Goal: Task Accomplishment & Management: Use online tool/utility

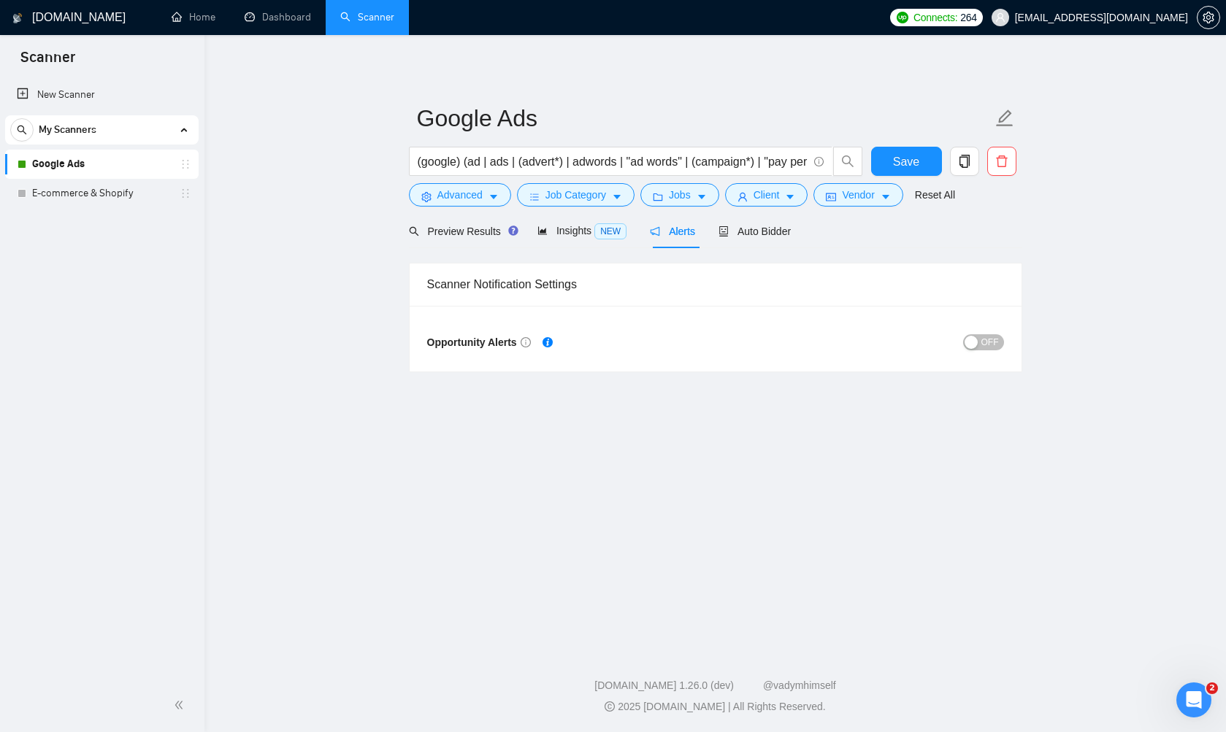
click at [901, 252] on div "Scanner Notification Settings Opportunity Alerts OFF" at bounding box center [715, 309] width 613 height 123
click at [774, 232] on span "Auto Bidder" at bounding box center [754, 232] width 72 height 12
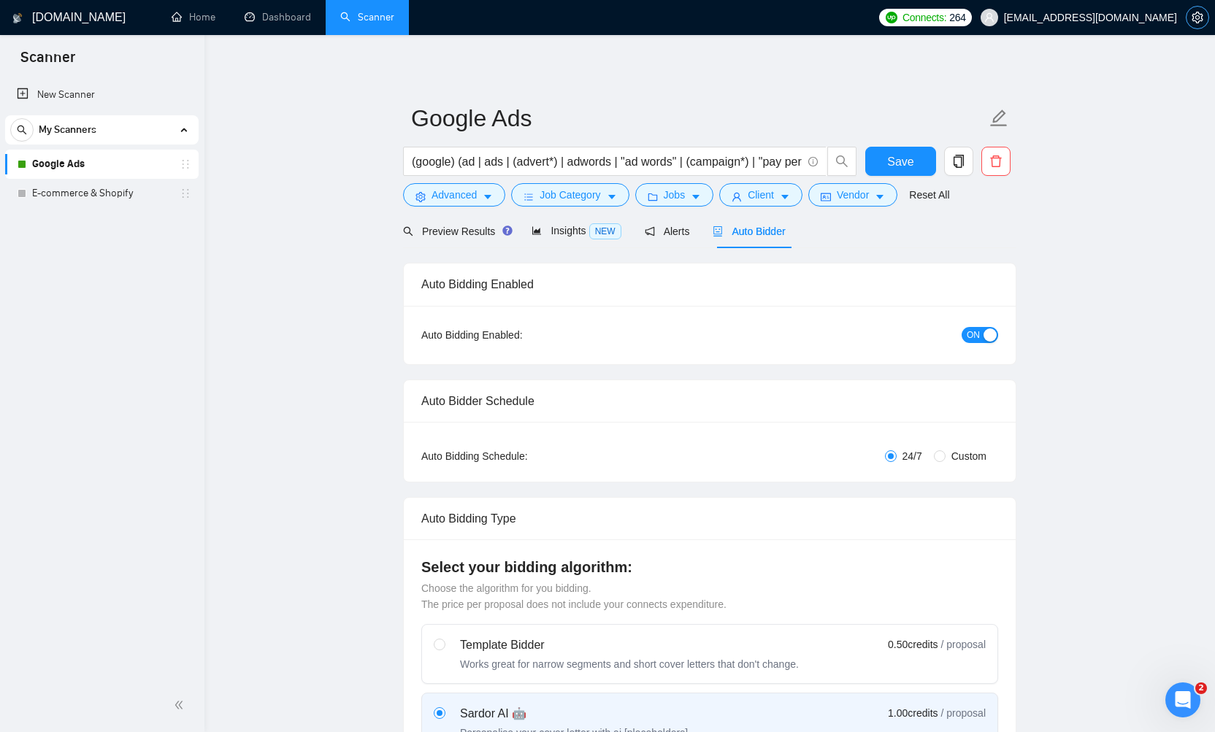
click at [1202, 18] on icon "setting" at bounding box center [1197, 18] width 11 height 12
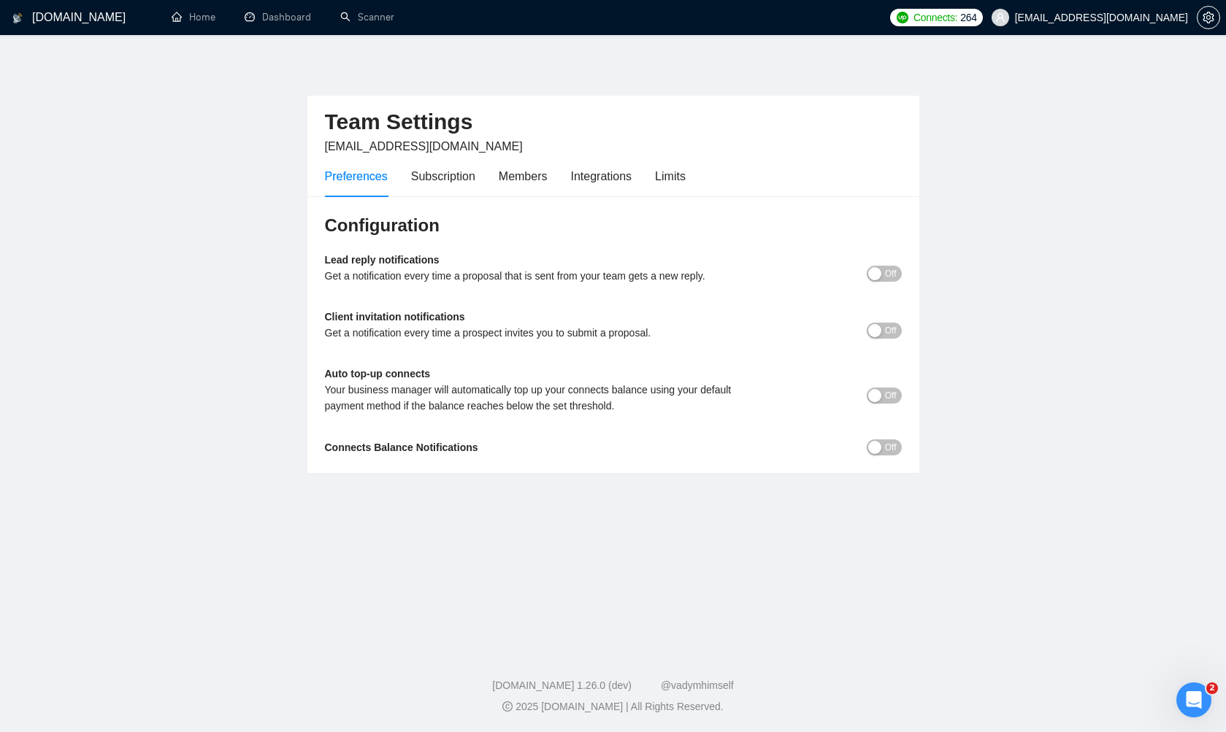
click at [895, 273] on span "Off" at bounding box center [891, 274] width 12 height 16
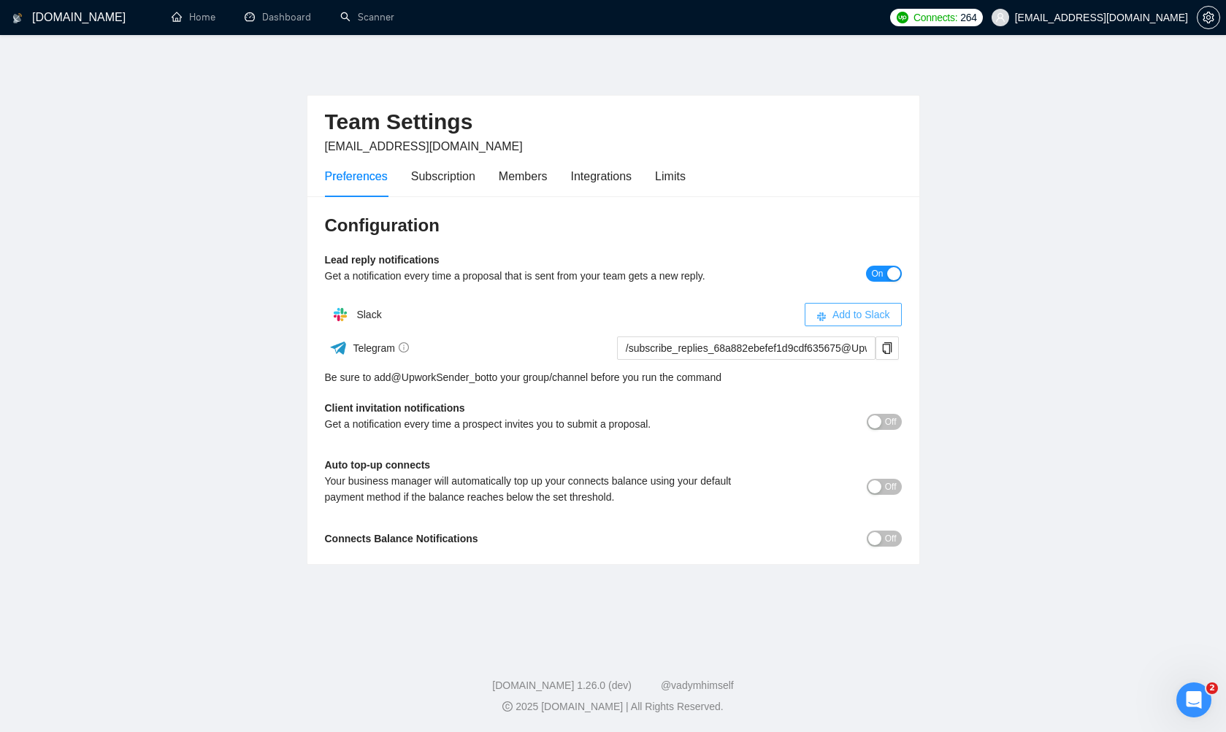
click at [866, 315] on span "Add to Slack" at bounding box center [861, 315] width 58 height 16
click at [846, 315] on span "Add to Slack" at bounding box center [861, 315] width 58 height 16
click at [886, 424] on span "Off" at bounding box center [891, 422] width 12 height 16
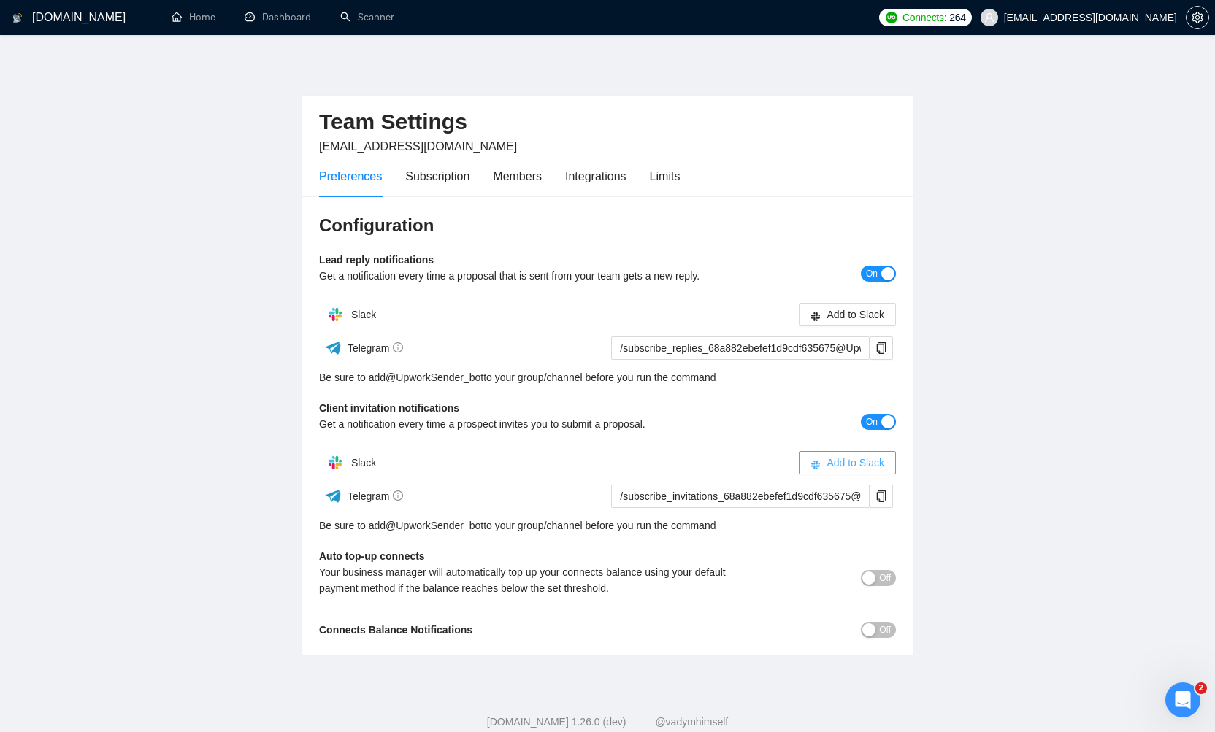
click at [842, 456] on span "Add to Slack" at bounding box center [855, 463] width 58 height 16
click at [880, 348] on icon "copy" at bounding box center [881, 348] width 12 height 12
click at [476, 344] on div "Telegram" at bounding box center [462, 348] width 287 height 26
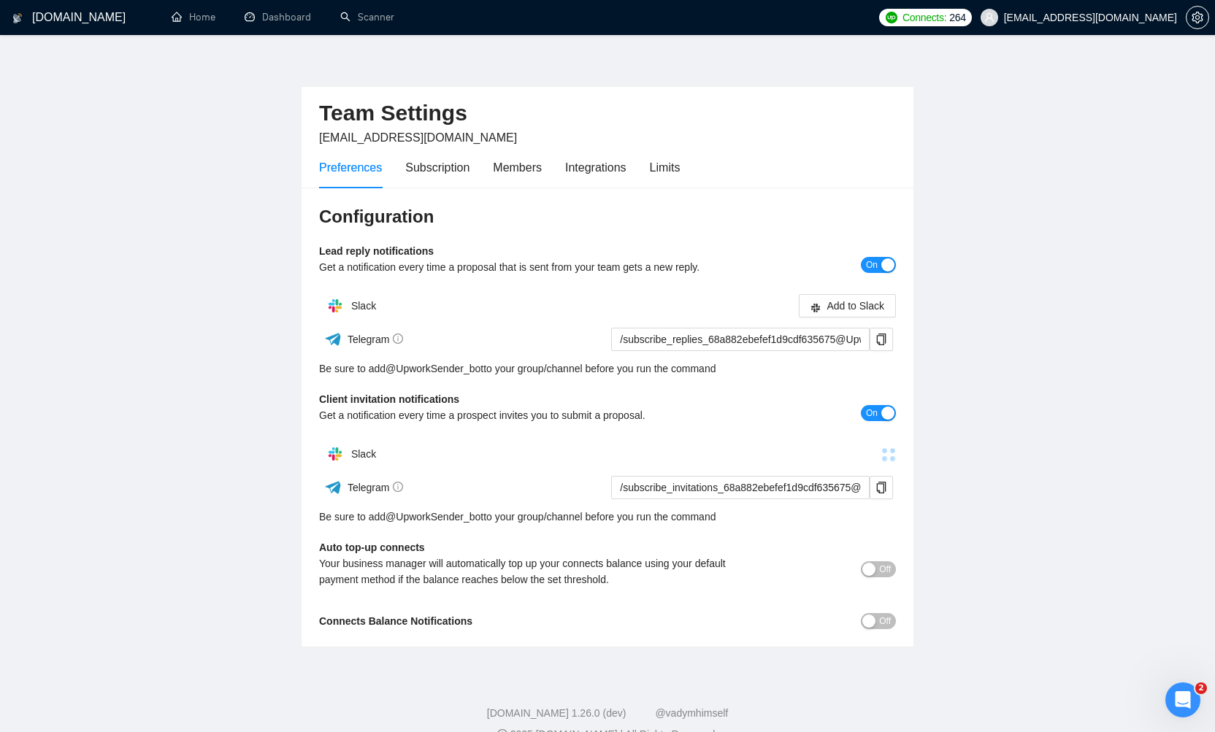
scroll to position [12, 0]
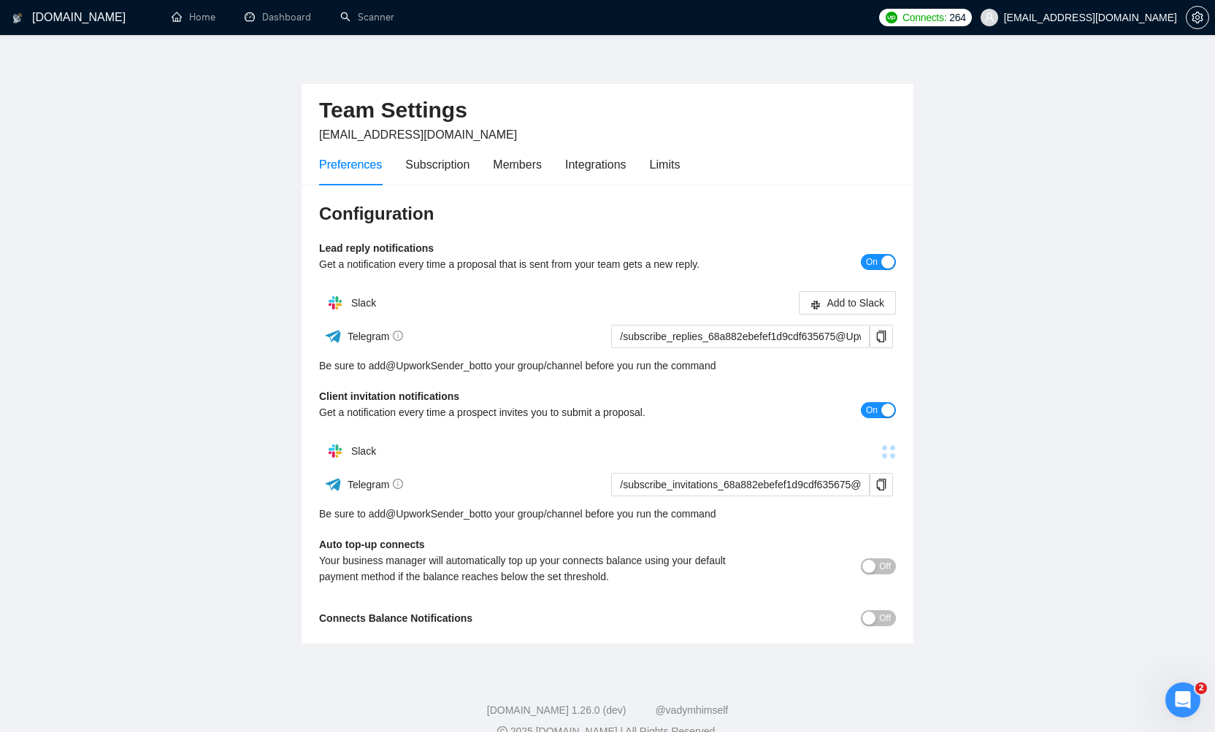
click at [899, 614] on div "Configuration Lead reply notifications Get a notification every time a proposal…" at bounding box center [608, 415] width 612 height 460
click at [894, 615] on button "Off" at bounding box center [878, 618] width 35 height 16
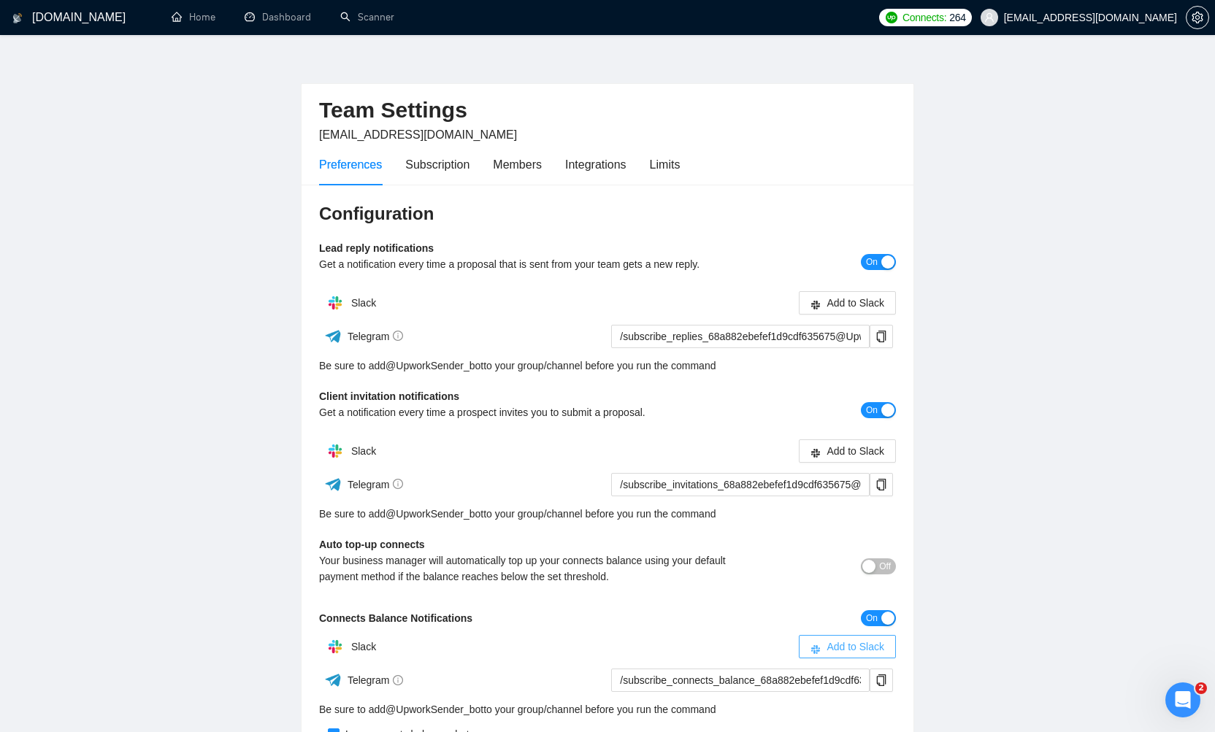
click at [839, 644] on span "Add to Slack" at bounding box center [855, 647] width 58 height 16
click at [866, 456] on span "Add to Slack" at bounding box center [855, 451] width 58 height 16
click at [843, 307] on span "Add to Slack" at bounding box center [855, 303] width 58 height 16
click at [853, 302] on span "Add to Slack" at bounding box center [855, 303] width 58 height 16
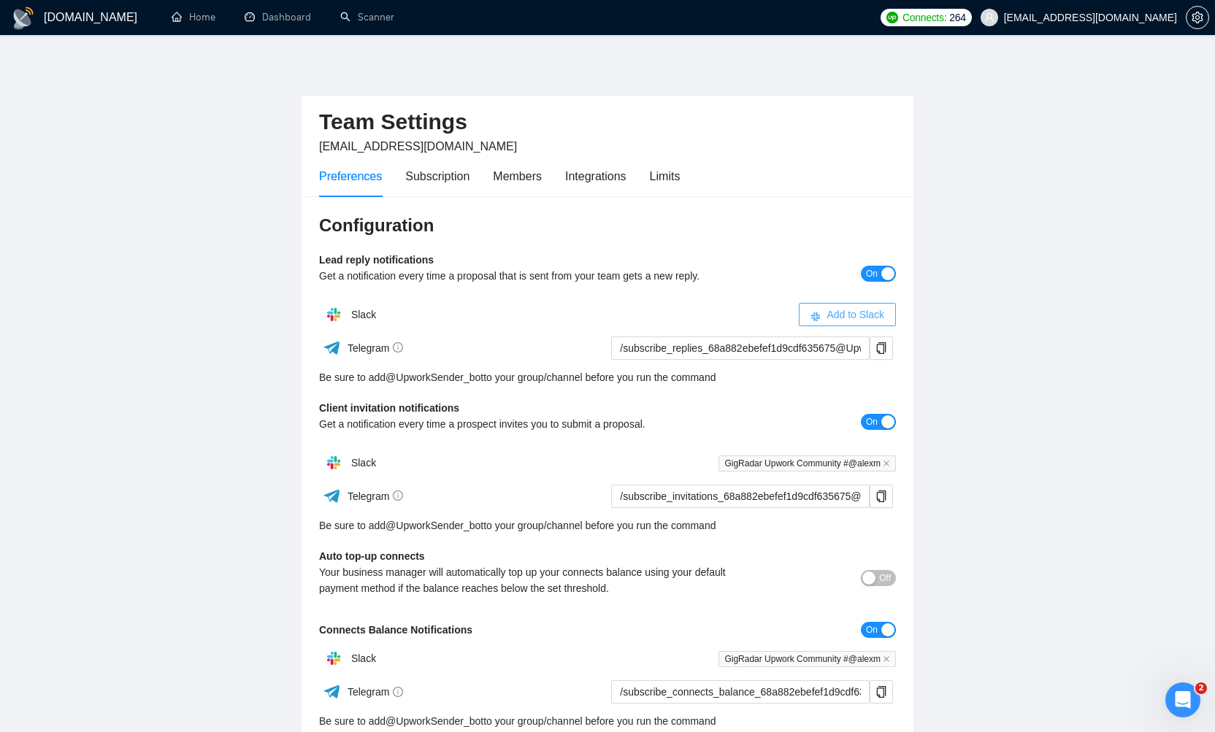
click at [862, 319] on span "Add to Slack" at bounding box center [855, 315] width 58 height 16
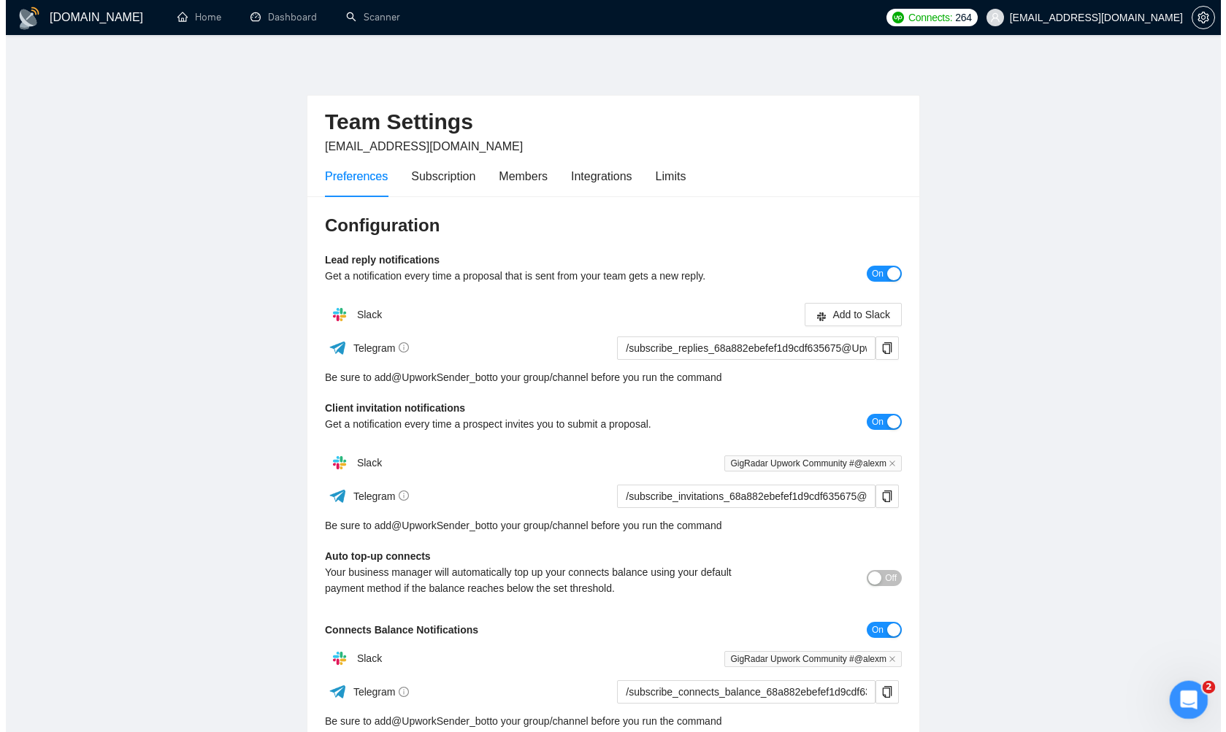
click at [1196, 704] on div "Open Intercom Messenger" at bounding box center [1186, 698] width 48 height 48
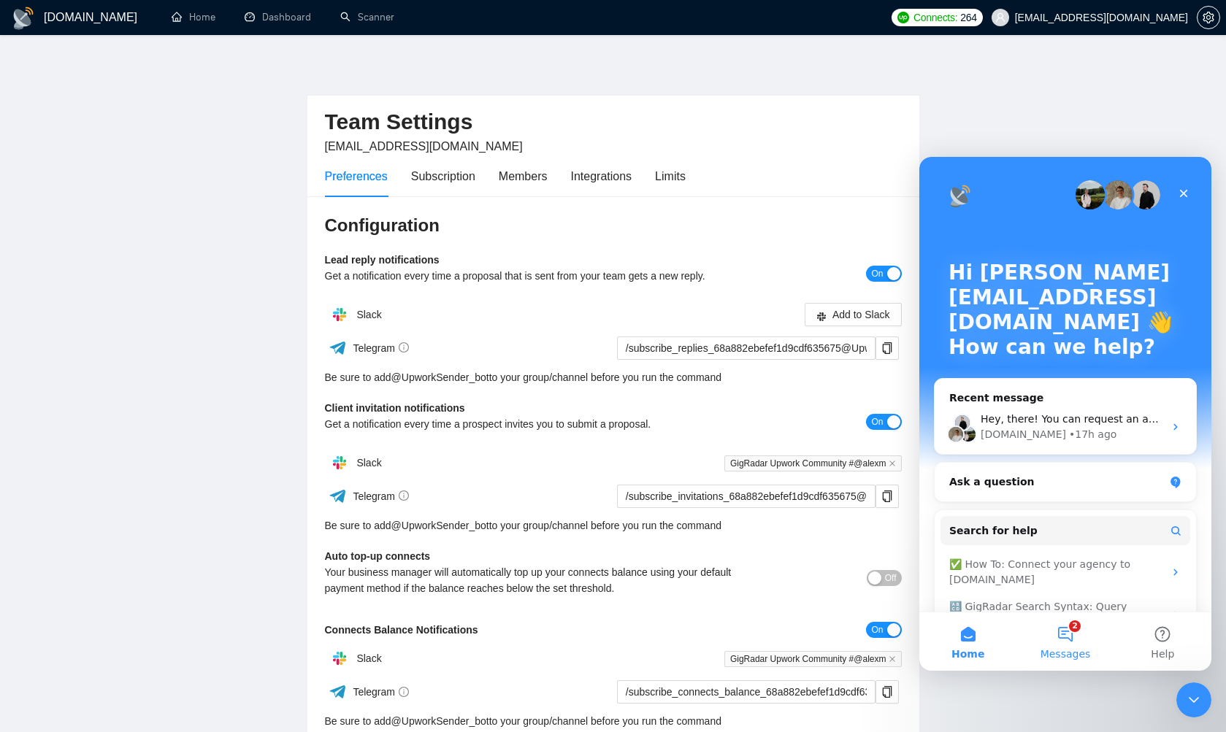
click at [1067, 634] on button "2 Messages" at bounding box center [1064, 642] width 97 height 58
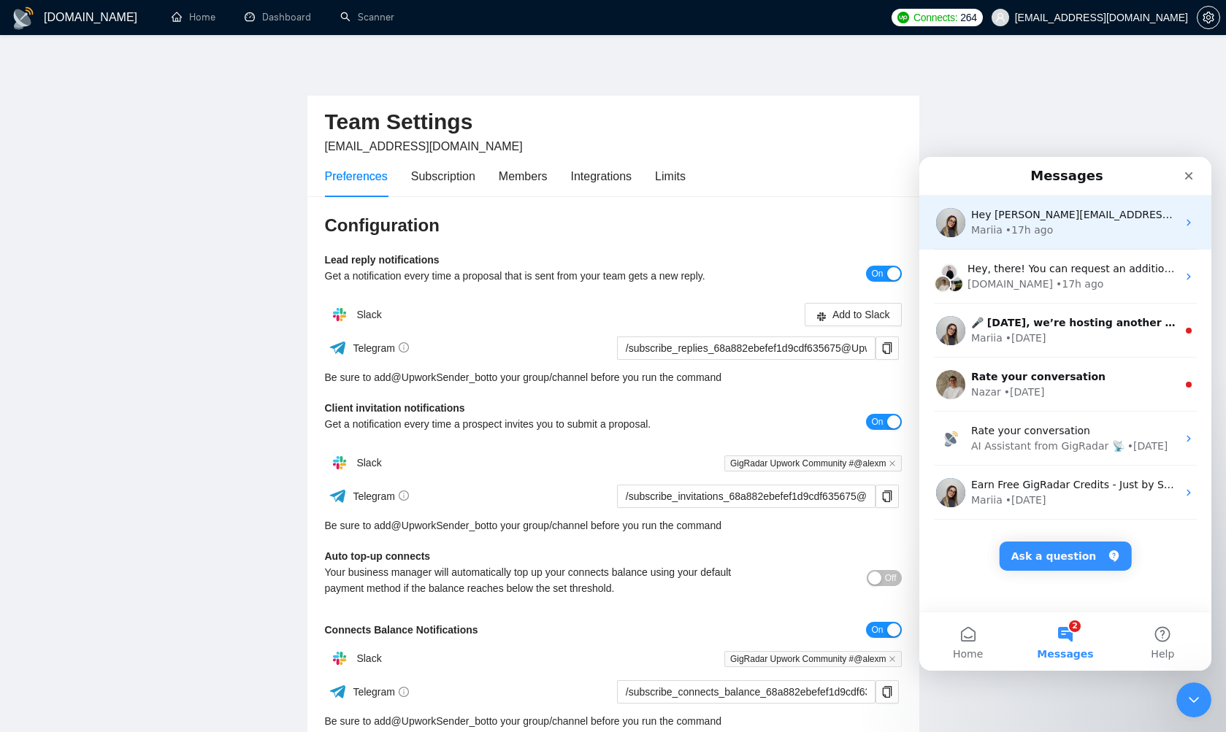
click at [1186, 223] on icon "Intercom messenger" at bounding box center [1188, 223] width 4 height 7
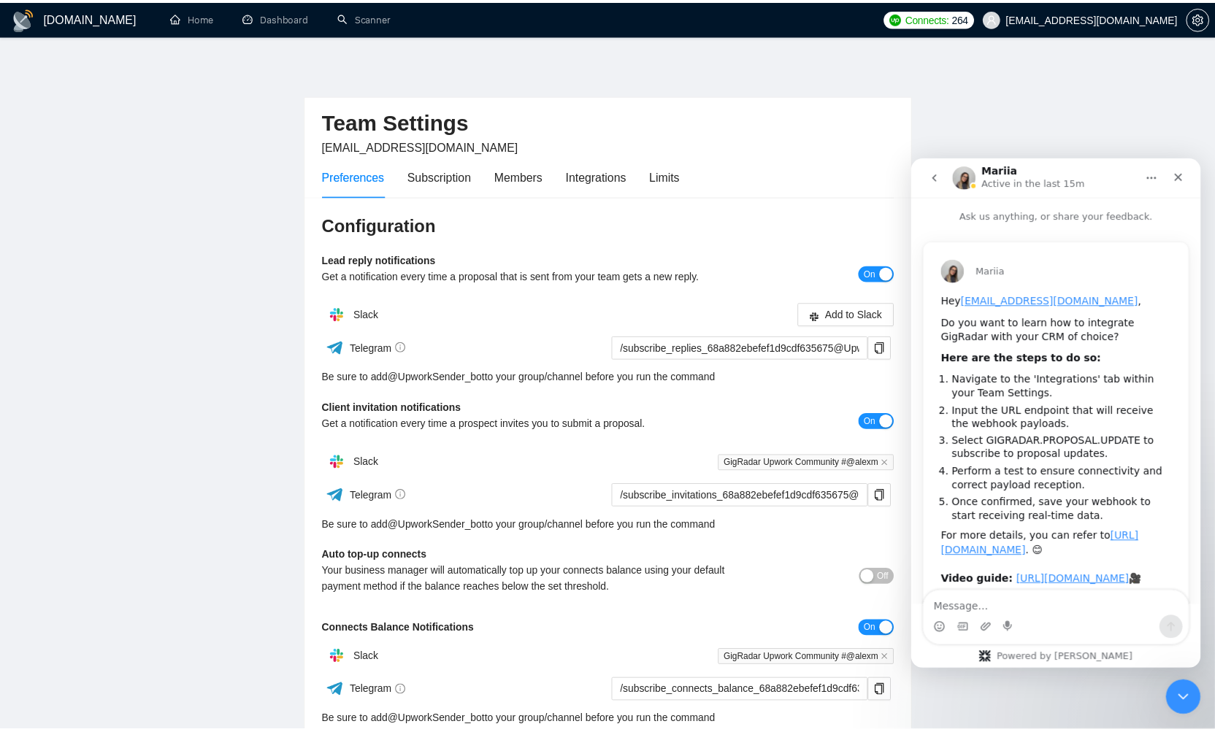
scroll to position [135, 0]
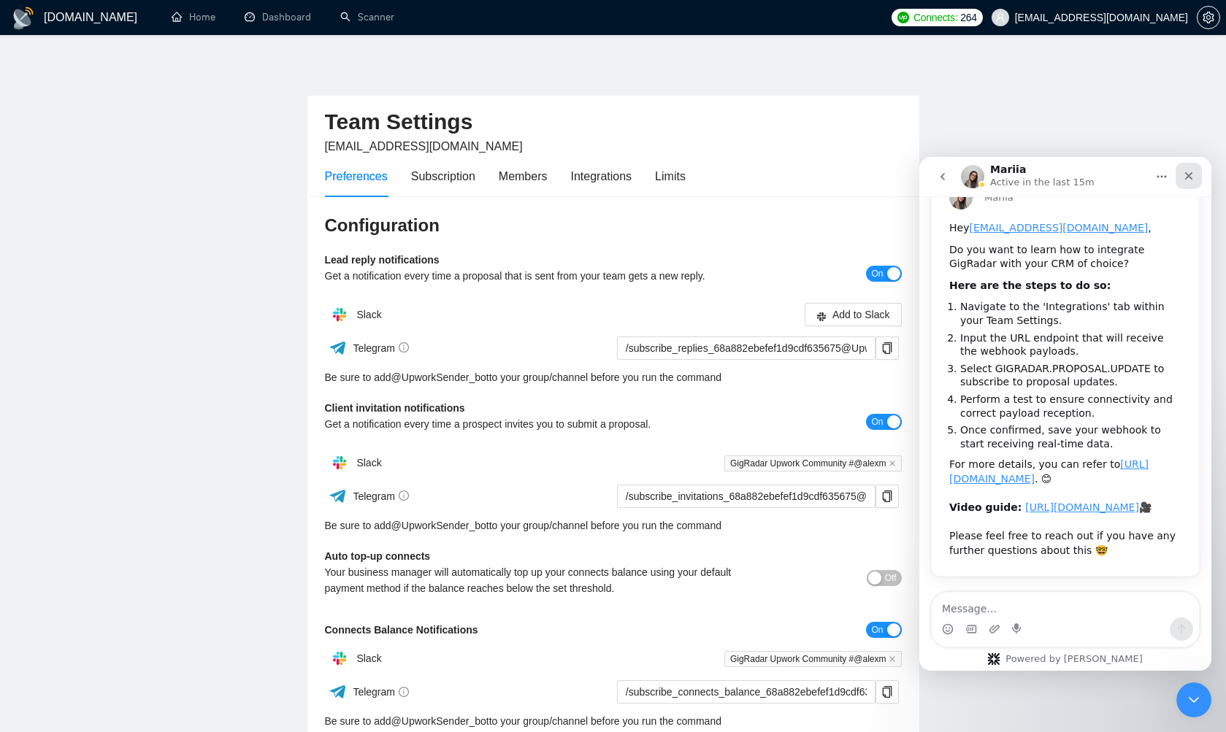
click at [1189, 180] on icon "Close" at bounding box center [1189, 176] width 12 height 12
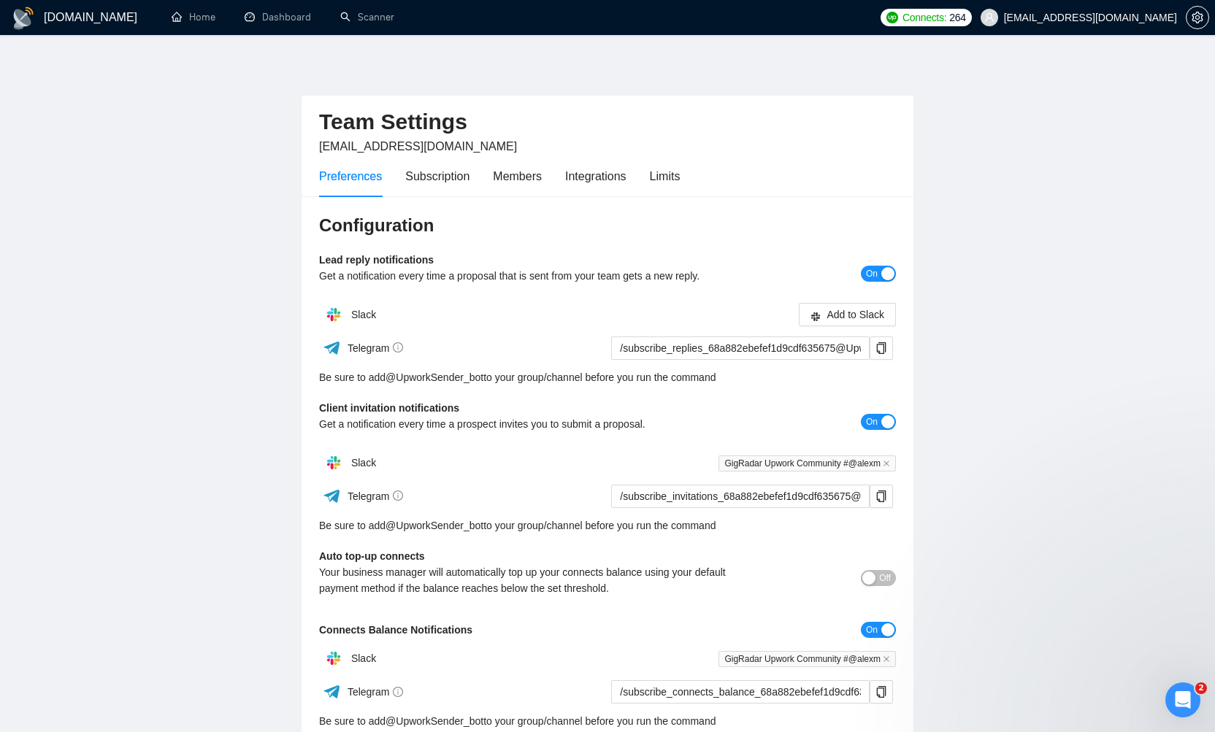
scroll to position [0, 0]
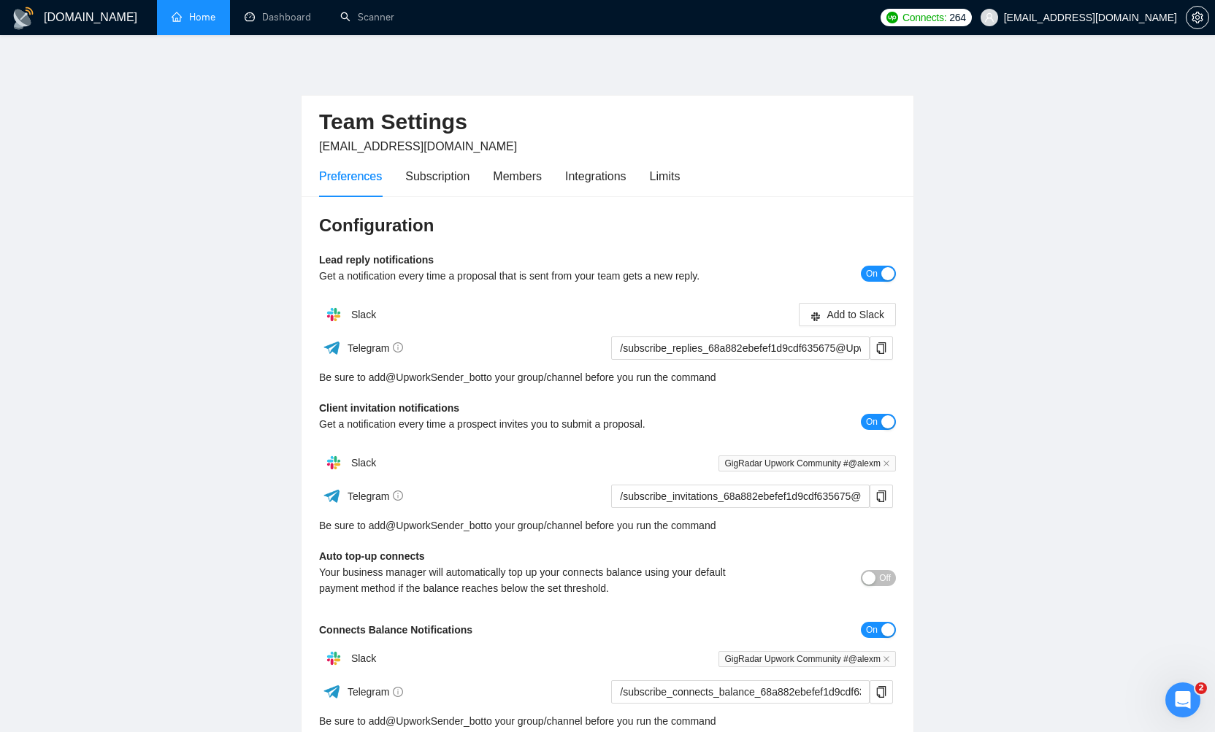
click at [176, 12] on link "Home" at bounding box center [194, 17] width 44 height 12
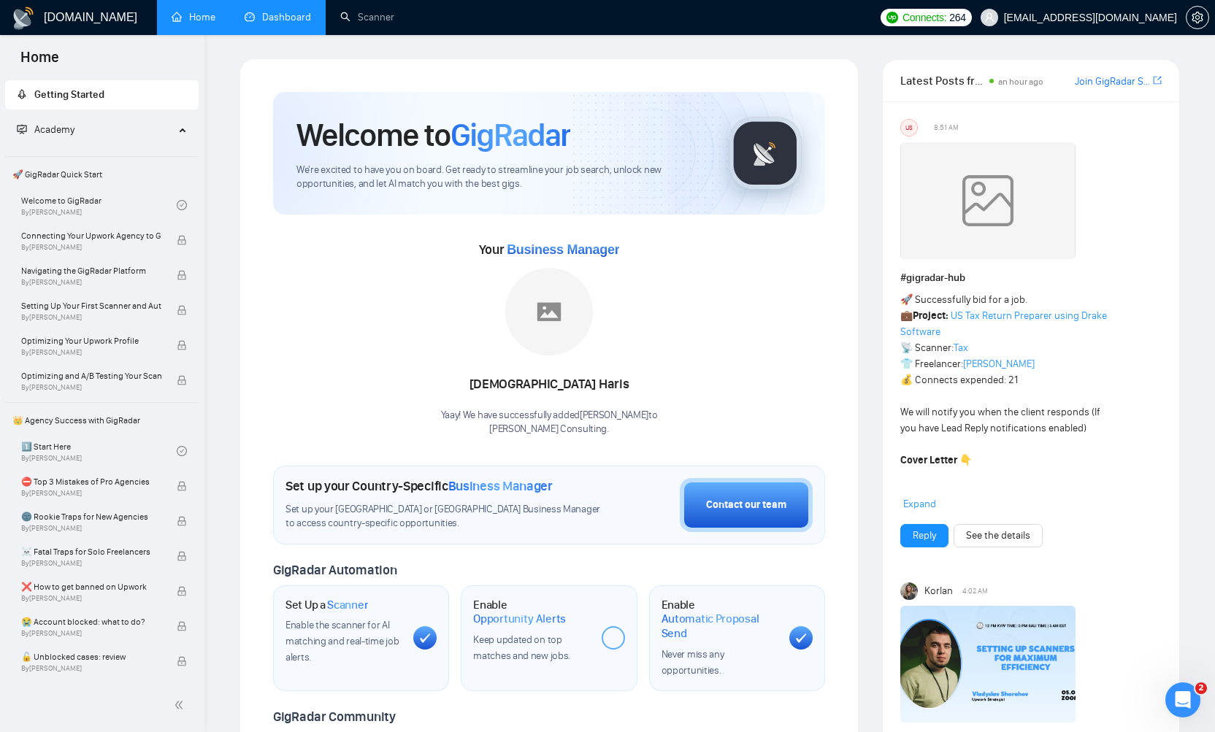
click at [286, 13] on link "Dashboard" at bounding box center [278, 17] width 66 height 12
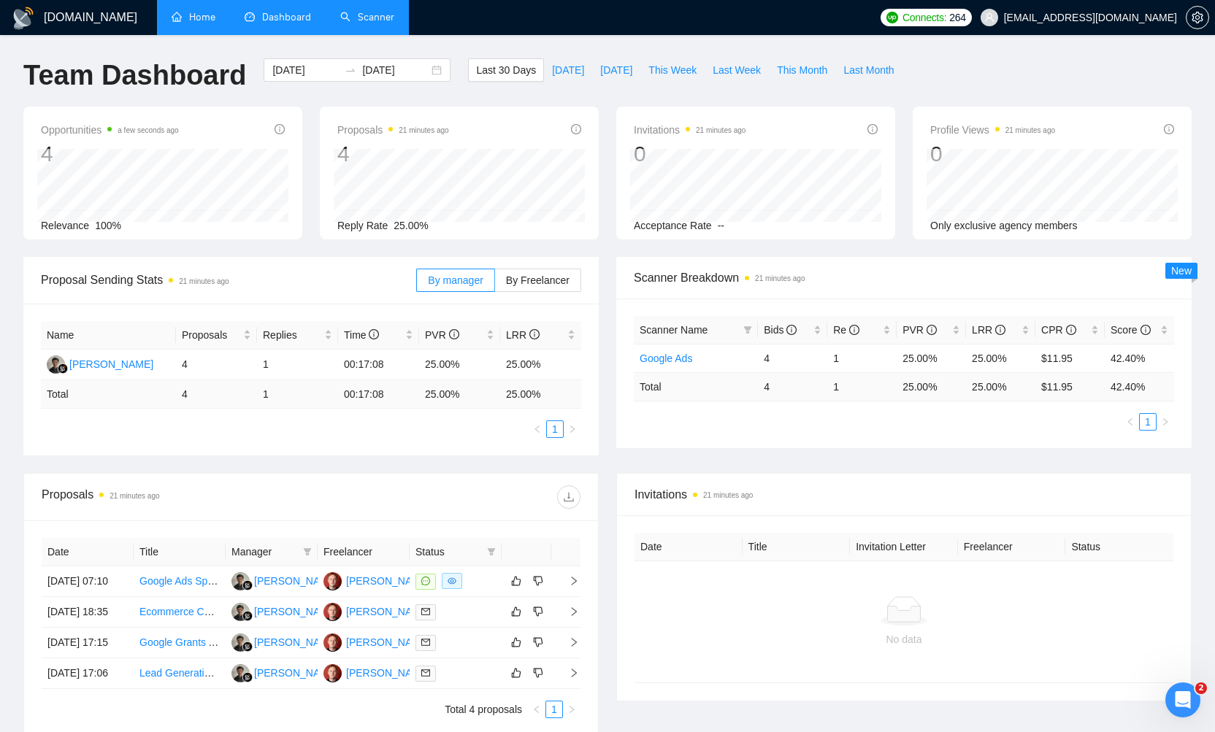
click at [357, 20] on link "Scanner" at bounding box center [367, 17] width 54 height 12
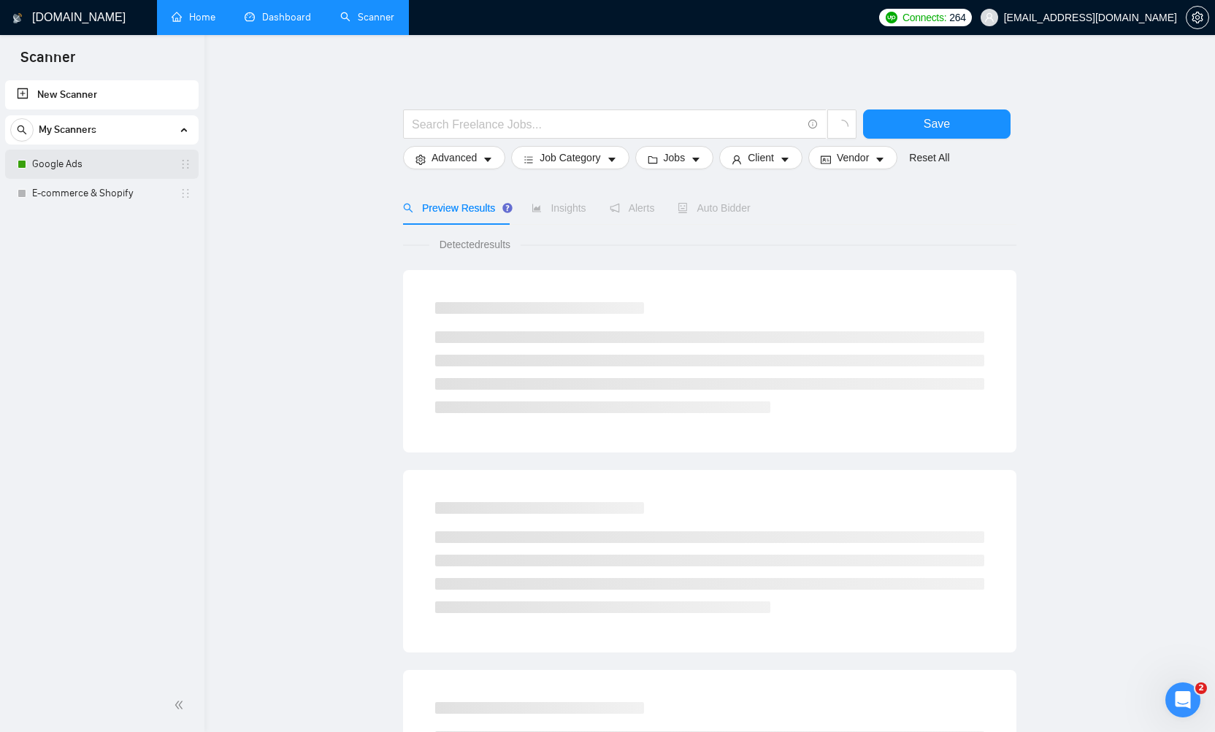
click at [43, 159] on link "Google Ads" at bounding box center [101, 164] width 139 height 29
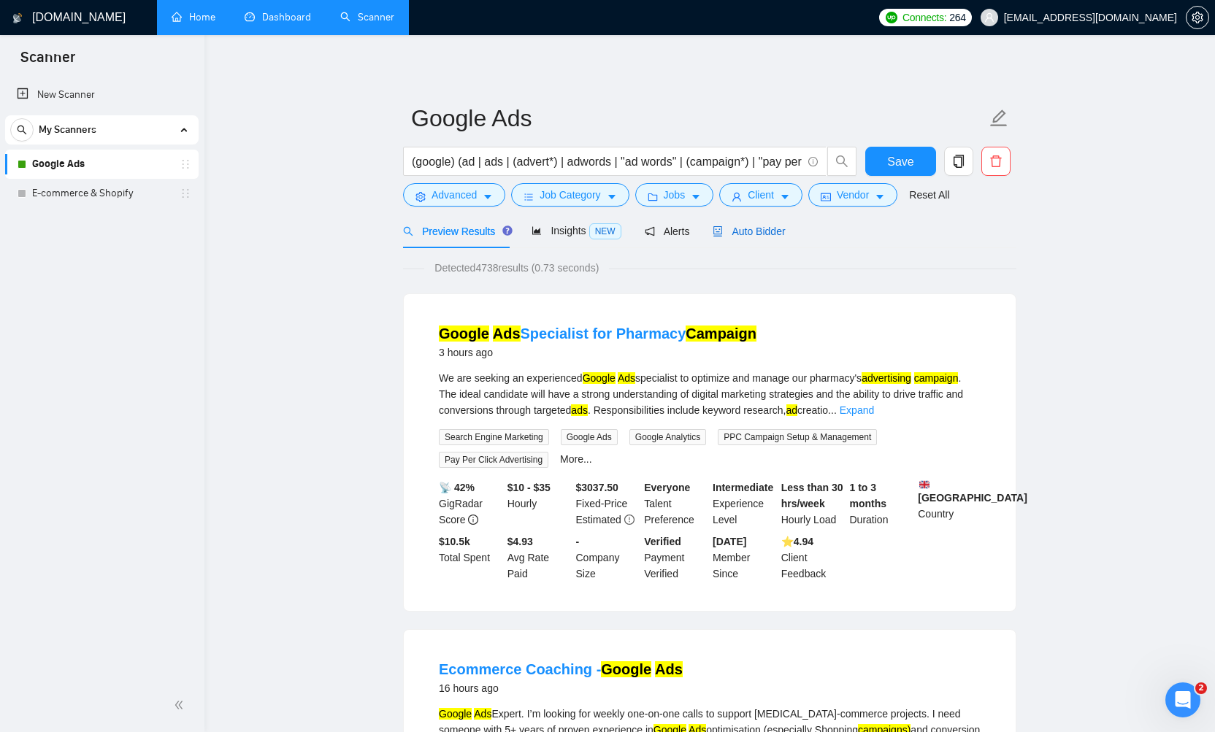
click at [763, 231] on span "Auto Bidder" at bounding box center [749, 232] width 72 height 12
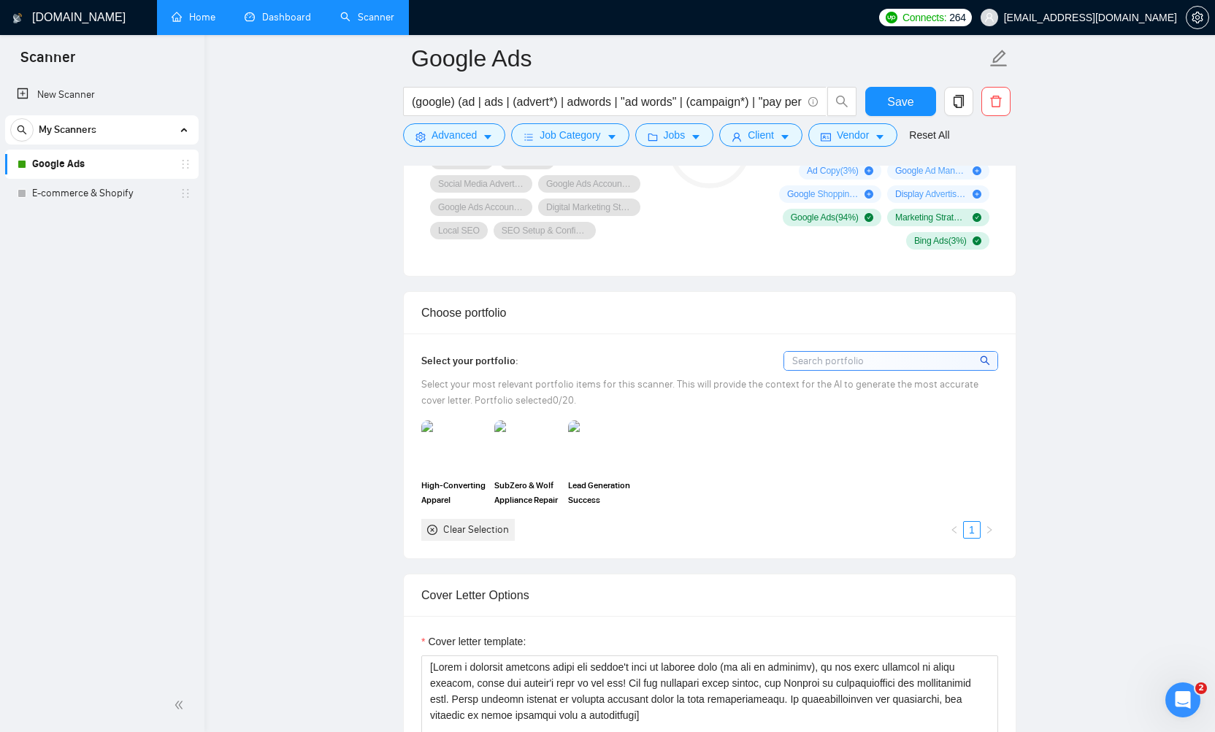
scroll to position [1134, 0]
click at [821, 356] on input at bounding box center [890, 359] width 213 height 18
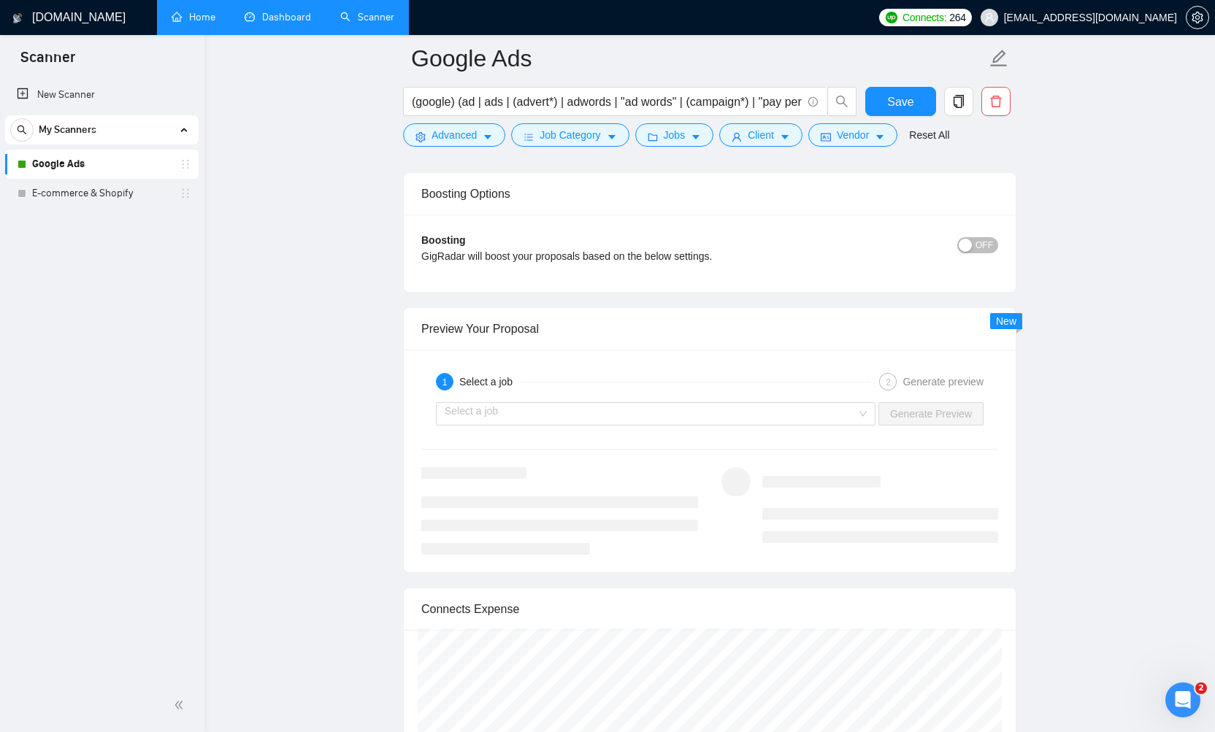
scroll to position [2559, 0]
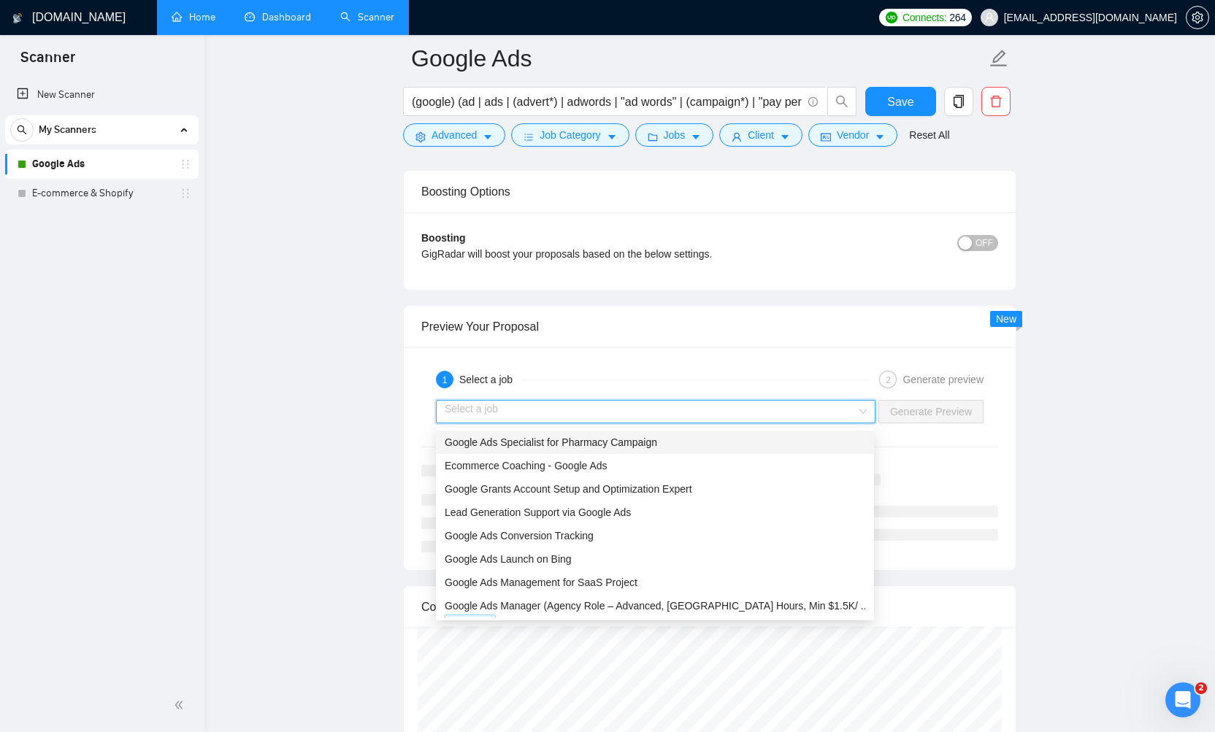
click at [721, 414] on input "search" at bounding box center [651, 412] width 412 height 22
click at [670, 464] on div "Ecommerce Coaching - Google Ads" at bounding box center [655, 466] width 421 height 16
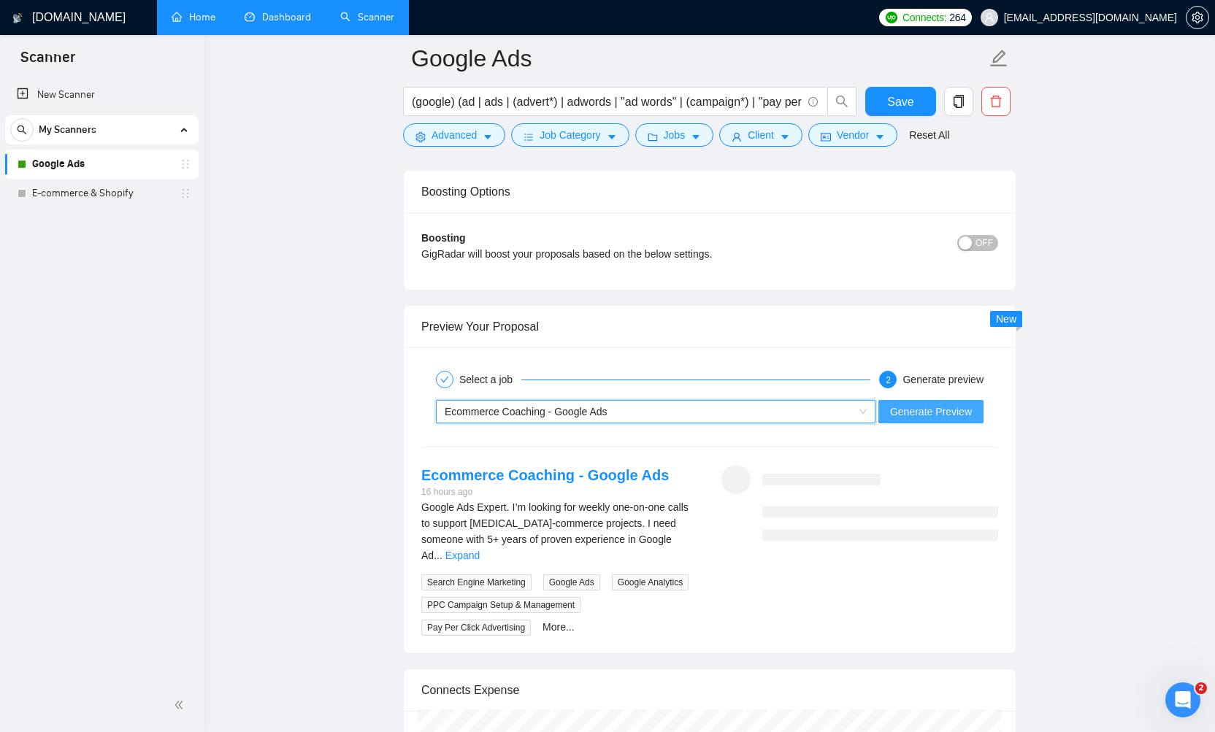
click at [922, 406] on span "Generate Preview" at bounding box center [931, 412] width 82 height 16
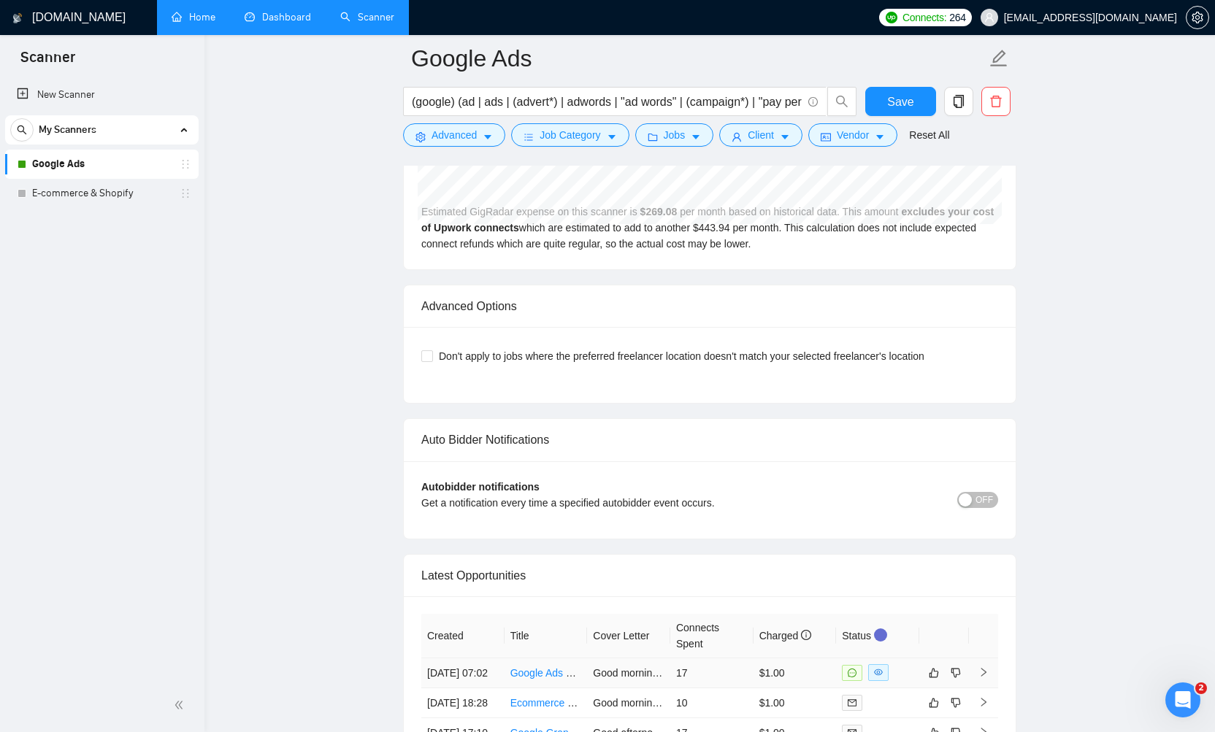
scroll to position [3228, 0]
click at [986, 494] on span "OFF" at bounding box center [984, 502] width 18 height 16
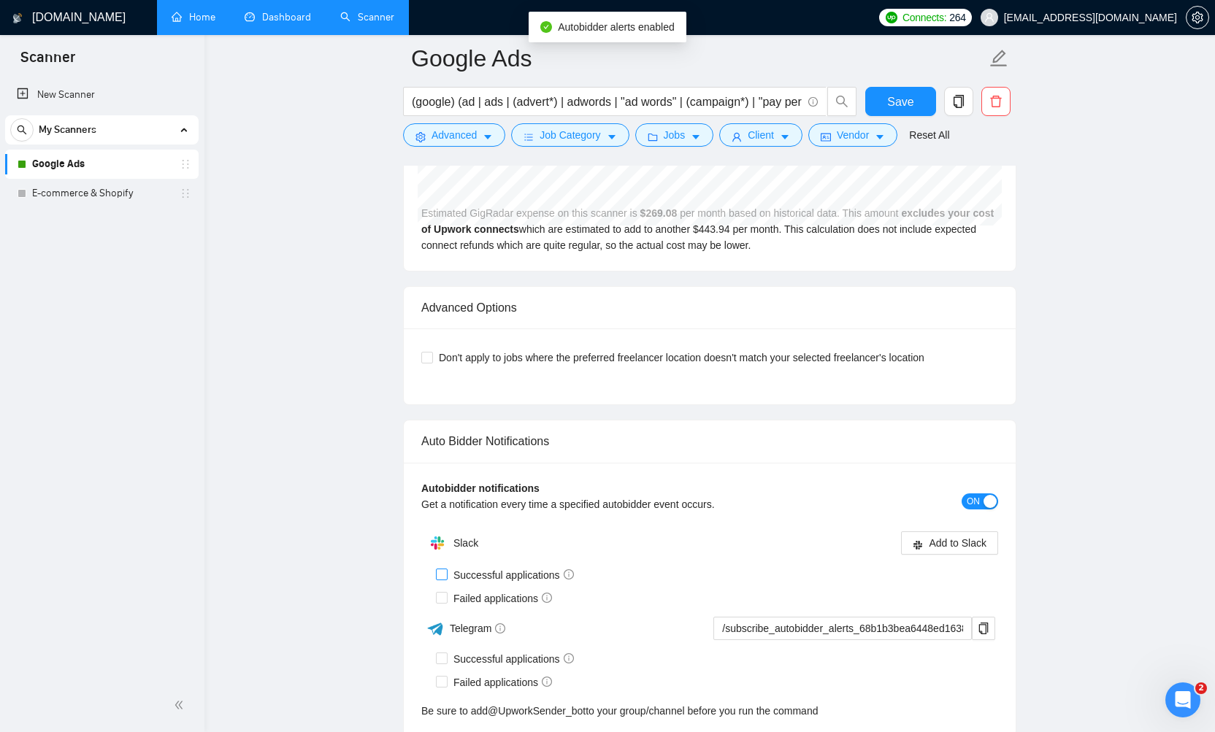
click at [440, 569] on input "Successful applications" at bounding box center [441, 574] width 10 height 10
checkbox input "true"
click at [441, 592] on input "Failed applications" at bounding box center [441, 597] width 10 height 10
checkbox input "true"
click at [959, 535] on span "Add to Slack" at bounding box center [958, 543] width 58 height 16
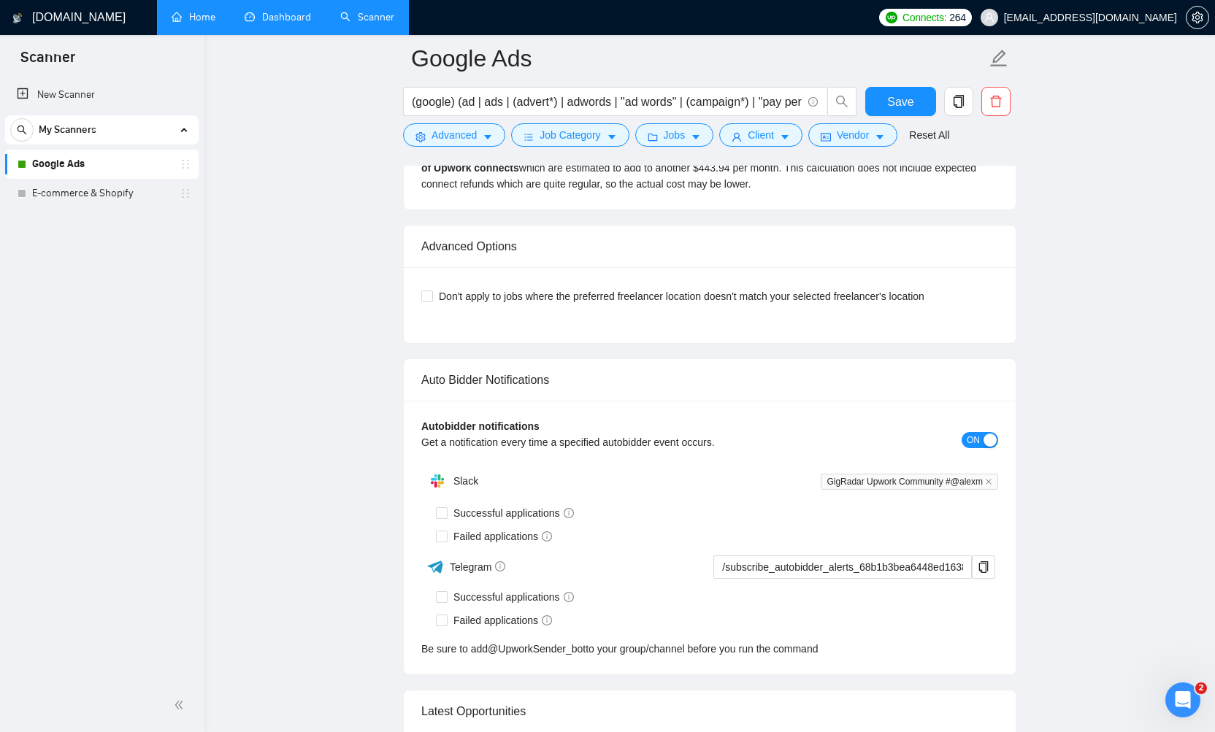
checkbox input "true"
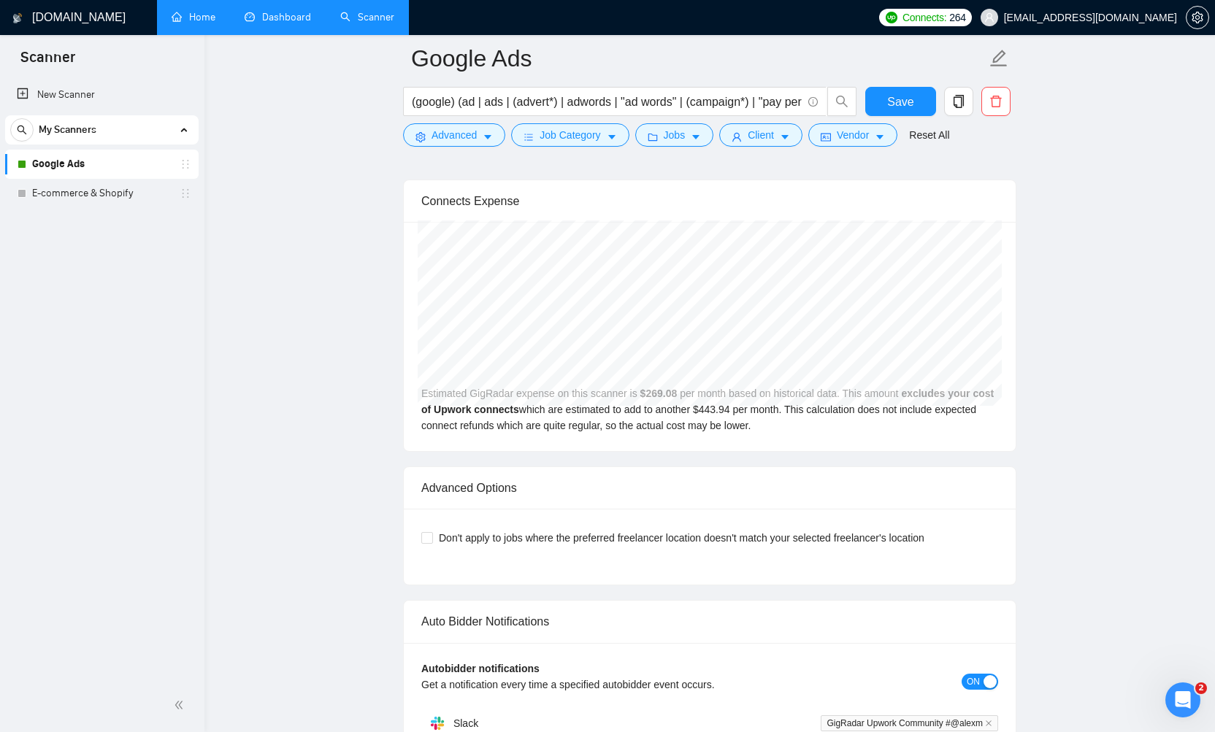
scroll to position [3035, 0]
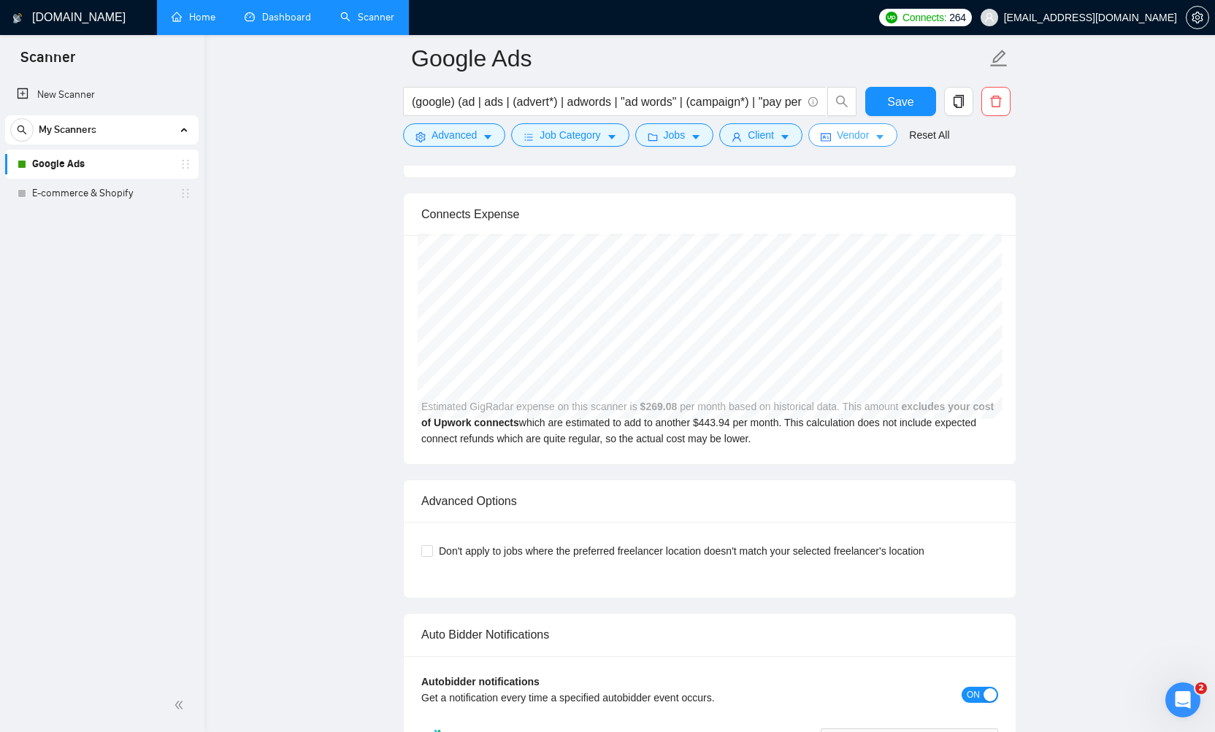
click at [883, 137] on icon "caret-down" at bounding box center [879, 138] width 7 height 4
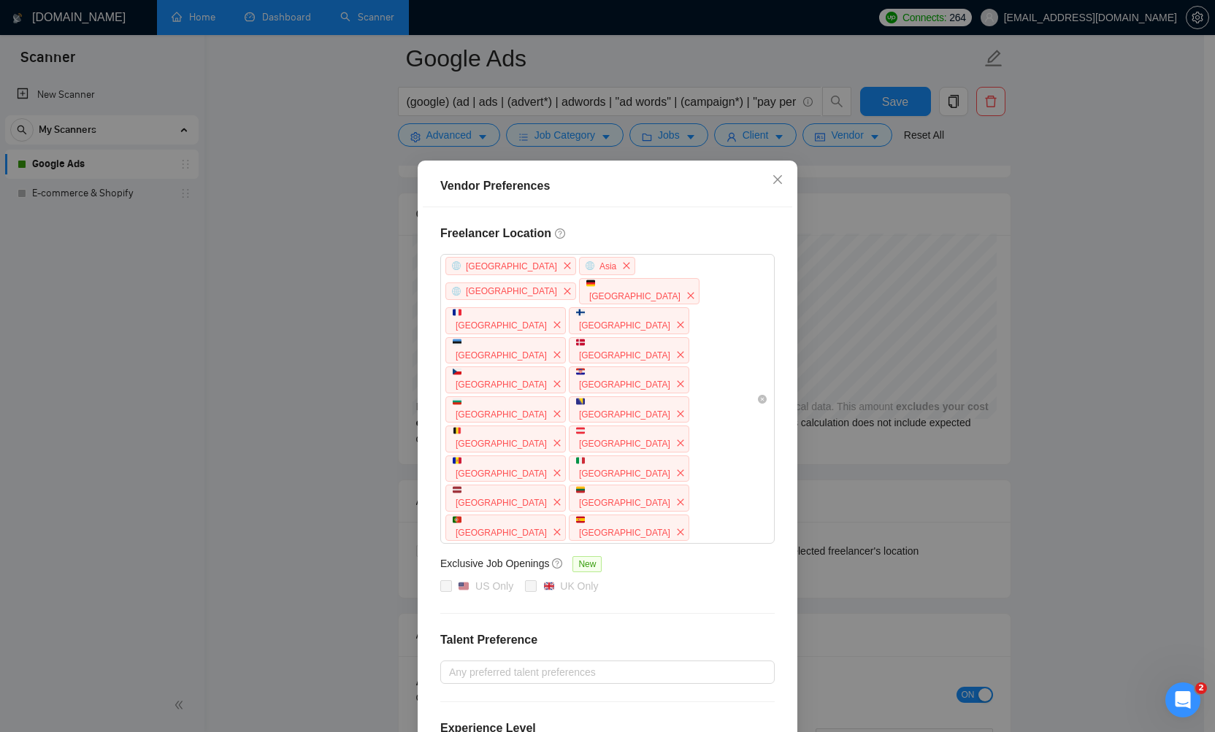
click at [668, 228] on h4 "Freelancer Location" at bounding box center [607, 234] width 334 height 18
click at [773, 178] on icon "close" at bounding box center [778, 180] width 12 height 12
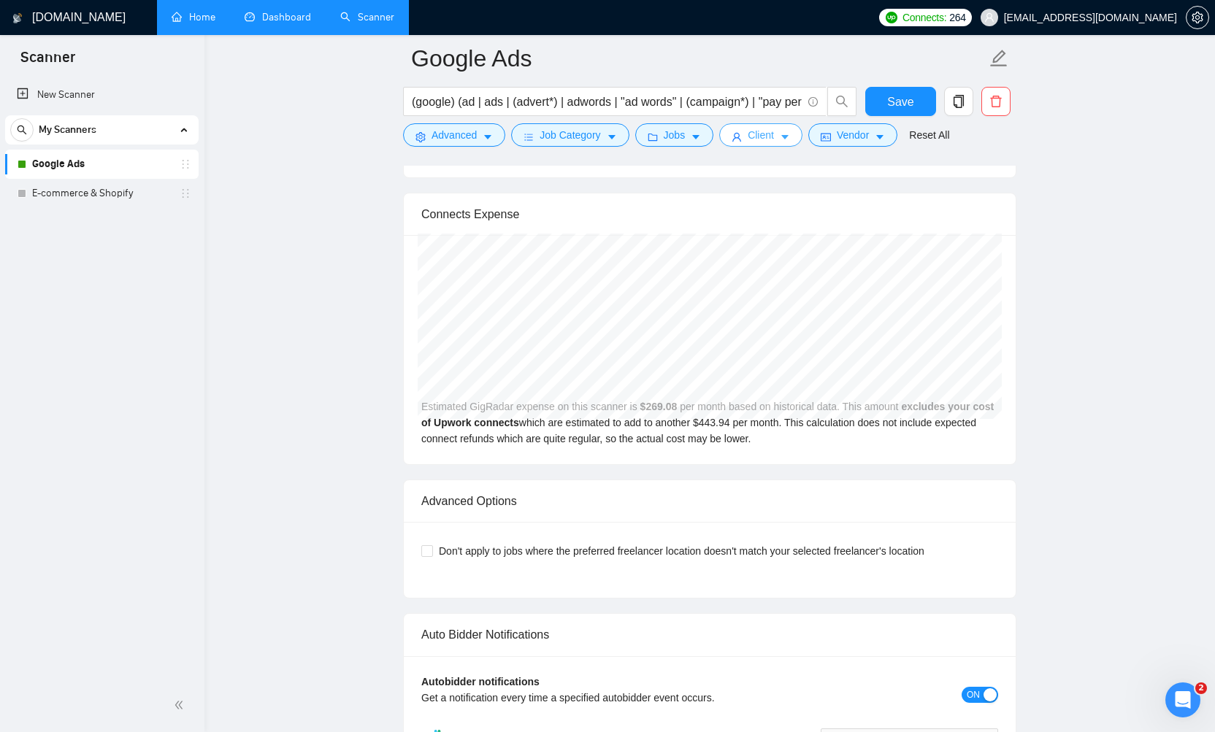
click at [788, 138] on icon "caret-down" at bounding box center [785, 137] width 10 height 10
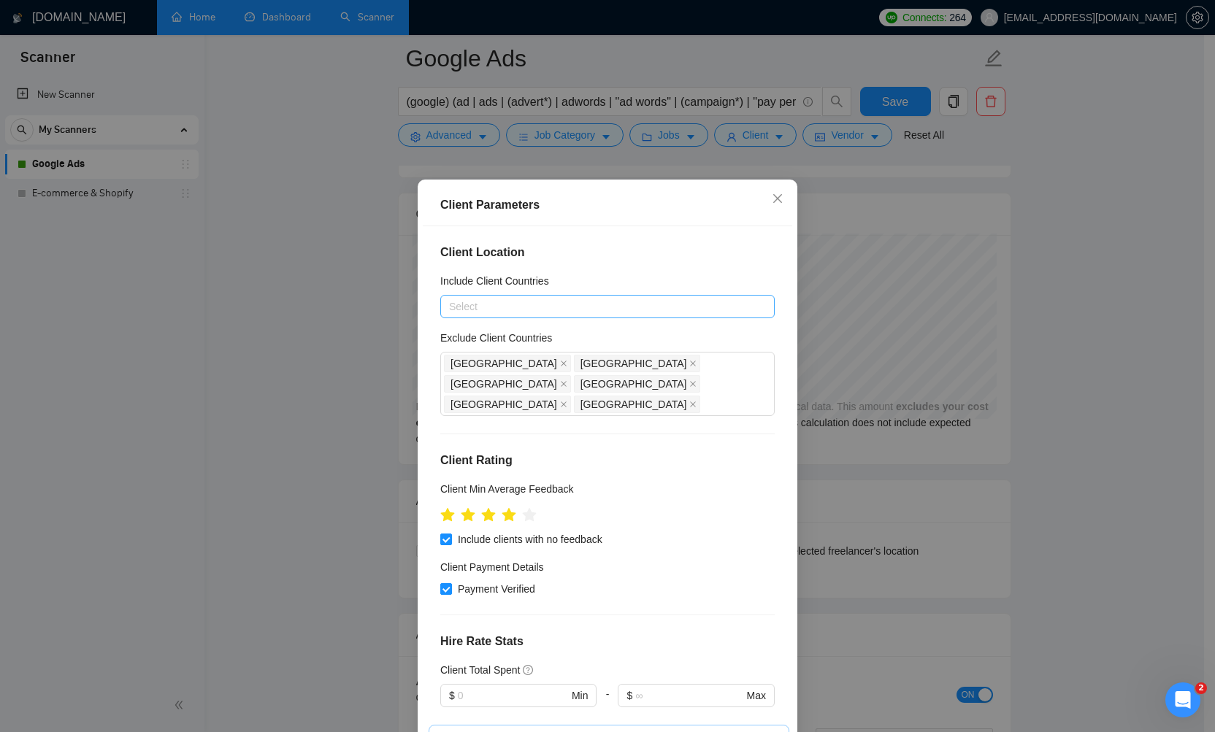
click at [533, 304] on div at bounding box center [600, 307] width 312 height 18
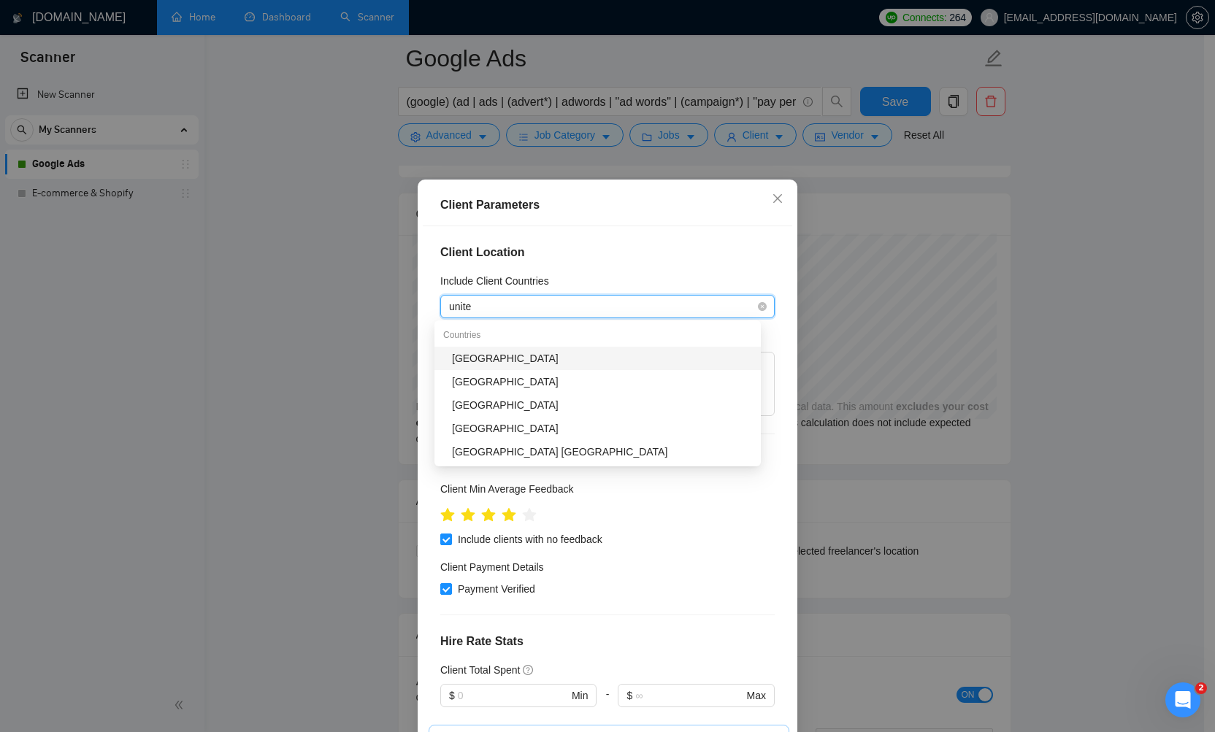
type input "united"
click at [503, 356] on div "[GEOGRAPHIC_DATA]" at bounding box center [602, 358] width 300 height 16
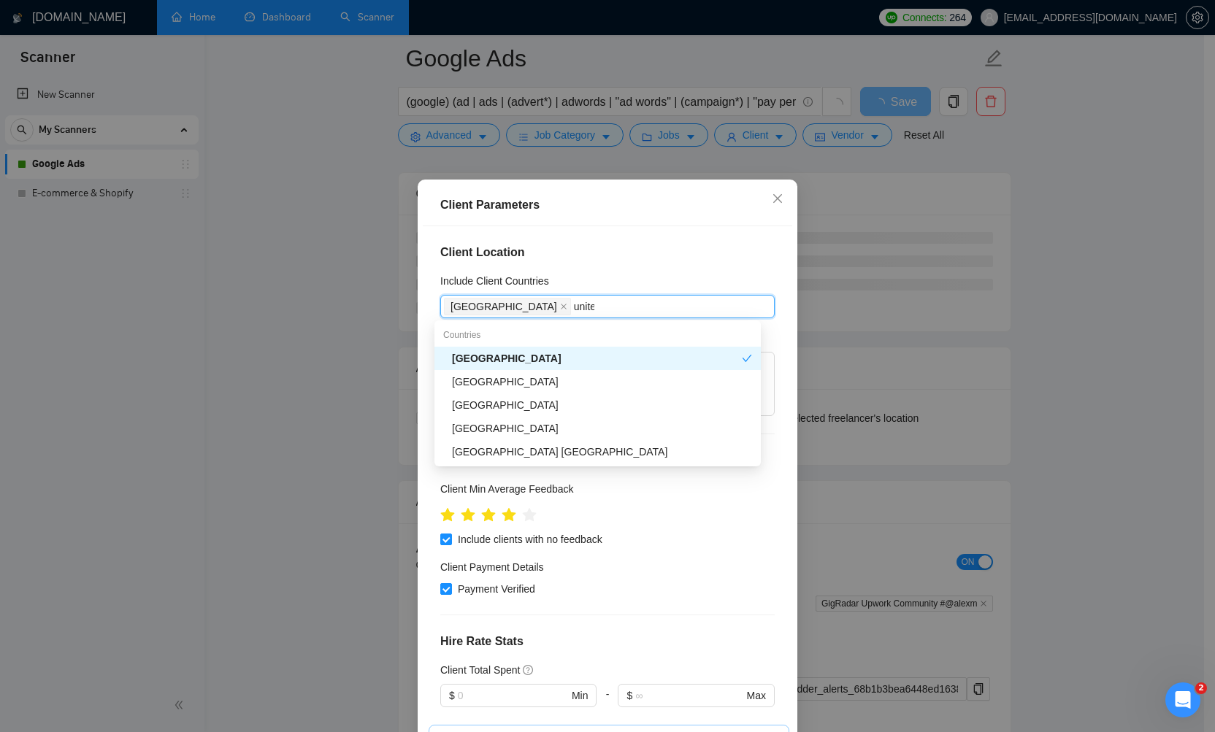
type input "united"
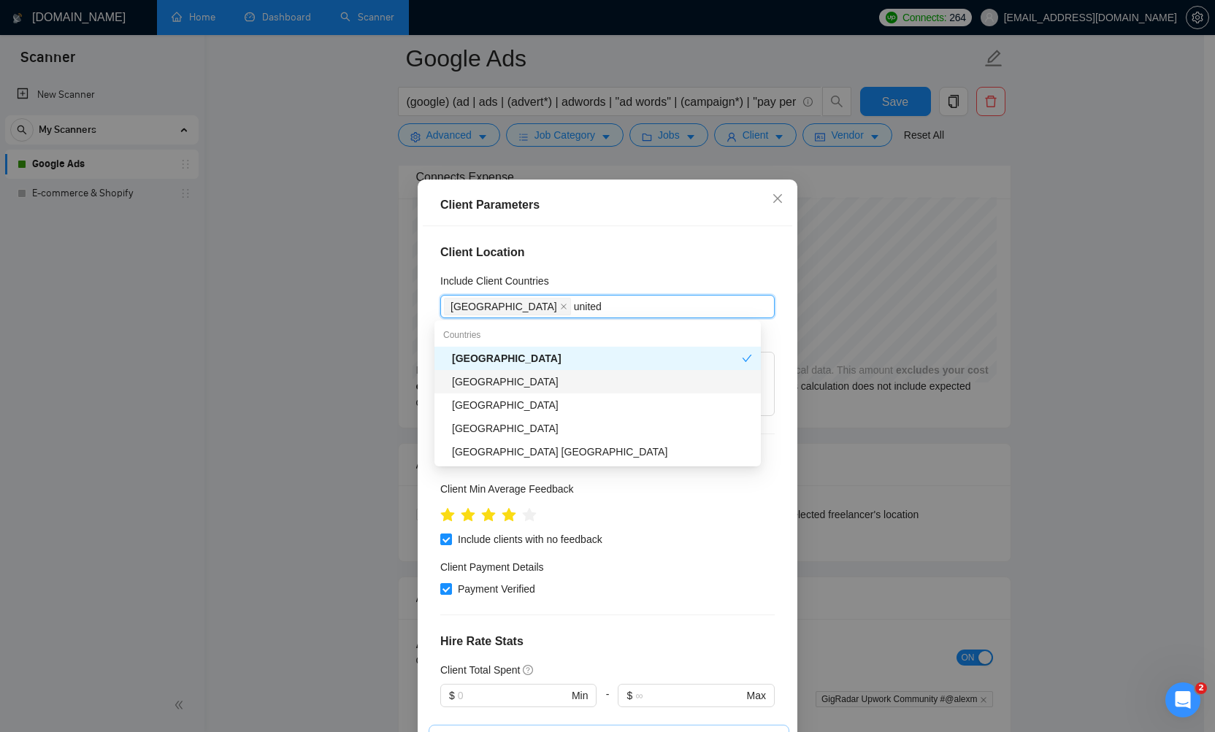
click at [491, 385] on div "[GEOGRAPHIC_DATA]" at bounding box center [602, 382] width 300 height 16
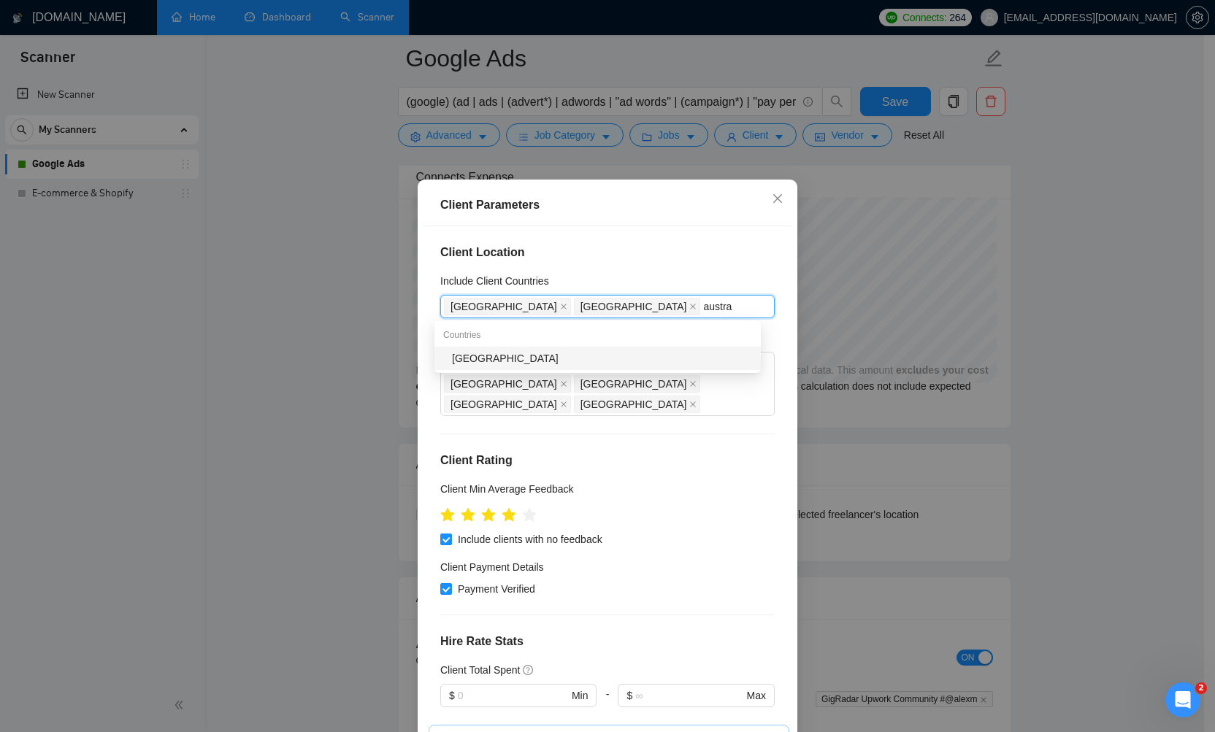
type input "astra"
click at [675, 307] on div "United States United Kingdom" at bounding box center [600, 306] width 312 height 20
type input "aust"
click at [484, 356] on div "[GEOGRAPHIC_DATA]" at bounding box center [602, 358] width 300 height 16
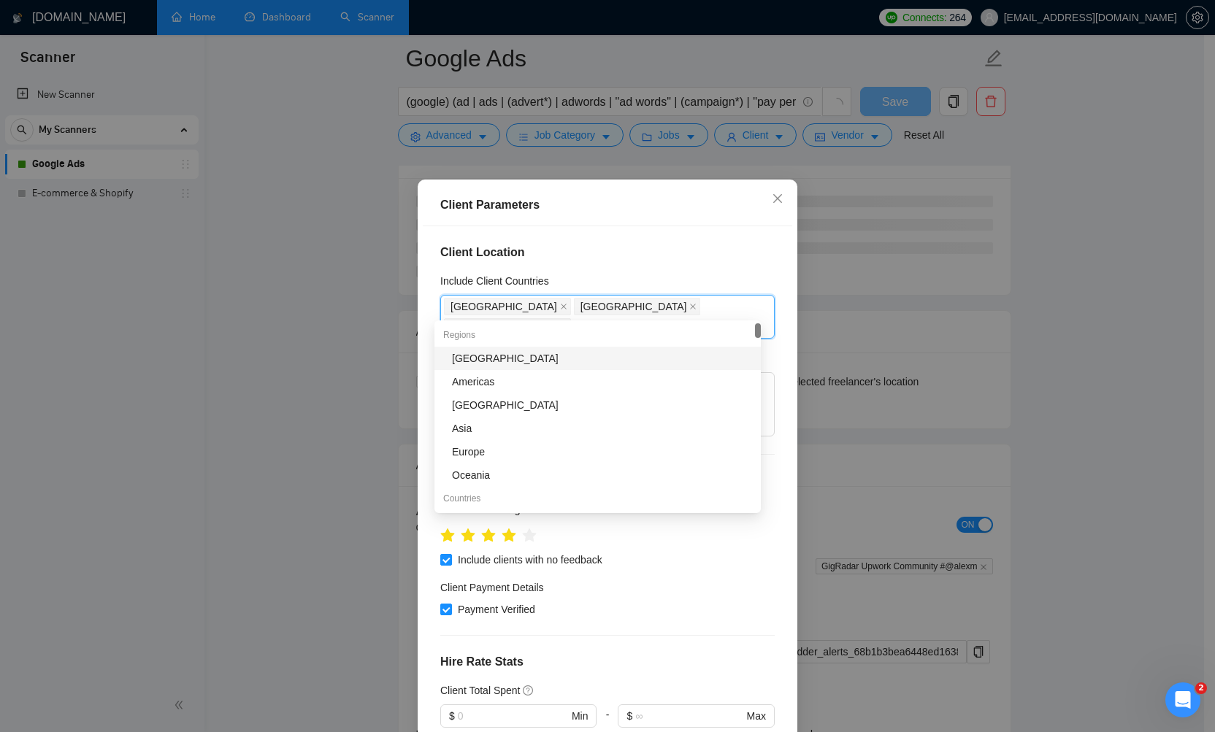
type input "new"
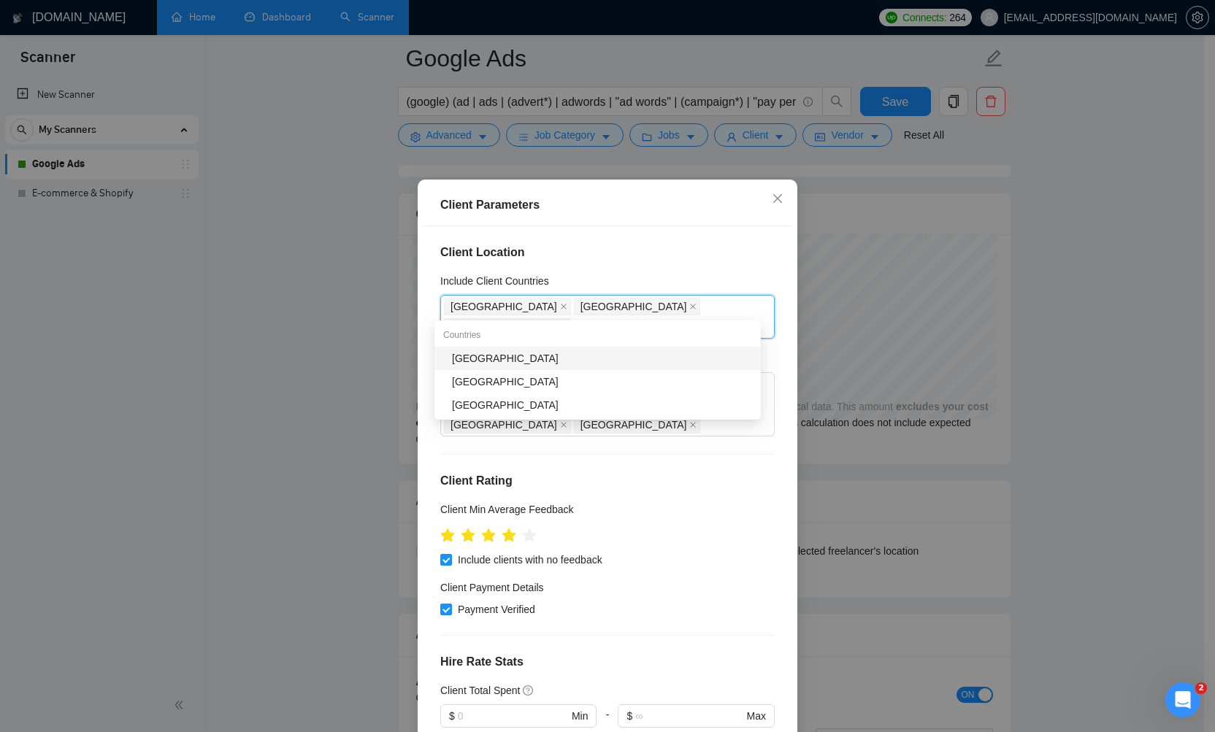
click at [480, 362] on div "[GEOGRAPHIC_DATA]" at bounding box center [602, 358] width 300 height 16
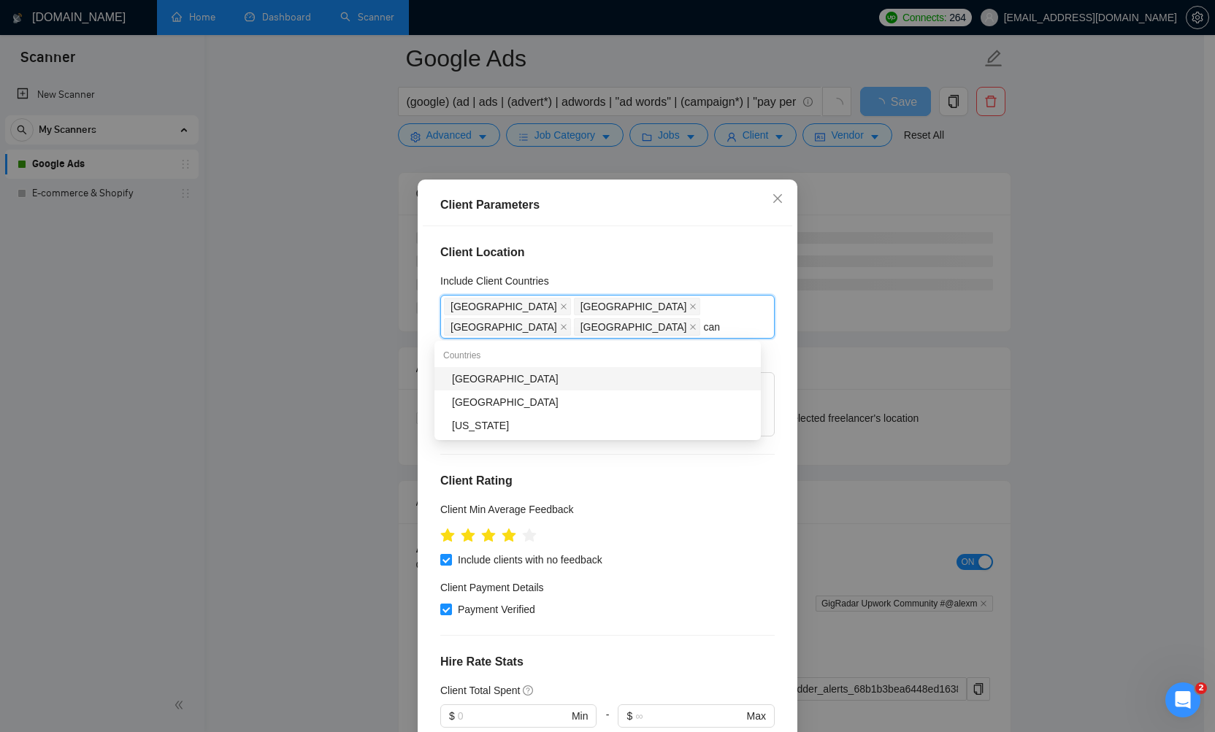
type input "cana"
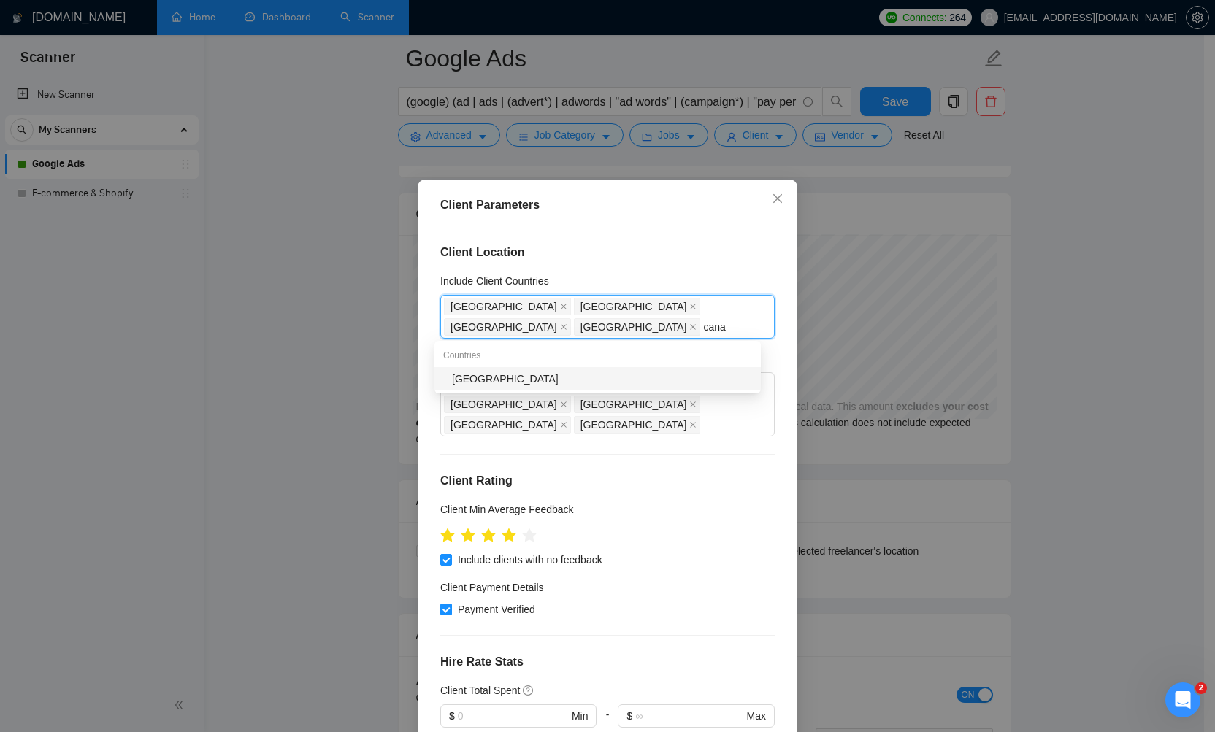
click at [463, 379] on div "[GEOGRAPHIC_DATA]" at bounding box center [602, 379] width 300 height 16
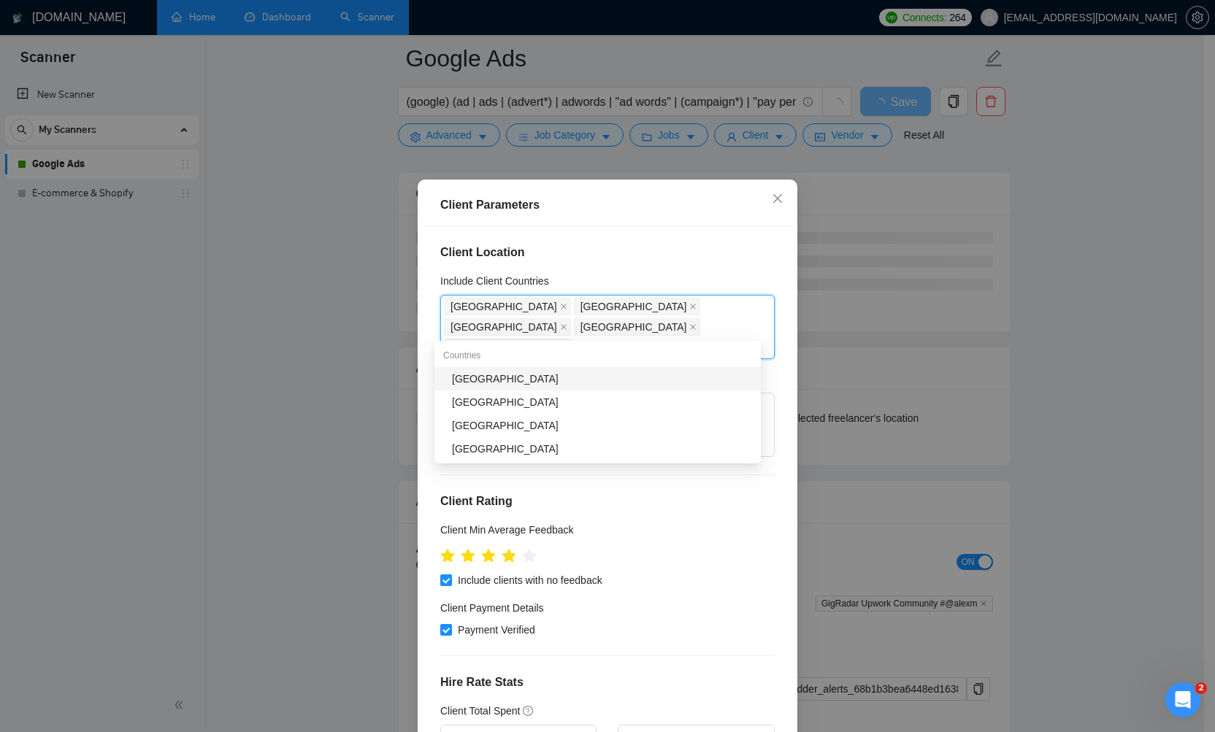
type input "russ"
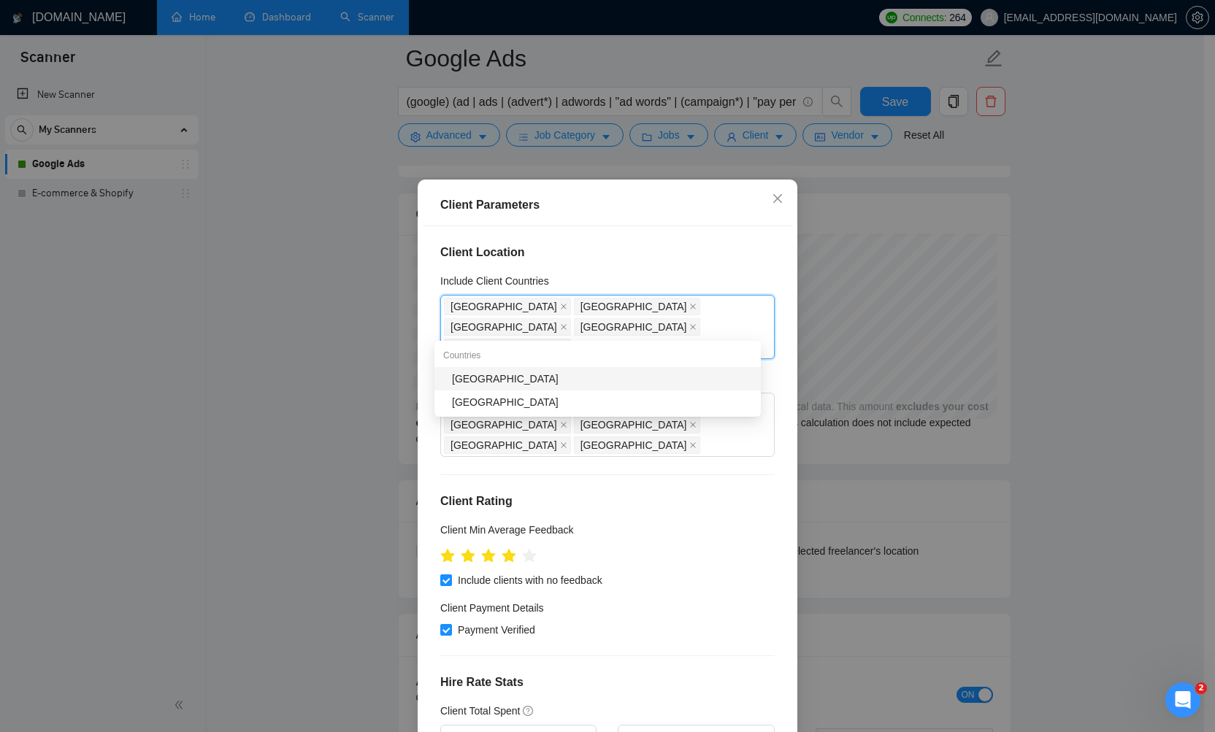
click at [461, 375] on div "[GEOGRAPHIC_DATA]" at bounding box center [602, 379] width 300 height 16
type input "bel"
click at [457, 407] on div "[GEOGRAPHIC_DATA]" at bounding box center [602, 402] width 300 height 16
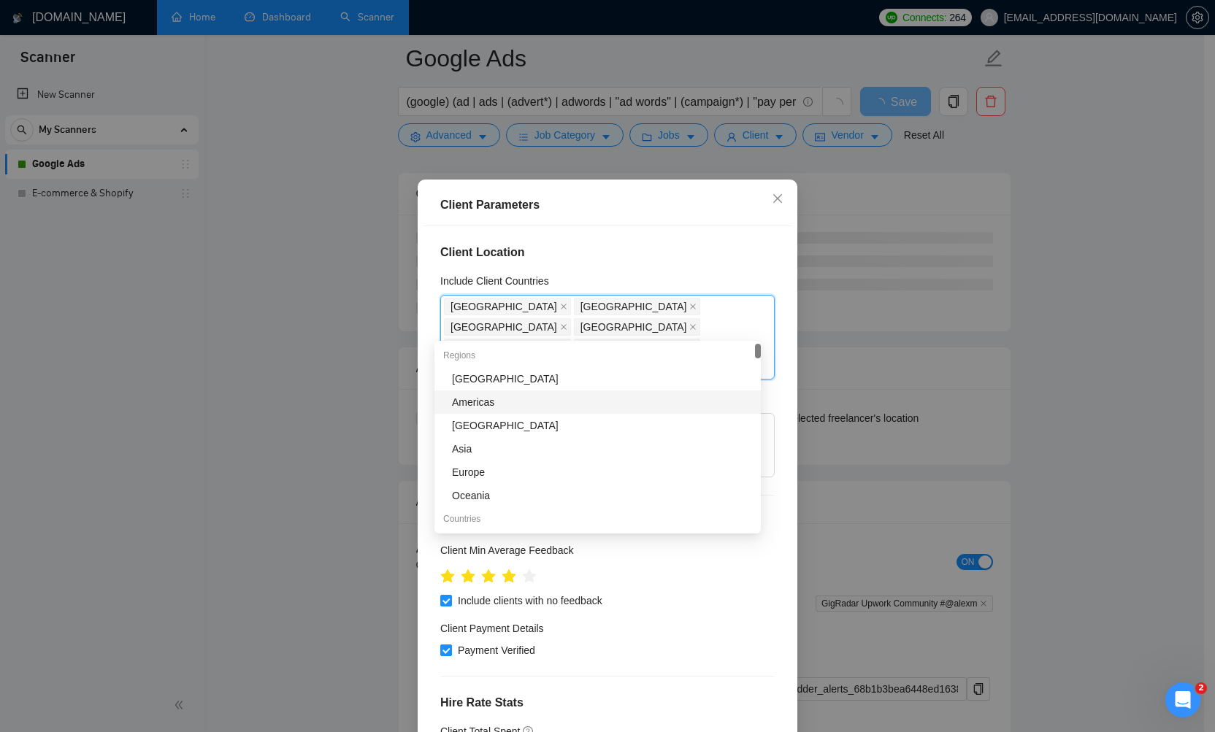
click at [310, 408] on div "Client Parameters Client Location Include Client Countries United States United…" at bounding box center [607, 366] width 1215 height 732
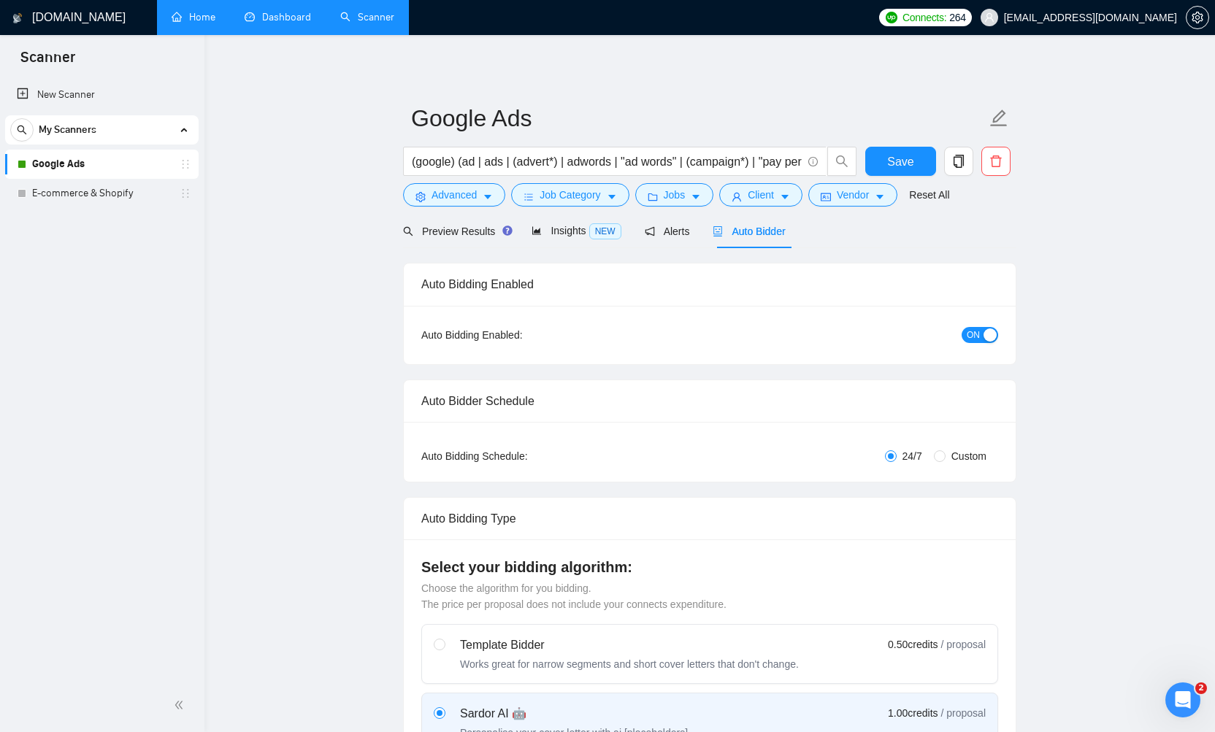
scroll to position [0, 0]
click at [700, 193] on icon "caret-down" at bounding box center [696, 197] width 10 height 10
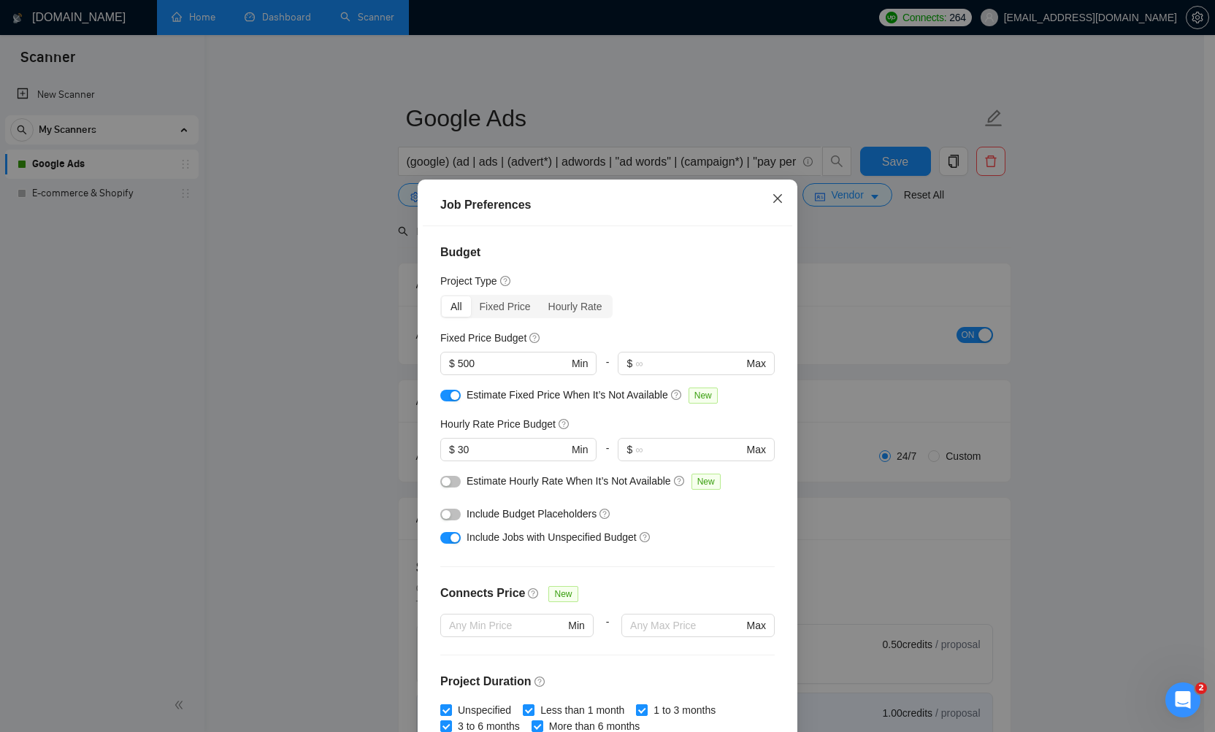
click at [770, 192] on span "Close" at bounding box center [777, 199] width 39 height 39
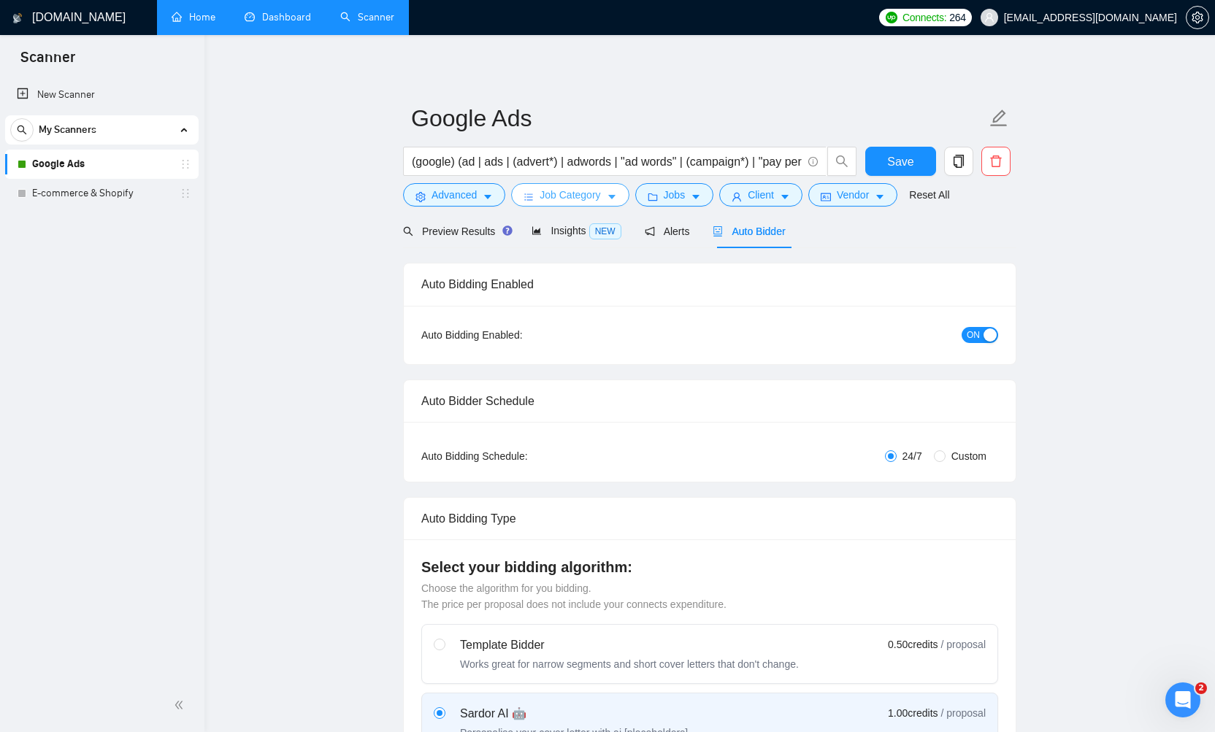
click at [613, 192] on icon "caret-down" at bounding box center [612, 197] width 10 height 10
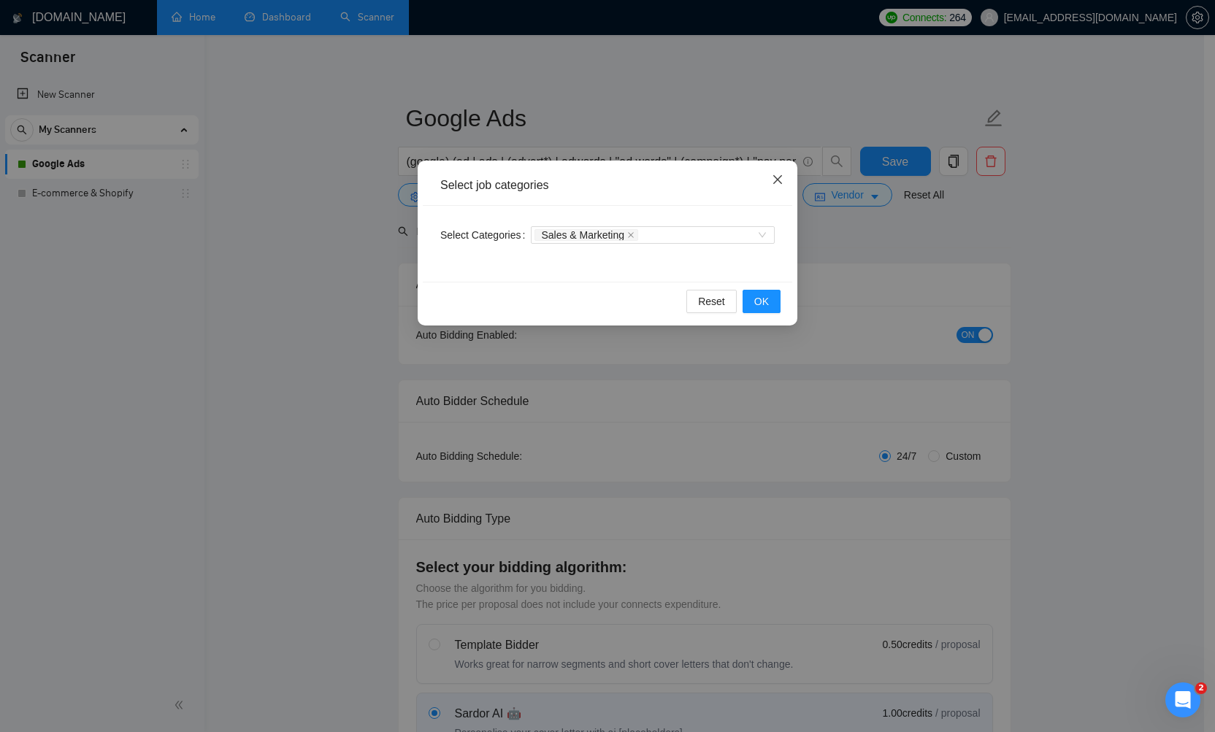
click at [772, 172] on span "Close" at bounding box center [777, 180] width 39 height 39
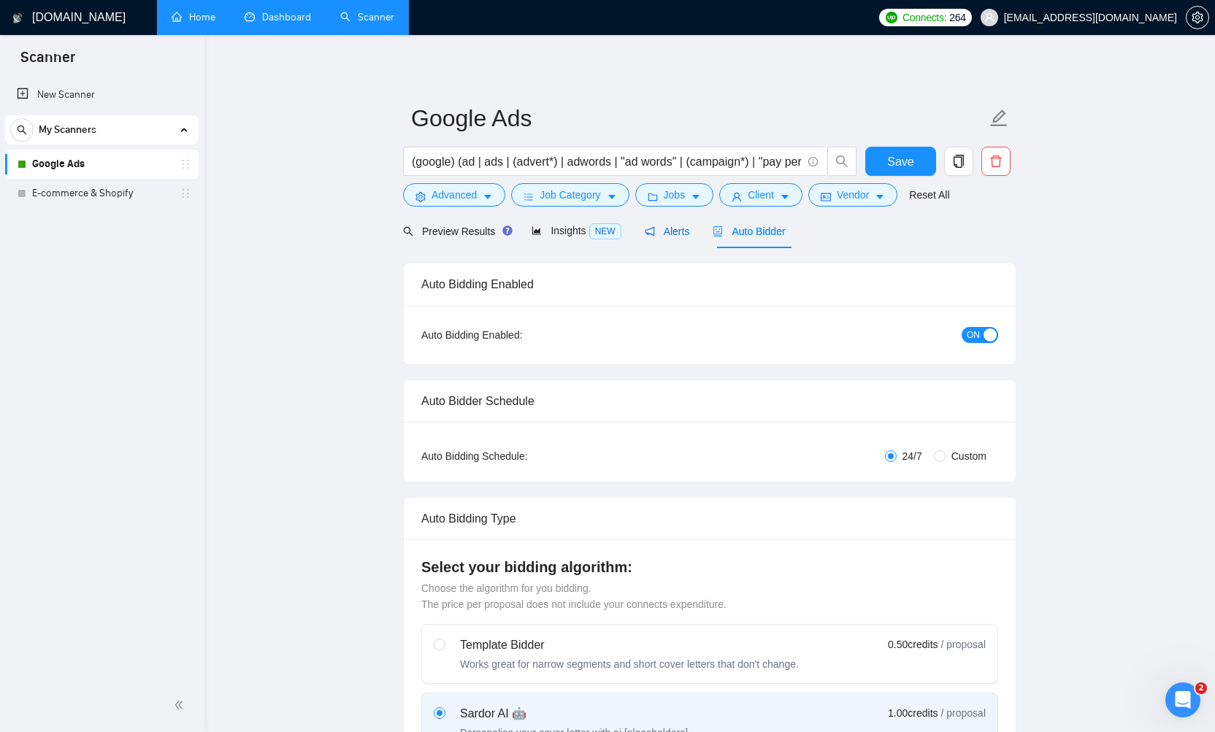
click at [663, 229] on span "Alerts" at bounding box center [667, 232] width 45 height 12
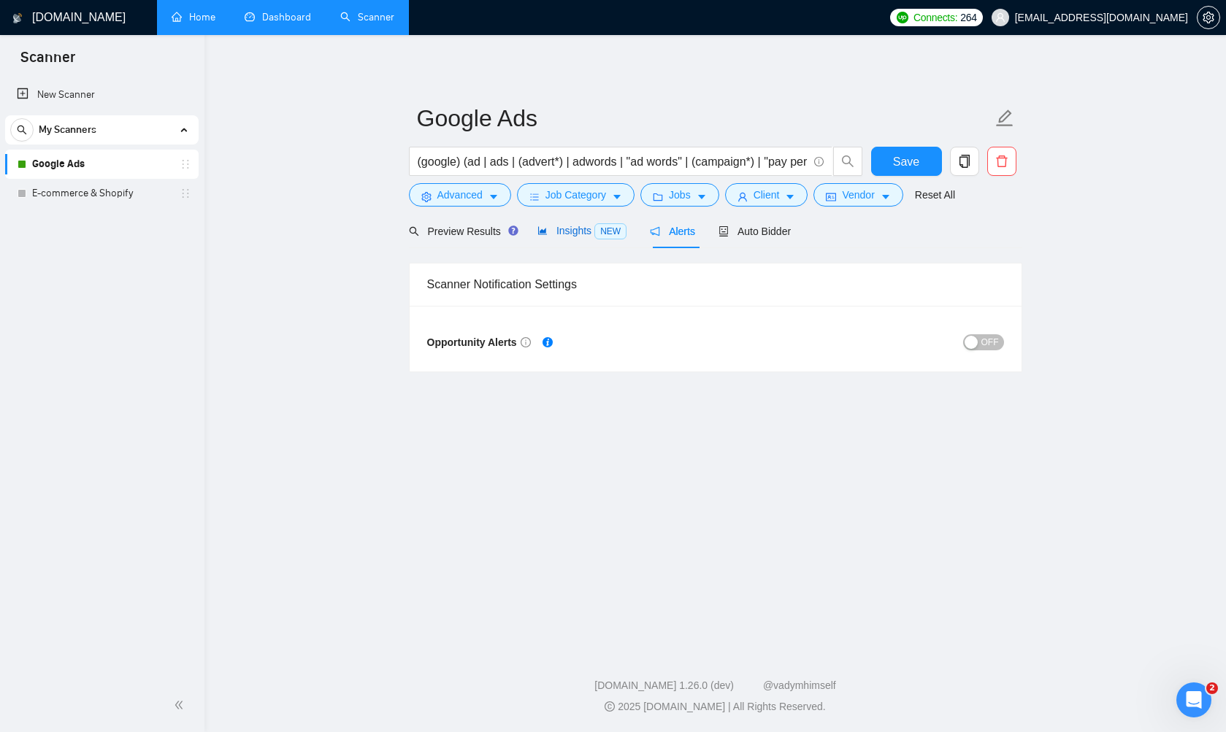
click at [580, 234] on span "Insights NEW" at bounding box center [581, 231] width 89 height 12
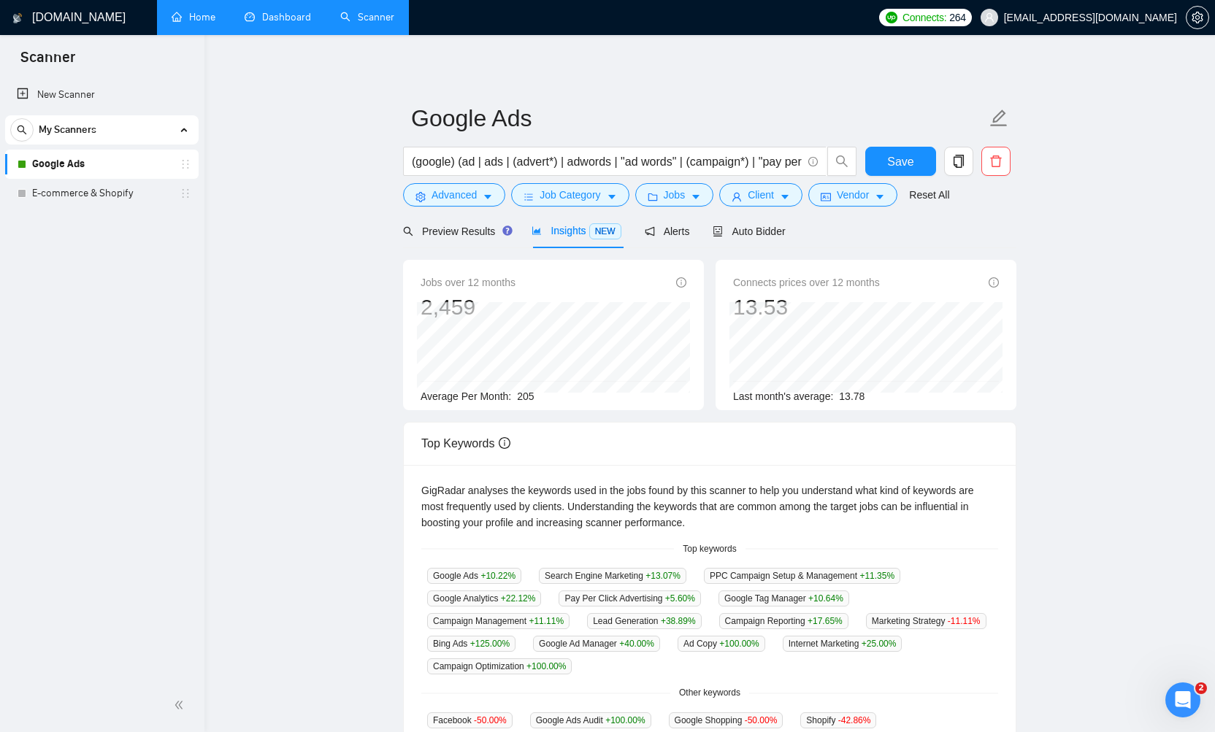
click at [344, 201] on main "Google Ads (google) (ad | ads | (advert*) | adwords | "ad words" | (campaign*) …" at bounding box center [710, 570] width 964 height 1024
click at [572, 226] on span "Insights NEW" at bounding box center [576, 231] width 89 height 12
click at [469, 234] on span "Preview Results" at bounding box center [455, 232] width 105 height 12
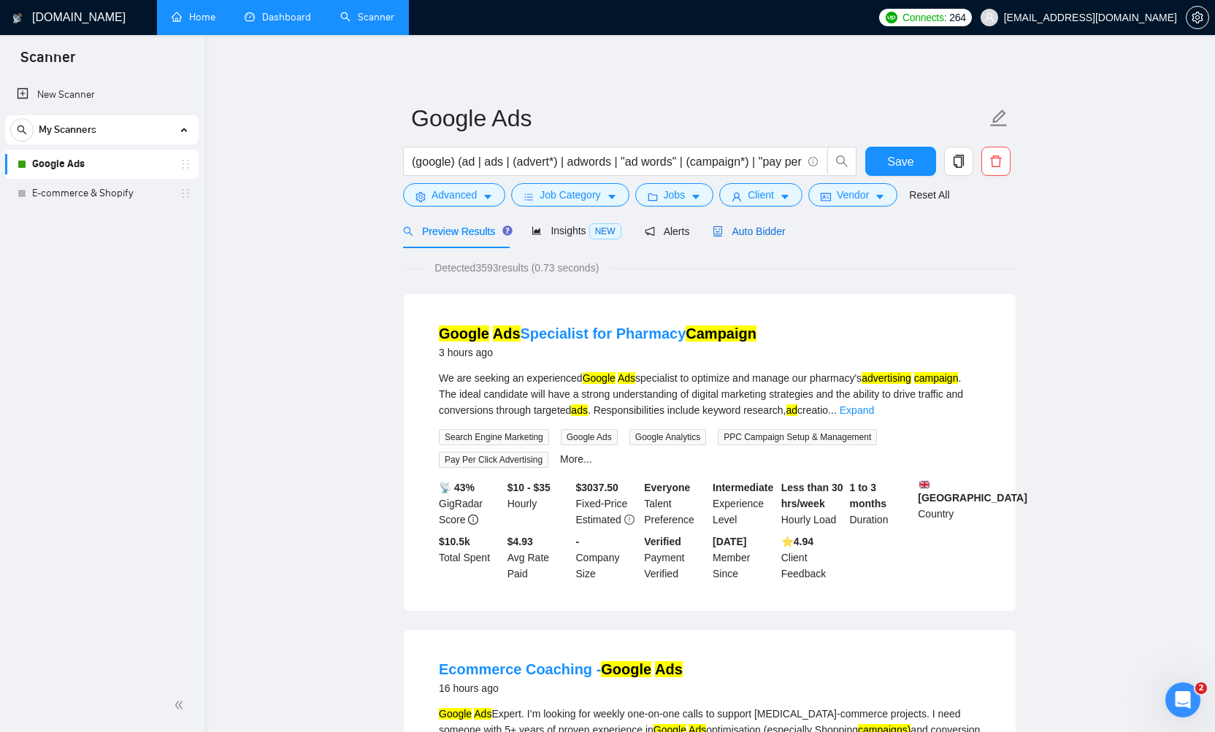
click at [748, 237] on span "Auto Bidder" at bounding box center [749, 232] width 72 height 12
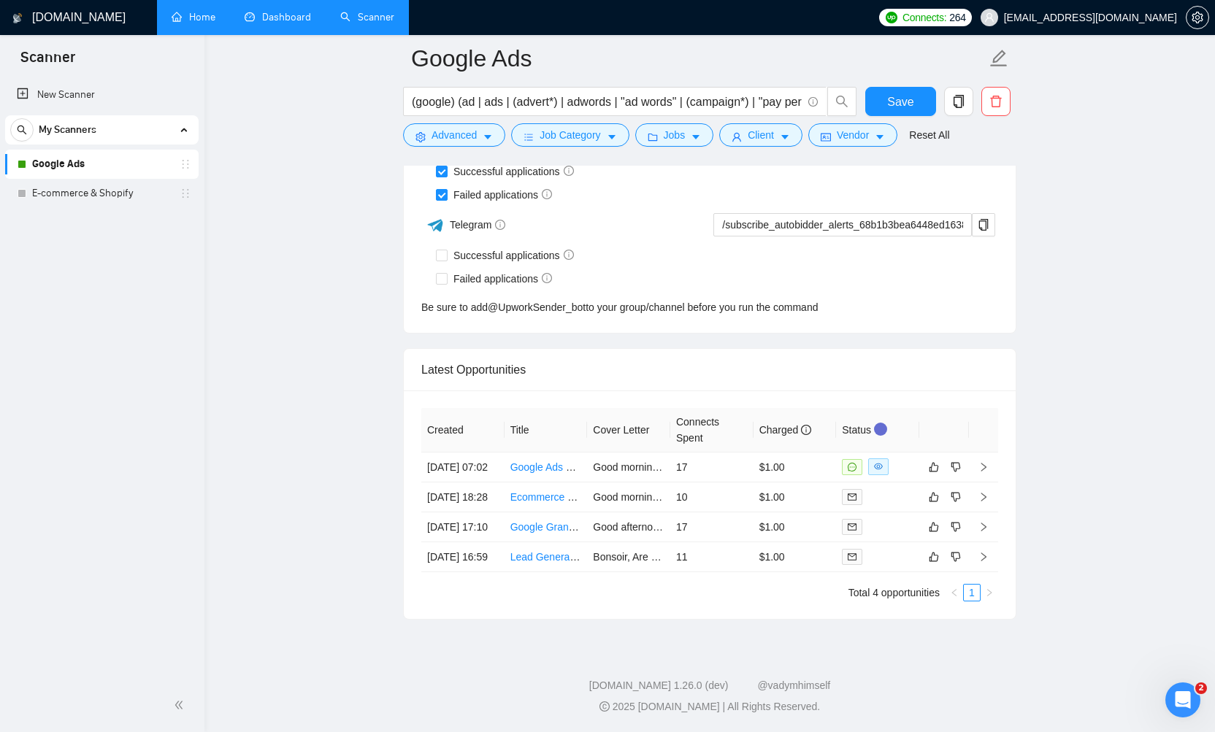
scroll to position [3609, 0]
click at [884, 458] on span at bounding box center [878, 466] width 20 height 17
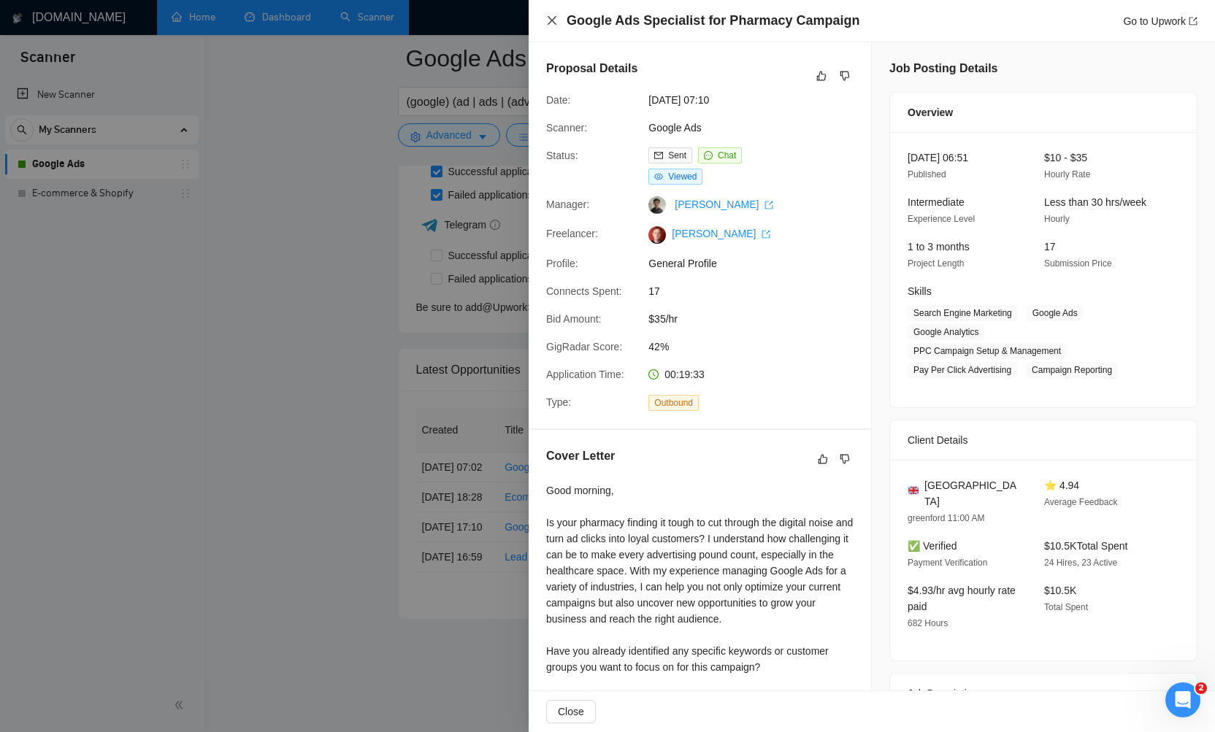
click at [556, 22] on icon "close" at bounding box center [552, 21] width 12 height 12
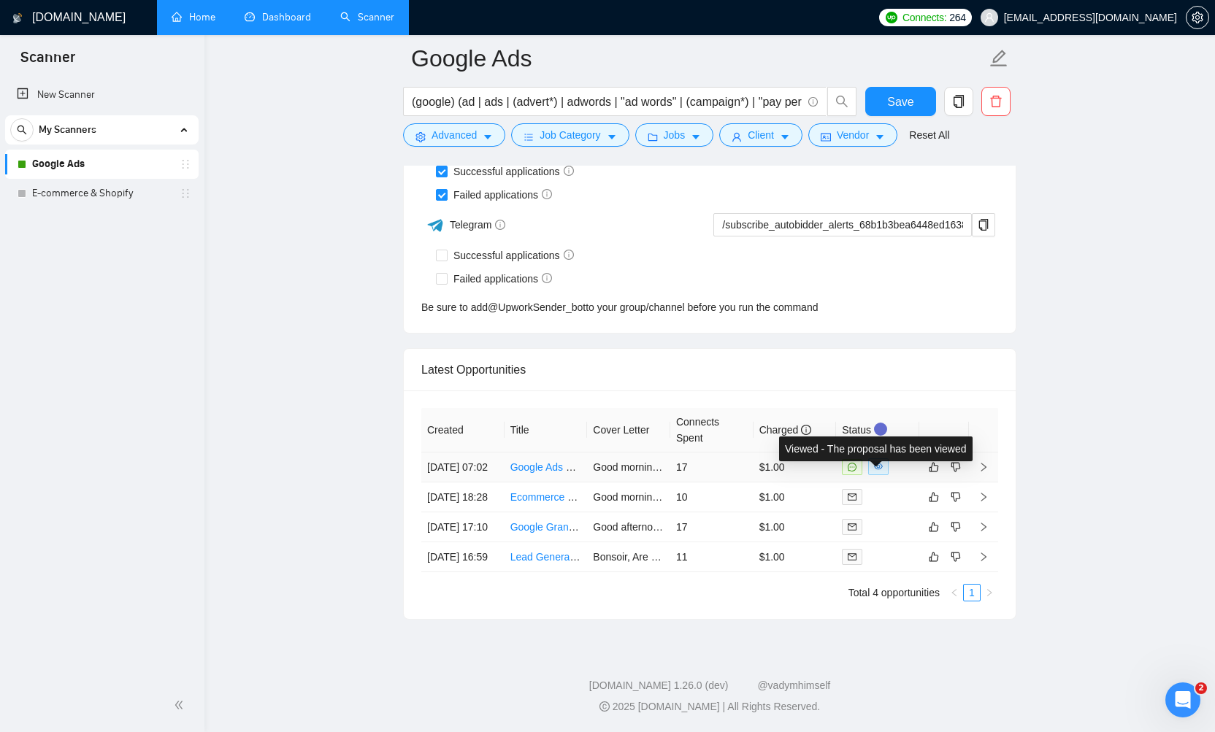
click at [882, 462] on icon "eye" at bounding box center [878, 466] width 9 height 9
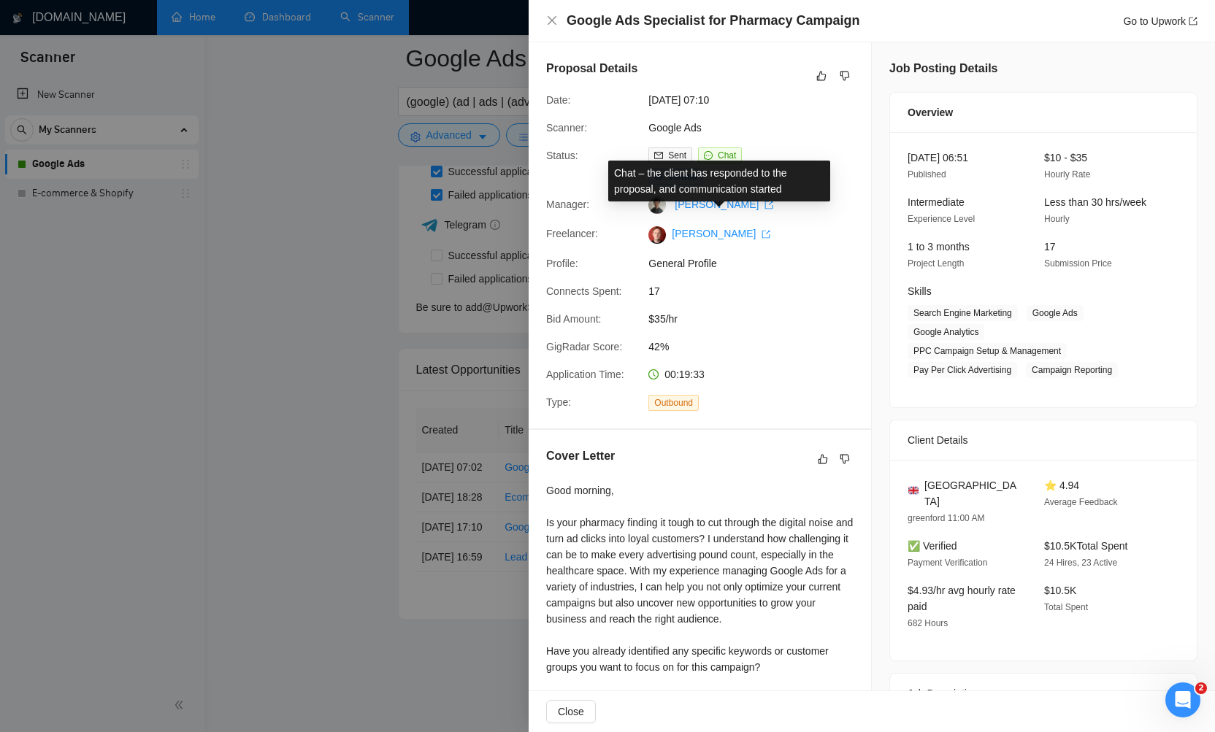
click at [718, 152] on span "Chat" at bounding box center [727, 155] width 18 height 10
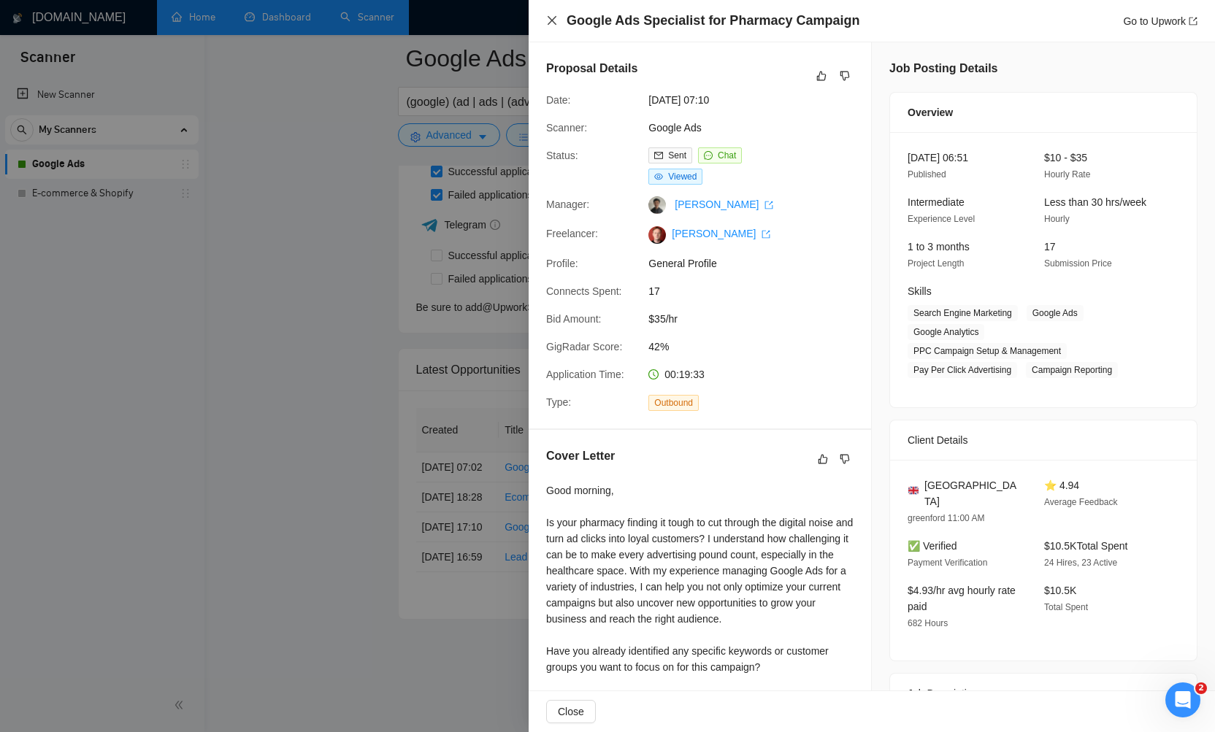
click at [550, 26] on icon "close" at bounding box center [552, 21] width 12 height 12
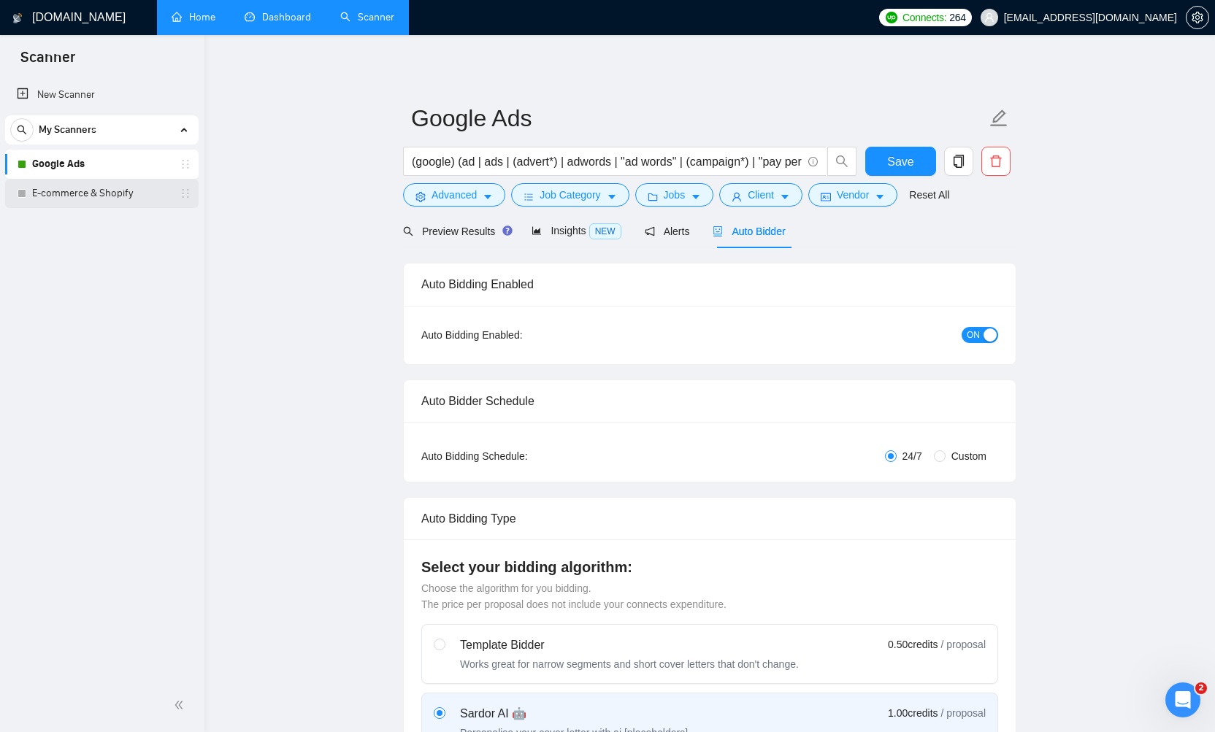
click at [101, 189] on link "E-commerce & Shopify" at bounding box center [101, 193] width 139 height 29
click at [894, 164] on span "Save" at bounding box center [900, 162] width 26 height 18
click at [72, 198] on link "E-commerce & Shopify" at bounding box center [101, 193] width 139 height 29
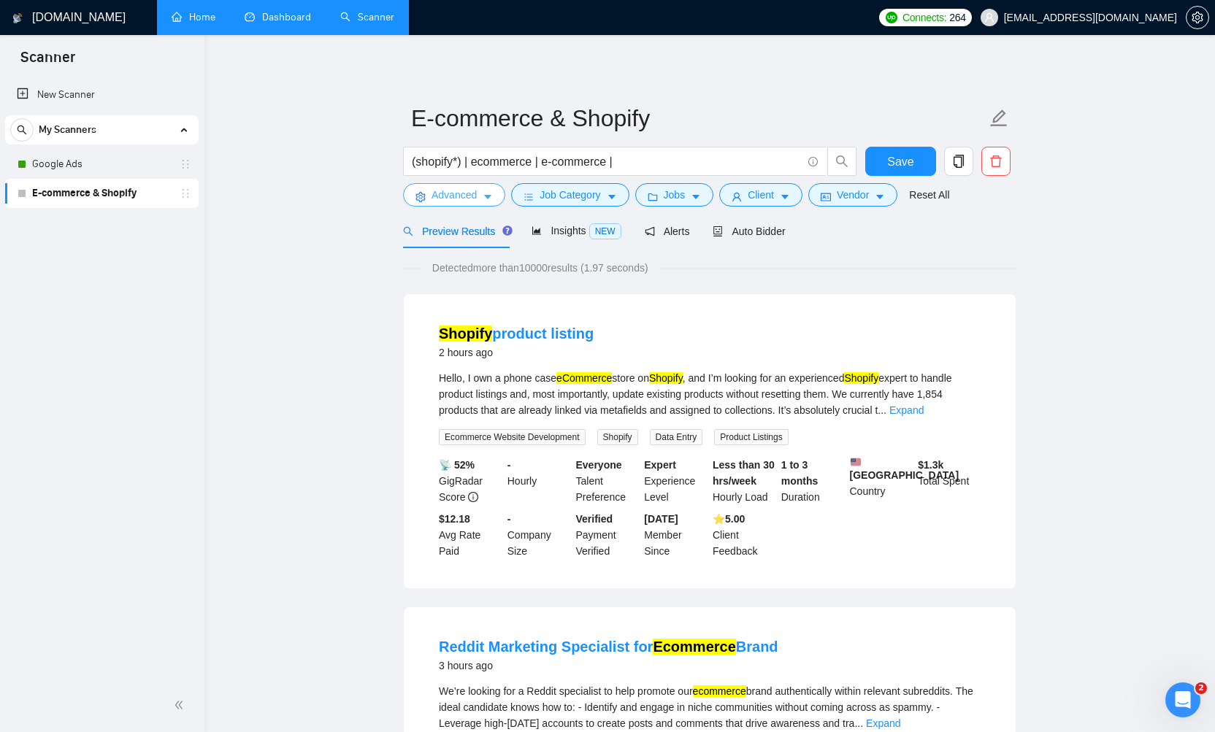
click at [487, 195] on icon "caret-down" at bounding box center [488, 197] width 10 height 10
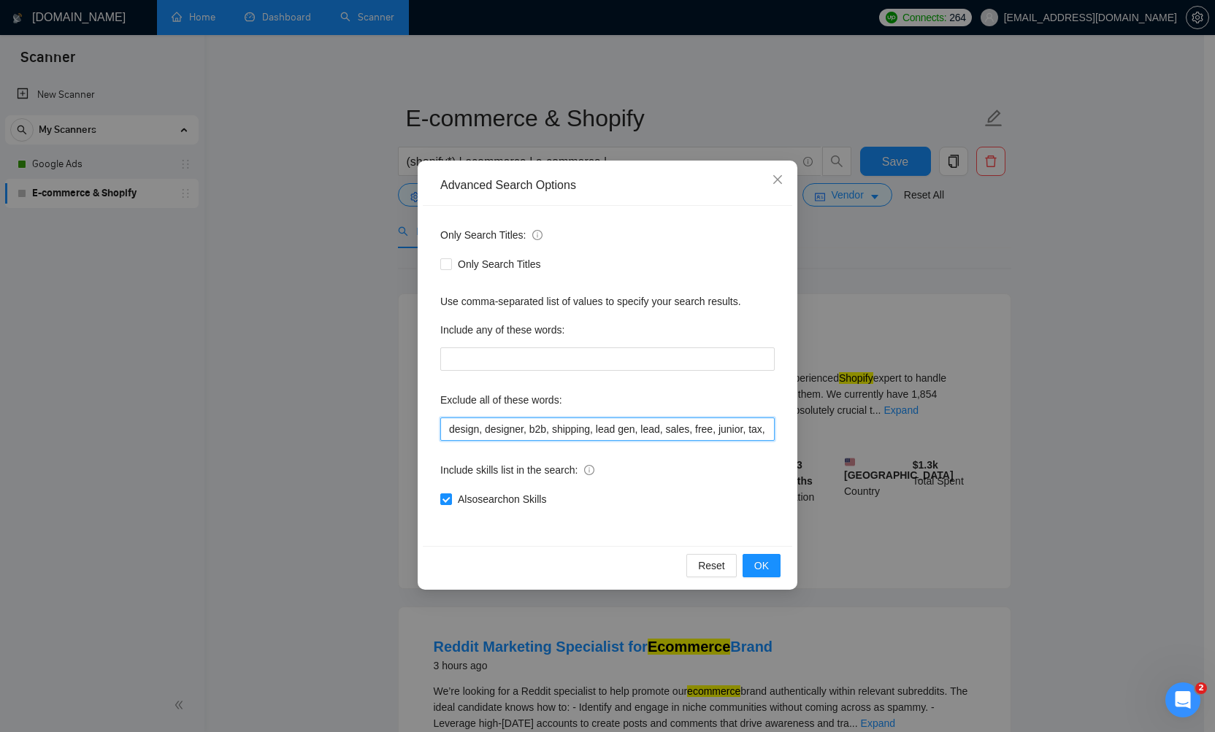
click at [681, 425] on input "design, designer, b2b, shipping, lead gen, lead, sales, free, junior, tax, cred…" at bounding box center [607, 429] width 334 height 23
drag, startPoint x: 681, startPoint y: 425, endPoint x: 842, endPoint y: 431, distance: 160.7
click at [842, 431] on div "Advanced Search Options Only Search Titles: Only Search Titles Use comma-separa…" at bounding box center [607, 366] width 1215 height 732
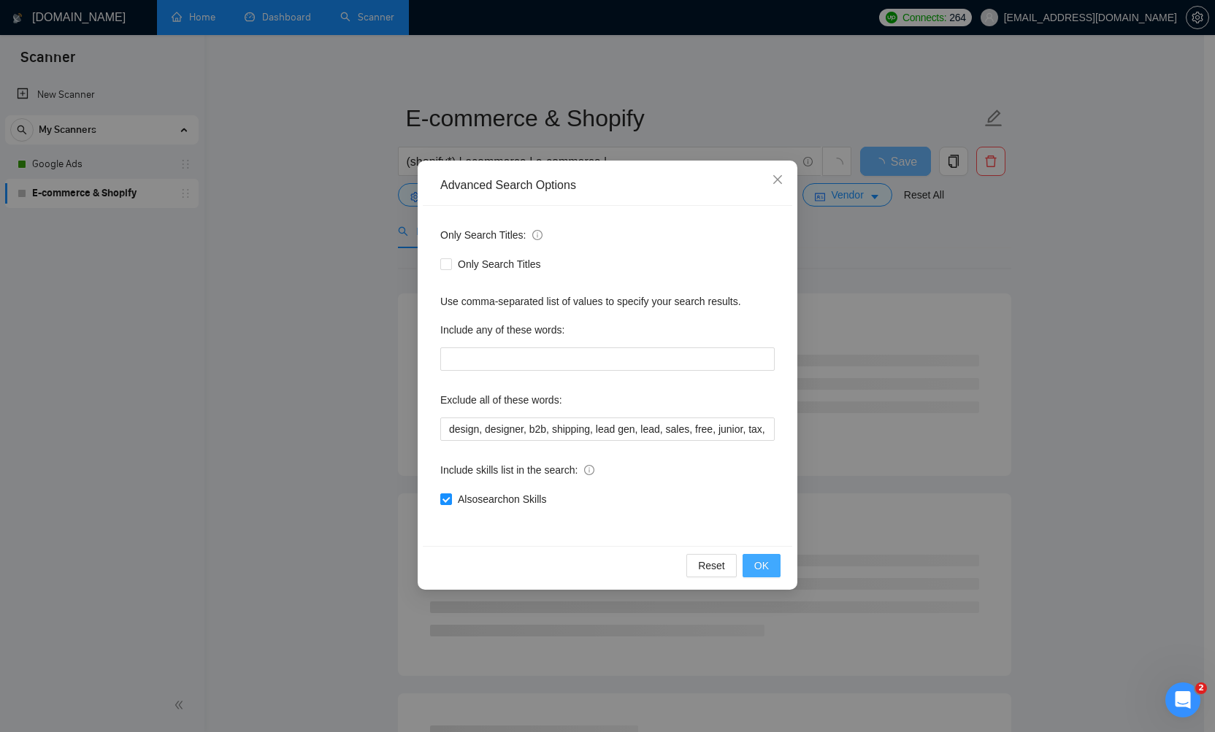
click at [765, 569] on span "OK" at bounding box center [761, 566] width 15 height 16
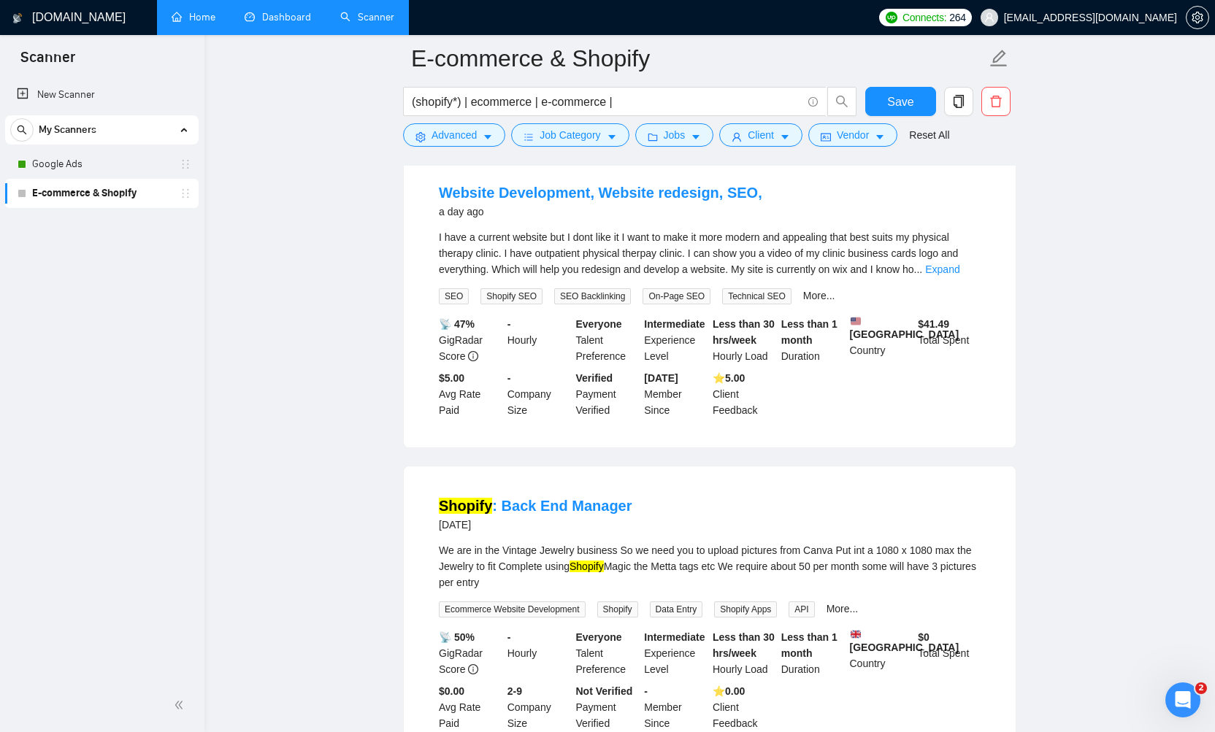
scroll to position [1720, 0]
click at [453, 140] on span "Advanced" at bounding box center [453, 135] width 45 height 16
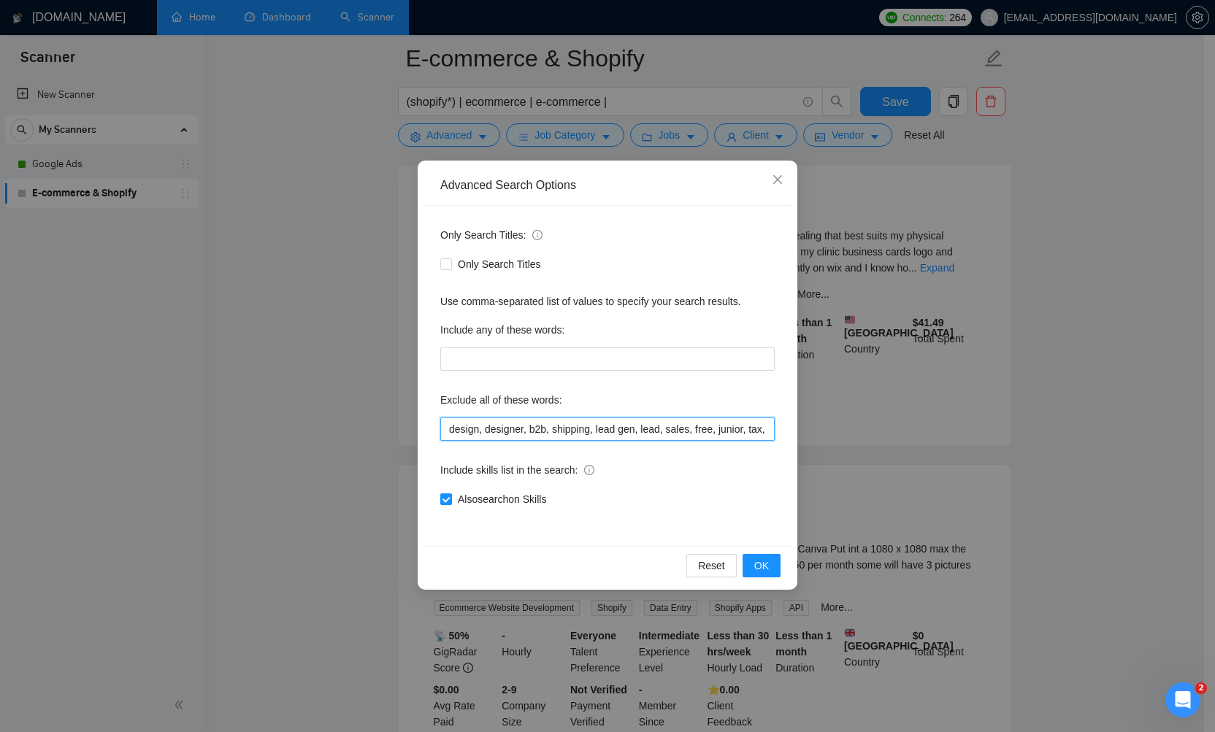
click at [567, 421] on input "design, designer, b2b, shipping, lead gen, lead, sales, free, junior, tax, cred…" at bounding box center [607, 429] width 334 height 23
click at [572, 429] on input "design, designer, b2b, shipping, lead gen, lead, sales, free, junior, tax, cred…" at bounding box center [607, 429] width 334 height 23
click at [759, 567] on span "OK" at bounding box center [761, 566] width 15 height 16
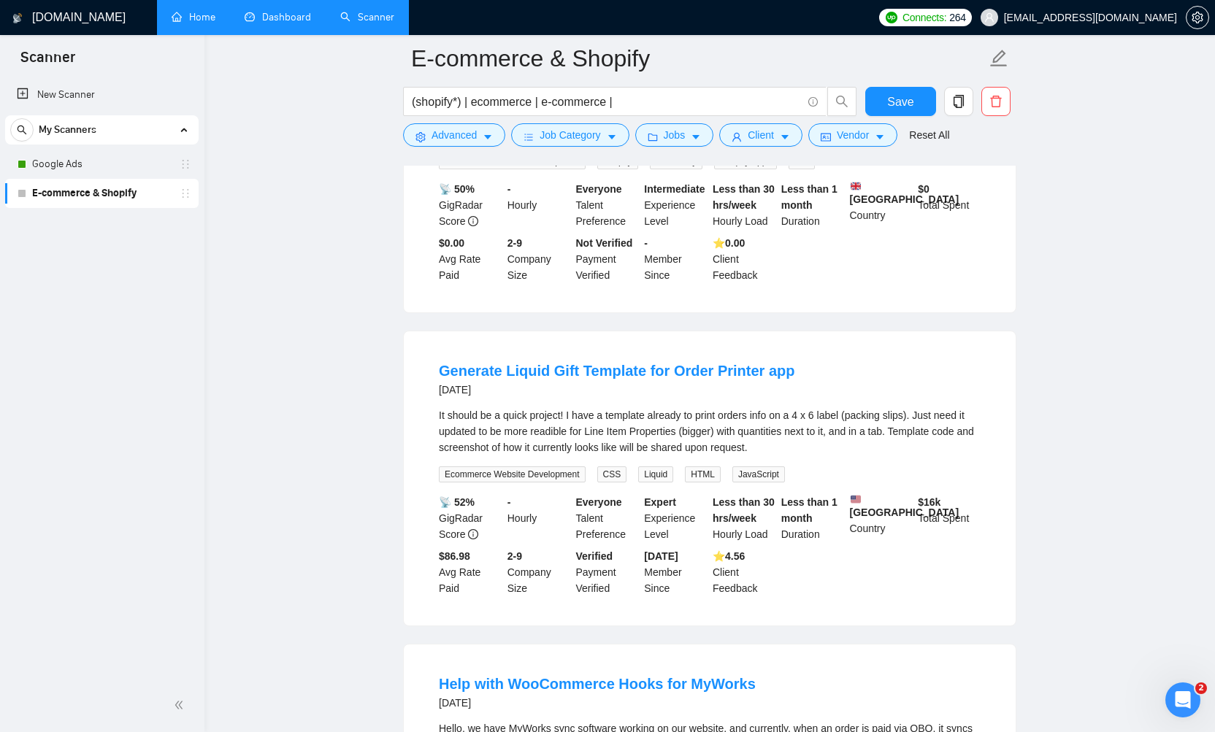
scroll to position [2168, 0]
drag, startPoint x: 505, startPoint y: 410, endPoint x: 619, endPoint y: 432, distance: 116.0
click at [619, 402] on div "Generate Liquid Gift Template for Order Printer app 2 days ago" at bounding box center [710, 381] width 542 height 42
click at [918, 398] on div "Generate Liquid Gift Template for Order Printer app 2 days ago" at bounding box center [710, 379] width 542 height 38
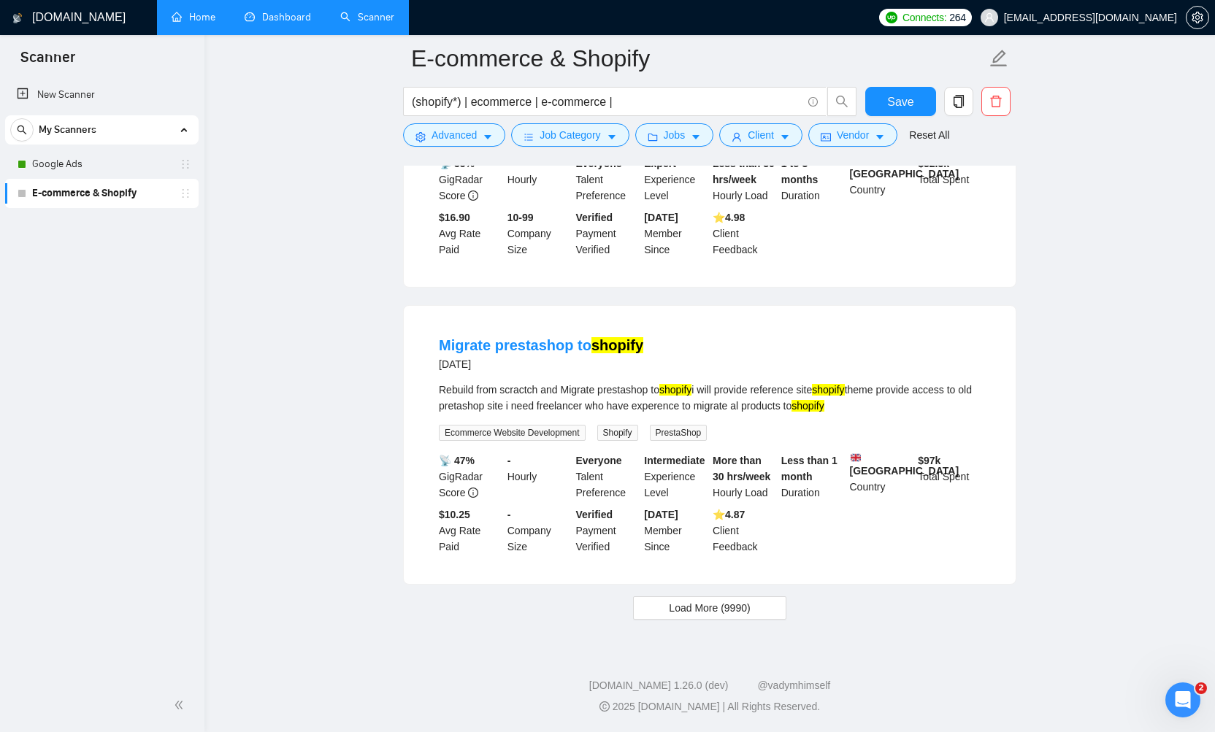
scroll to position [2870, 0]
click at [726, 610] on span "Load More (9990)" at bounding box center [709, 608] width 81 height 16
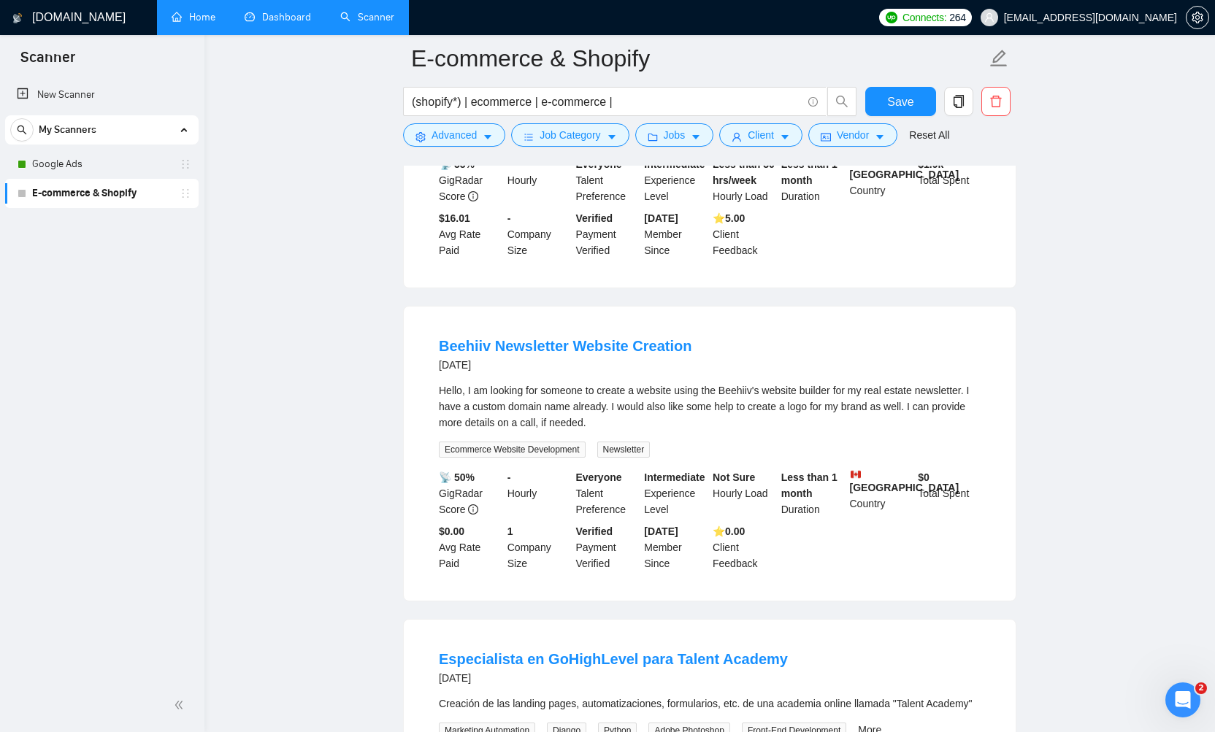
scroll to position [5196, 0]
copy link "Beehiiv"
drag, startPoint x: 434, startPoint y: 425, endPoint x: 486, endPoint y: 426, distance: 52.6
click at [486, 426] on li "Beehiiv Newsletter Website Creation 3 days ago Hello, I am looking for someone …" at bounding box center [709, 452] width 577 height 259
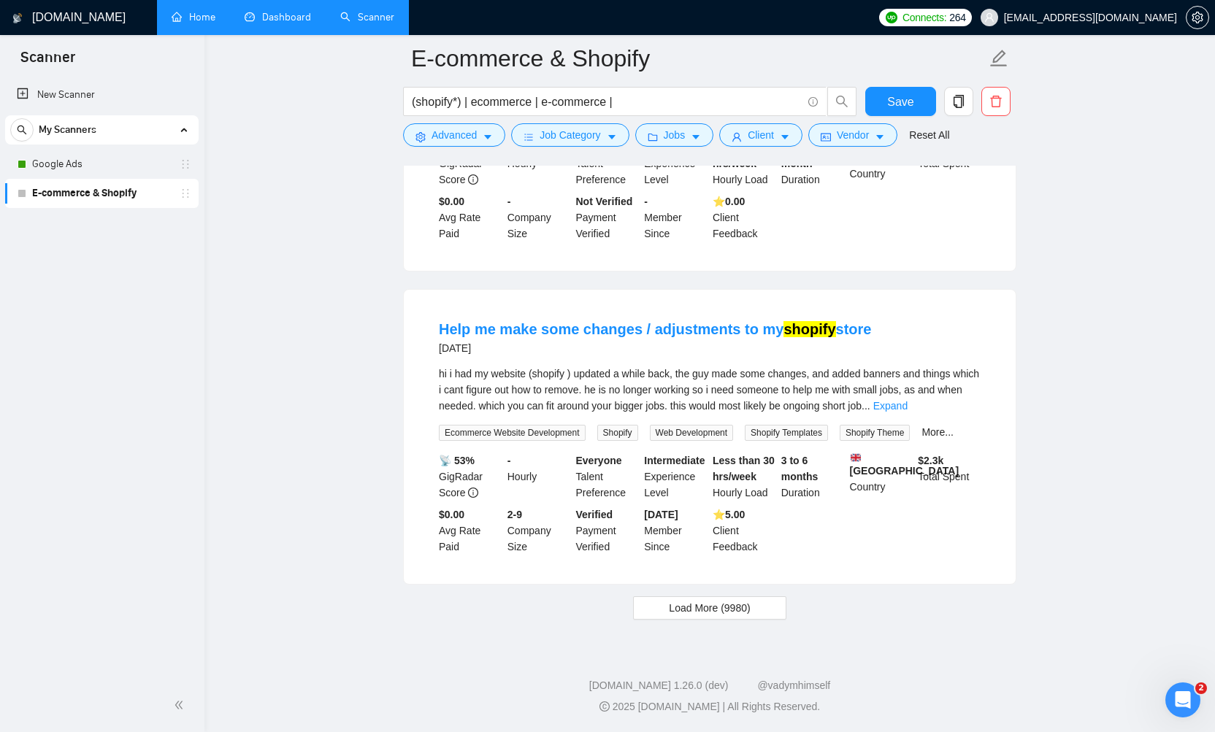
scroll to position [5914, 0]
click at [732, 607] on span "Load More (9980)" at bounding box center [709, 608] width 81 height 16
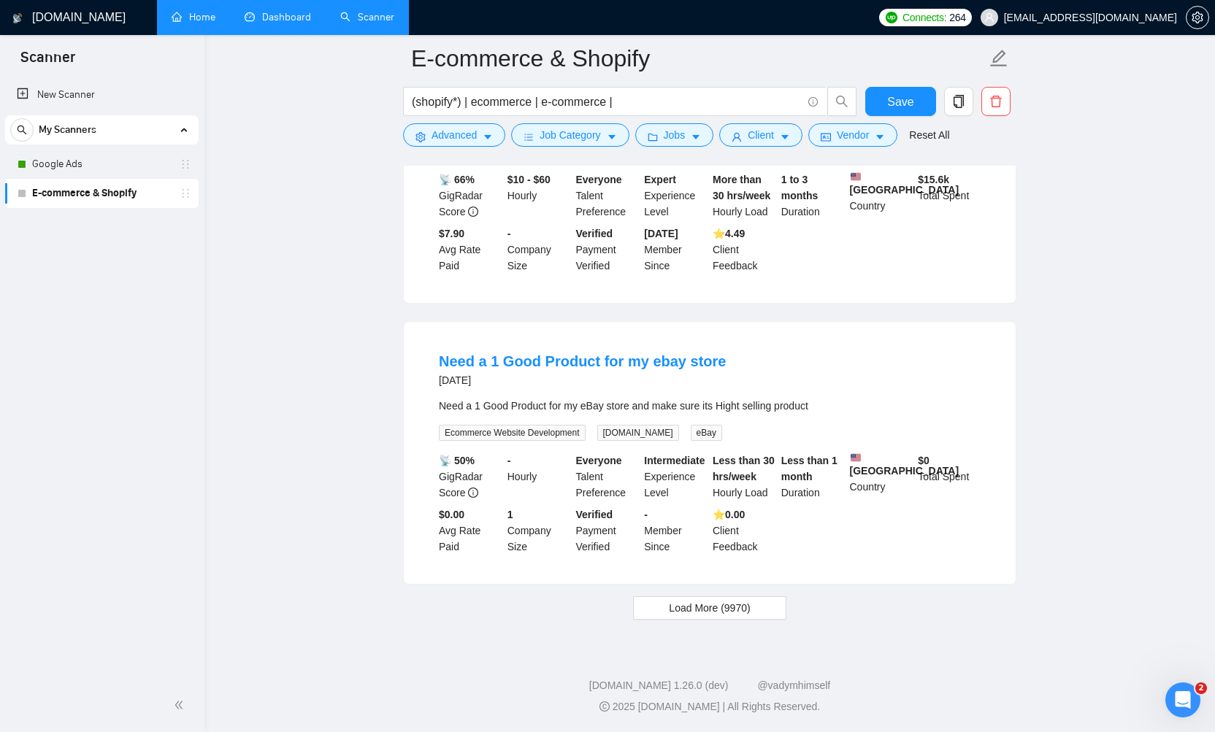
scroll to position [8966, 0]
click at [724, 607] on span "Load More (9970)" at bounding box center [709, 608] width 81 height 16
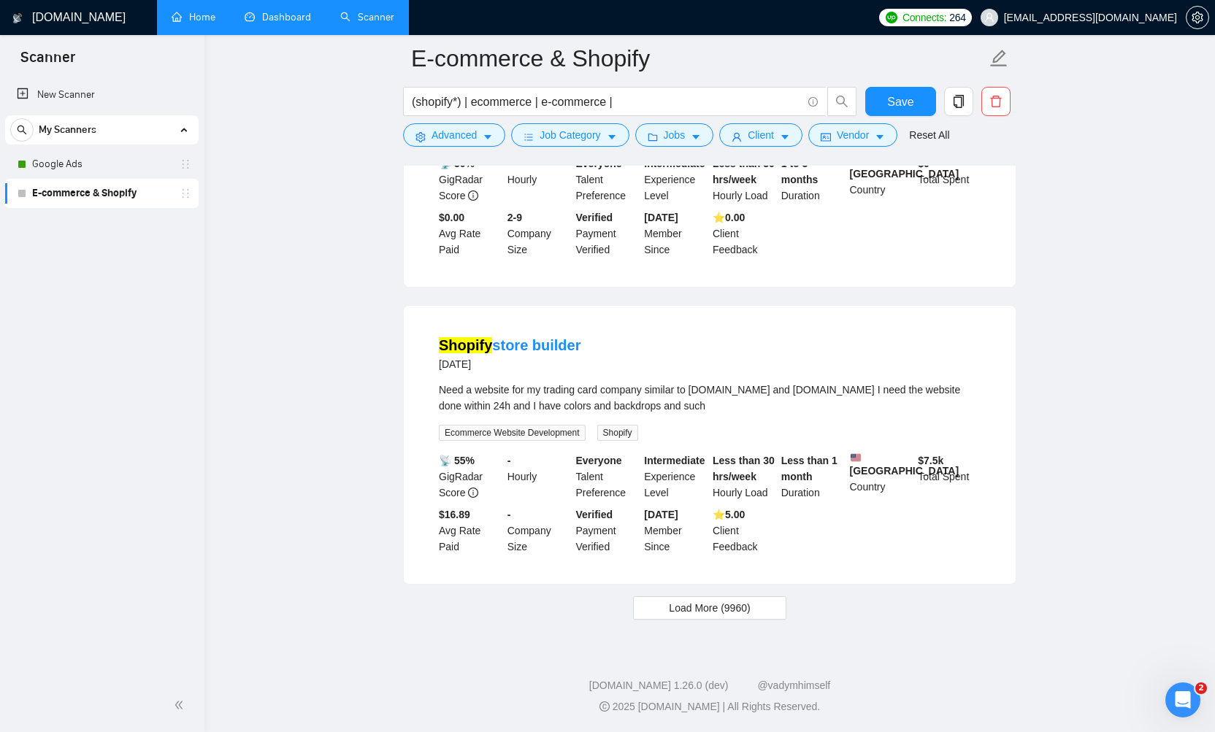
scroll to position [12106, 0]
click at [722, 610] on span "Load More (9960)" at bounding box center [709, 608] width 81 height 16
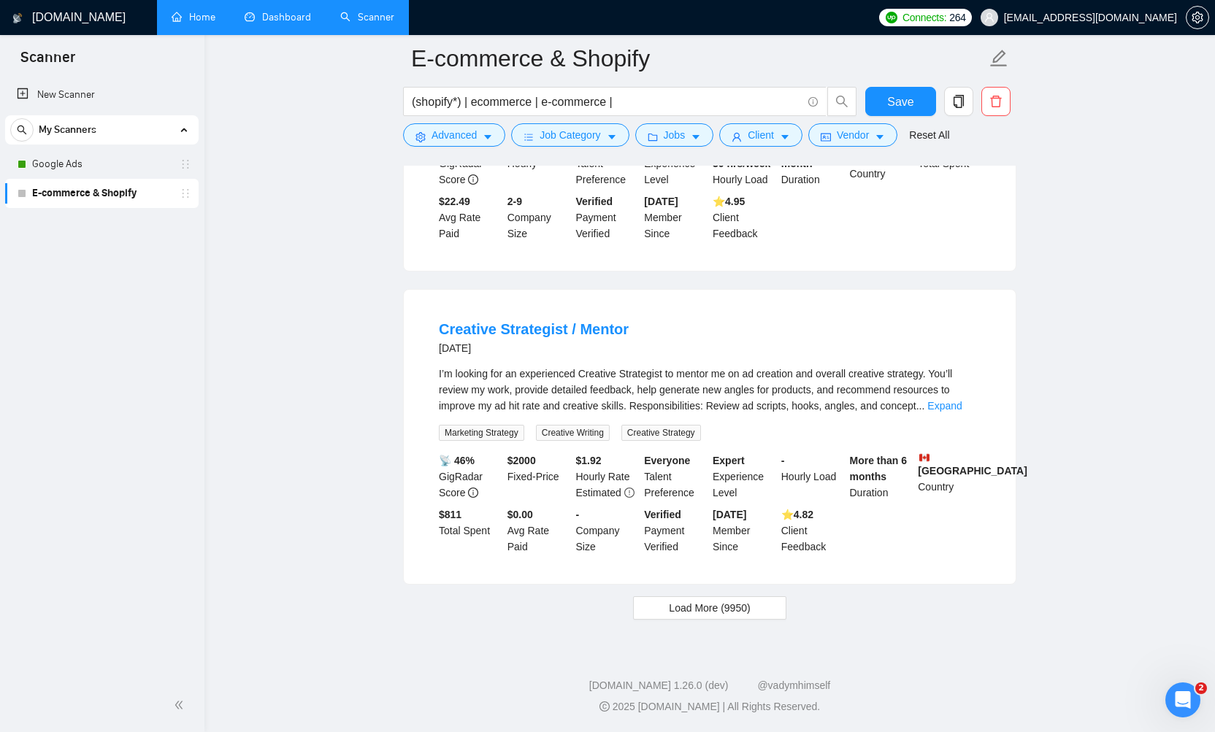
scroll to position [15293, 0]
click at [732, 612] on span "Load More (9950)" at bounding box center [709, 608] width 81 height 16
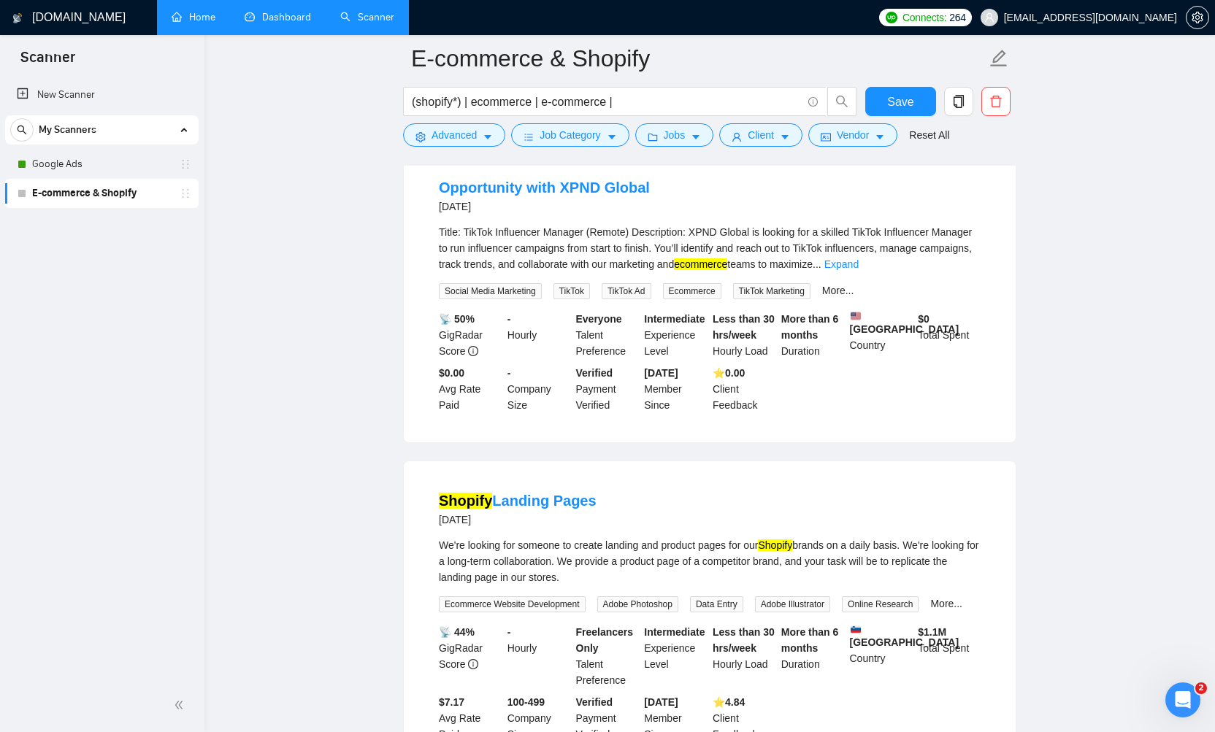
scroll to position [17059, 0]
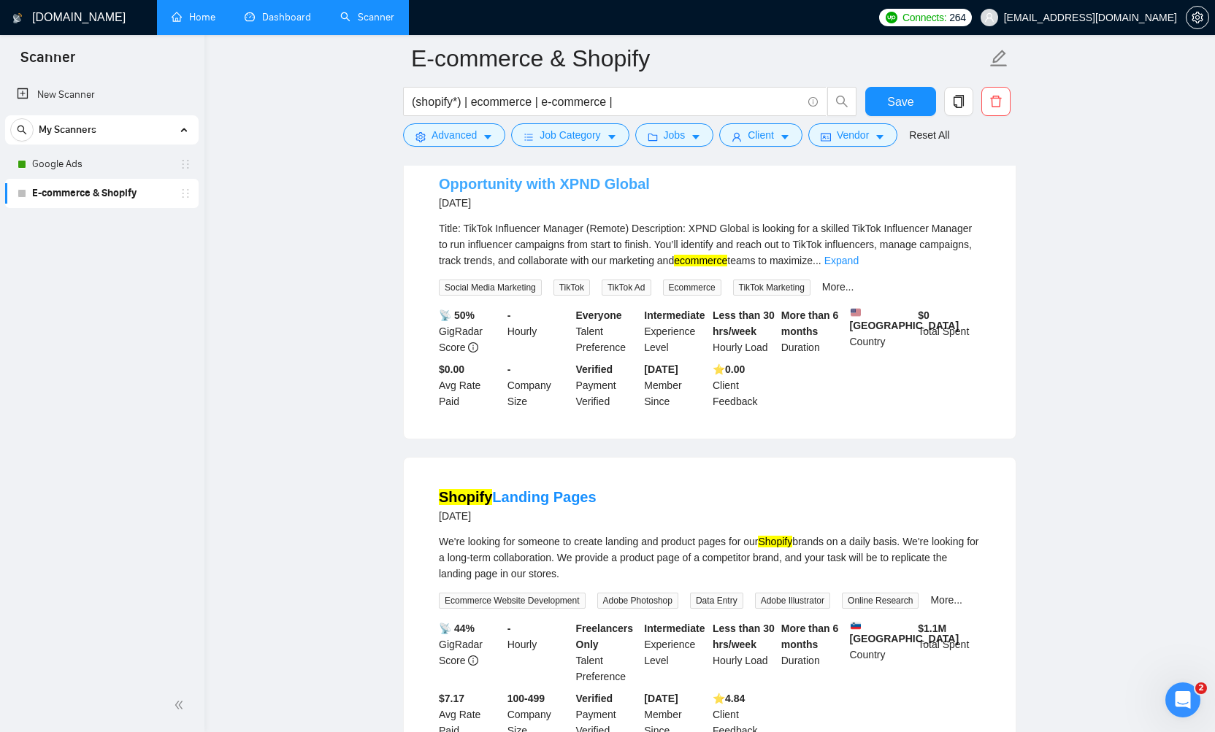
drag, startPoint x: 553, startPoint y: 450, endPoint x: 583, endPoint y: 450, distance: 29.9
copy link "XPND Global"
drag, startPoint x: 680, startPoint y: 458, endPoint x: 560, endPoint y: 455, distance: 120.5
click at [559, 212] on div "Opportunity with XPND Global 13 days ago" at bounding box center [710, 193] width 542 height 38
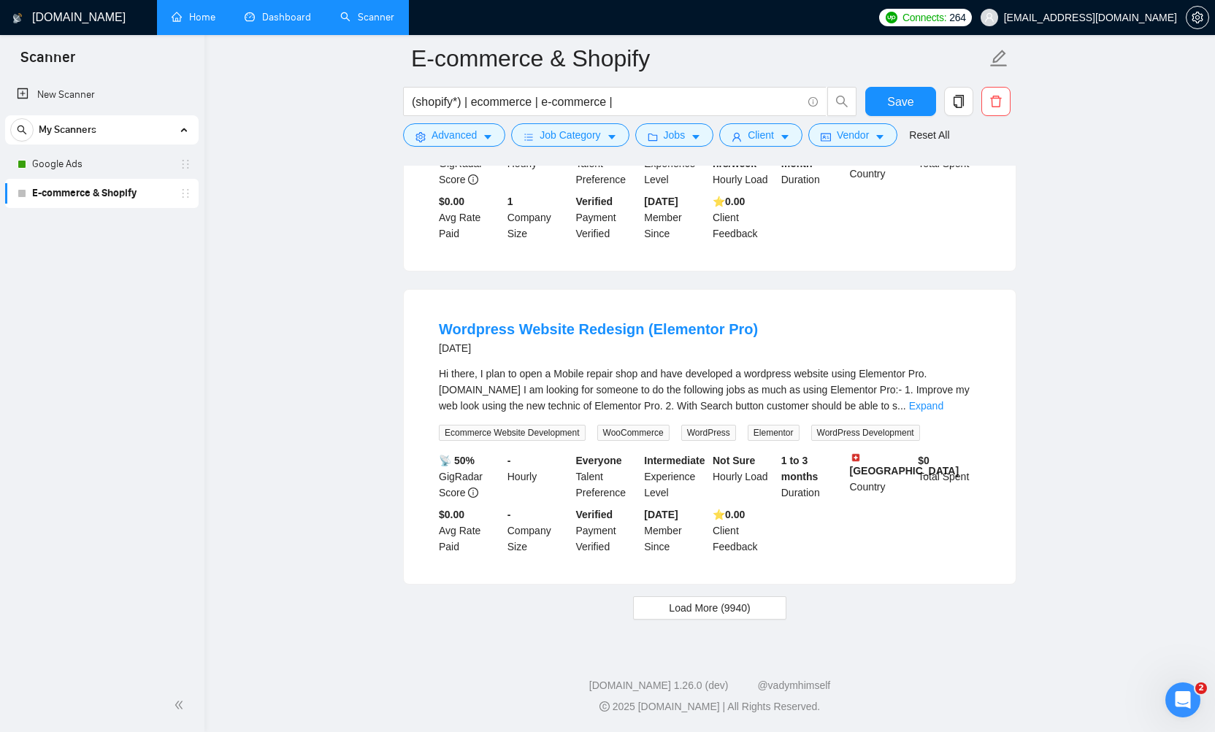
scroll to position [18492, 0]
click at [701, 606] on span "Load More (9940)" at bounding box center [709, 608] width 81 height 16
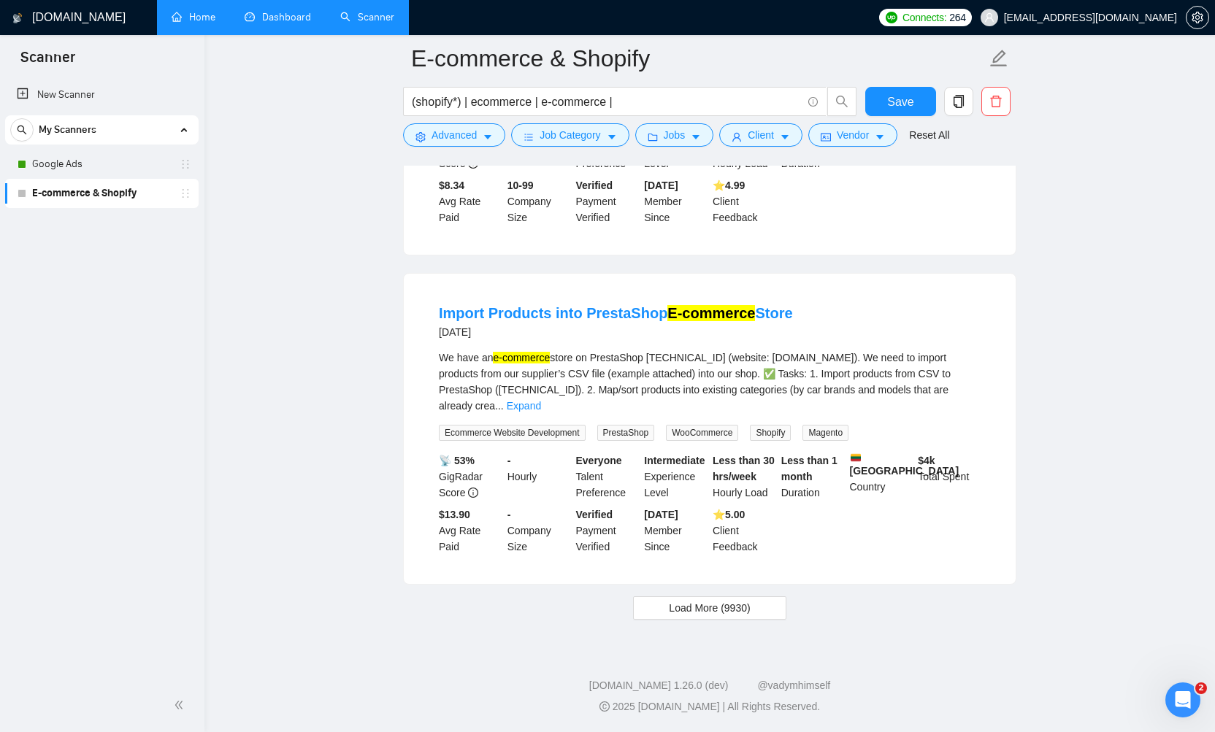
scroll to position [21601, 0]
click at [716, 610] on span "Load More (9930)" at bounding box center [709, 608] width 81 height 16
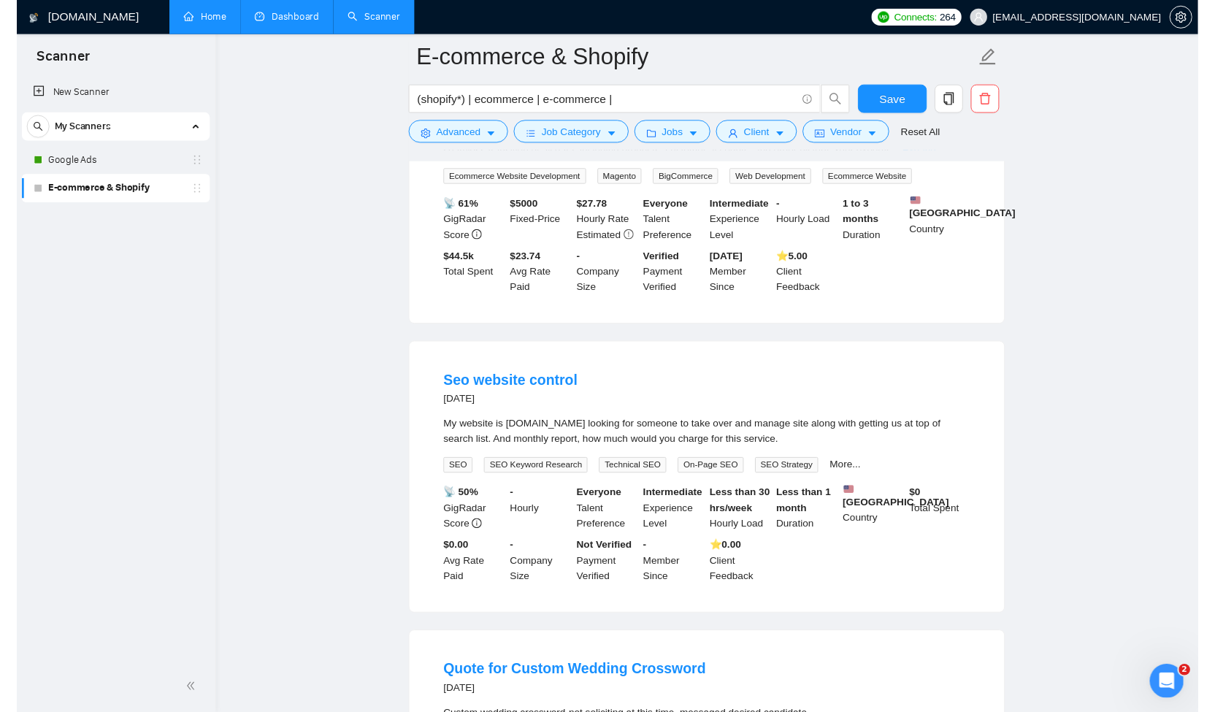
scroll to position [22131, 0]
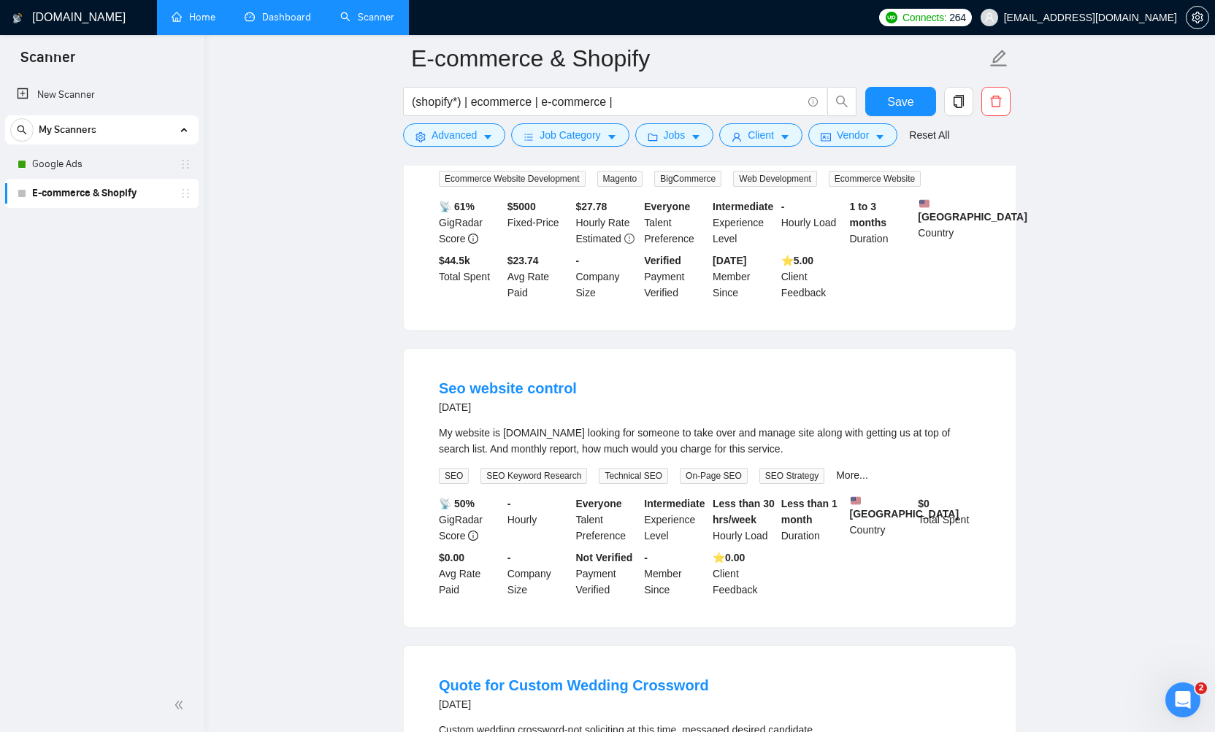
drag, startPoint x: 599, startPoint y: 445, endPoint x: 642, endPoint y: 448, distance: 43.1
click at [642, 103] on div "17 days ago" at bounding box center [618, 94] width 359 height 18
click at [606, 83] on link "Website Migration from Magento 2 to BigCommerce" at bounding box center [618, 75] width 359 height 16
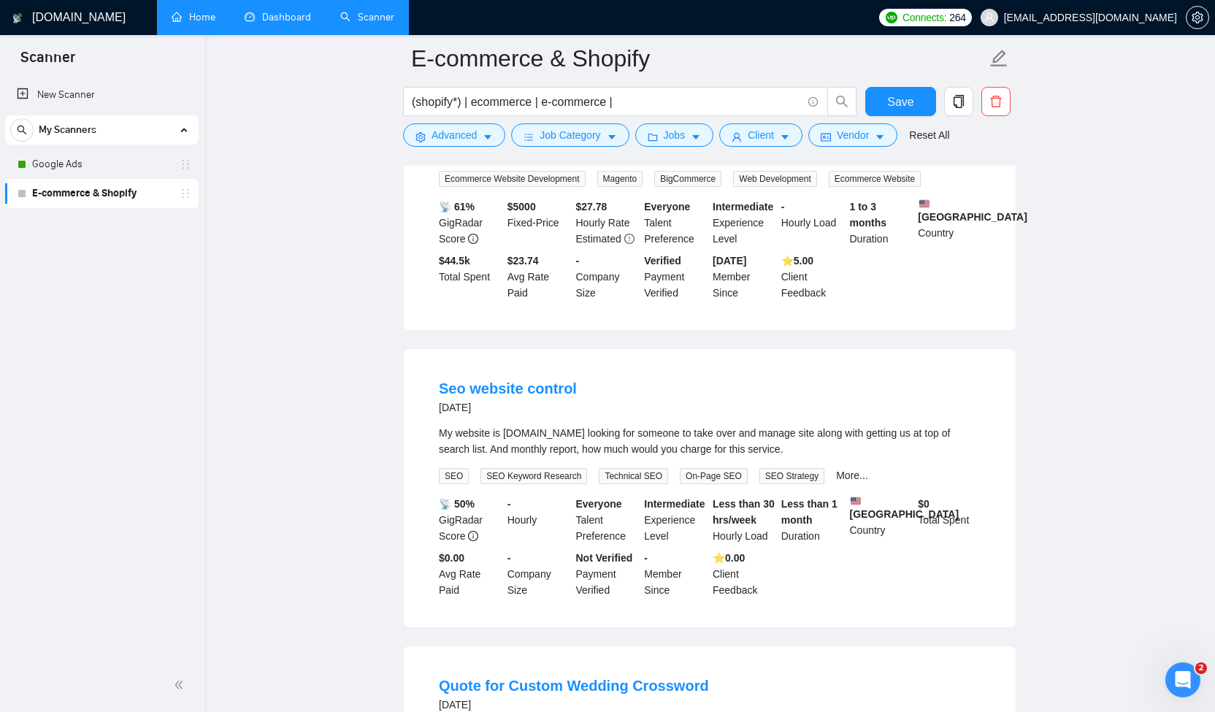
drag, startPoint x: 822, startPoint y: 440, endPoint x: 603, endPoint y: 437, distance: 219.1
click at [603, 103] on div "Website Migration from Magento 2 to BigCommerce 17 days ago" at bounding box center [710, 84] width 542 height 38
copy link "Magento 2 to BigCommerce"
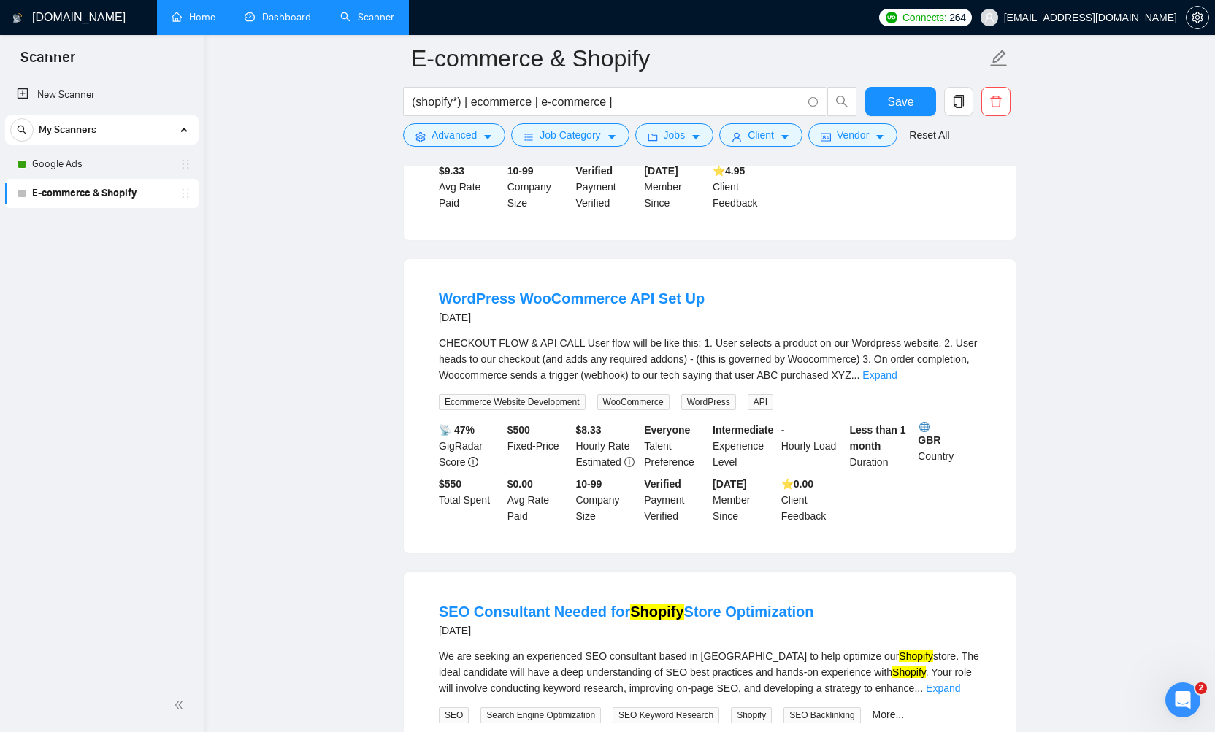
scroll to position [23114, 0]
copy link "Trustpilot & Other"
drag, startPoint x: 810, startPoint y: 371, endPoint x: 660, endPoint y: 375, distance: 149.7
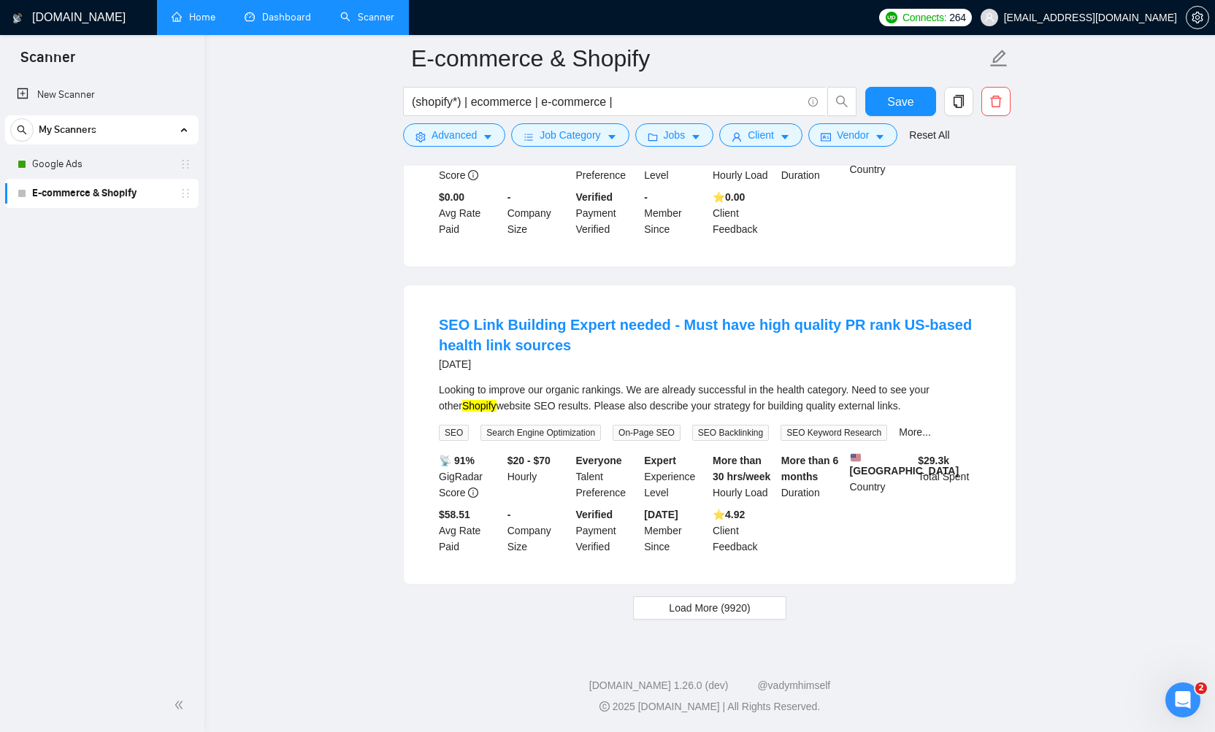
scroll to position [24793, 0]
click at [487, 136] on icon "caret-down" at bounding box center [487, 138] width 7 height 4
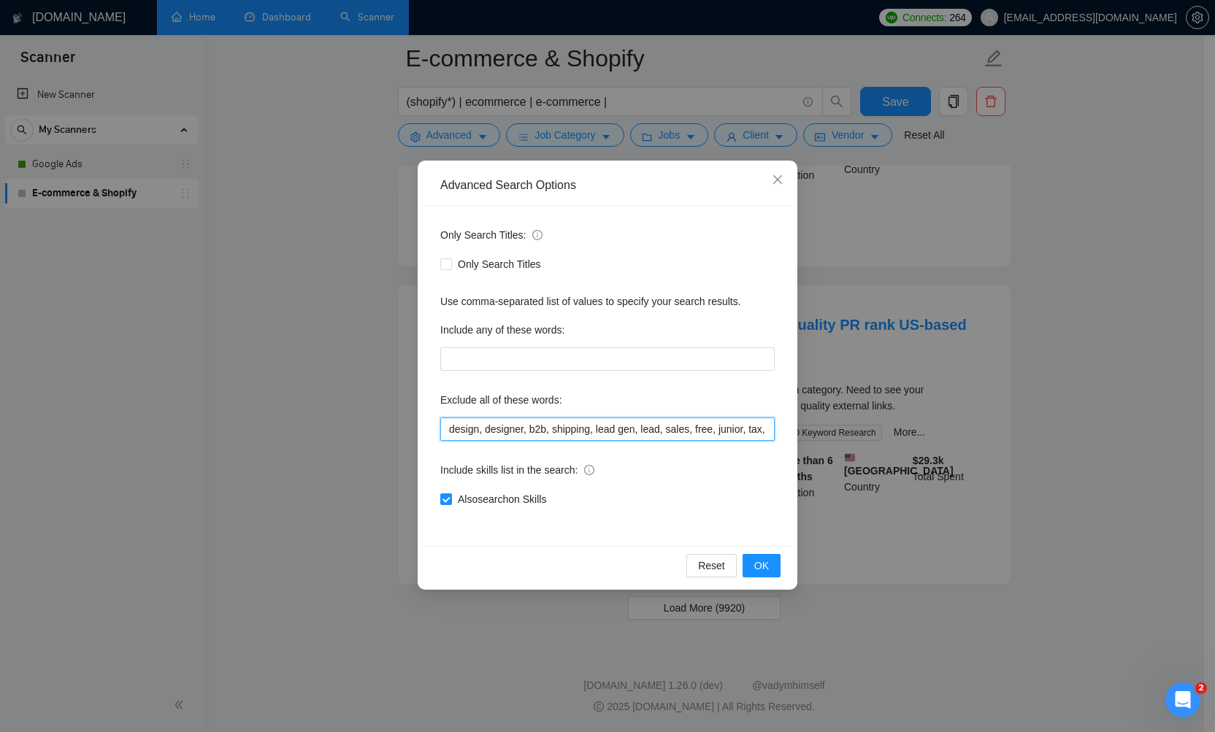
click at [521, 426] on input "design, designer, b2b, shipping, lead gen, lead, sales, free, junior, tax, cred…" at bounding box center [607, 429] width 334 height 23
paste input "plugin, design, designer, b2b, shipping, lead gen, lead, sales, free, junior, t…"
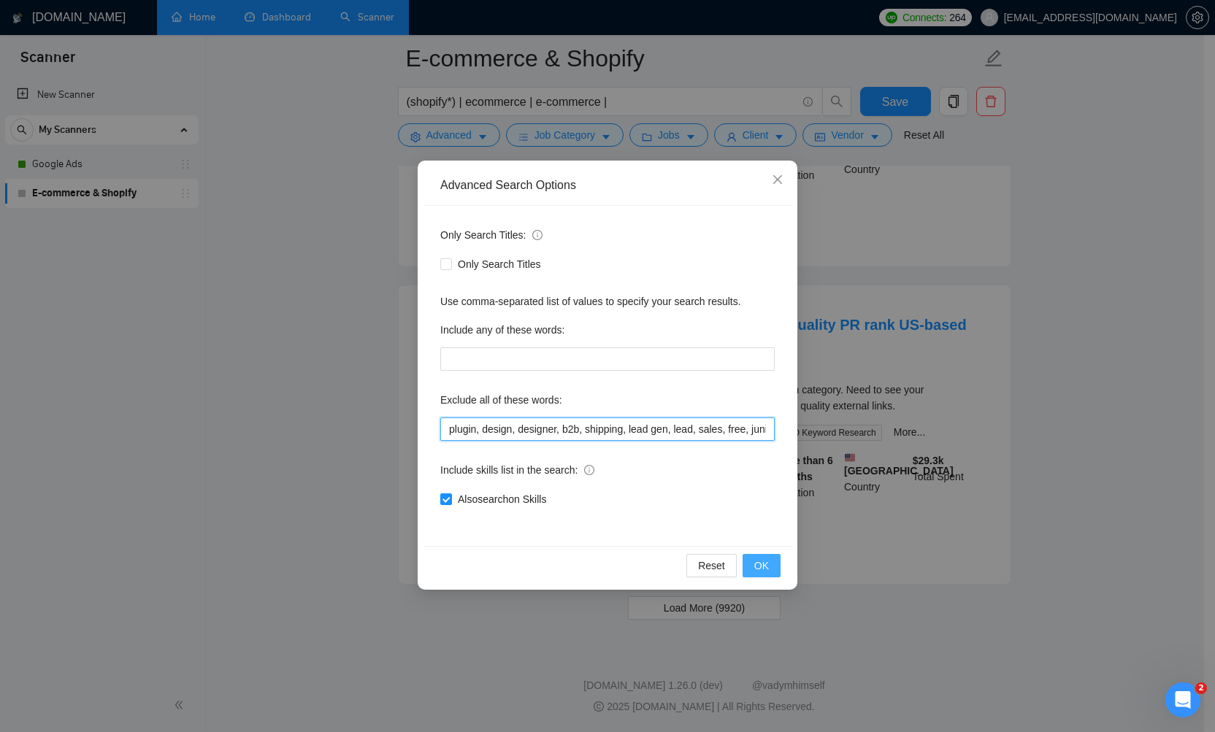
scroll to position [15707, 0]
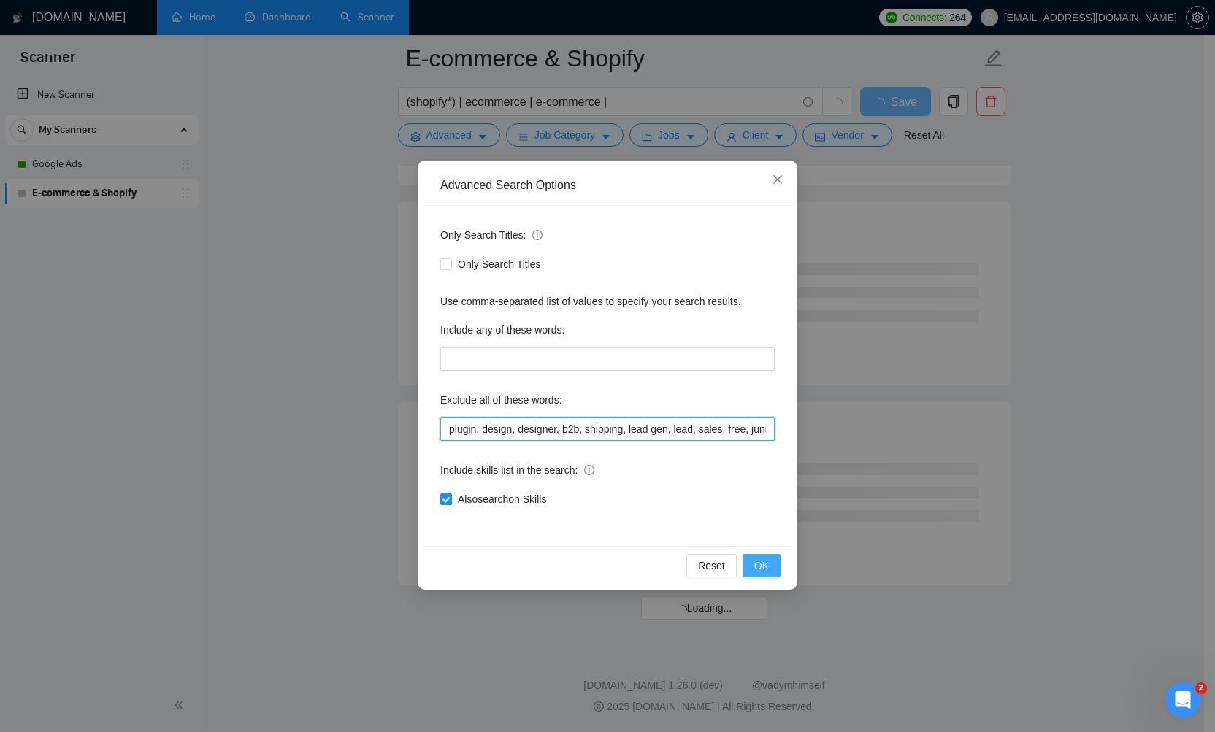
type input "plugin, design, designer, b2b, shipping, lead gen, lead, sales, free, junior, t…"
click at [772, 567] on button "OK" at bounding box center [762, 565] width 38 height 23
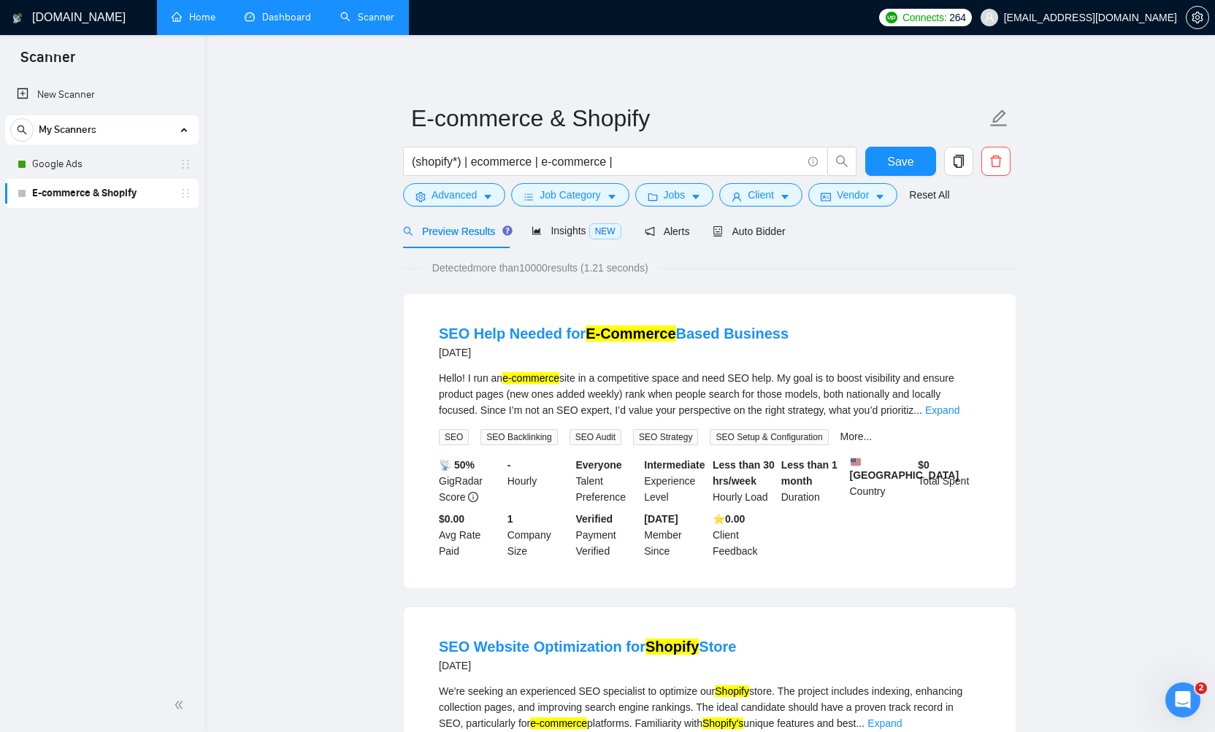
scroll to position [0, 0]
click at [617, 196] on icon "caret-down" at bounding box center [612, 197] width 10 height 10
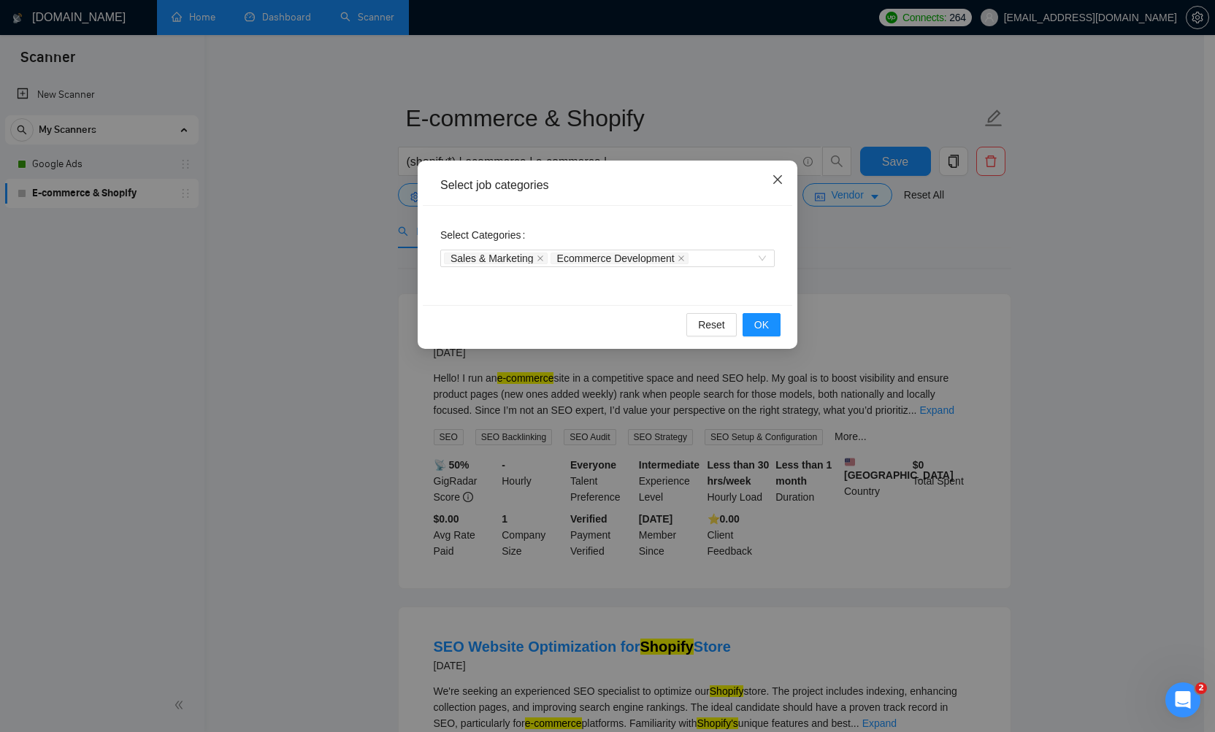
click at [770, 176] on span "Close" at bounding box center [777, 180] width 39 height 39
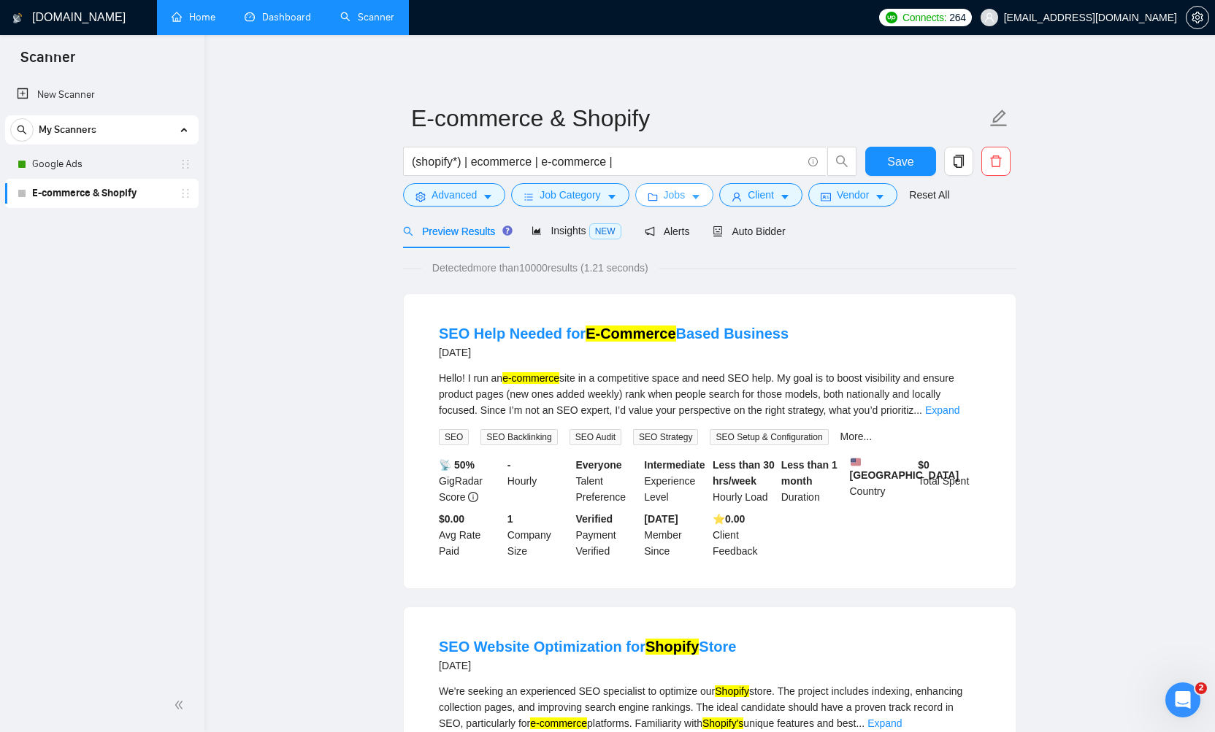
click at [699, 191] on span "caret-down" at bounding box center [696, 196] width 10 height 11
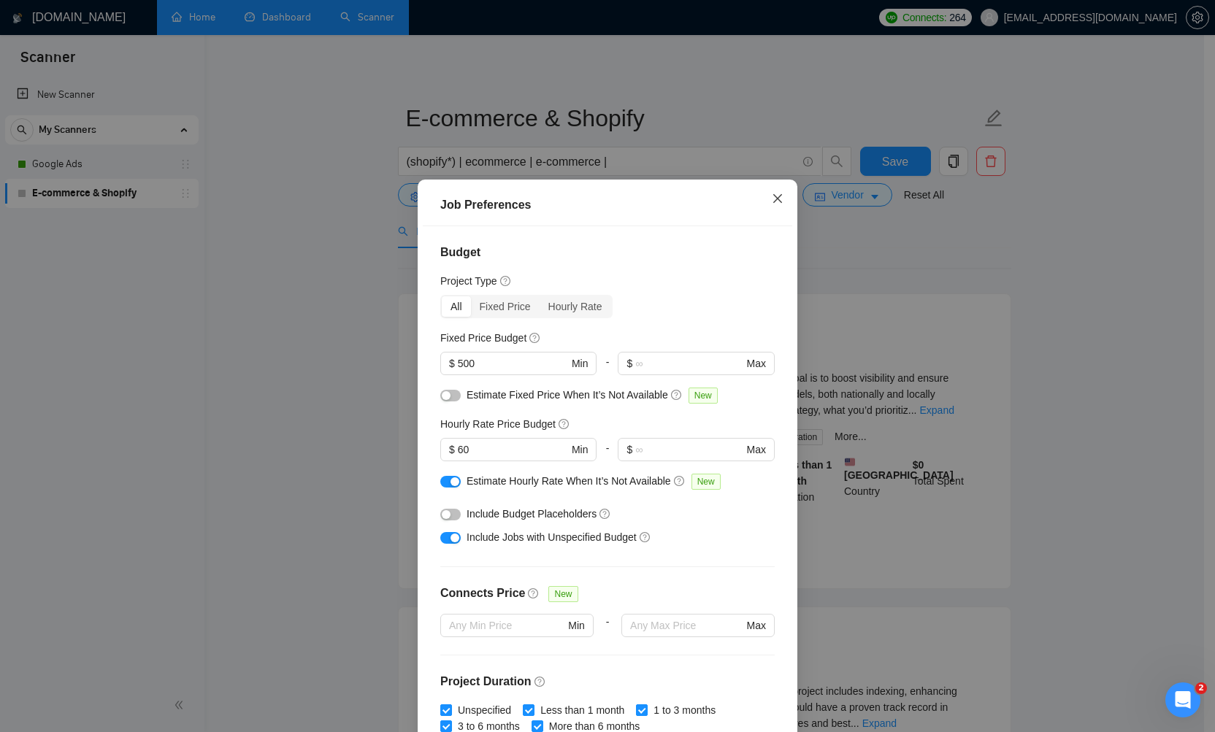
click at [772, 196] on icon "close" at bounding box center [778, 199] width 12 height 12
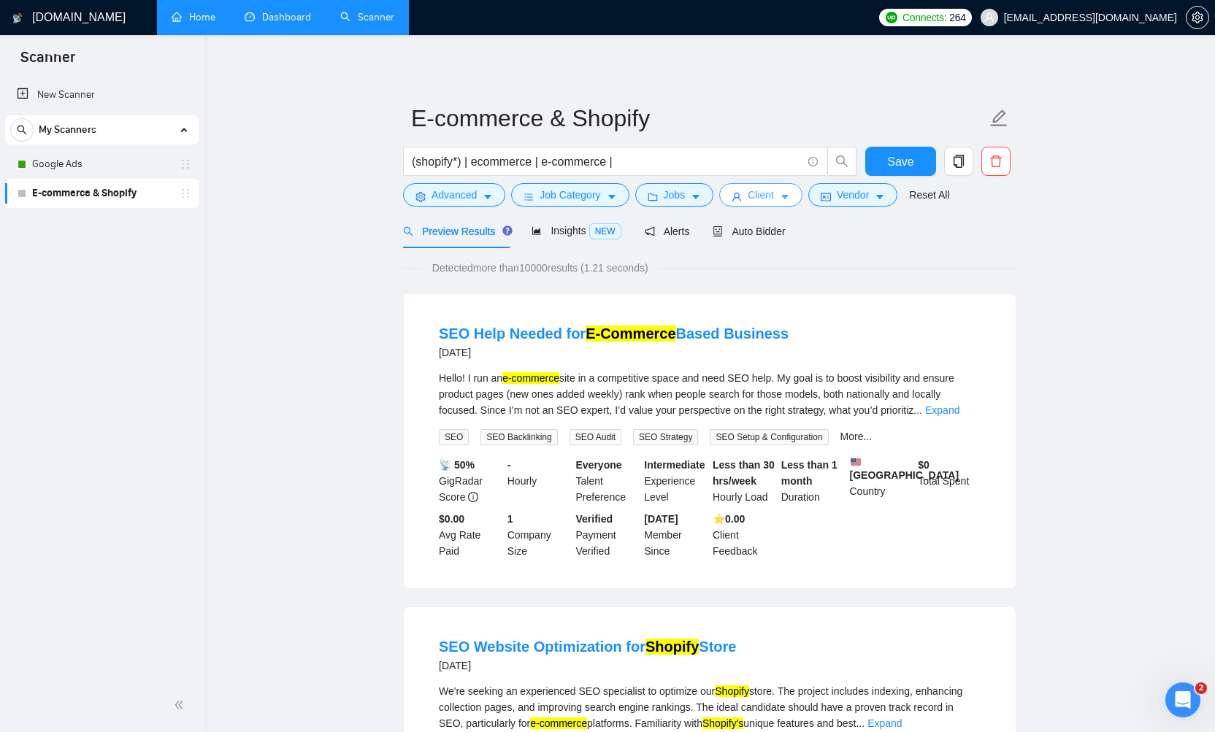
click at [772, 196] on span "Client" at bounding box center [761, 195] width 26 height 16
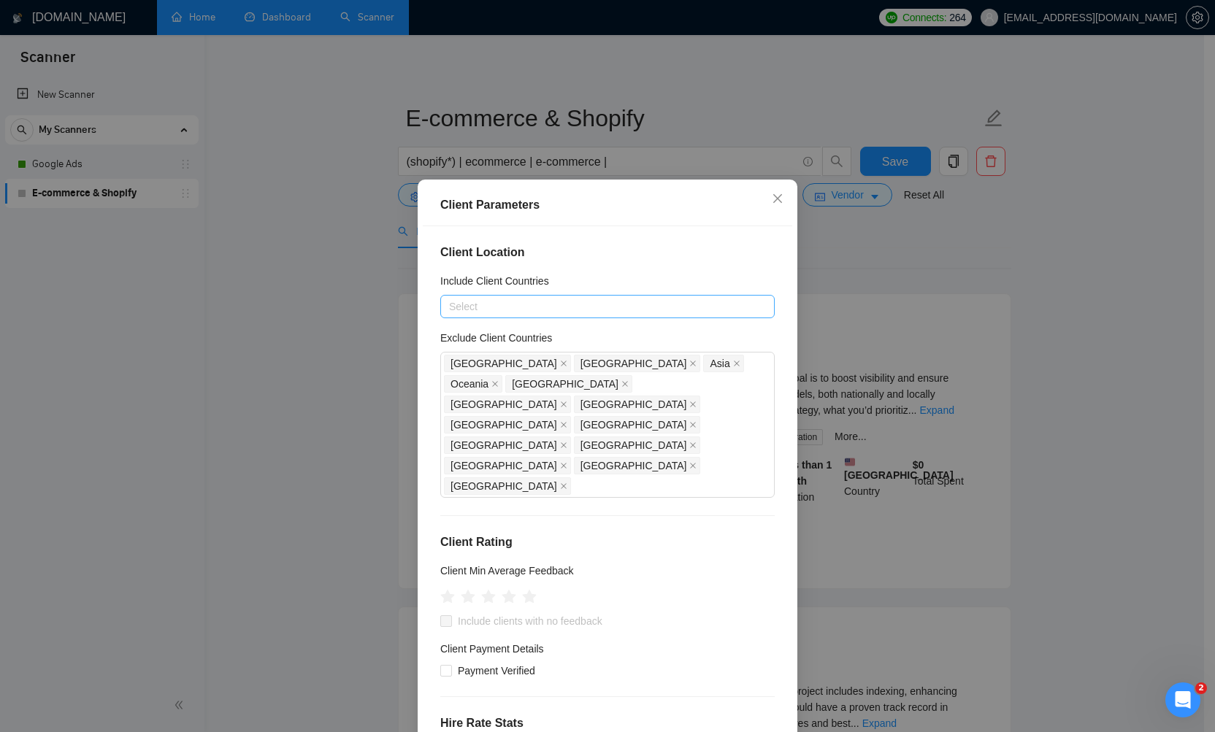
click at [484, 311] on div at bounding box center [600, 307] width 312 height 18
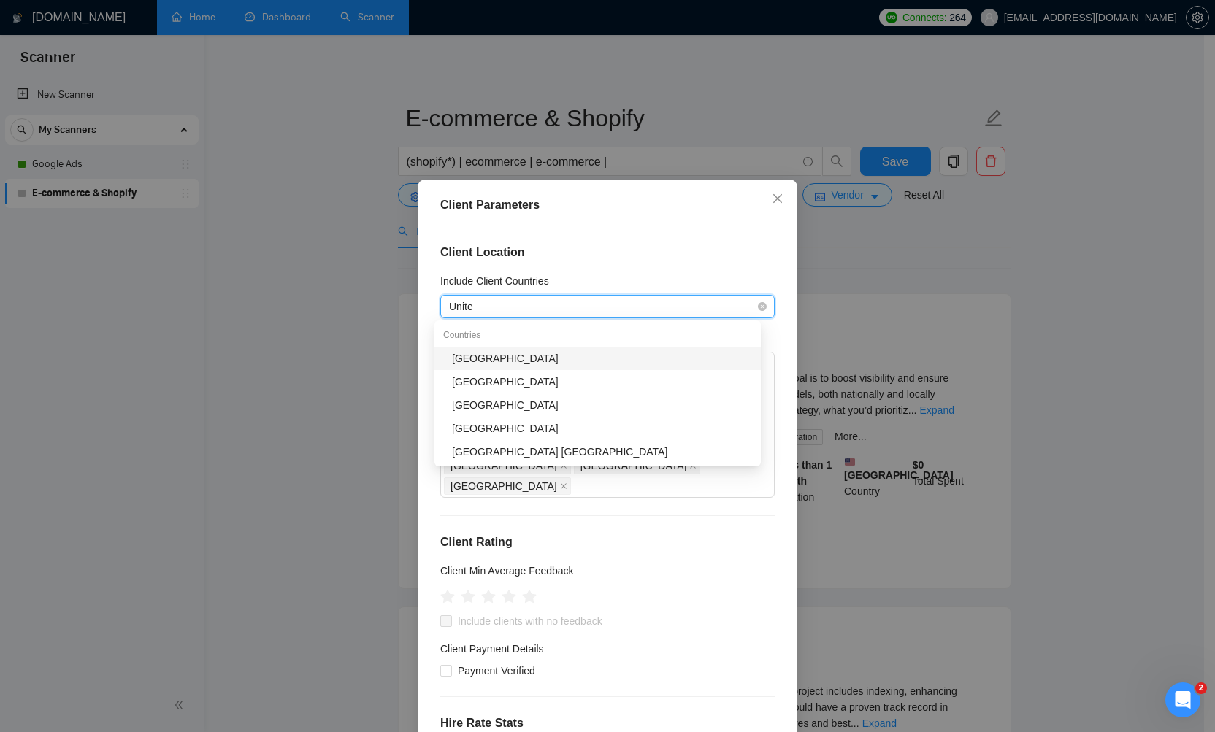
type input "United"
click at [463, 356] on div "[GEOGRAPHIC_DATA]" at bounding box center [602, 358] width 300 height 16
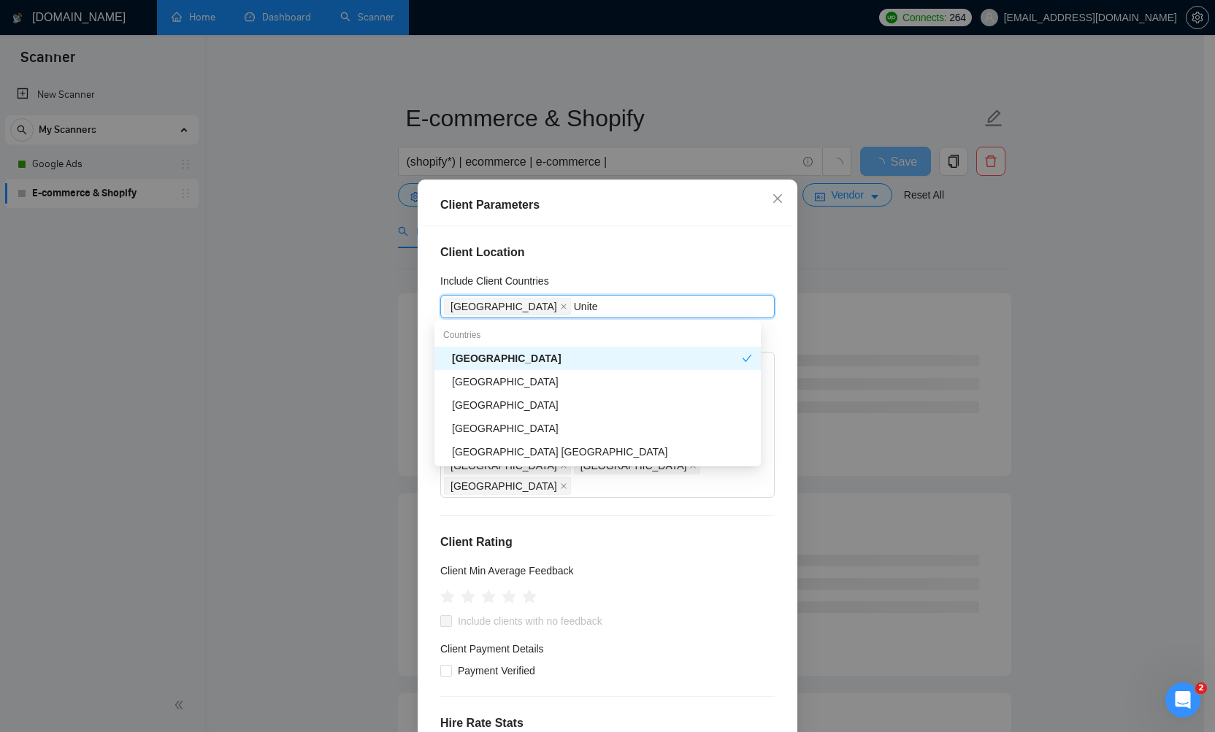
type input "United"
click at [475, 380] on div "[GEOGRAPHIC_DATA]" at bounding box center [602, 382] width 300 height 16
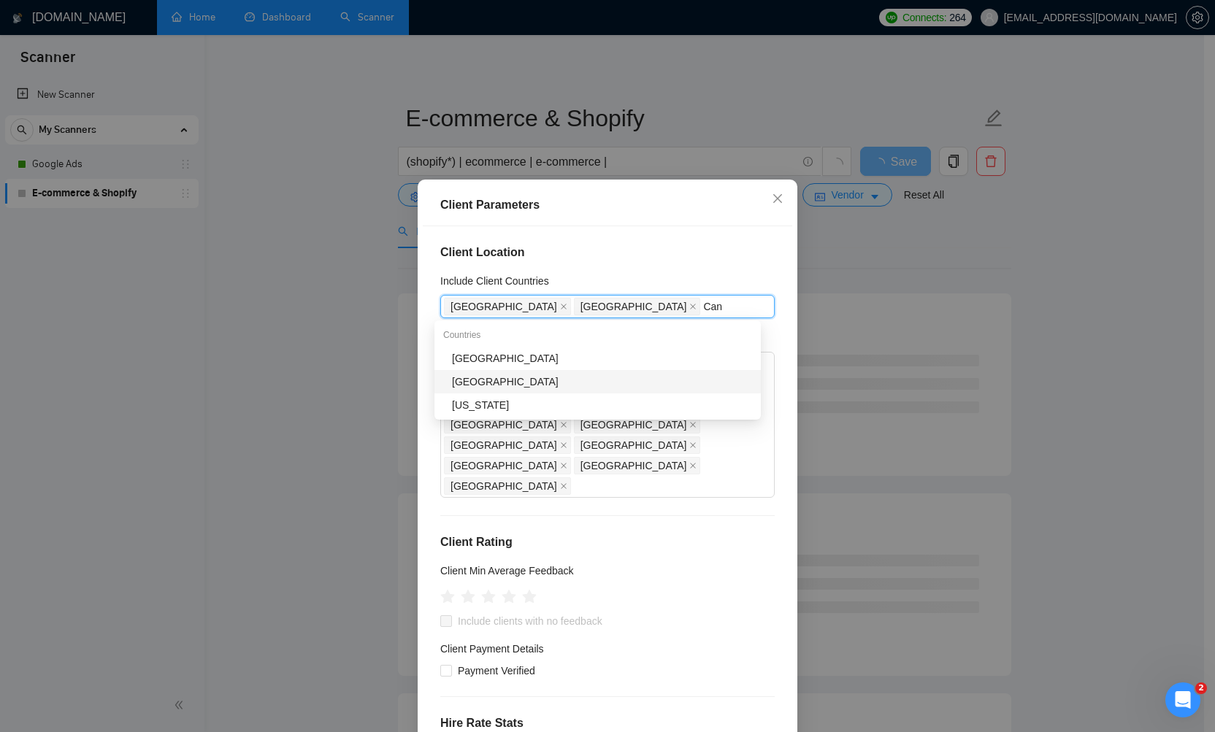
type input "Cana"
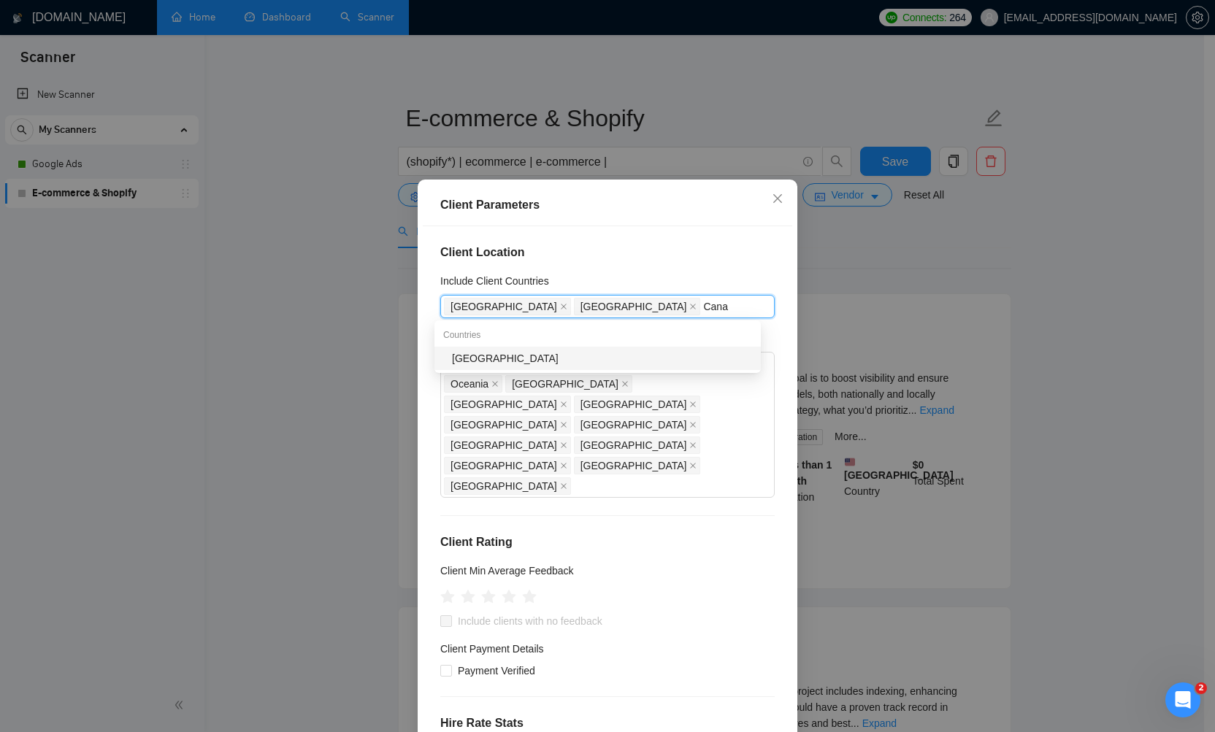
click at [470, 350] on div "[GEOGRAPHIC_DATA]" at bounding box center [602, 358] width 300 height 16
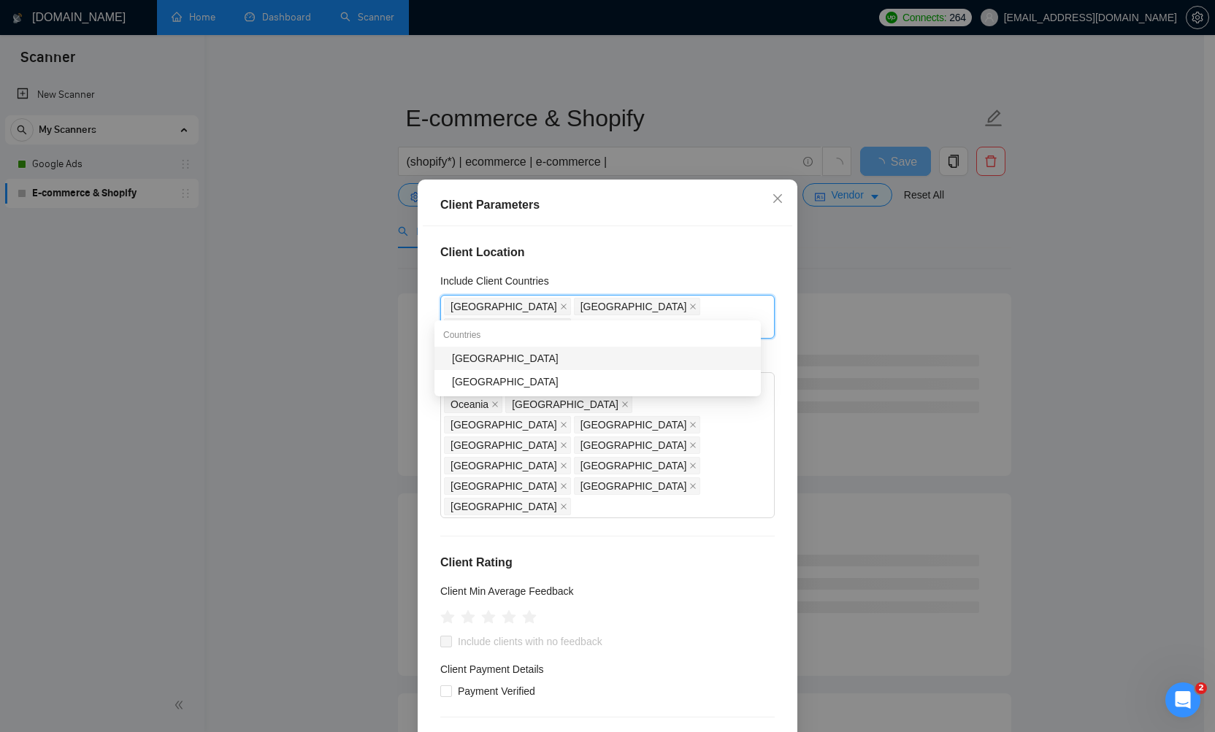
type input "Austra"
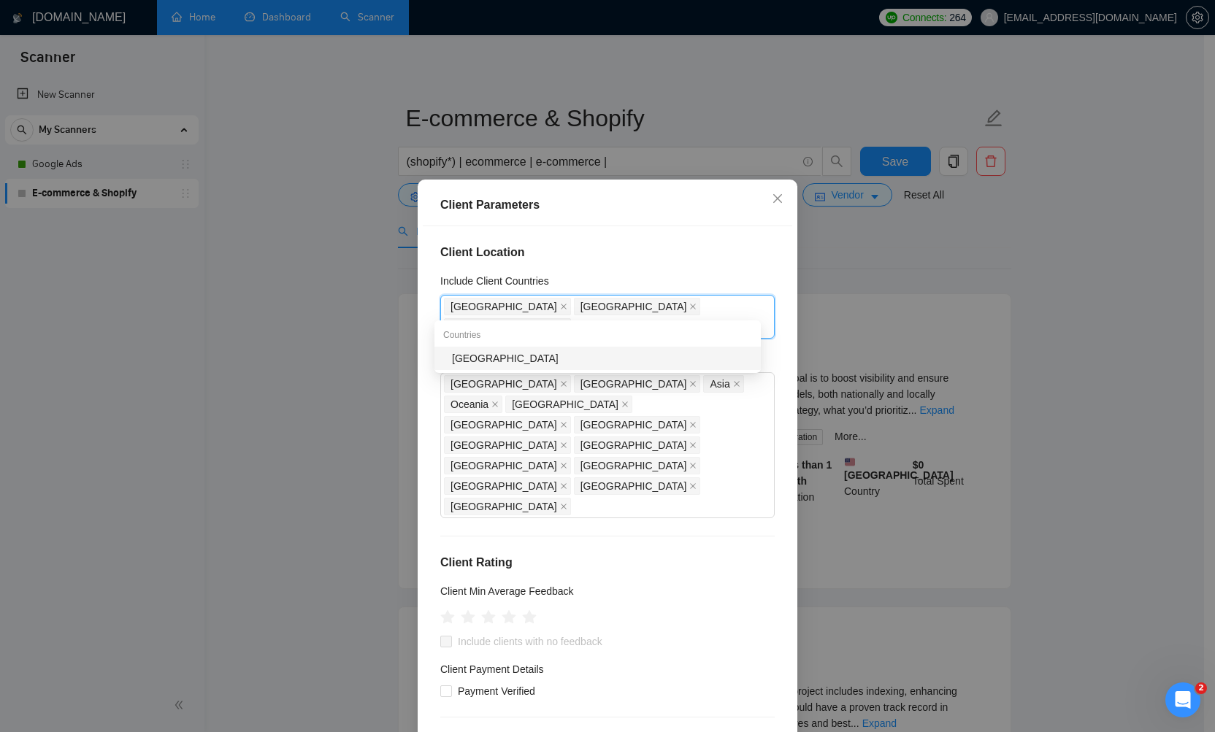
click at [475, 361] on div "[GEOGRAPHIC_DATA]" at bounding box center [602, 358] width 300 height 16
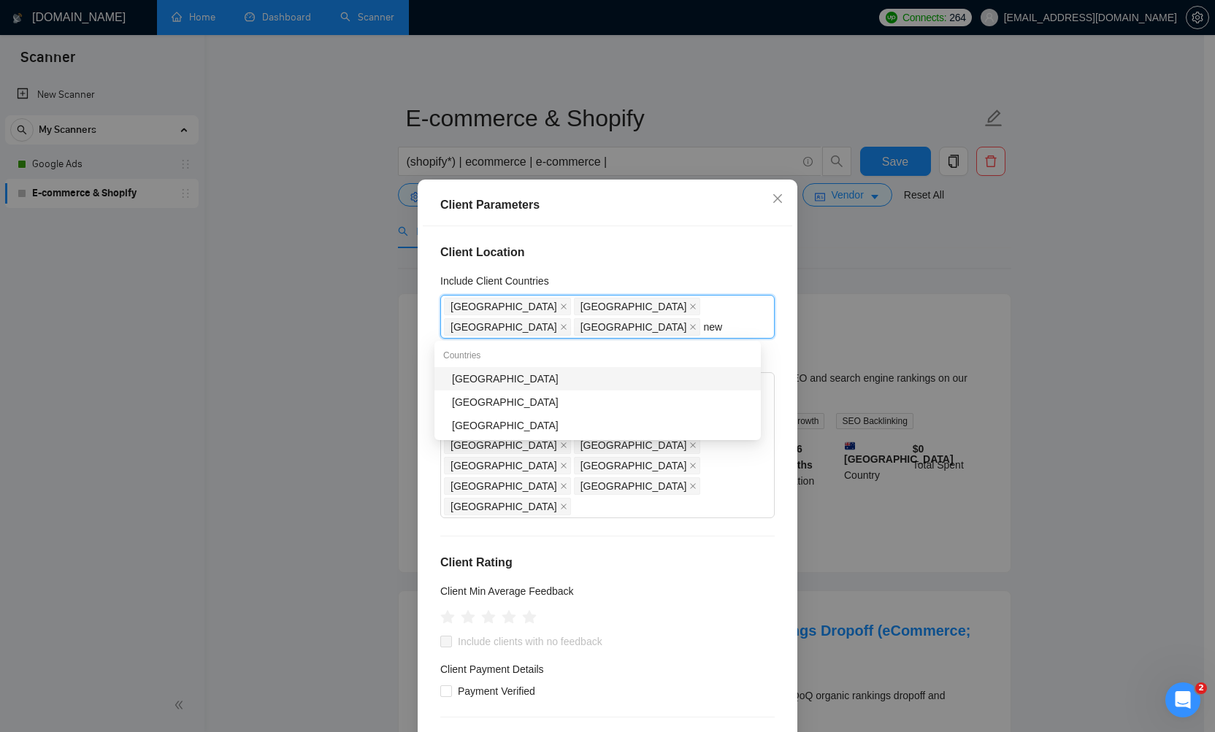
type input "new"
click at [473, 378] on div "[GEOGRAPHIC_DATA]" at bounding box center [602, 379] width 300 height 16
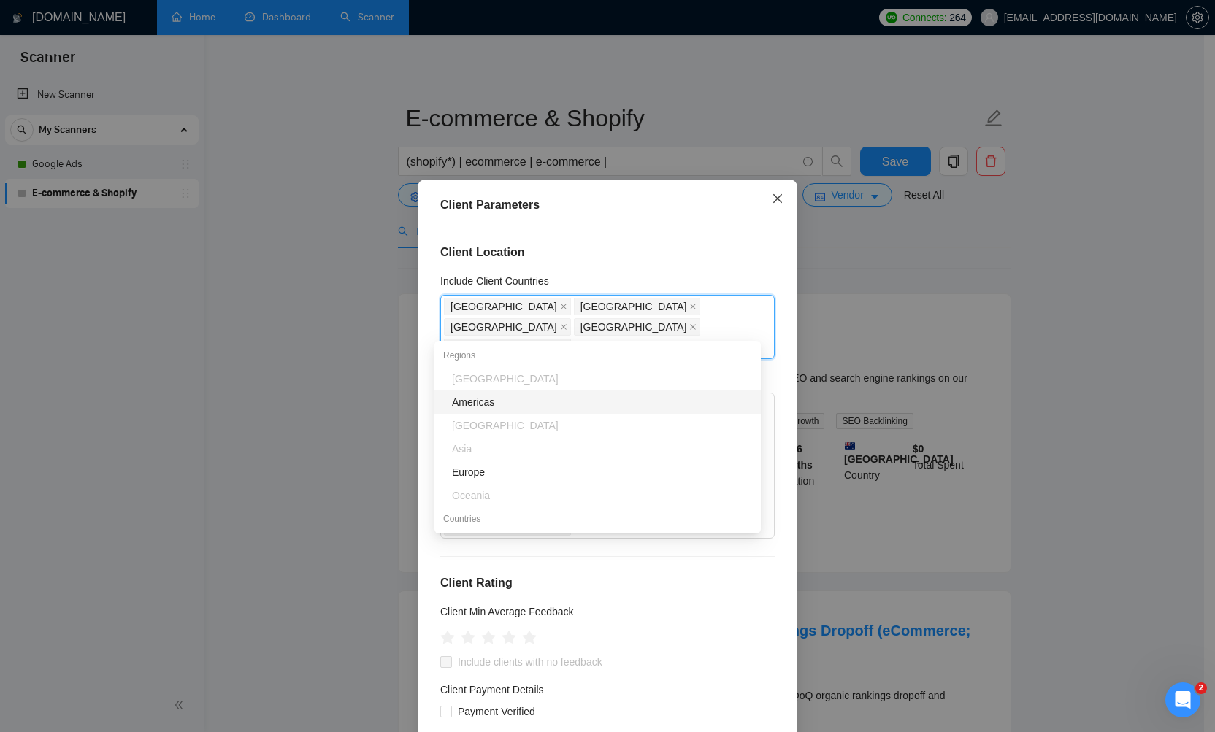
click at [772, 198] on icon "close" at bounding box center [778, 199] width 12 height 12
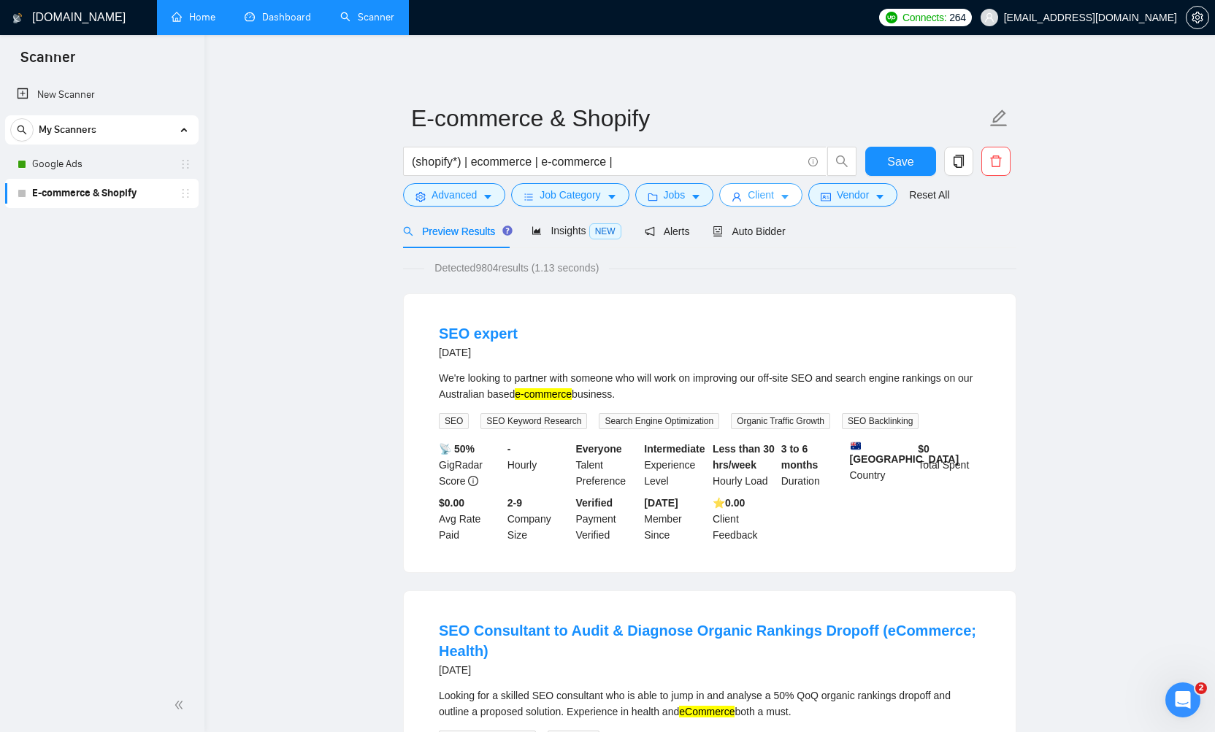
click at [782, 199] on button "Client" at bounding box center [760, 194] width 83 height 23
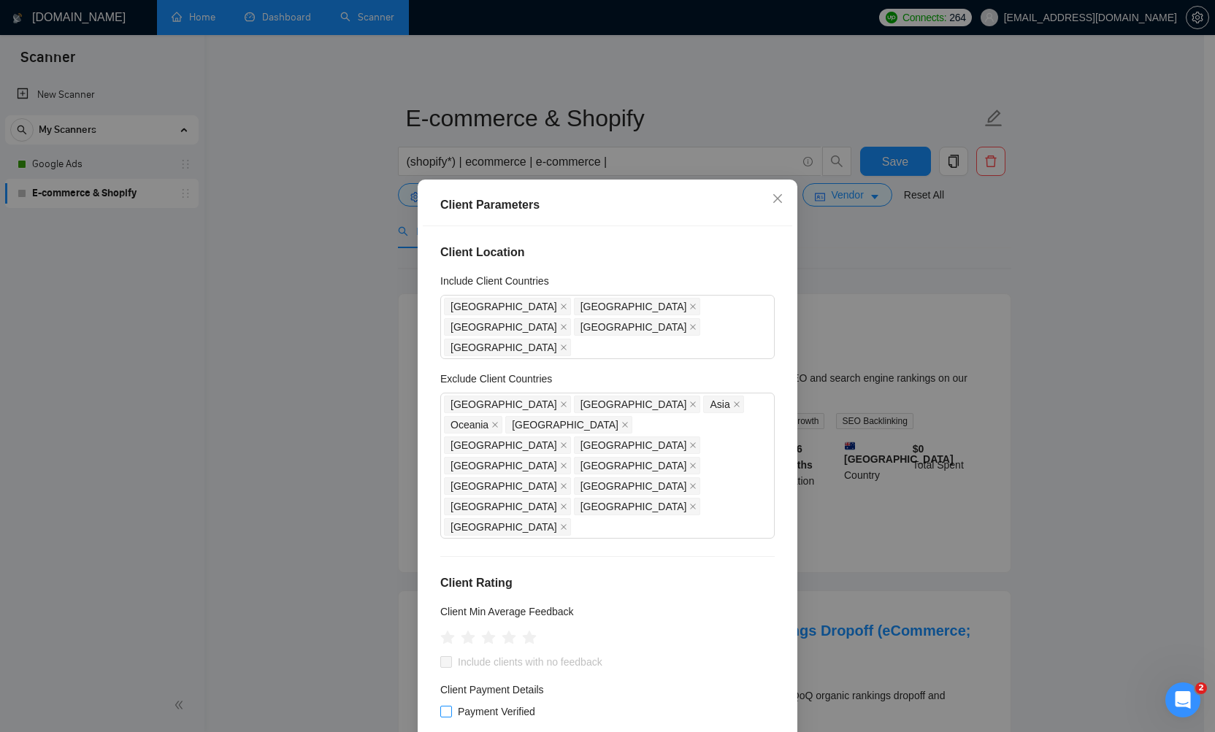
click at [440, 706] on span at bounding box center [446, 712] width 12 height 12
click at [440, 706] on input "Payment Verified" at bounding box center [445, 711] width 10 height 10
checkbox input "true"
click at [440, 656] on span at bounding box center [446, 662] width 12 height 12
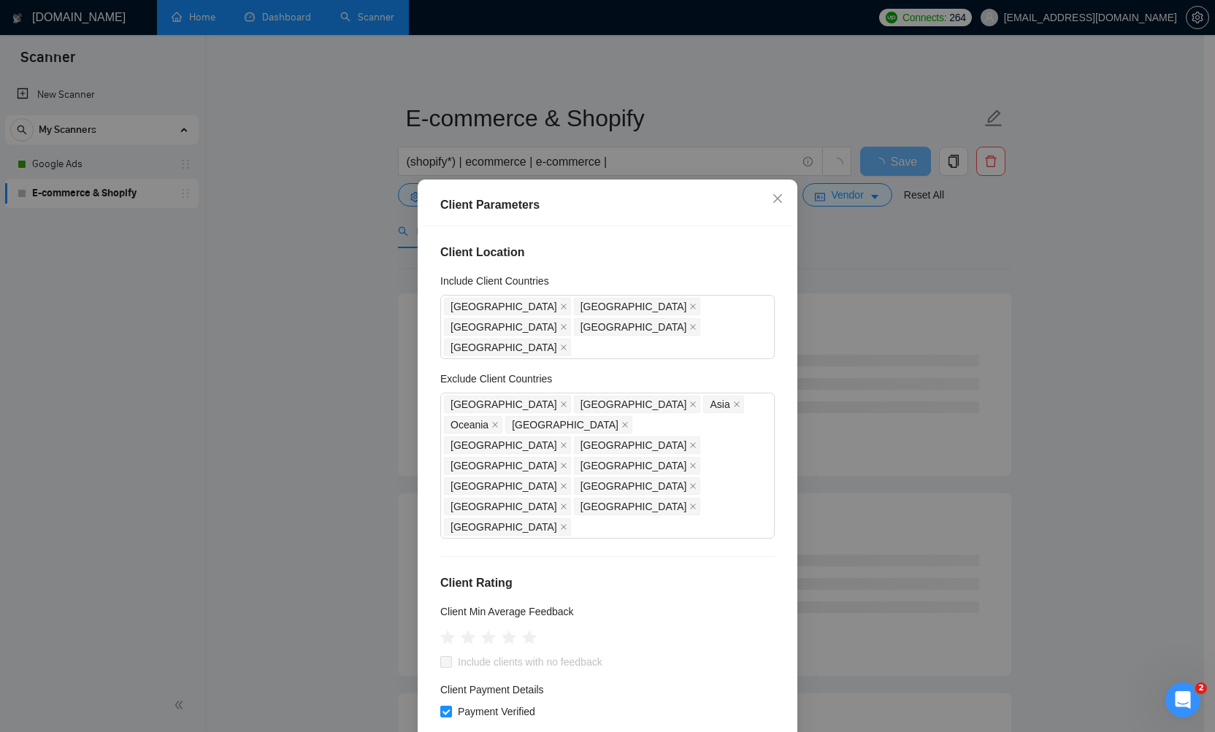
click at [440, 656] on span at bounding box center [446, 662] width 12 height 12
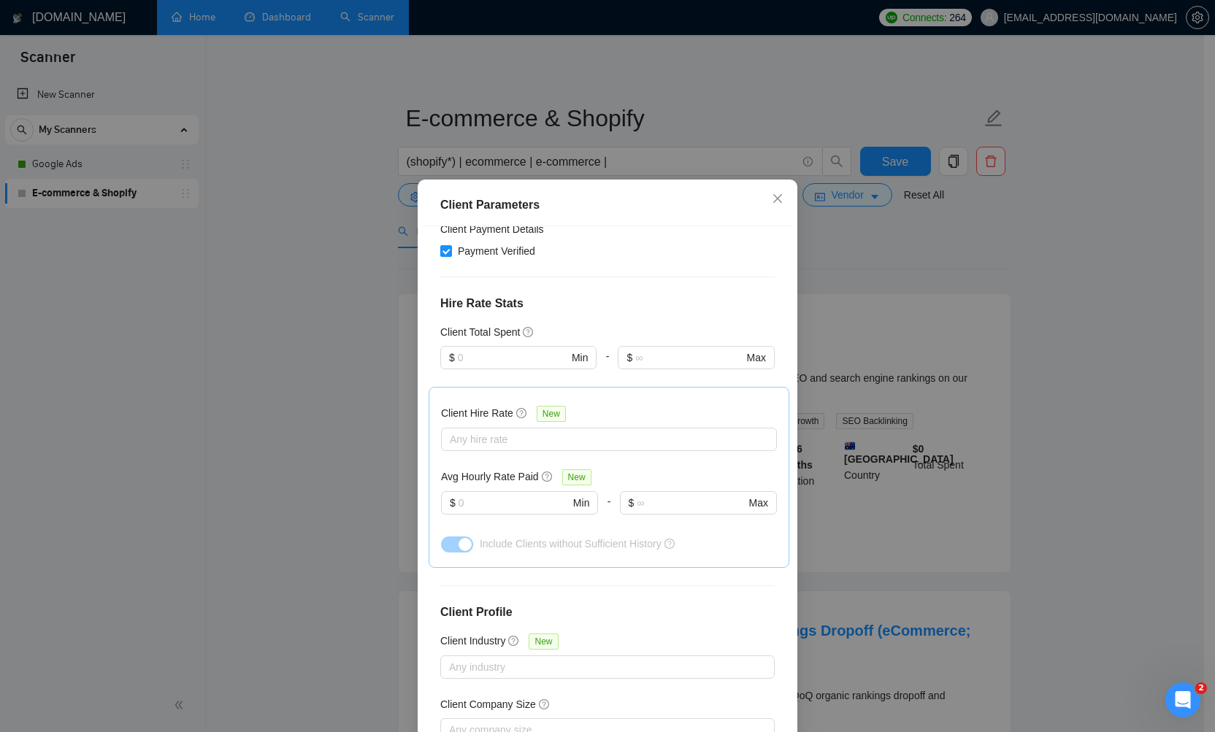
scroll to position [460, 0]
click at [772, 203] on icon "close" at bounding box center [778, 199] width 12 height 12
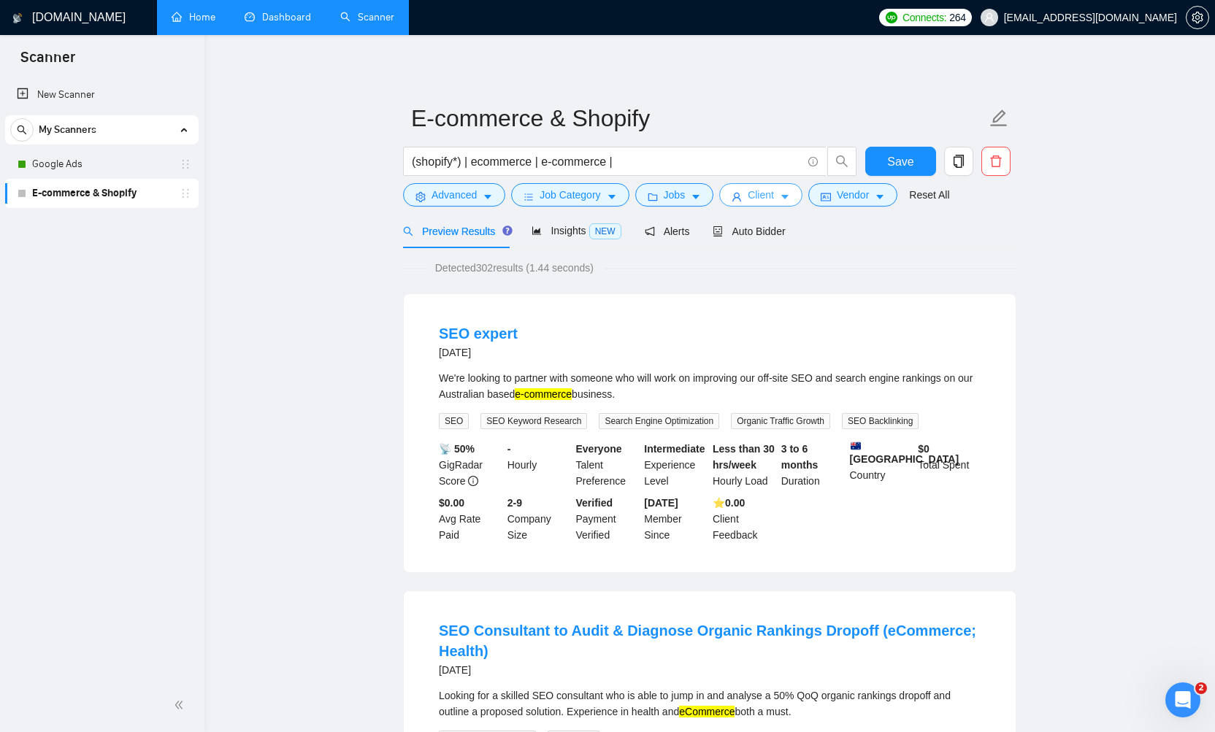
click at [789, 196] on icon "caret-down" at bounding box center [784, 198] width 7 height 4
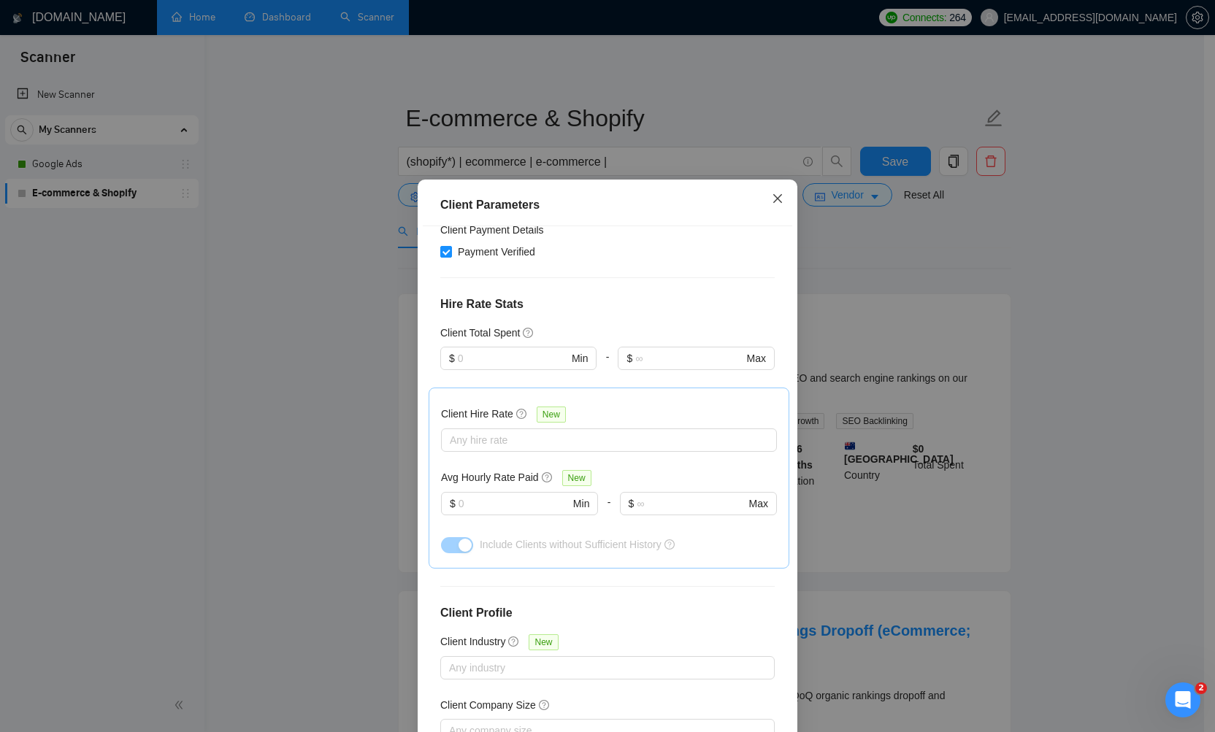
click at [774, 194] on icon "close" at bounding box center [778, 199] width 12 height 12
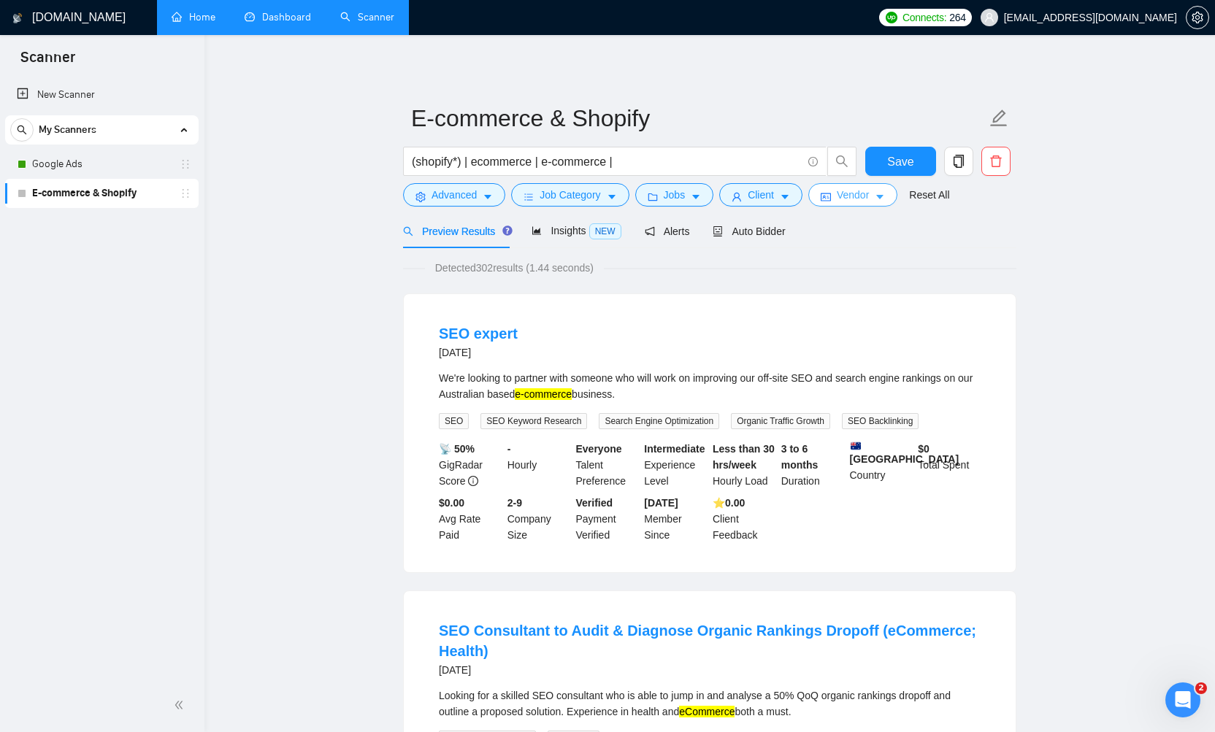
click at [869, 193] on span "Vendor" at bounding box center [853, 195] width 32 height 16
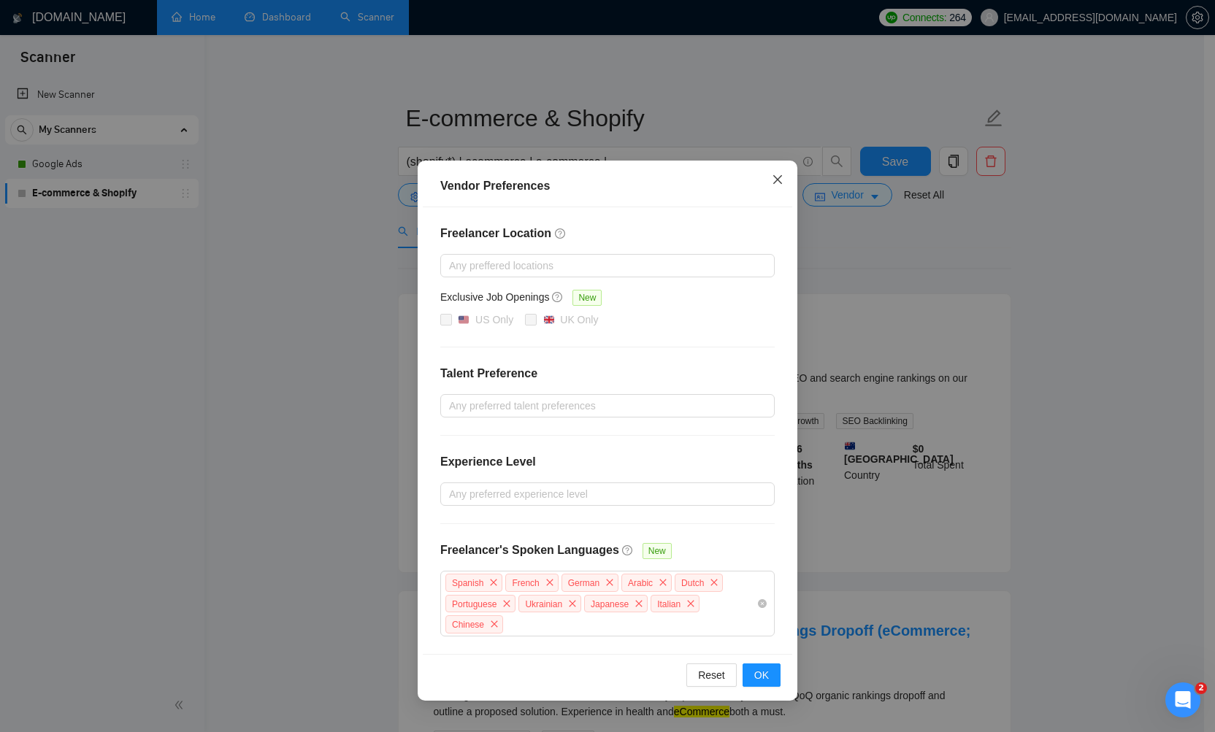
click at [778, 185] on icon "close" at bounding box center [778, 180] width 12 height 12
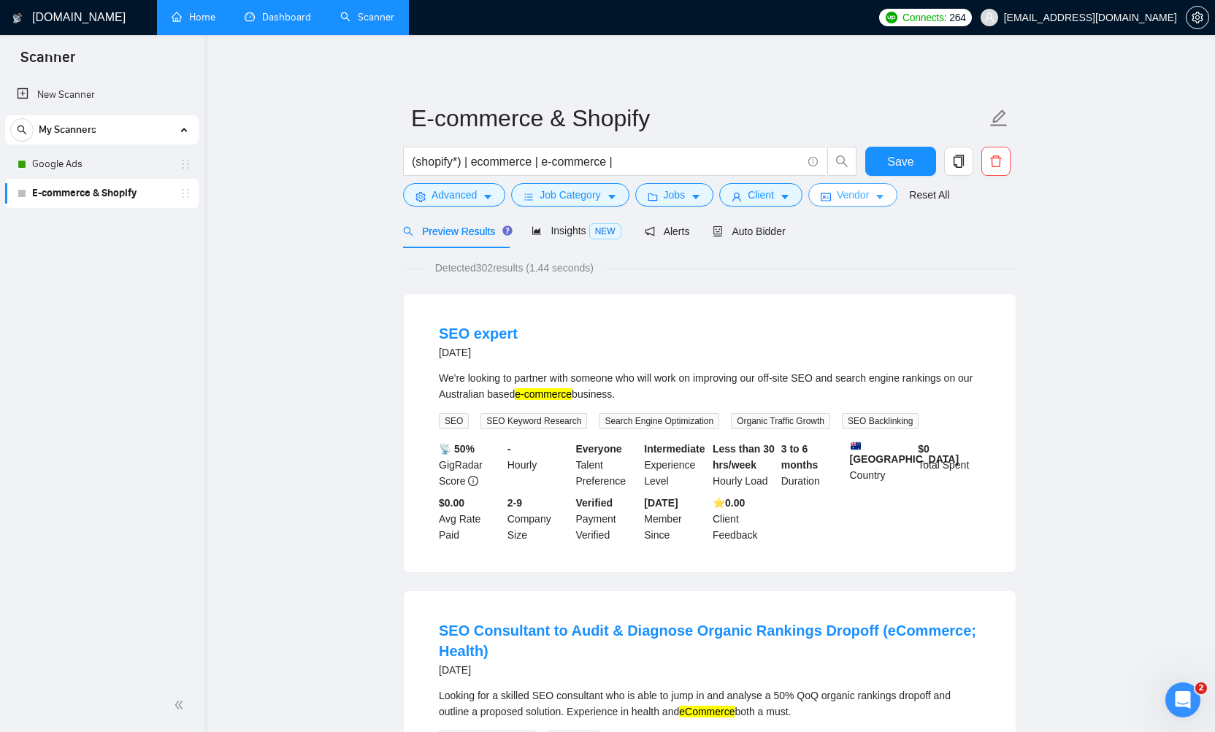
click at [864, 199] on span "Vendor" at bounding box center [853, 195] width 32 height 16
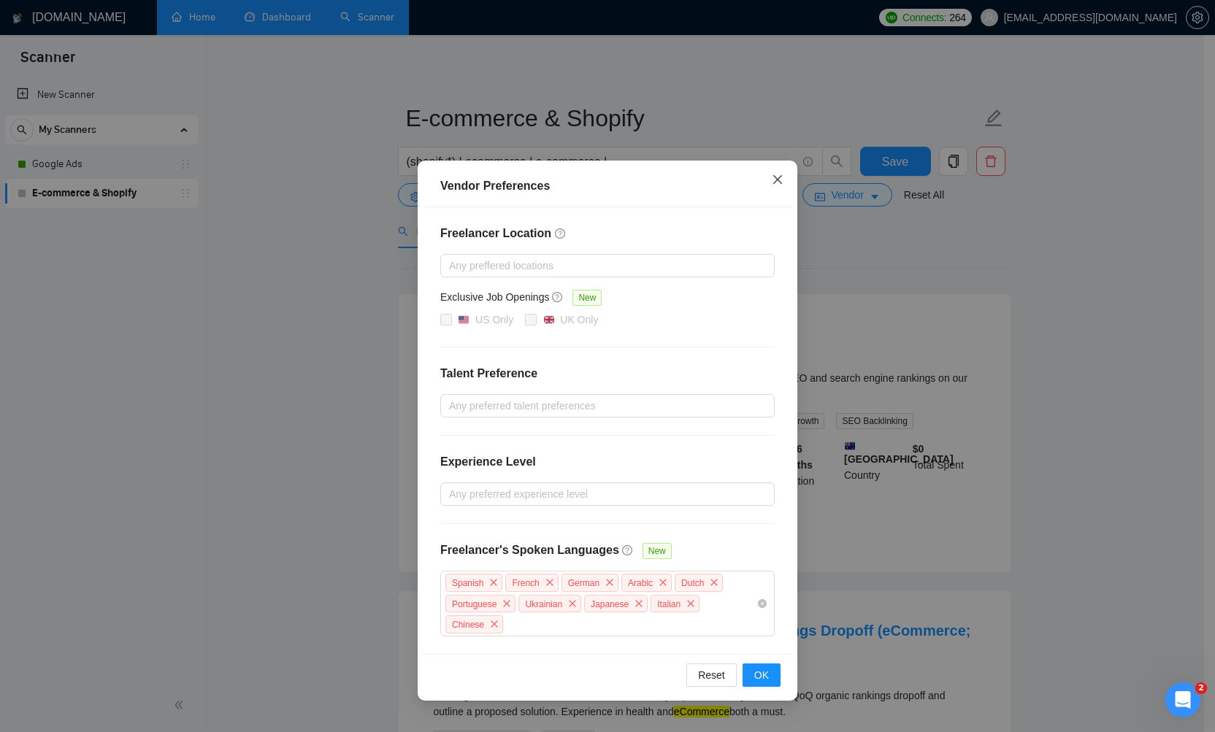
click at [780, 179] on icon "close" at bounding box center [778, 180] width 12 height 12
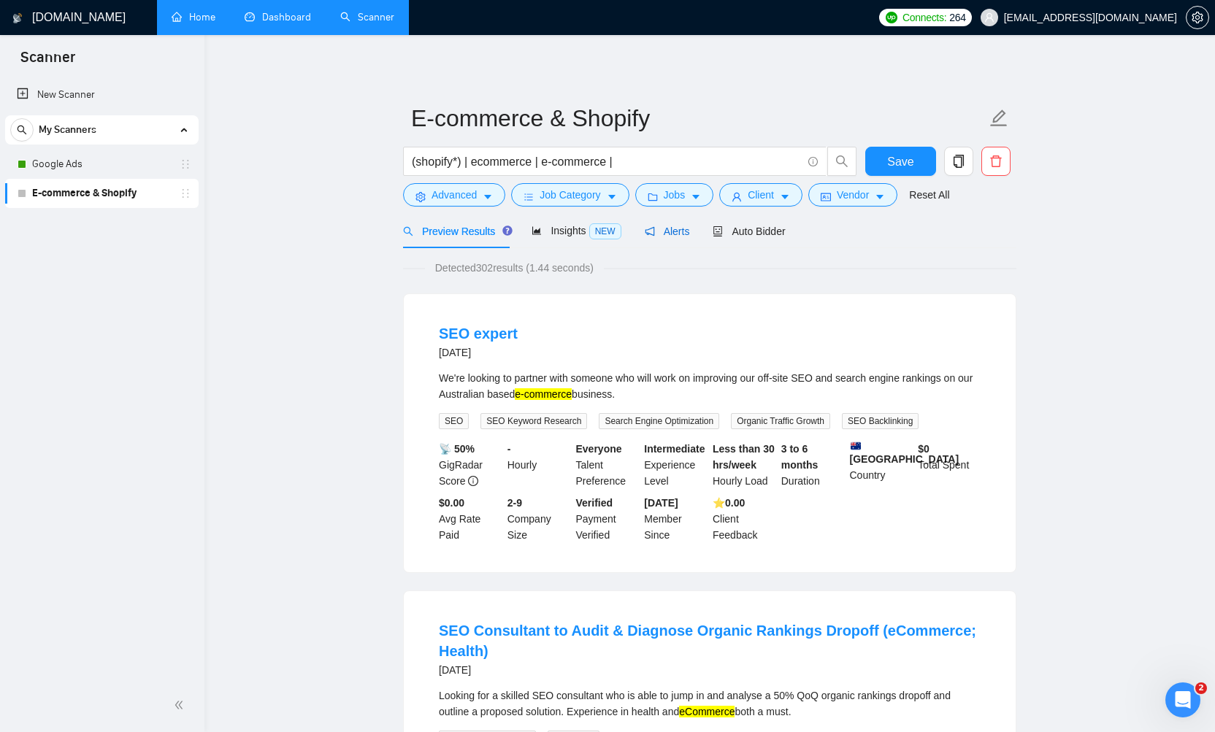
click at [667, 232] on span "Alerts" at bounding box center [667, 232] width 45 height 12
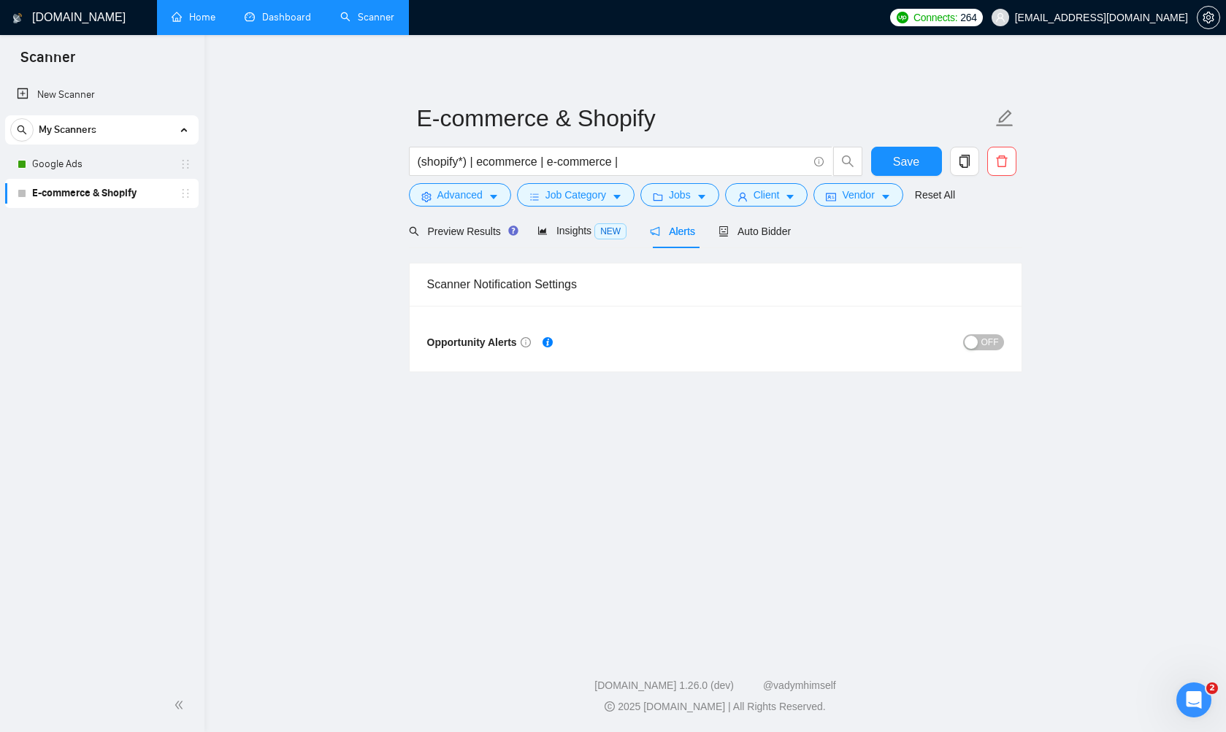
click at [989, 342] on span "OFF" at bounding box center [990, 342] width 18 height 16
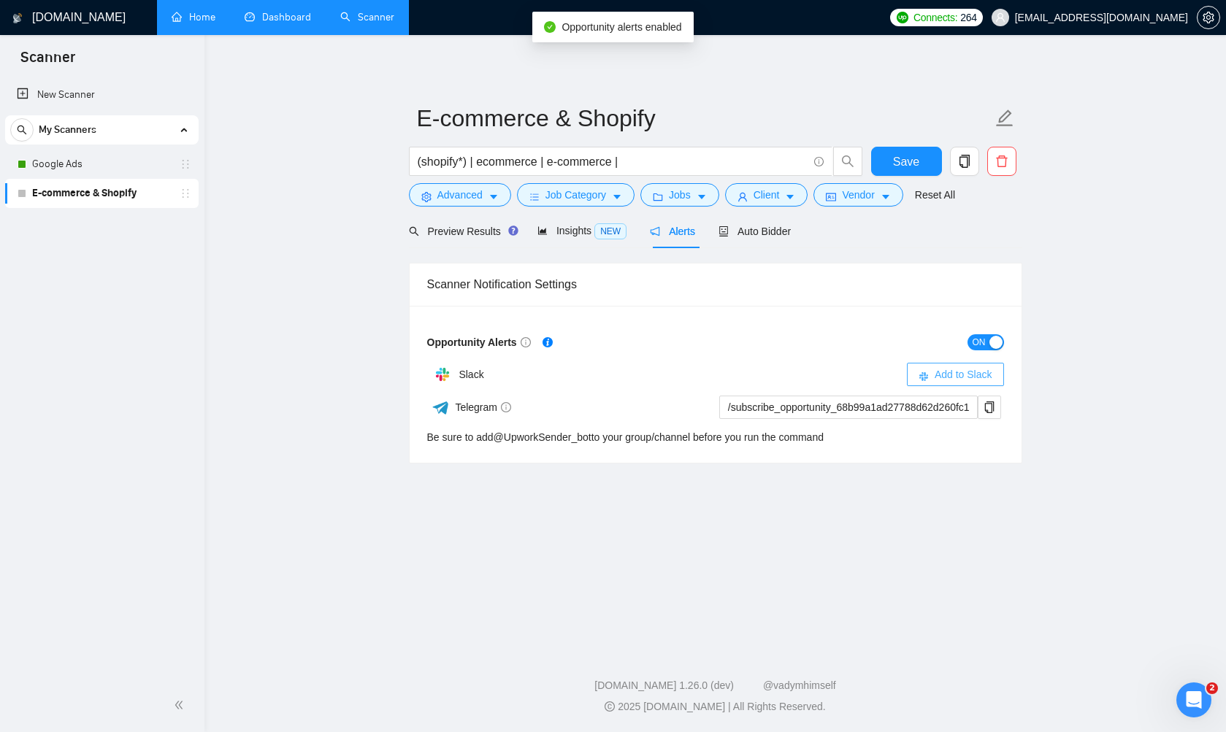
click at [991, 381] on span "Add to Slack" at bounding box center [964, 375] width 58 height 16
click at [764, 237] on span "Auto Bidder" at bounding box center [754, 232] width 72 height 12
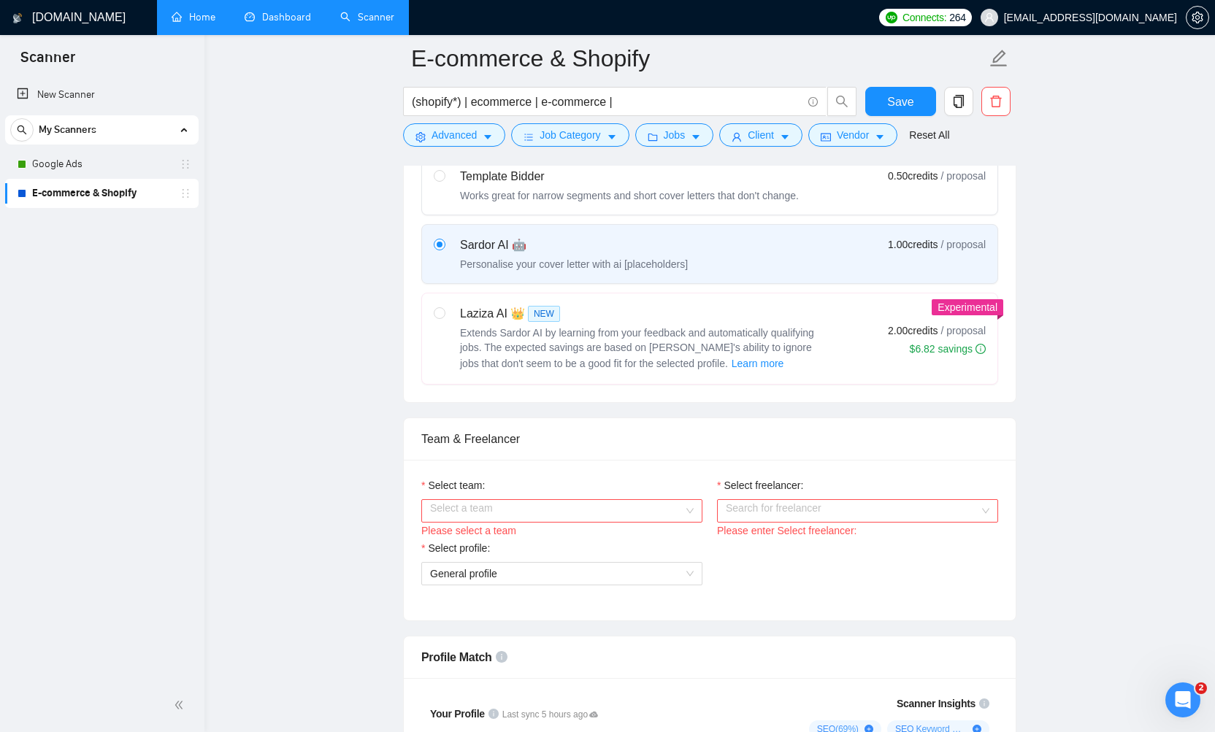
scroll to position [485, 0]
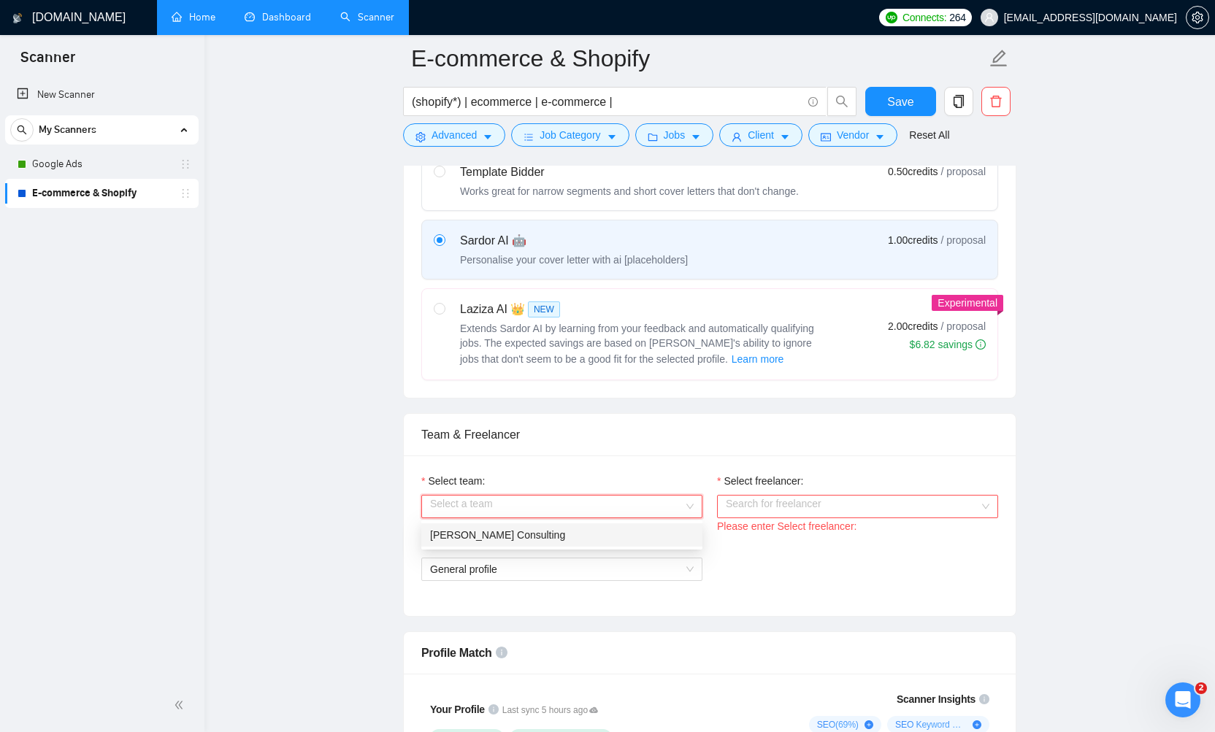
click at [568, 507] on input "Select team:" at bounding box center [556, 507] width 253 height 22
click at [548, 532] on div "AMOS Consulting" at bounding box center [562, 535] width 264 height 16
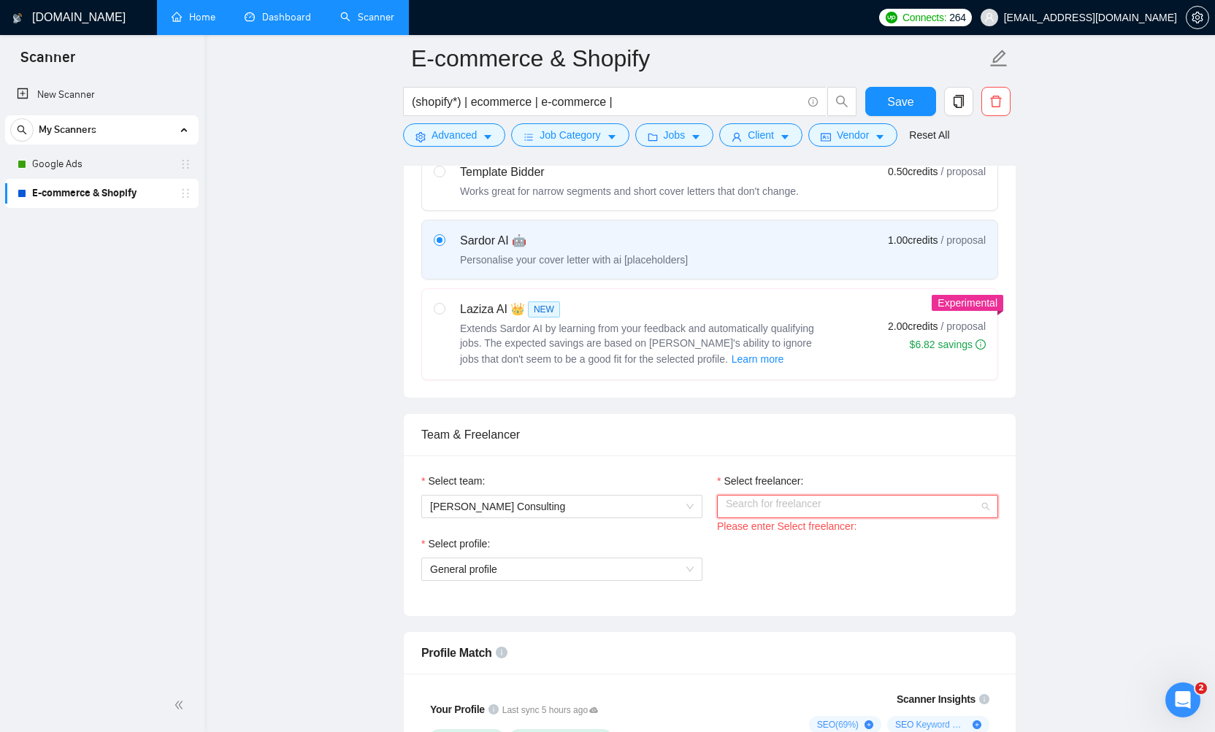
click at [761, 508] on input "Select freelancer:" at bounding box center [852, 507] width 253 height 22
click at [753, 539] on span "[PERSON_NAME]" at bounding box center [768, 535] width 84 height 12
click at [588, 575] on span "General profile" at bounding box center [562, 570] width 264 height 22
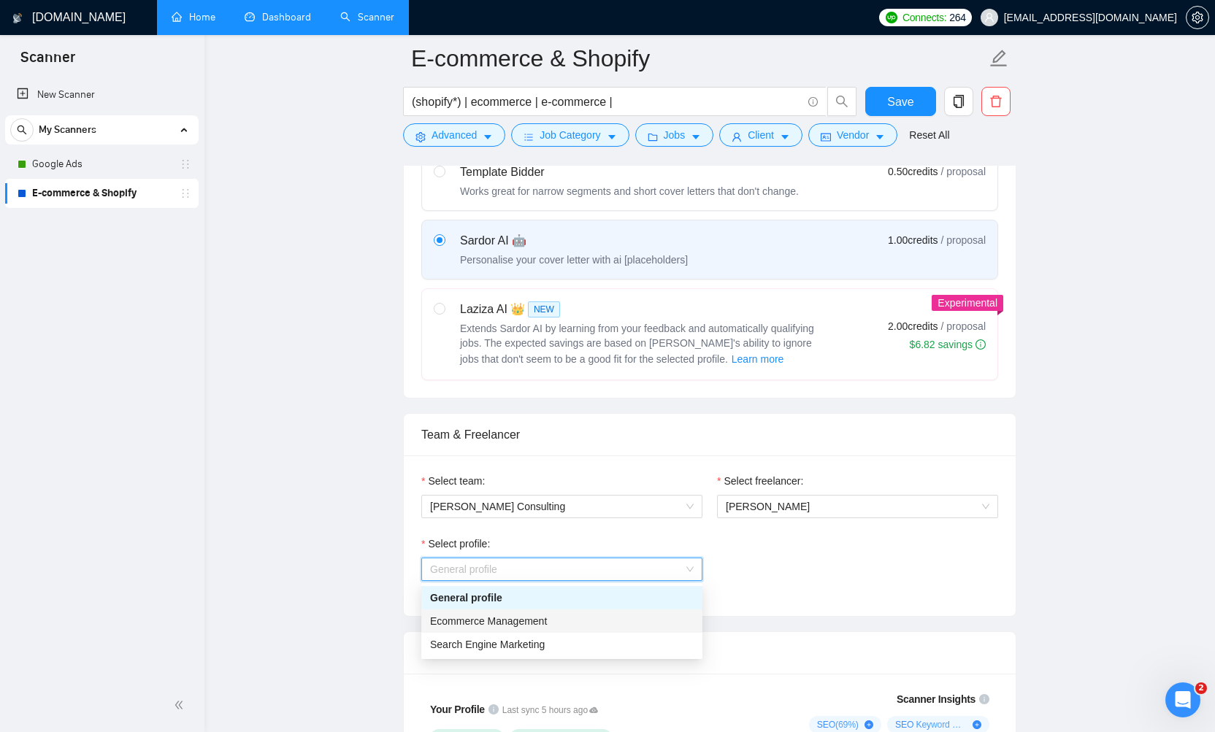
click at [521, 618] on span "Ecommerce Management" at bounding box center [488, 621] width 117 height 12
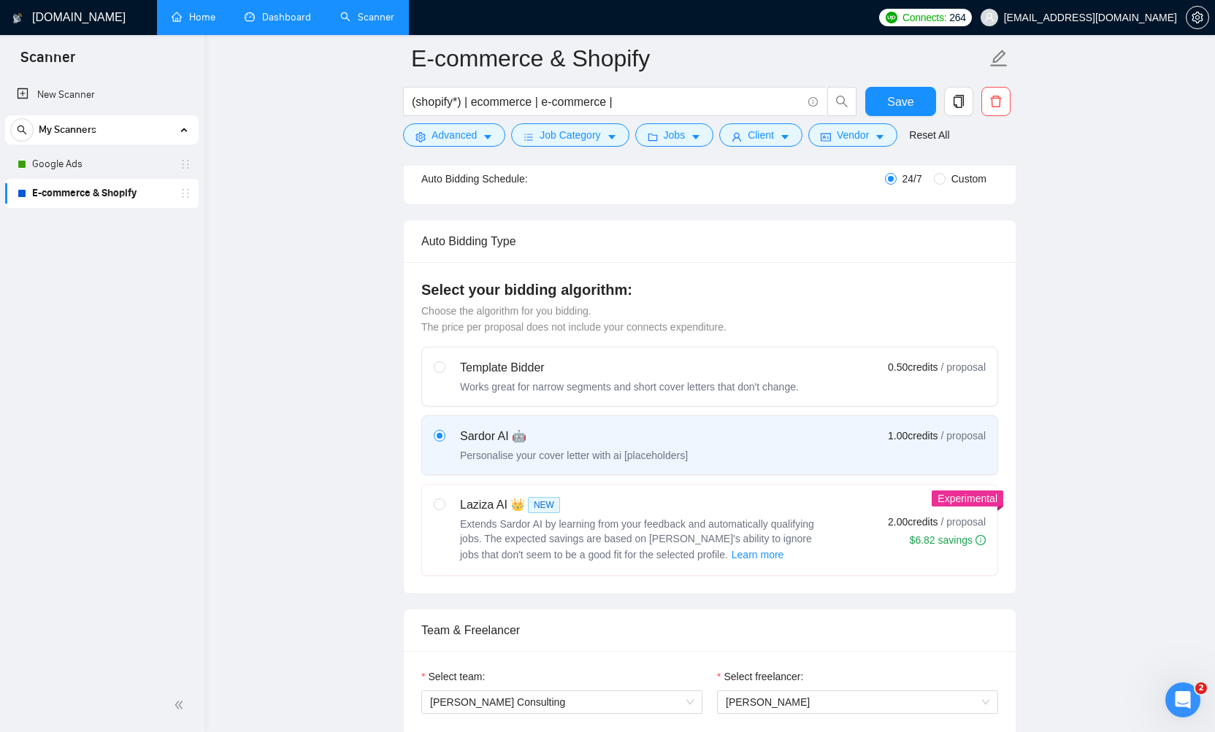
scroll to position [88, 0]
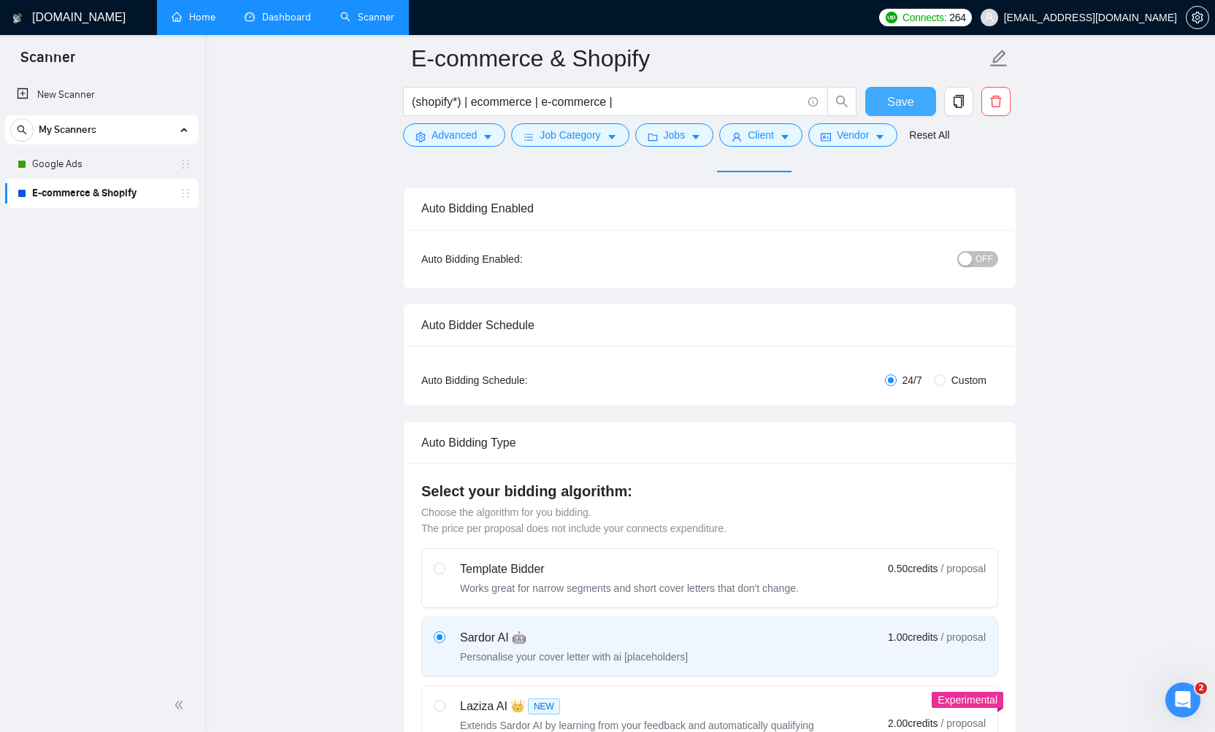
click at [896, 108] on span "Save" at bounding box center [900, 102] width 26 height 18
click at [988, 257] on span "OFF" at bounding box center [984, 259] width 18 height 16
click at [60, 162] on link "Google Ads" at bounding box center [101, 164] width 139 height 29
click at [897, 103] on span "Save" at bounding box center [900, 102] width 26 height 18
click at [66, 167] on link "Google Ads" at bounding box center [101, 164] width 139 height 29
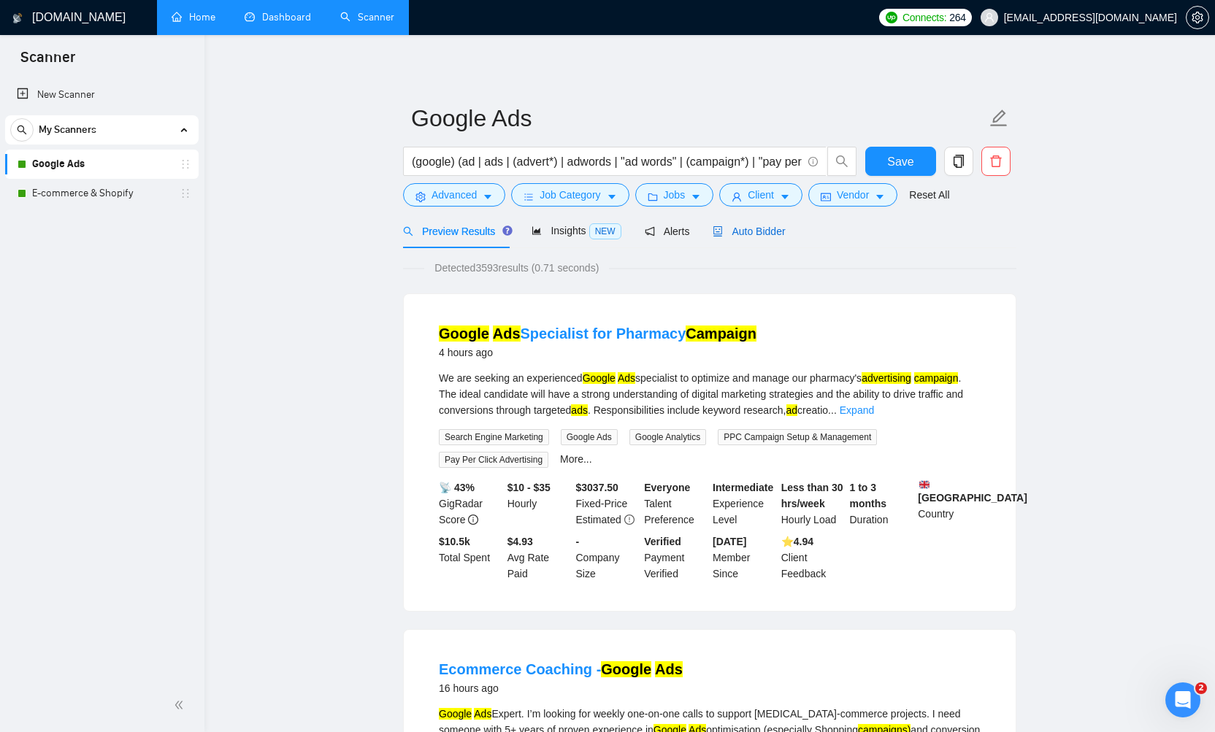
click at [759, 229] on span "Auto Bidder" at bounding box center [749, 232] width 72 height 12
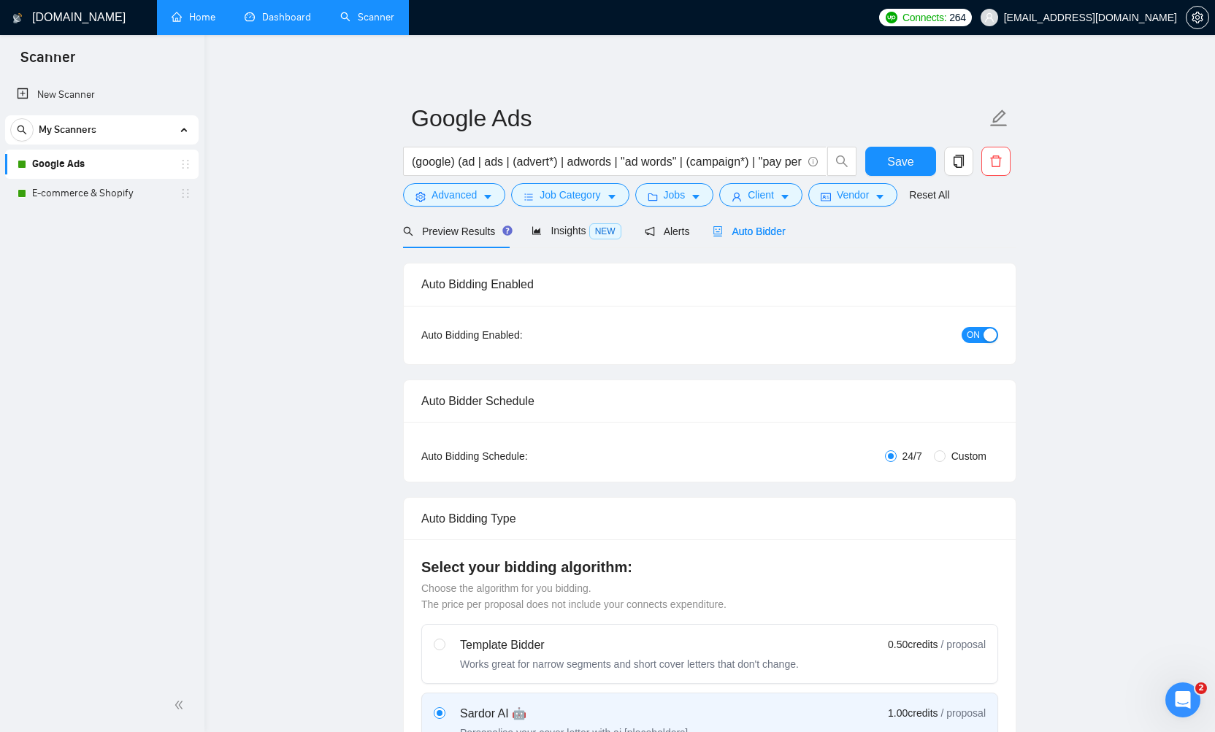
checkbox input "true"
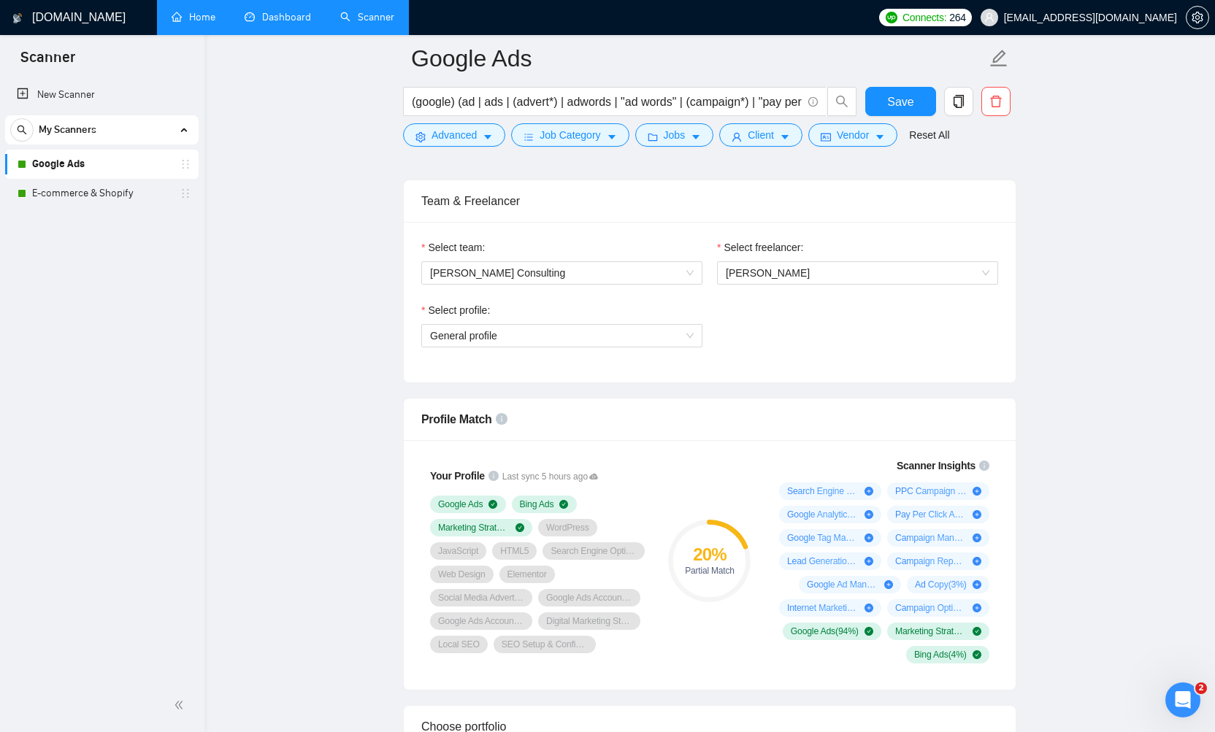
scroll to position [728, 0]
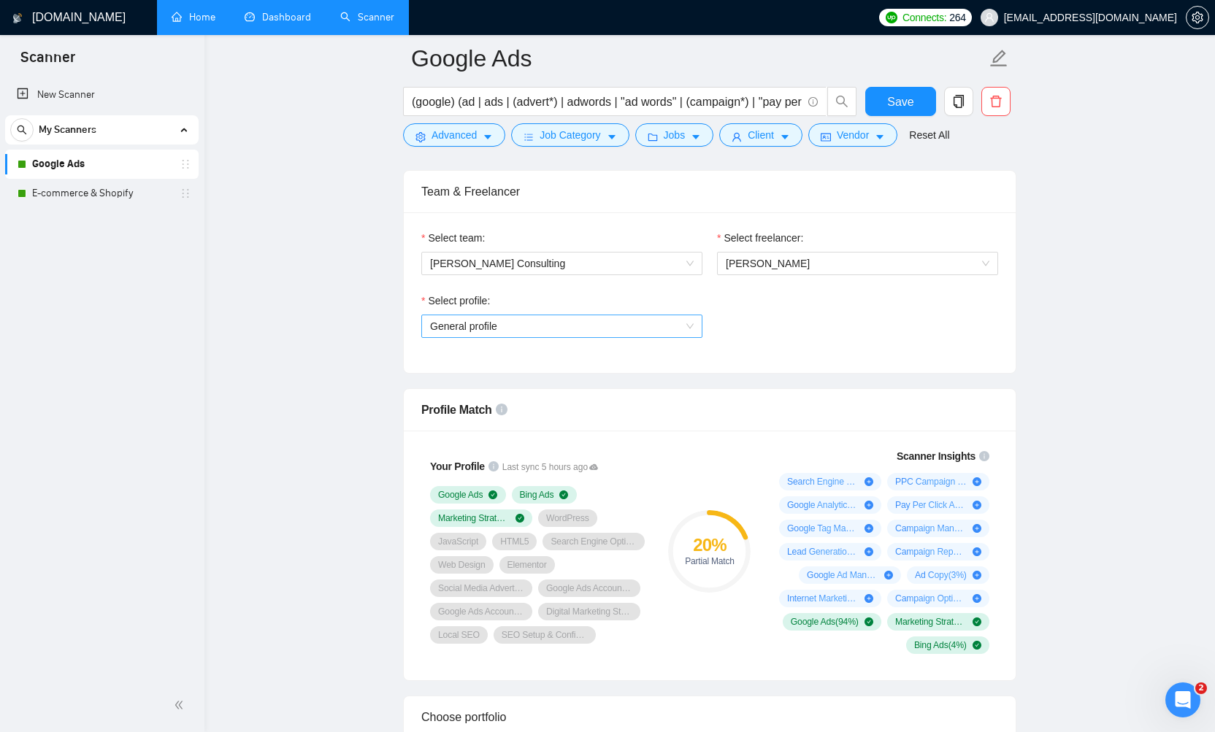
click at [682, 329] on span "General profile" at bounding box center [562, 326] width 264 height 22
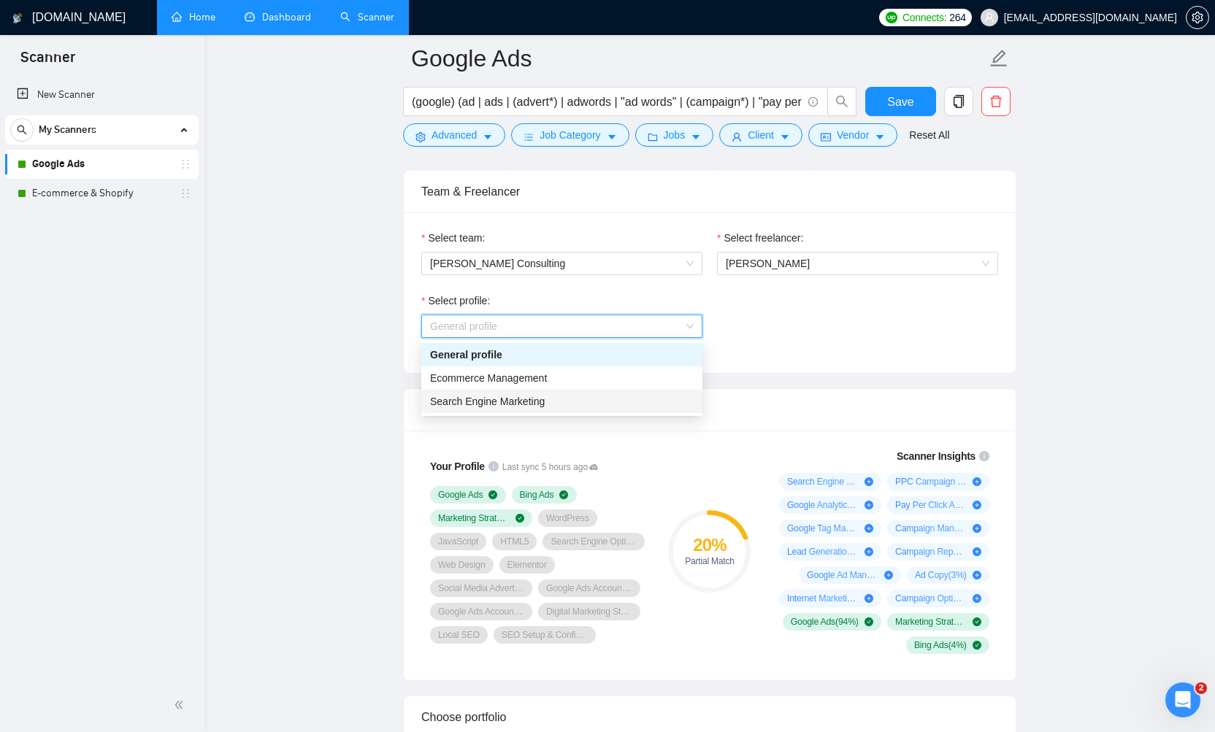
click at [530, 402] on span "Search Engine Marketing" at bounding box center [487, 402] width 115 height 12
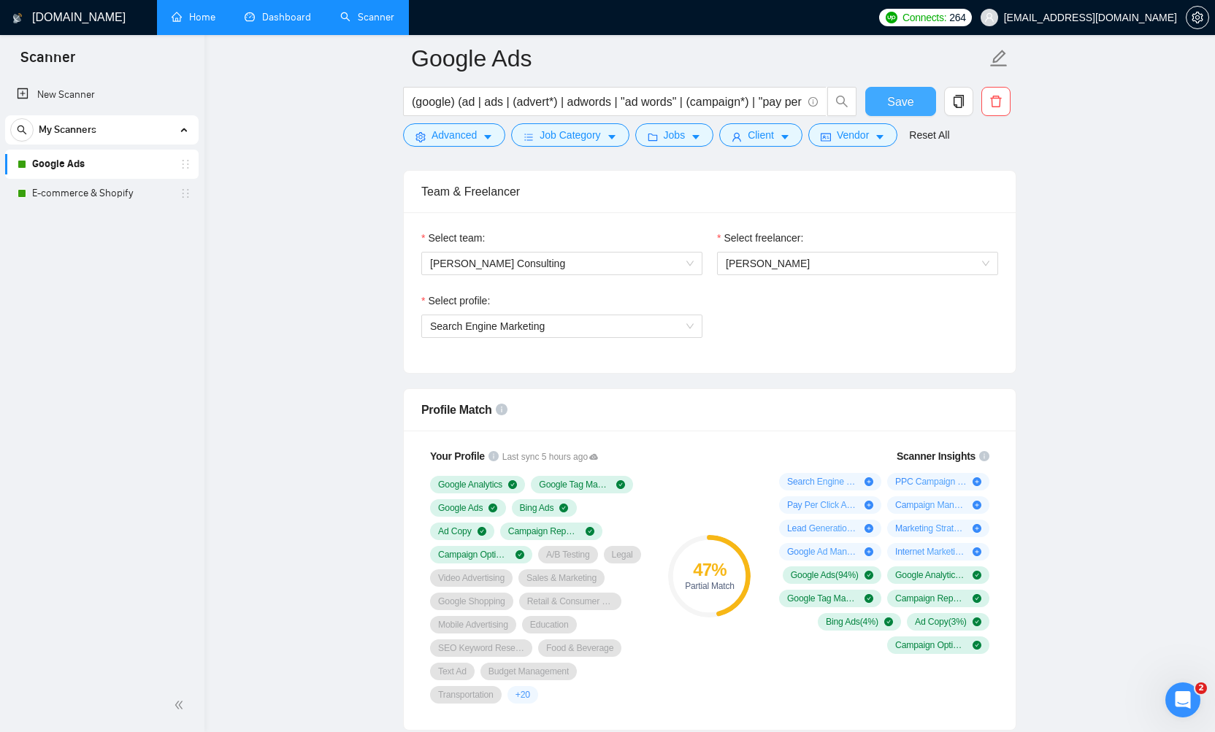
click at [901, 107] on span "Save" at bounding box center [900, 102] width 26 height 18
click at [80, 93] on link "New Scanner" at bounding box center [102, 94] width 170 height 29
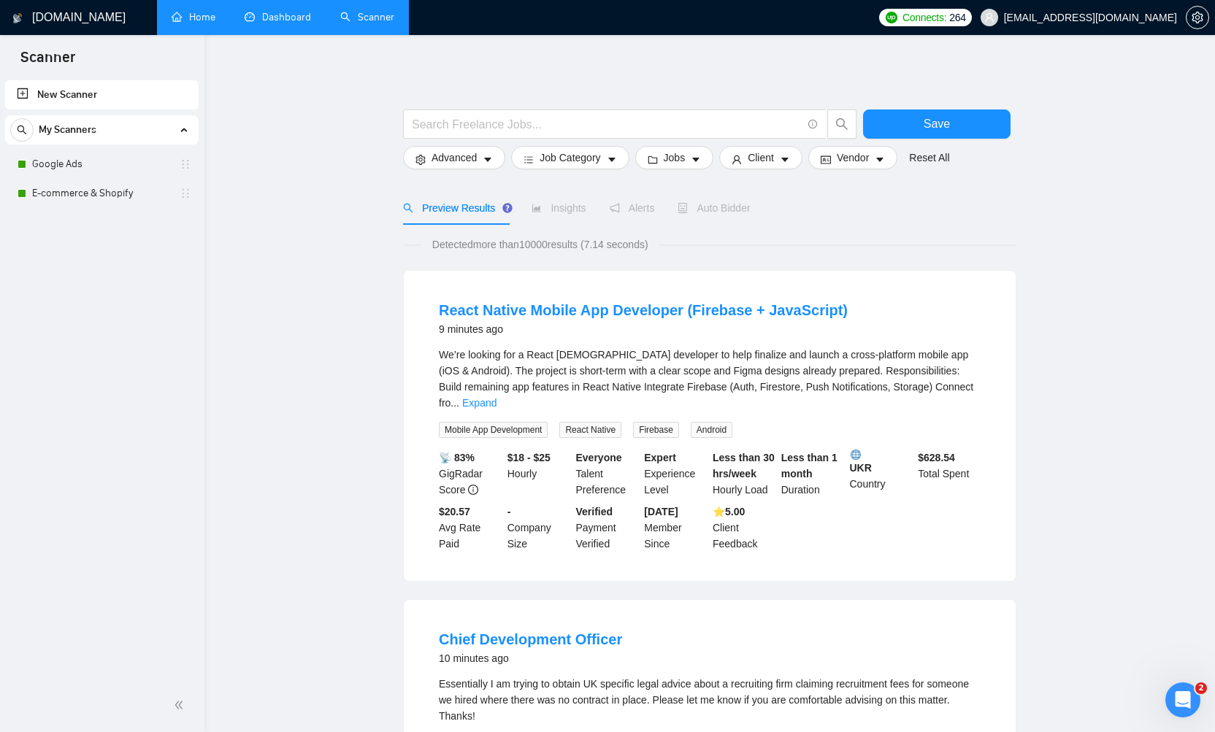
scroll to position [2, 0]
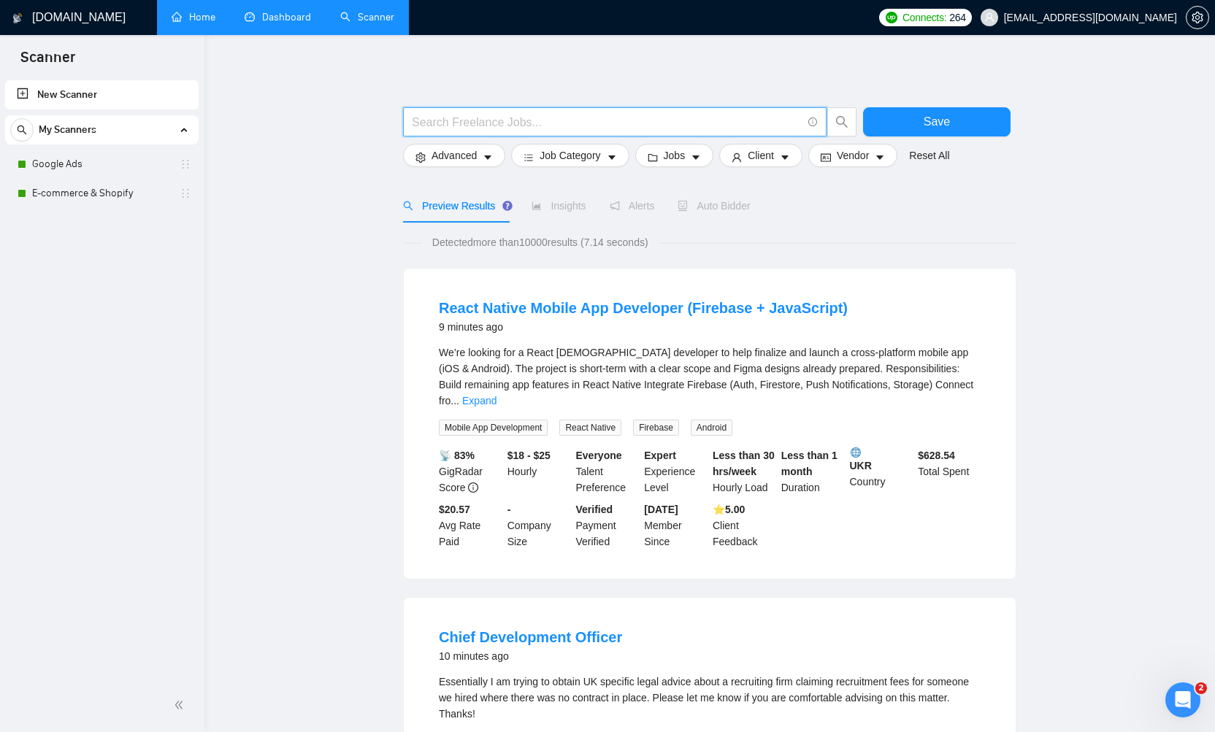
click at [486, 123] on input "text" at bounding box center [607, 122] width 390 height 18
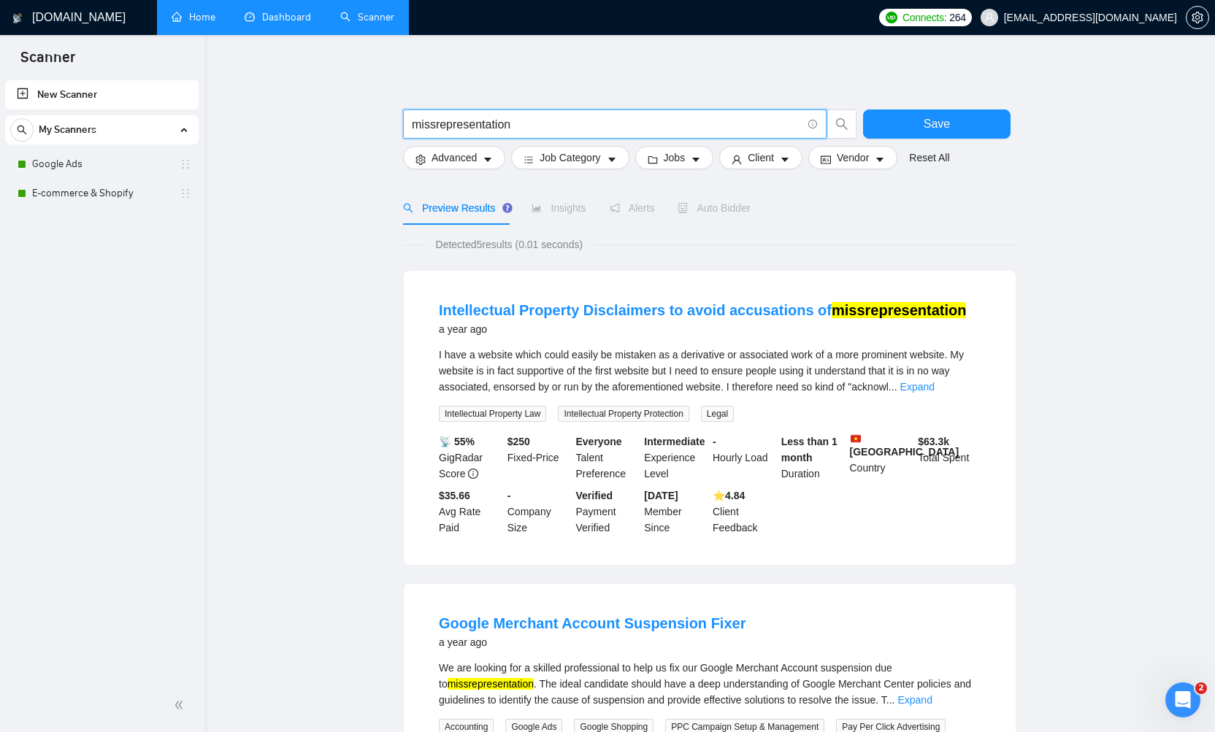
scroll to position [0, 0]
type input "missrepresentation"
click at [481, 159] on button "Advanced" at bounding box center [454, 157] width 102 height 23
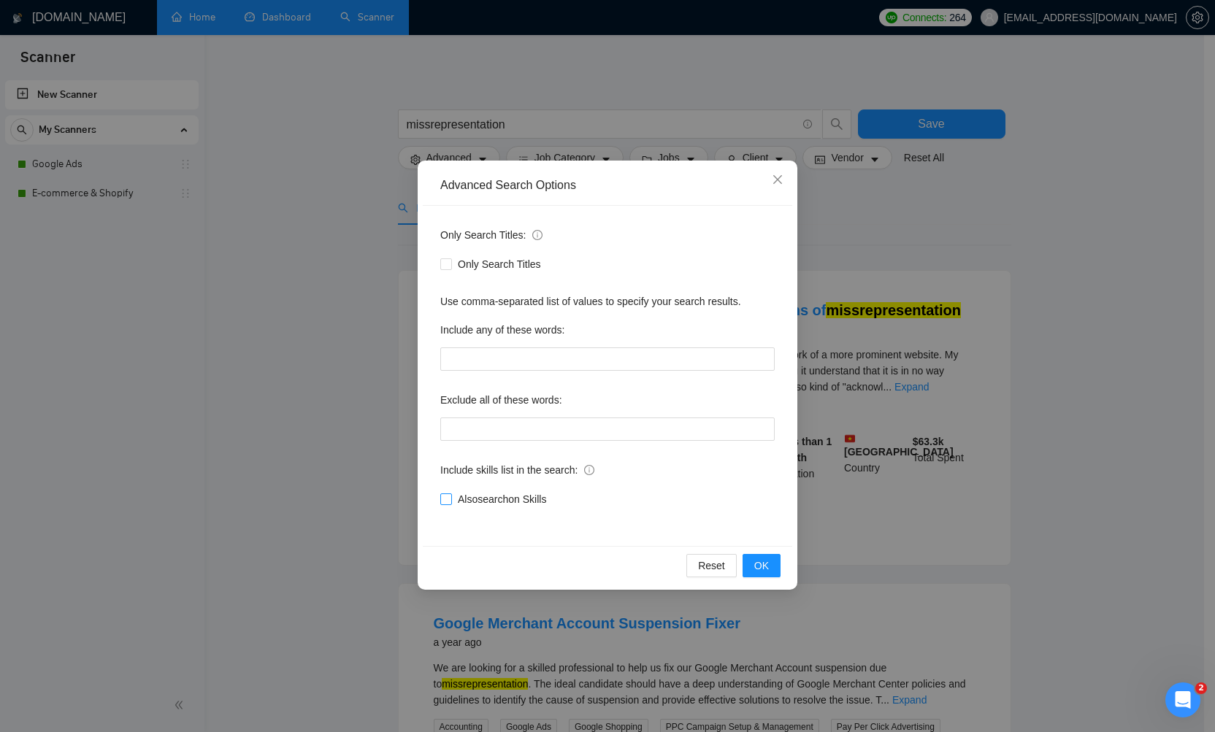
click at [443, 499] on input "Also search on Skills" at bounding box center [445, 499] width 10 height 10
checkbox input "true"
click at [750, 569] on button "OK" at bounding box center [762, 565] width 38 height 23
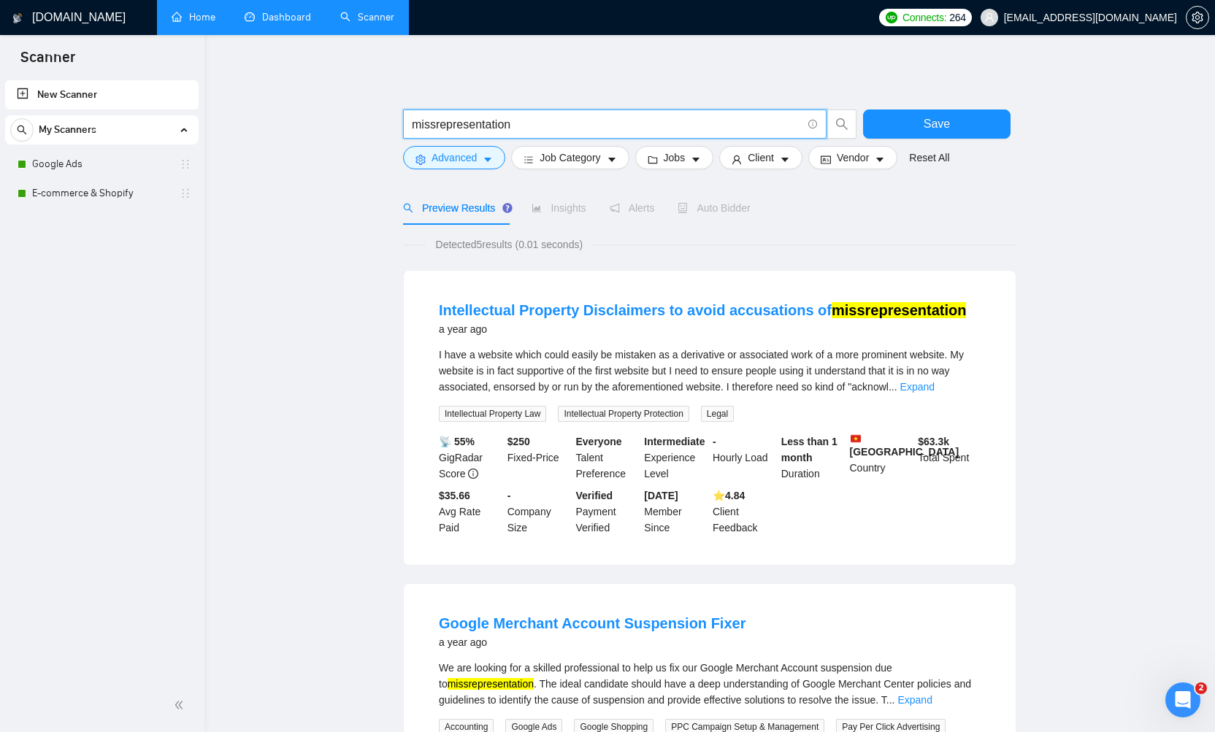
click at [521, 126] on input "missrepresentation" at bounding box center [607, 124] width 390 height 18
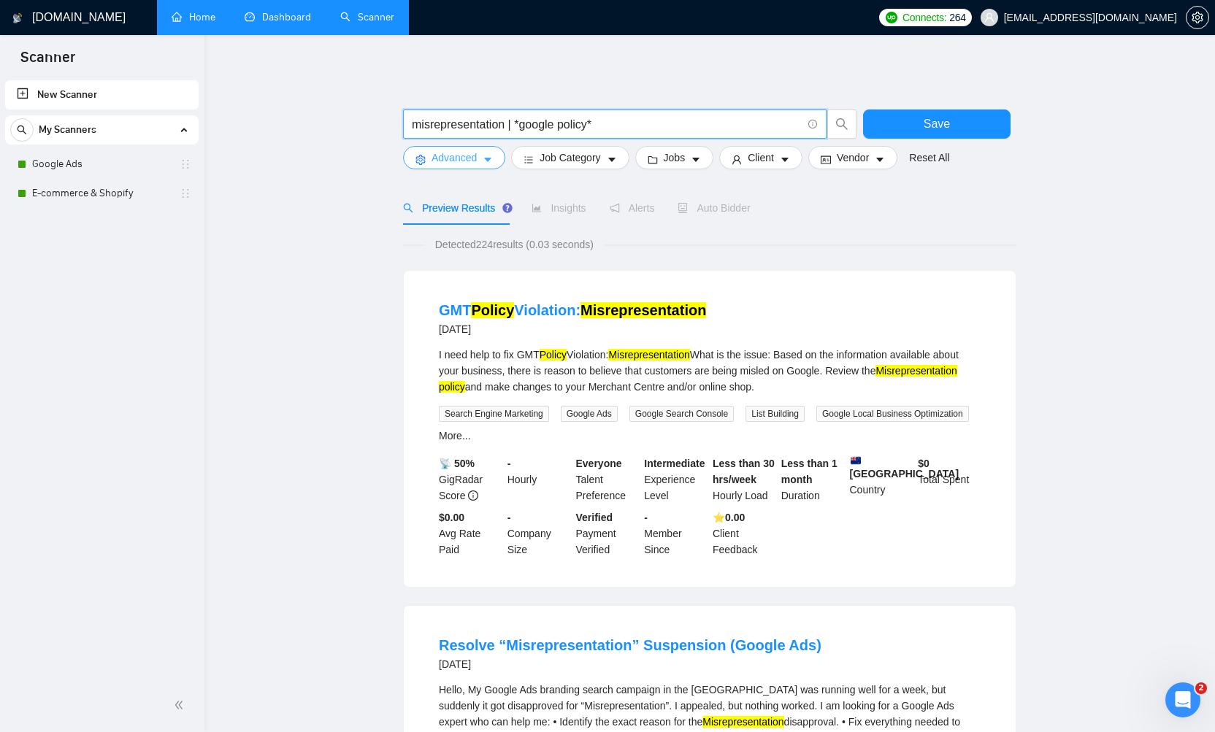
type input "misrepresentation | *google policy*"
click at [493, 162] on icon "caret-down" at bounding box center [488, 160] width 10 height 10
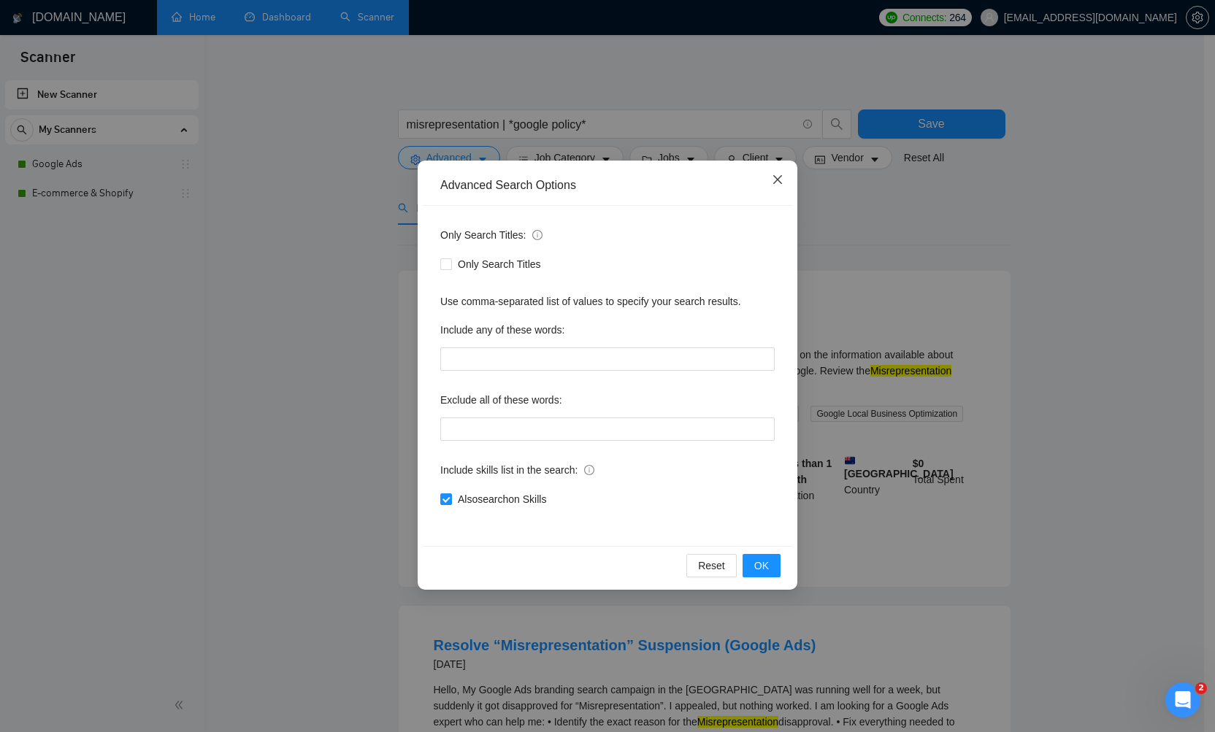
click at [780, 176] on icon "close" at bounding box center [778, 180] width 12 height 12
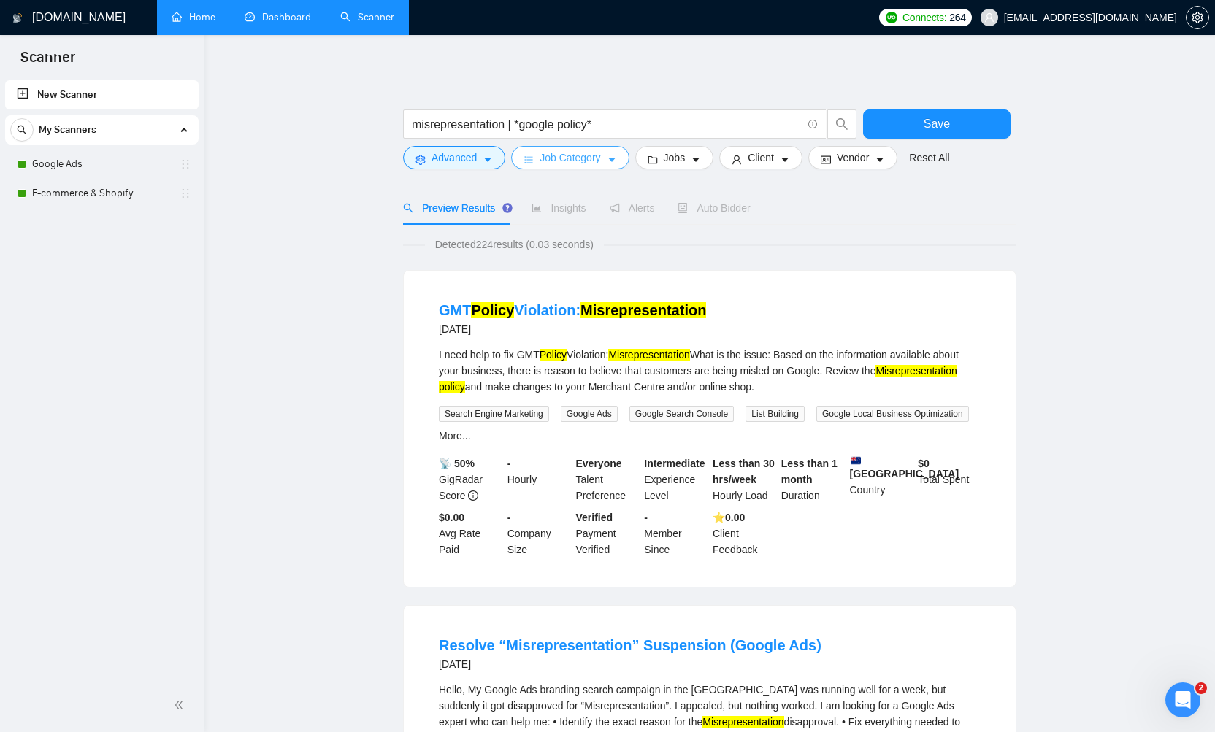
click at [615, 163] on icon "caret-down" at bounding box center [612, 160] width 10 height 10
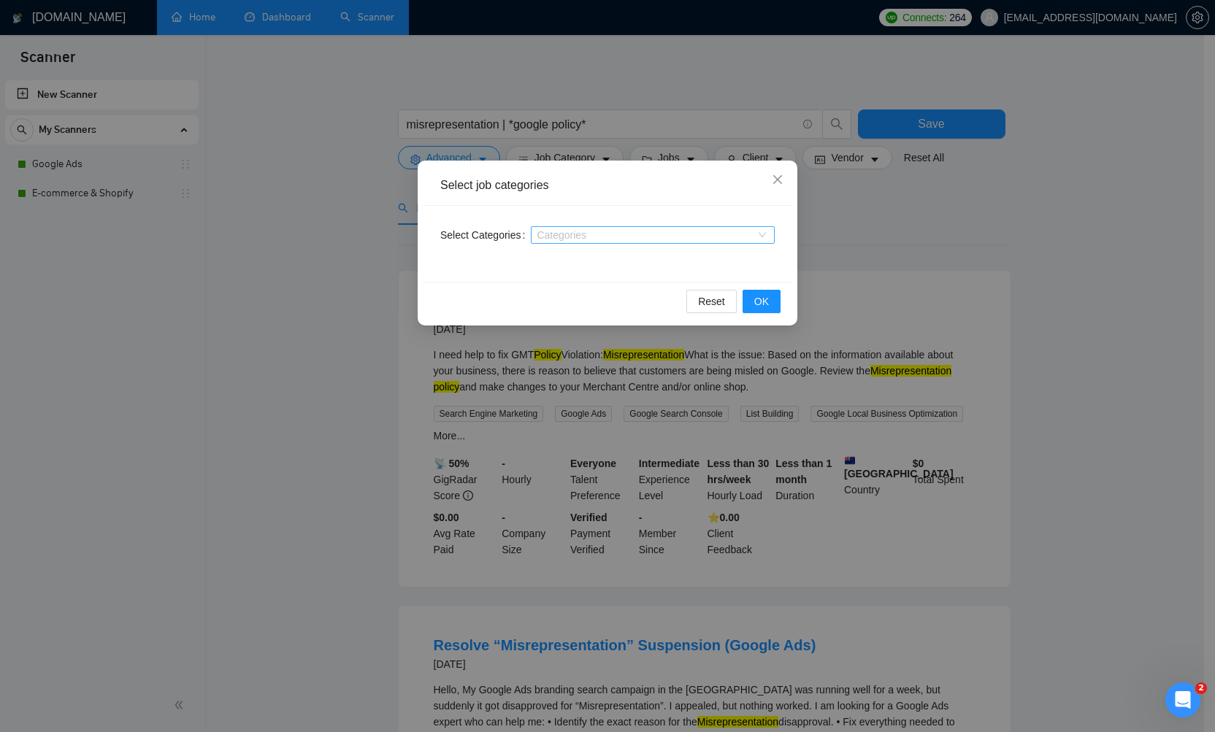
click at [610, 234] on div at bounding box center [645, 235] width 222 height 12
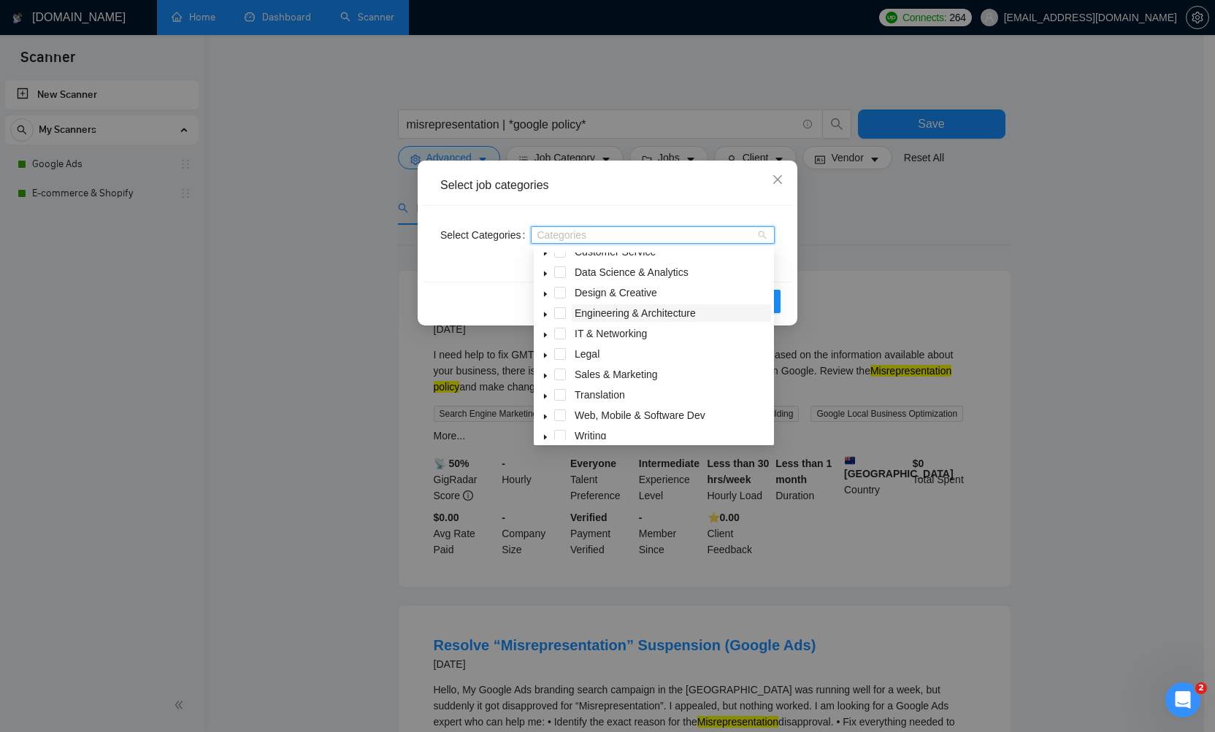
scroll to position [58, 0]
click at [546, 349] on icon "caret-down" at bounding box center [545, 347] width 3 height 5
click at [546, 314] on icon "caret-down" at bounding box center [545, 311] width 7 height 7
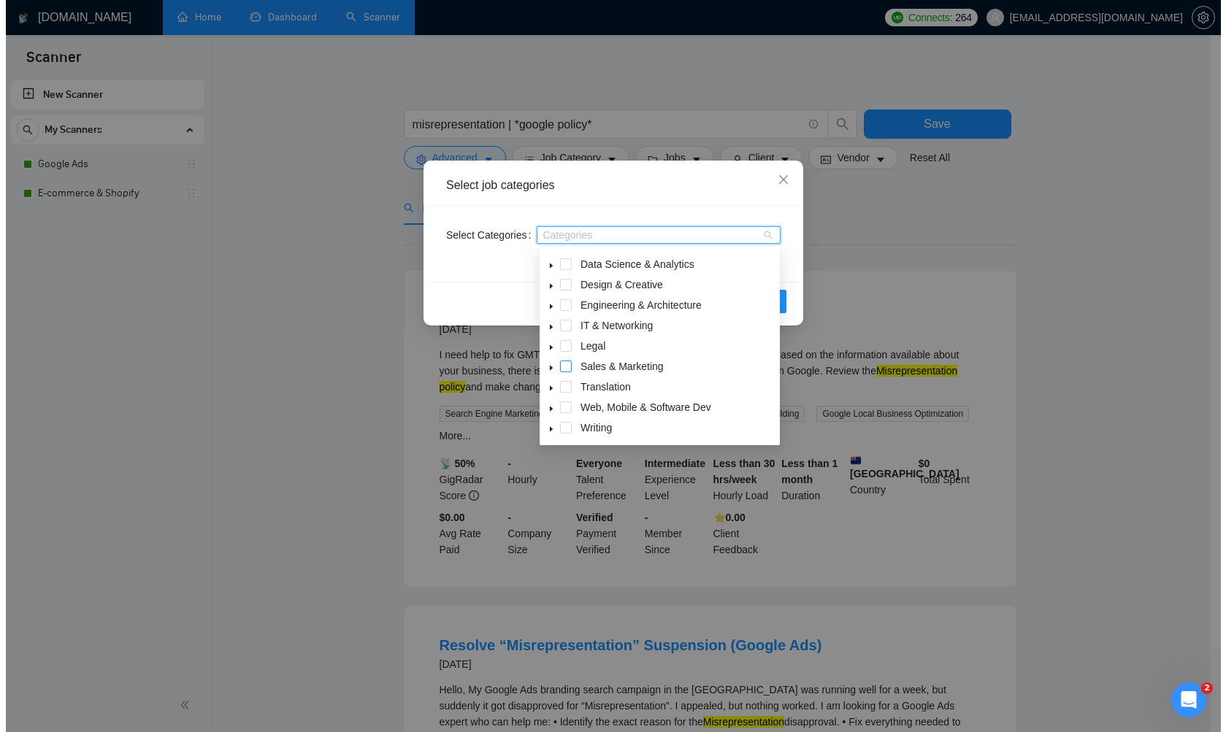
scroll to position [0, 0]
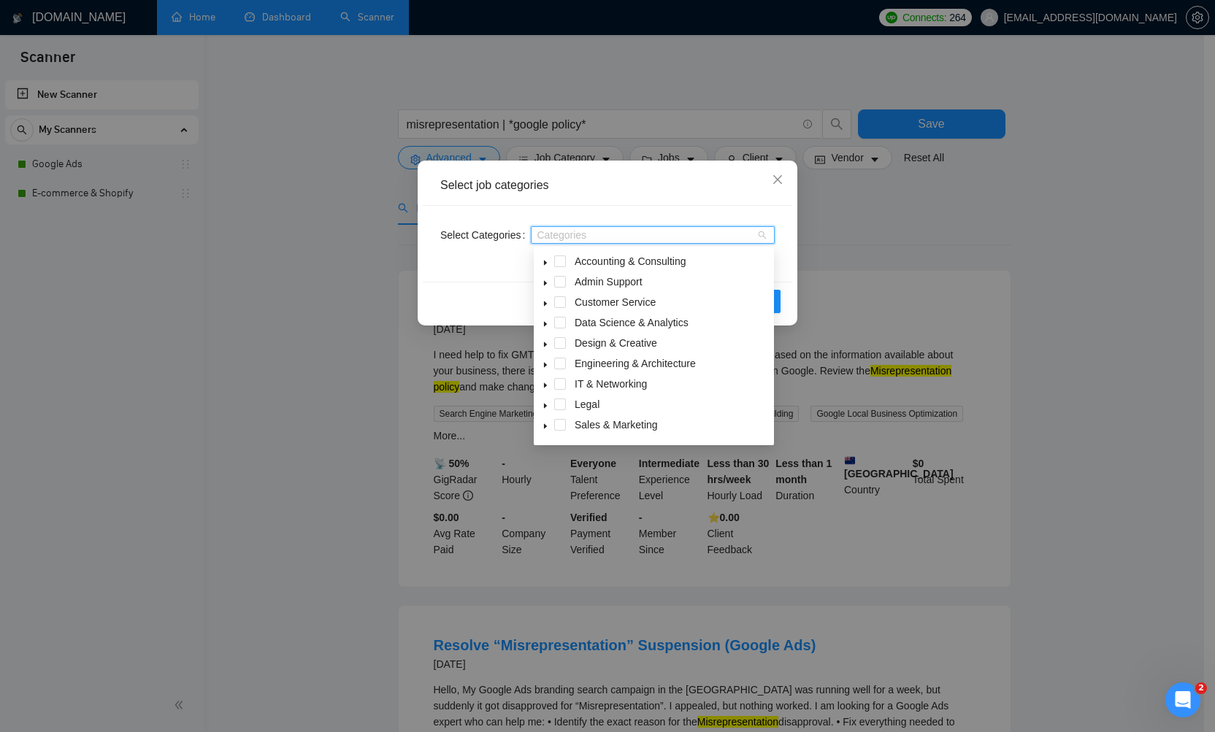
click at [545, 263] on icon "caret-down" at bounding box center [545, 263] width 3 height 5
click at [545, 263] on icon "caret-down" at bounding box center [545, 262] width 5 height 3
click at [545, 285] on icon "caret-down" at bounding box center [545, 283] width 7 height 7
click at [545, 285] on icon "caret-down" at bounding box center [545, 283] width 5 height 3
click at [545, 302] on icon "caret-down" at bounding box center [545, 303] width 7 height 7
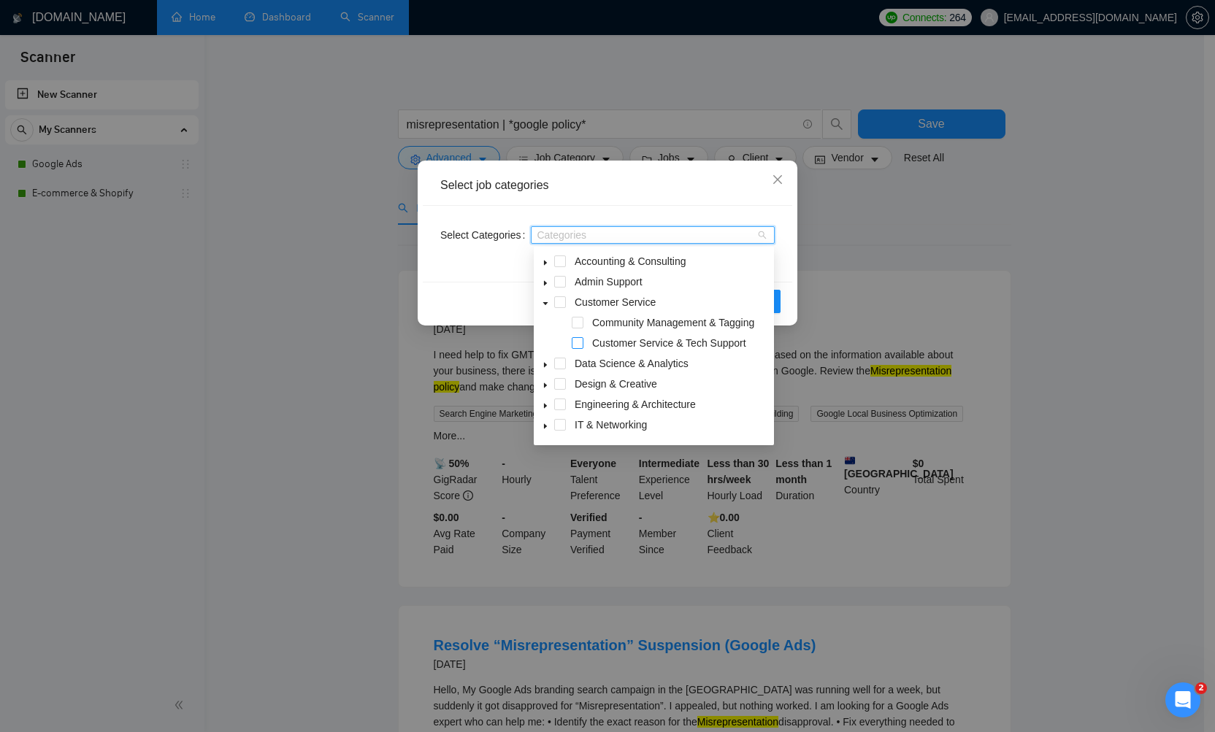
click at [578, 345] on span at bounding box center [578, 343] width 12 height 12
click at [545, 367] on icon "caret-down" at bounding box center [545, 365] width 3 height 5
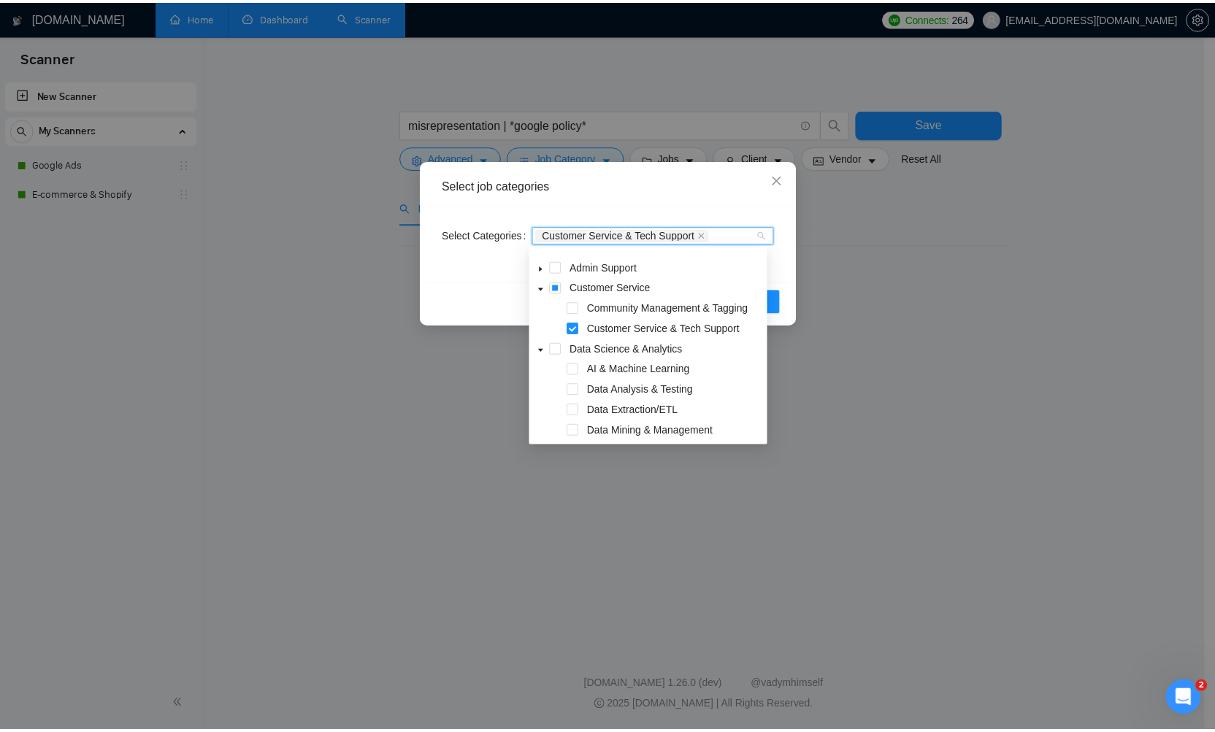
scroll to position [20, 0]
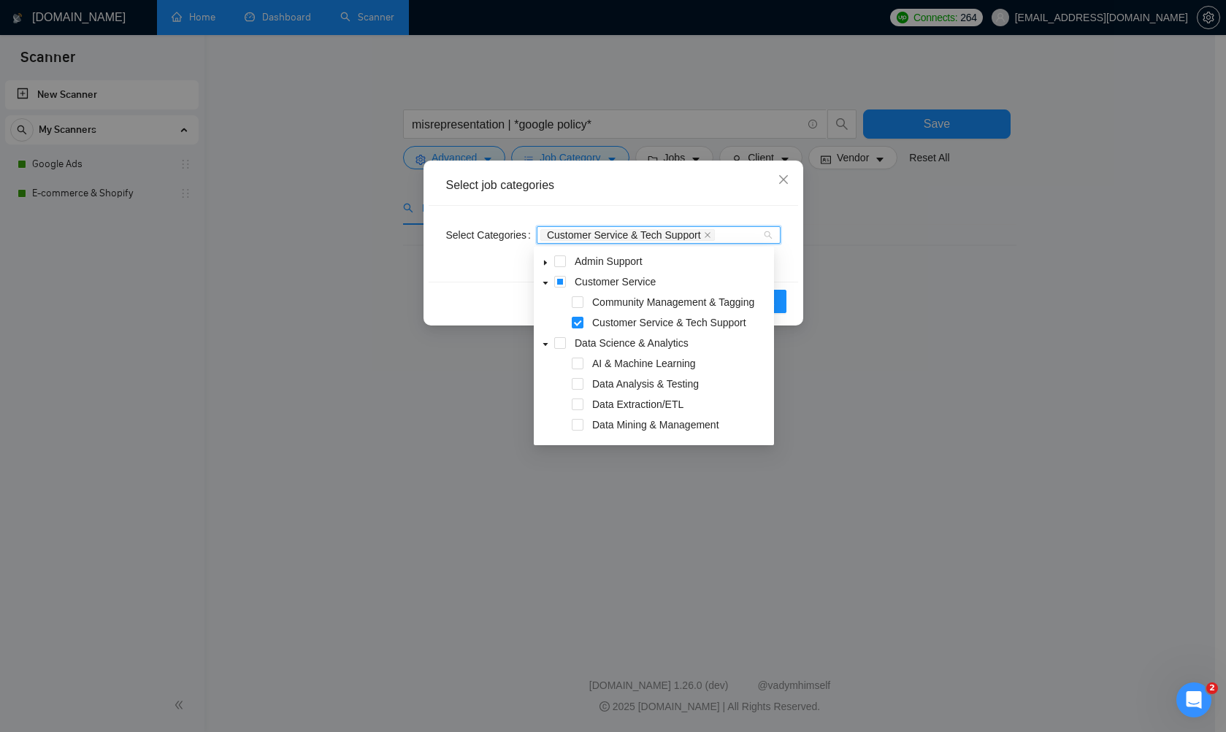
click at [546, 345] on icon "caret-down" at bounding box center [545, 344] width 5 height 3
click at [577, 323] on span at bounding box center [578, 323] width 12 height 12
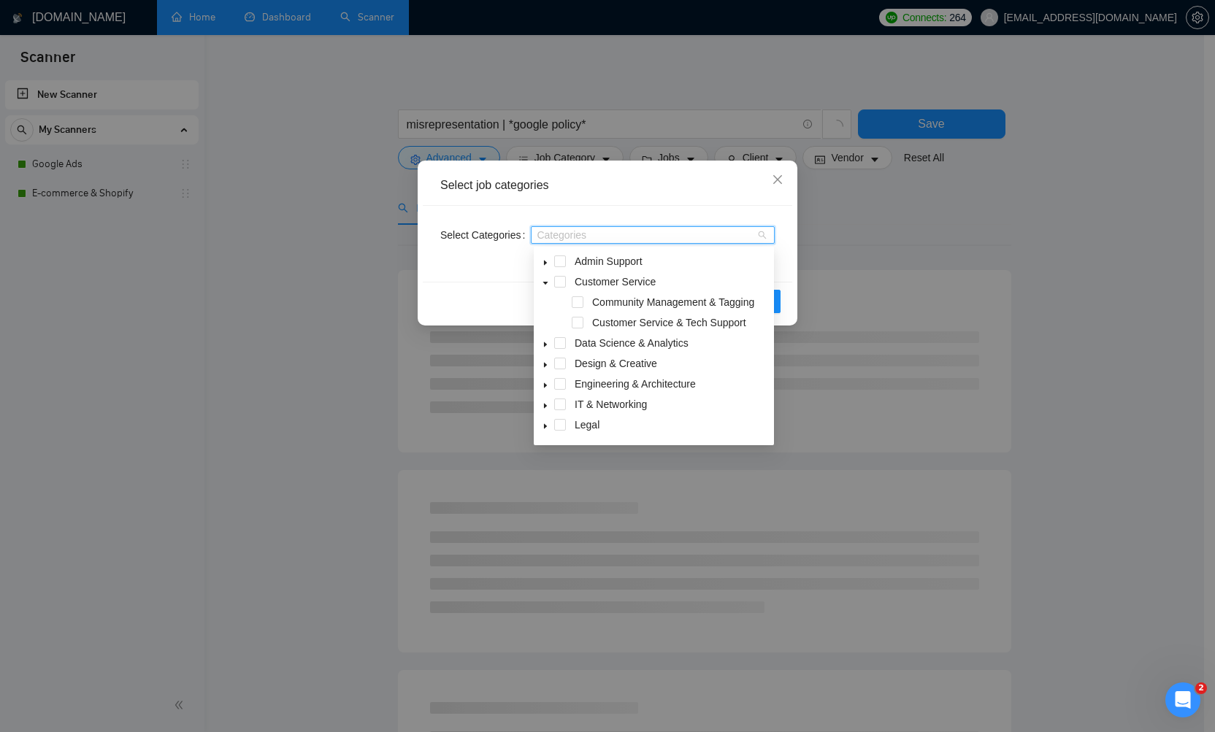
click at [546, 285] on icon "caret-down" at bounding box center [545, 283] width 7 height 7
click at [775, 183] on icon "close" at bounding box center [777, 179] width 9 height 9
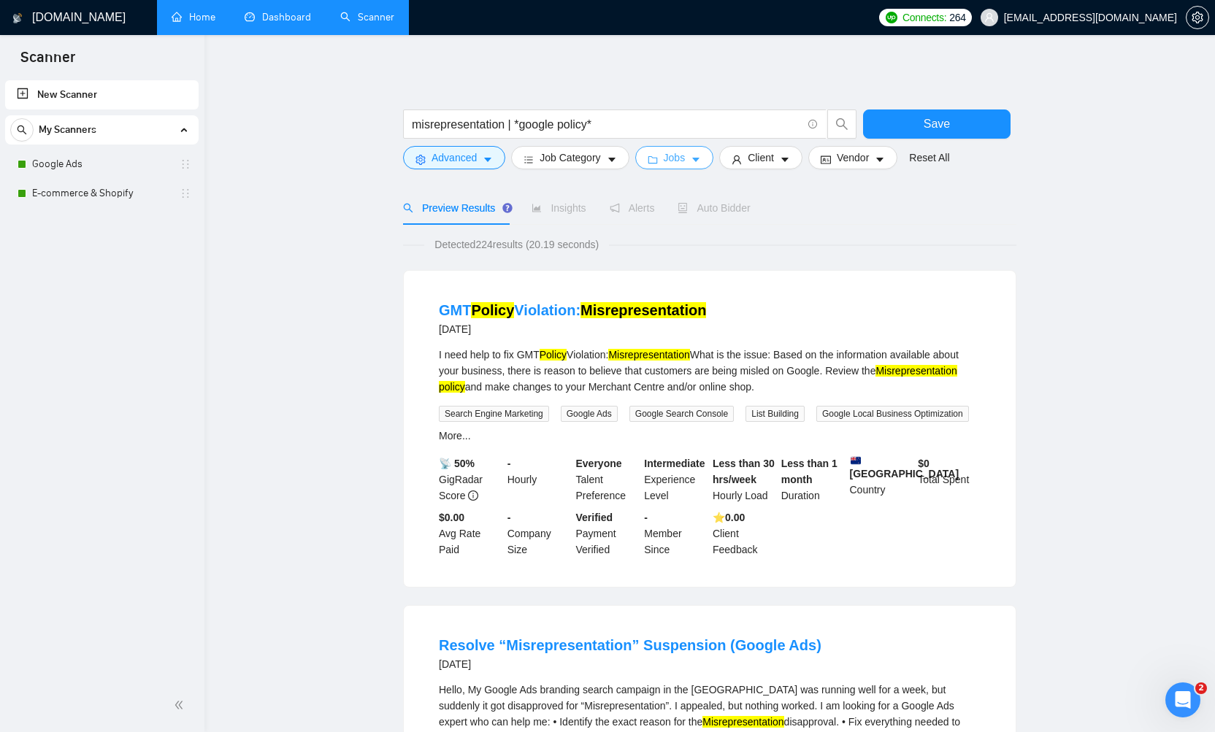
click at [701, 154] on span "caret-down" at bounding box center [696, 159] width 10 height 11
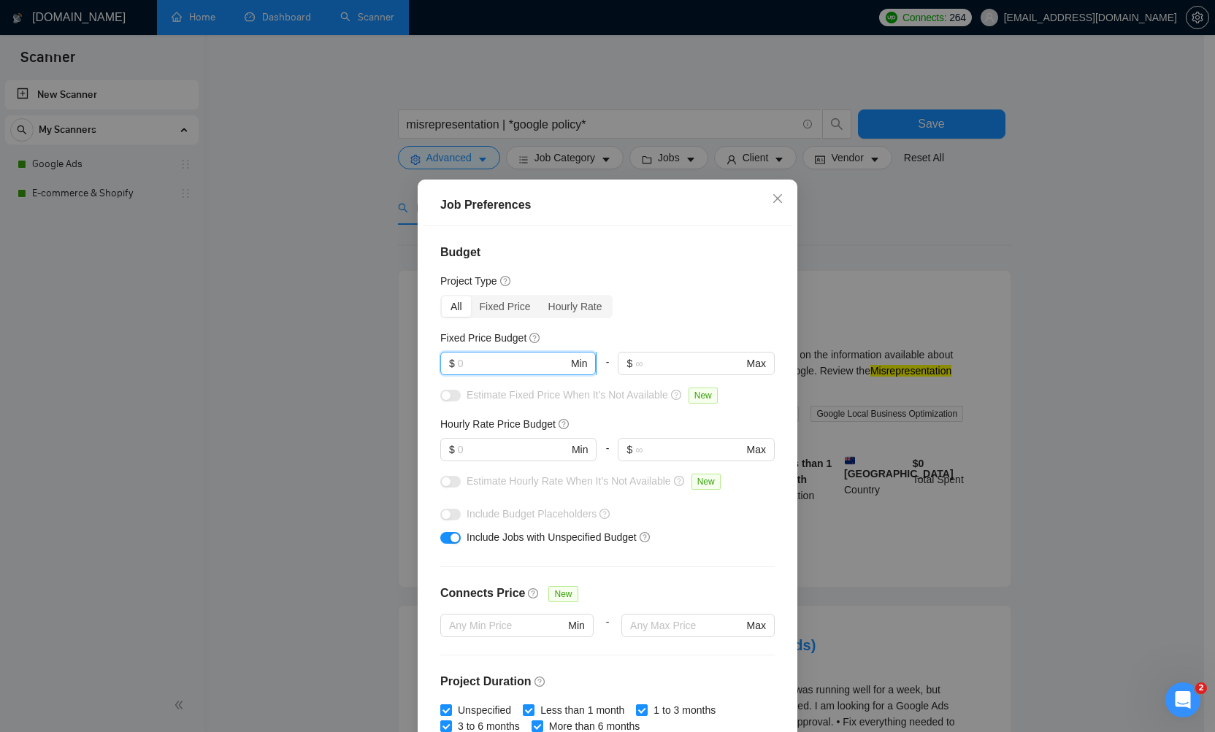
click at [484, 361] on input "text" at bounding box center [513, 364] width 110 height 16
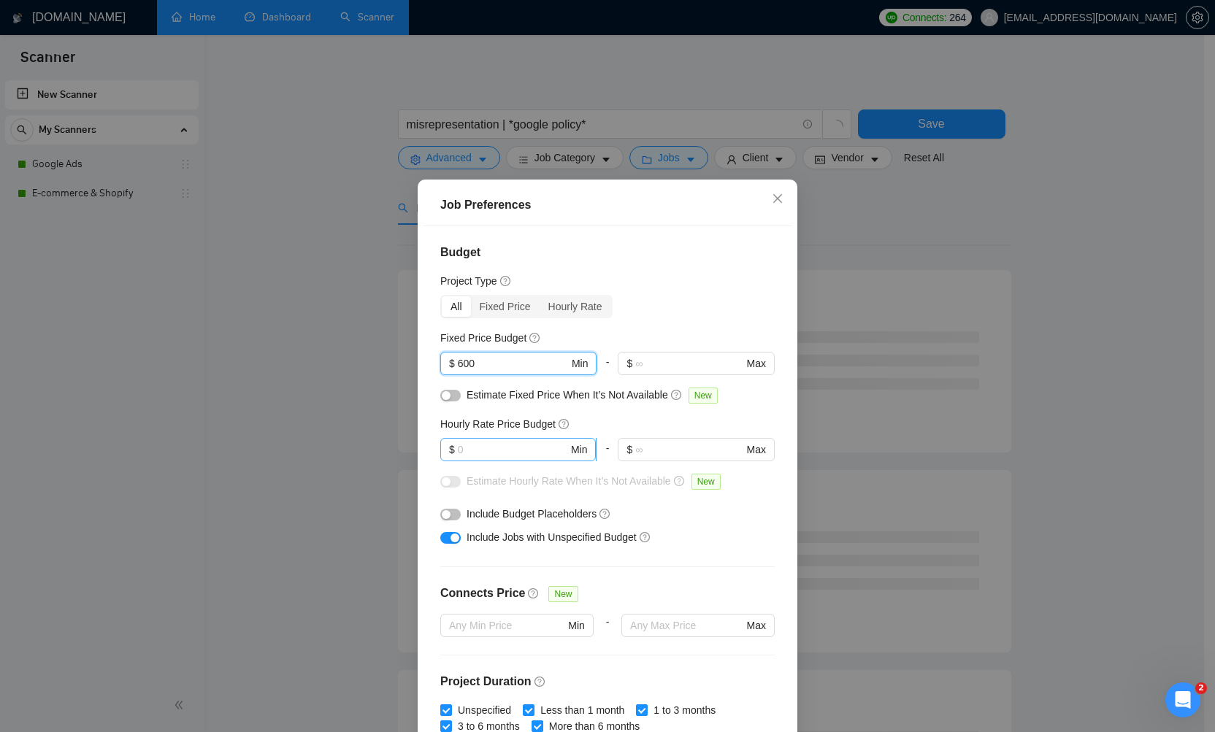
type input "600"
click at [484, 454] on input "text" at bounding box center [513, 450] width 110 height 16
click at [479, 455] on input "100" at bounding box center [513, 450] width 110 height 16
type input "50"
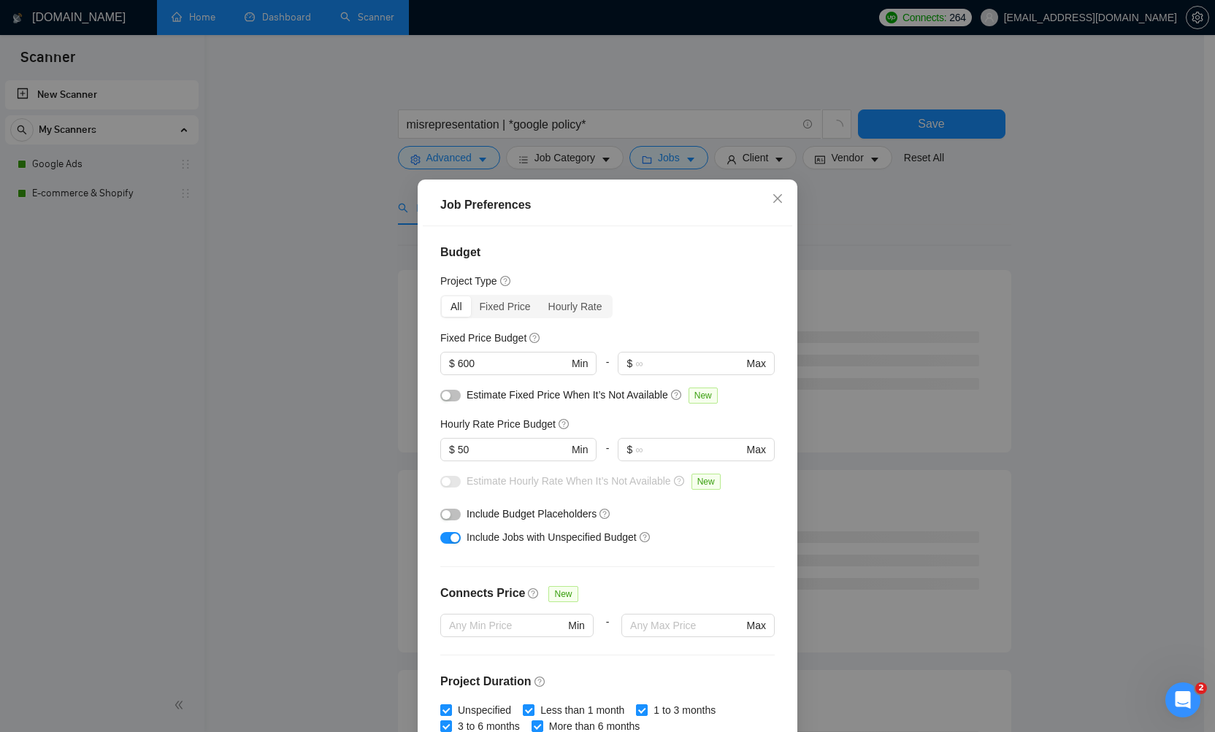
click at [468, 553] on div "Budget Project Type All Fixed Price Hourly Rate Fixed Price Budget $ 600 Min - …" at bounding box center [607, 482] width 369 height 513
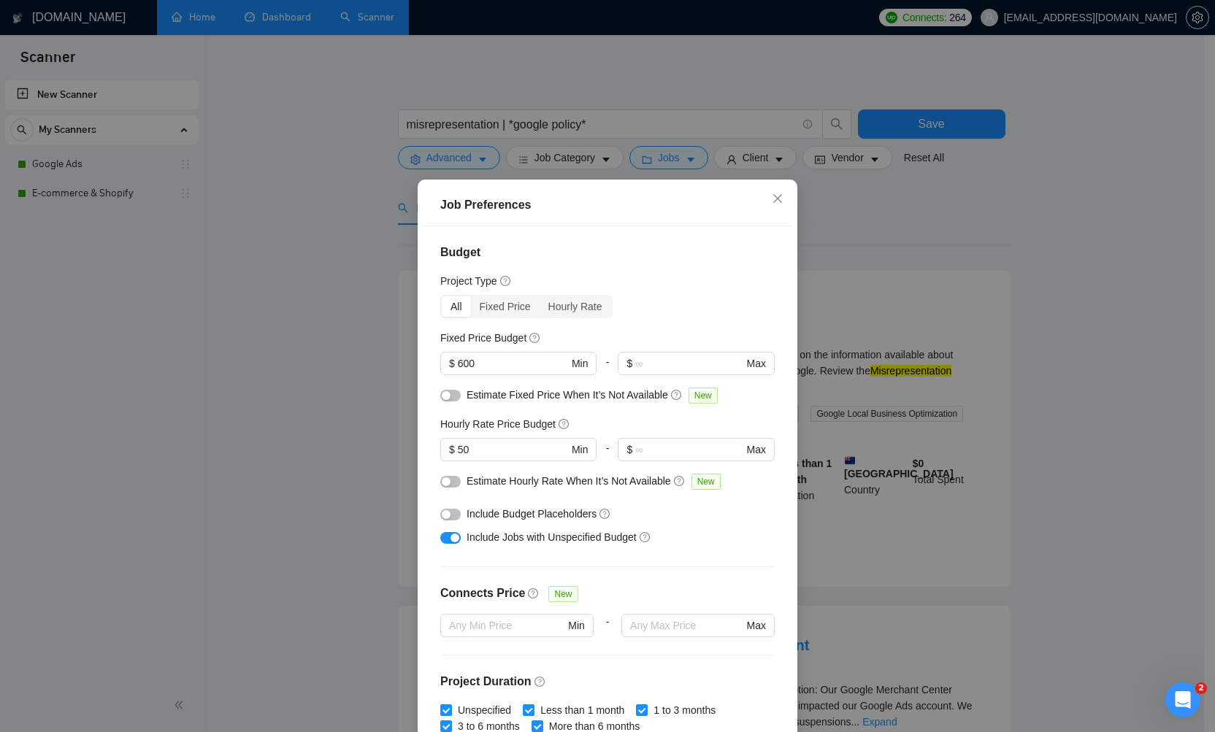
click at [449, 481] on button "button" at bounding box center [450, 482] width 20 height 12
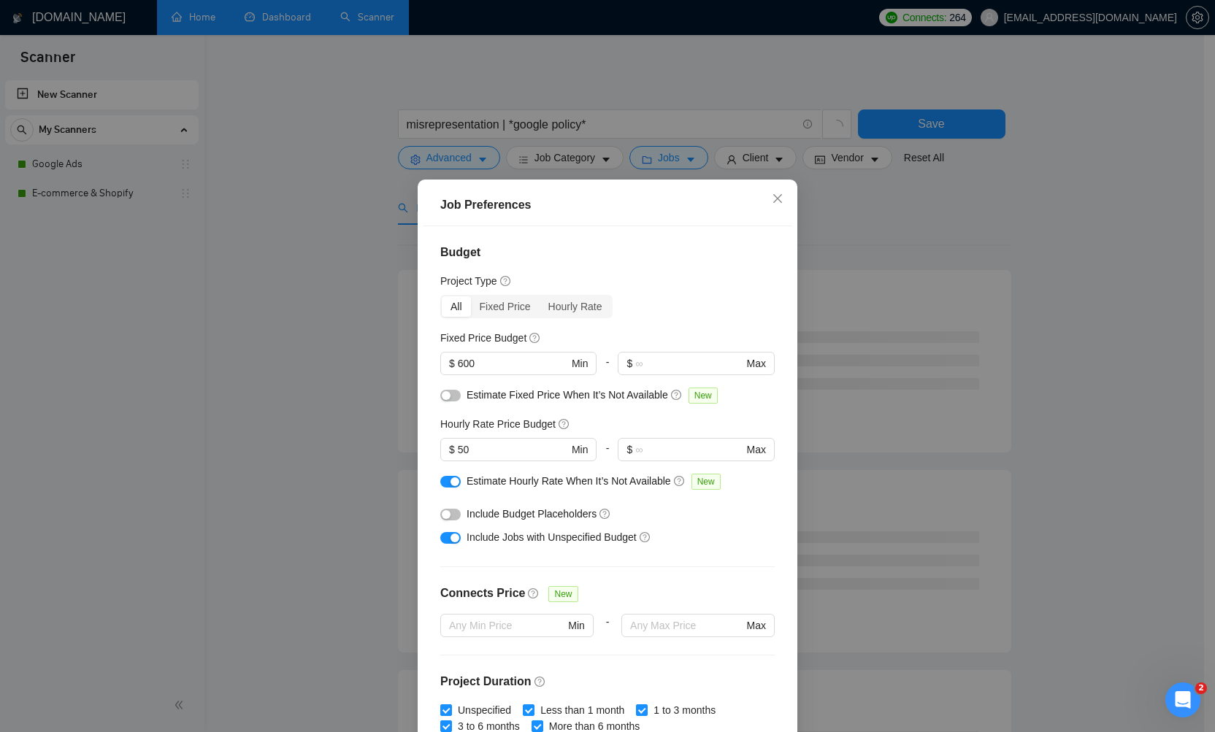
scroll to position [0, 0]
click at [778, 201] on span "Close" at bounding box center [777, 199] width 39 height 39
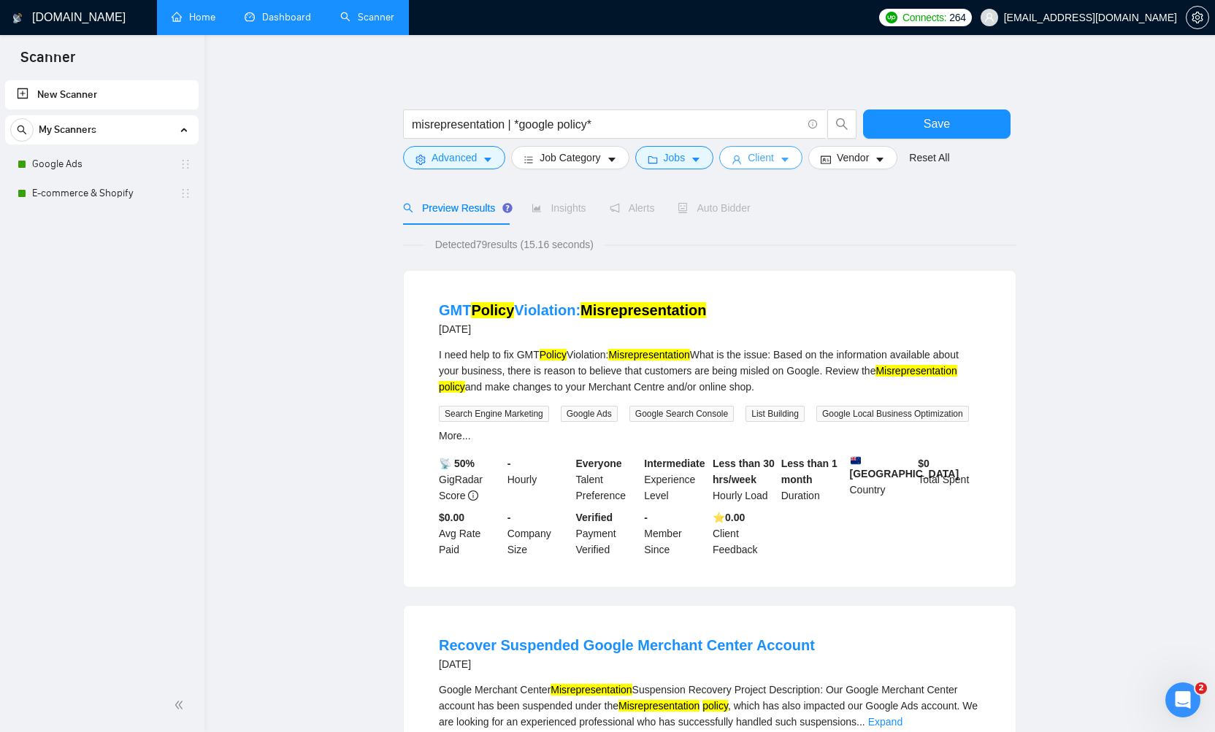
click at [790, 163] on icon "caret-down" at bounding box center [785, 160] width 10 height 10
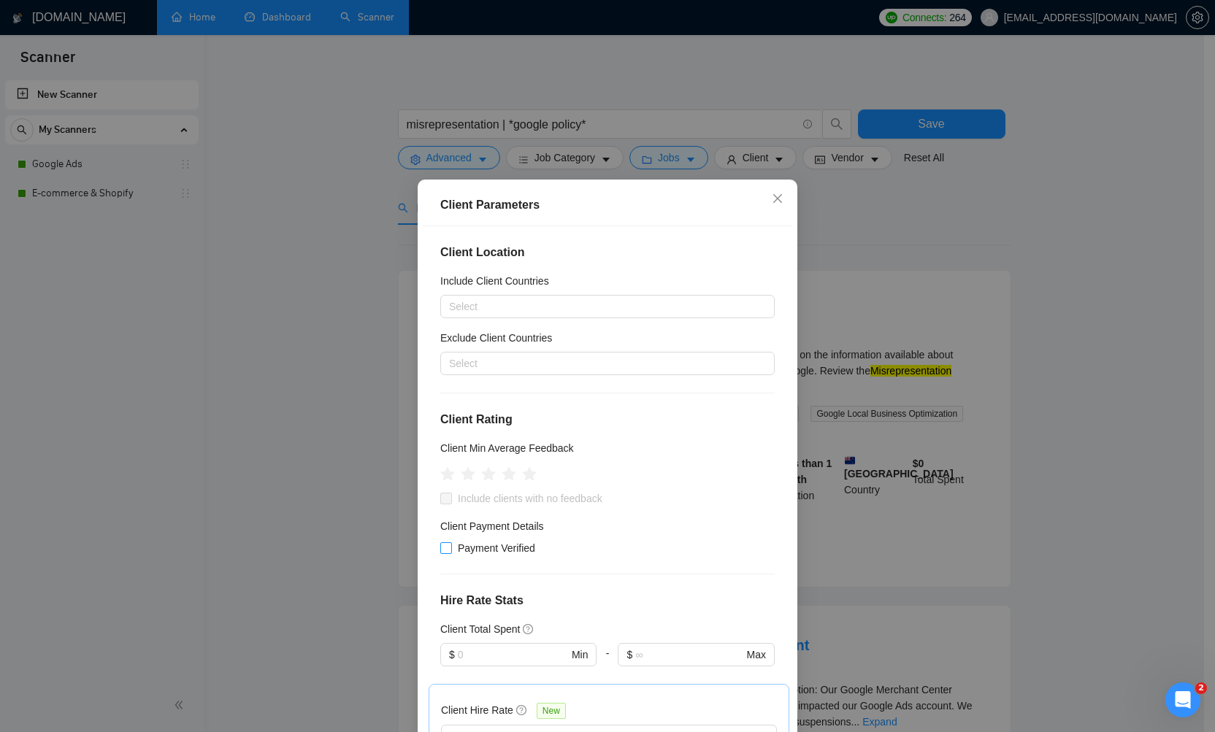
click at [442, 549] on input "Payment Verified" at bounding box center [445, 547] width 10 height 10
checkbox input "true"
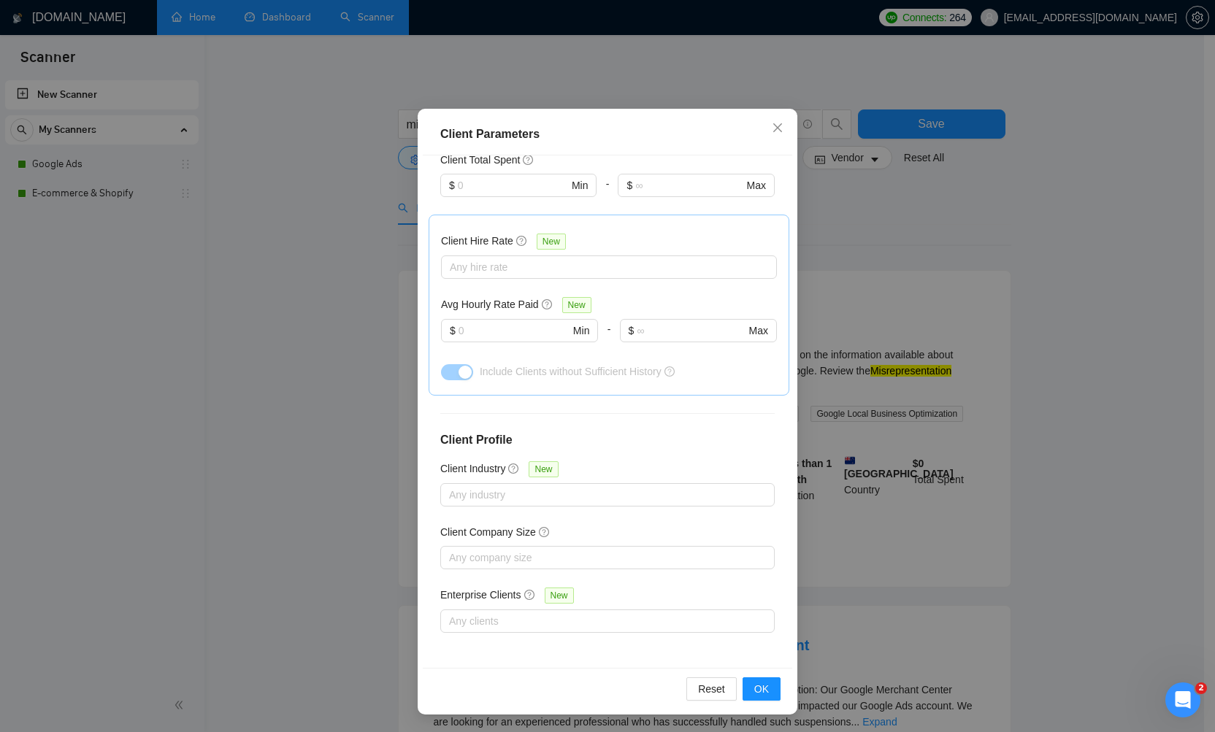
scroll to position [71, 0]
click at [765, 686] on button "OK" at bounding box center [762, 689] width 38 height 23
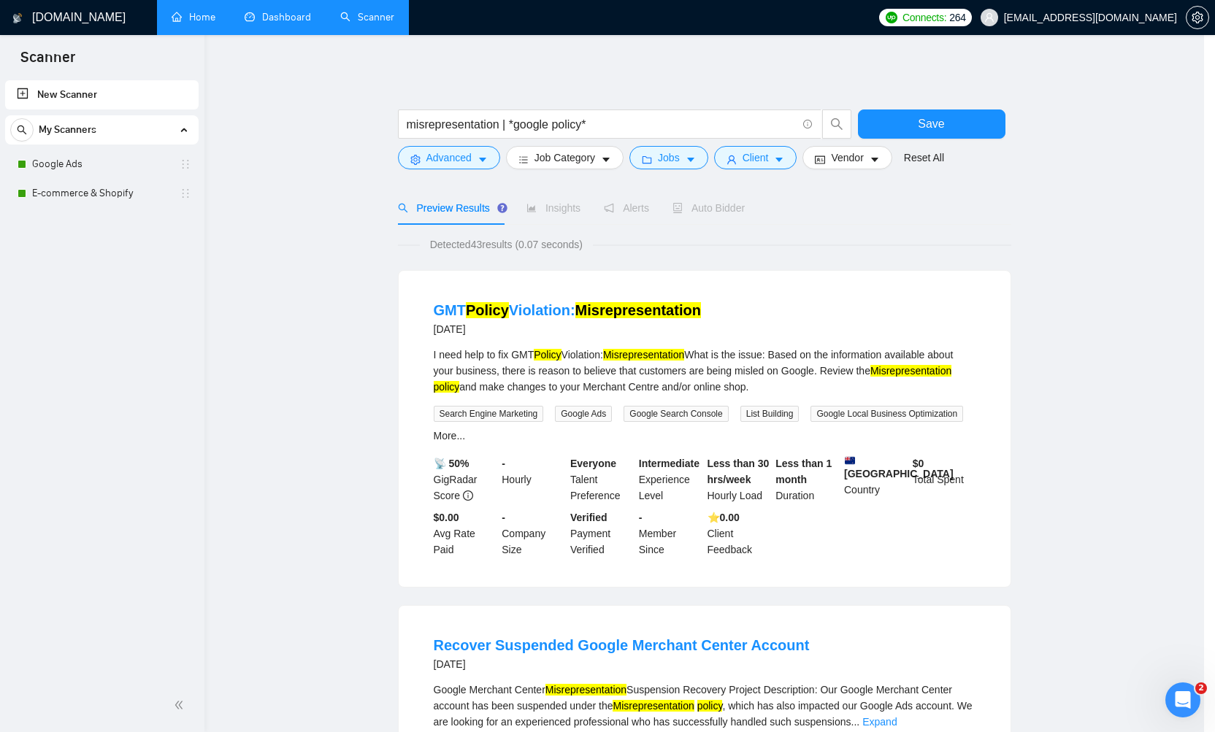
scroll to position [0, 0]
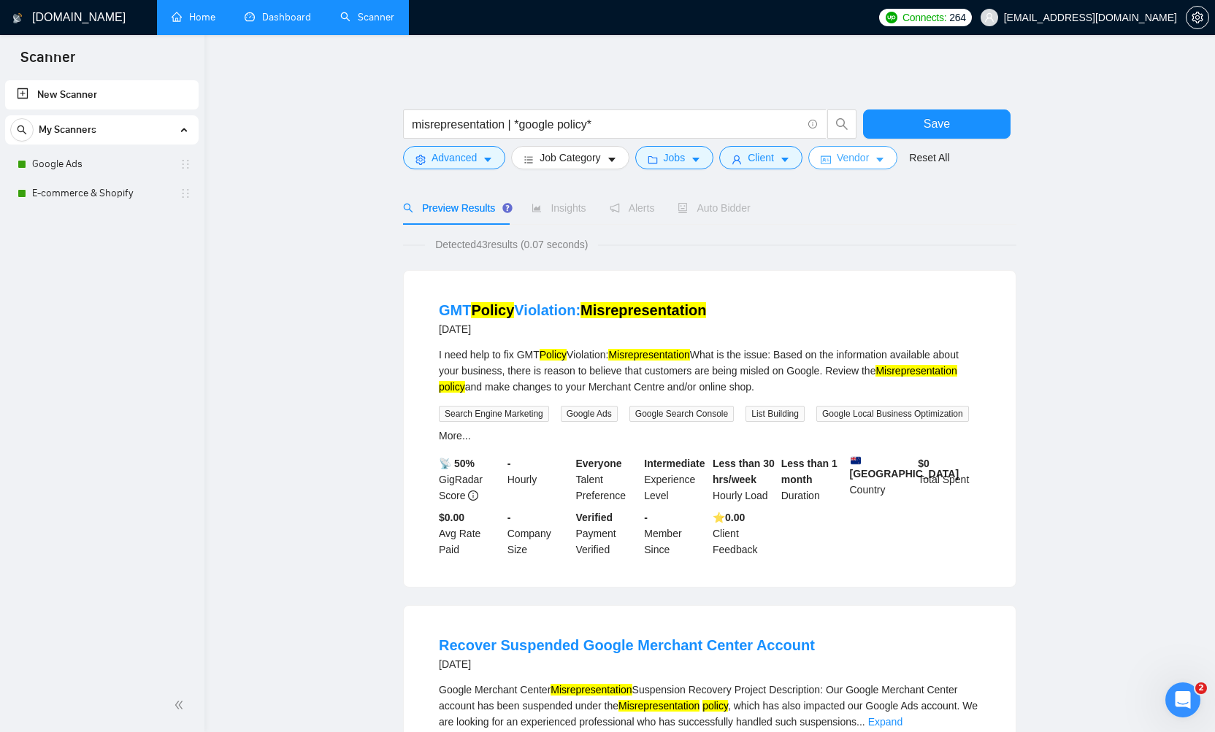
click at [869, 161] on span "Vendor" at bounding box center [853, 158] width 32 height 16
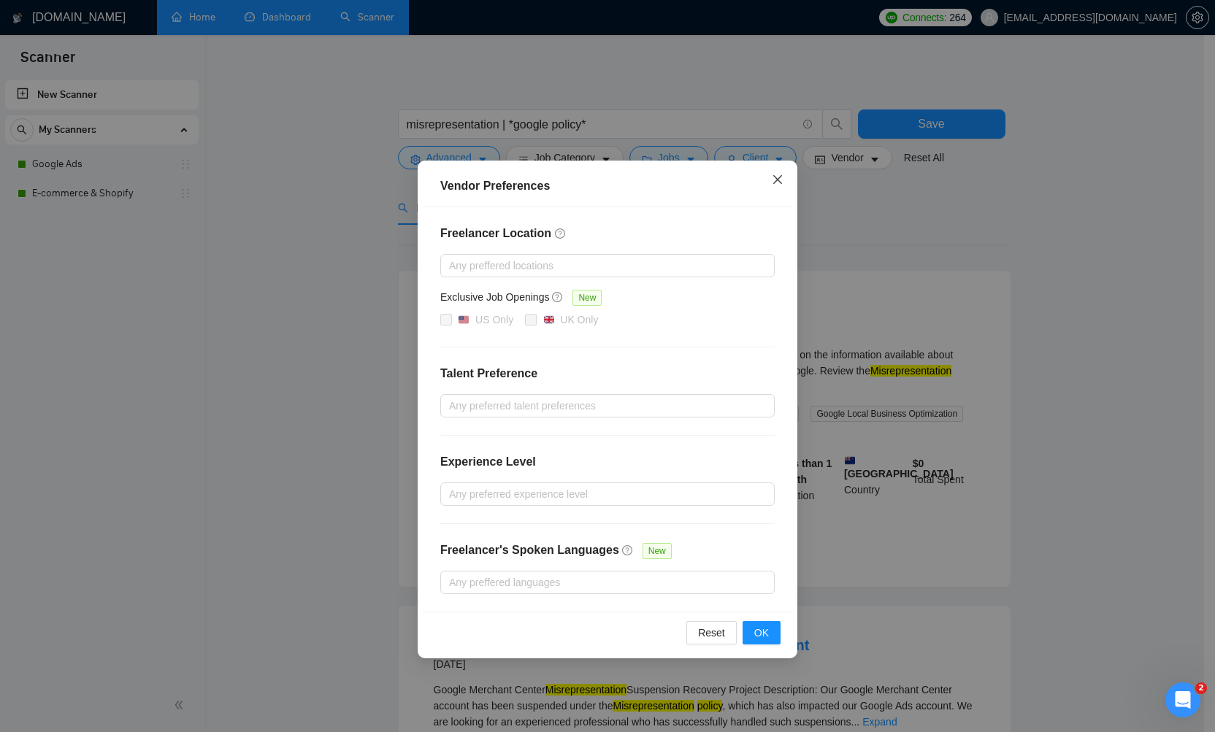
click at [775, 186] on span "Close" at bounding box center [777, 180] width 39 height 39
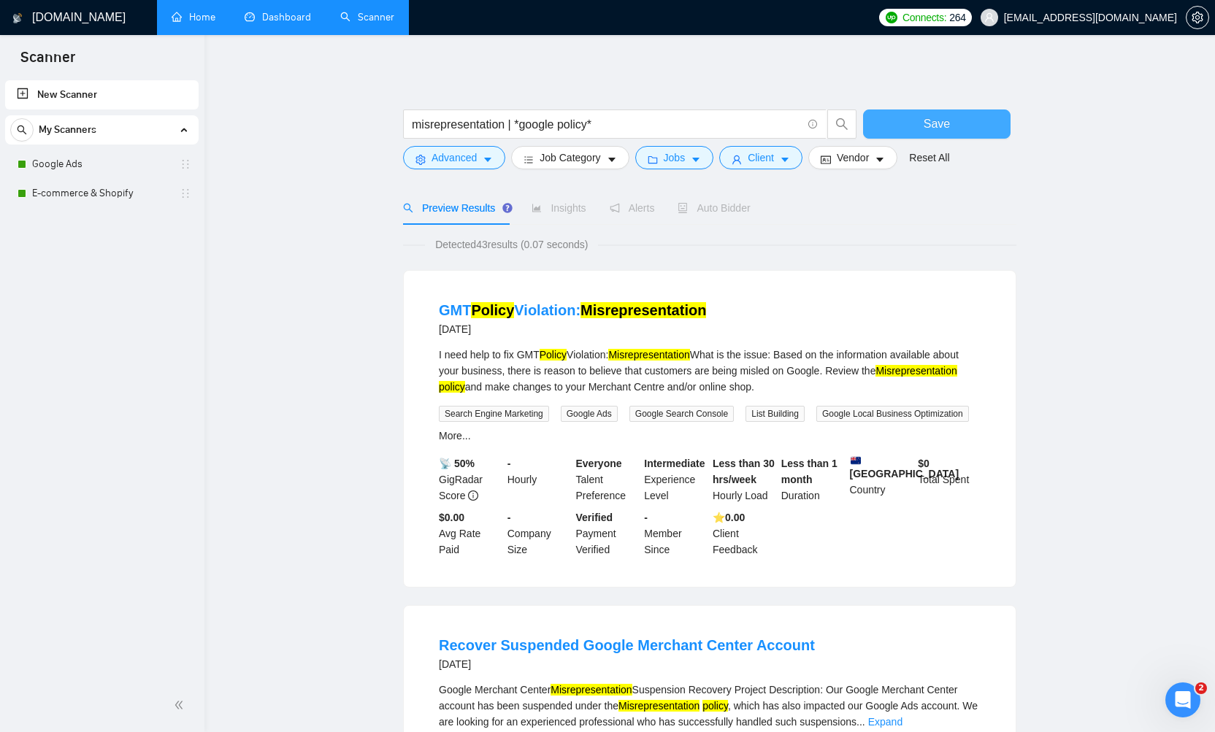
click at [914, 131] on button "Save" at bounding box center [936, 124] width 147 height 29
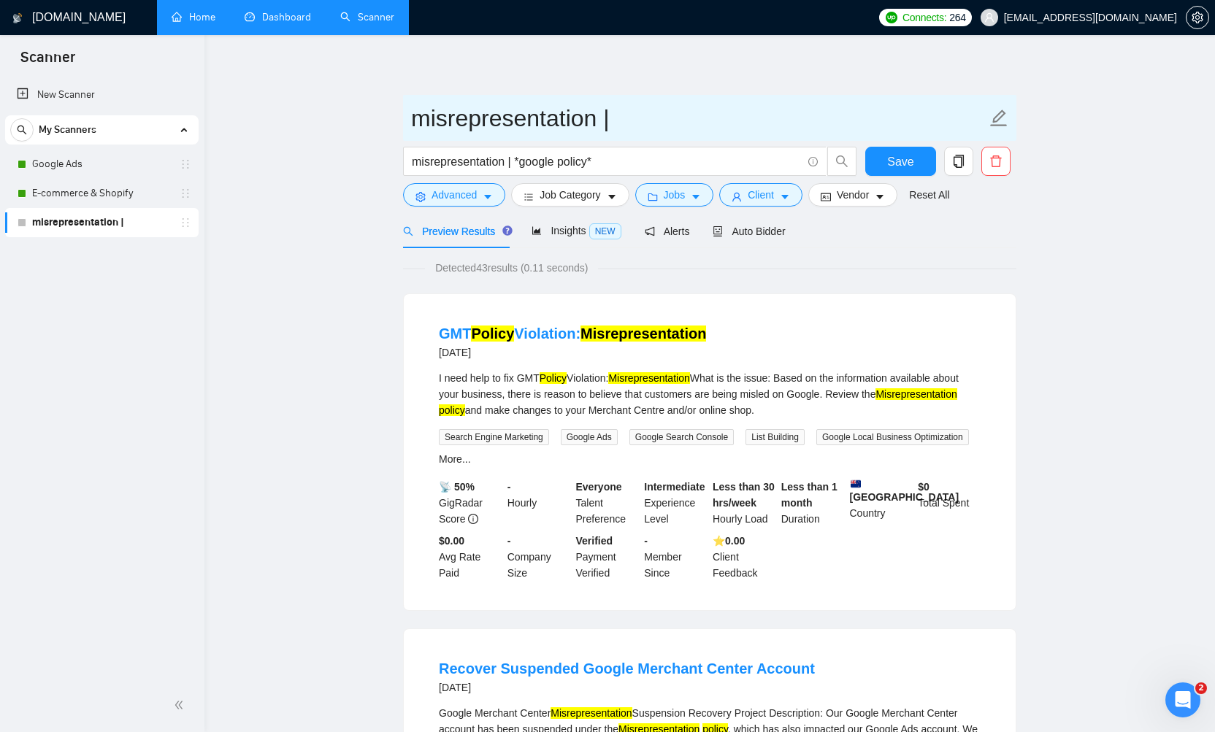
click at [1003, 115] on icon "edit" at bounding box center [999, 118] width 17 height 17
click at [642, 123] on input "misrepresentation |" at bounding box center [698, 118] width 575 height 37
type input "Policy Violations"
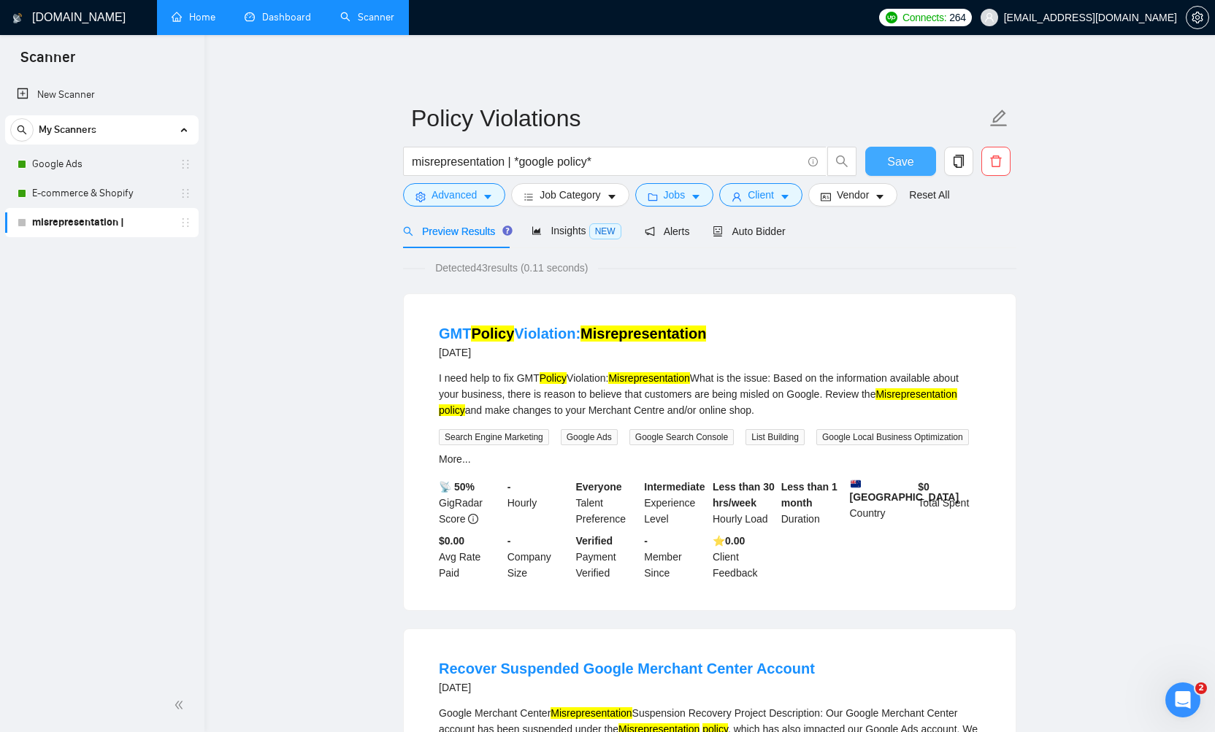
click at [908, 153] on span "Save" at bounding box center [900, 162] width 26 height 18
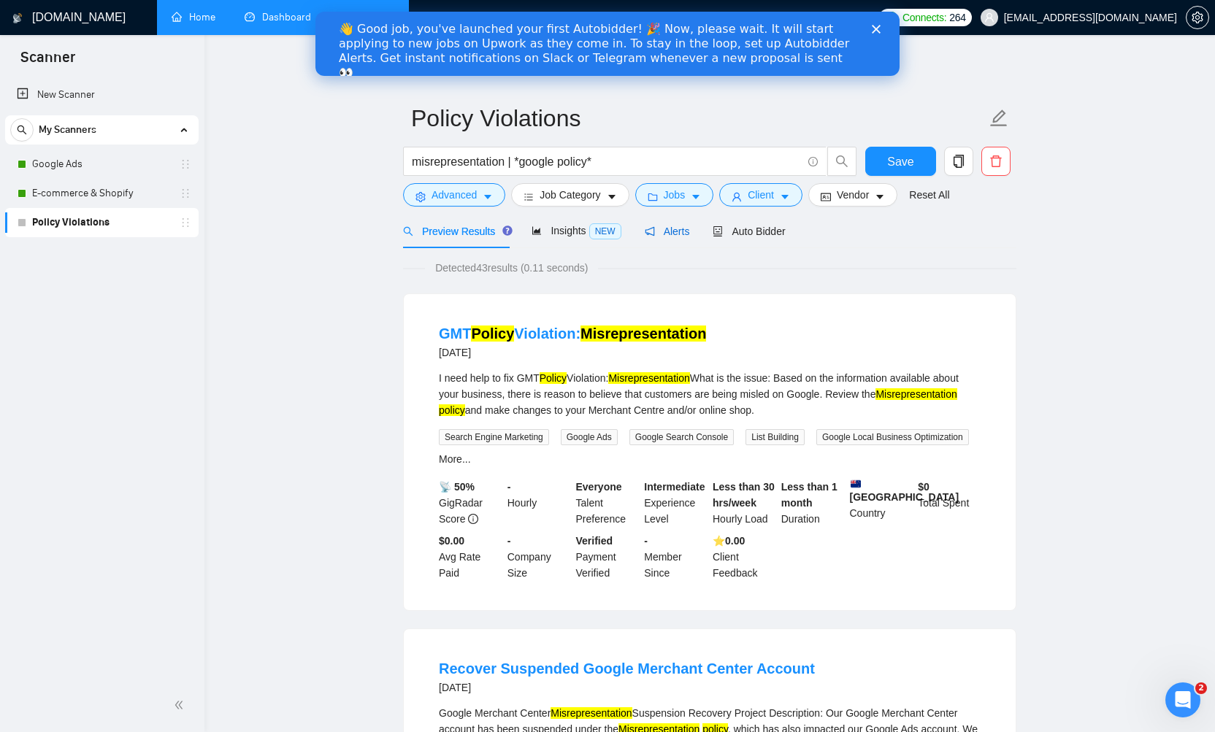
click at [672, 237] on span "Alerts" at bounding box center [667, 232] width 45 height 12
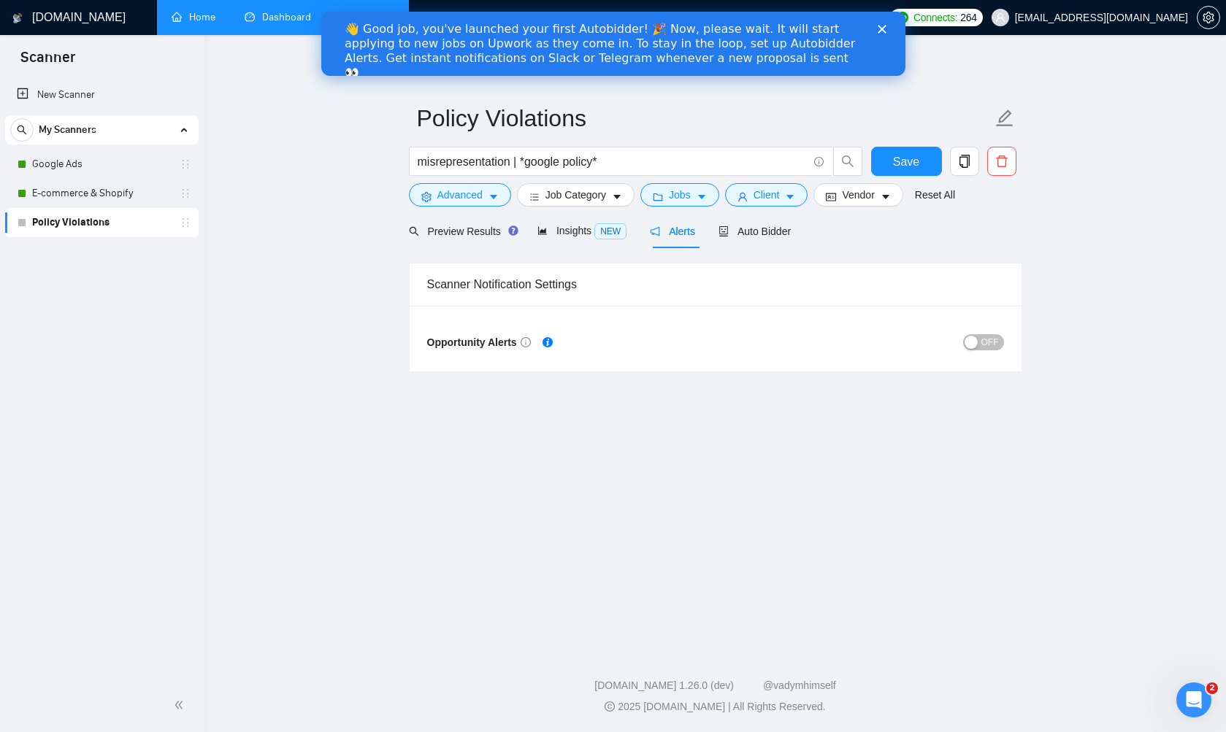
click at [991, 337] on span "OFF" at bounding box center [990, 342] width 18 height 16
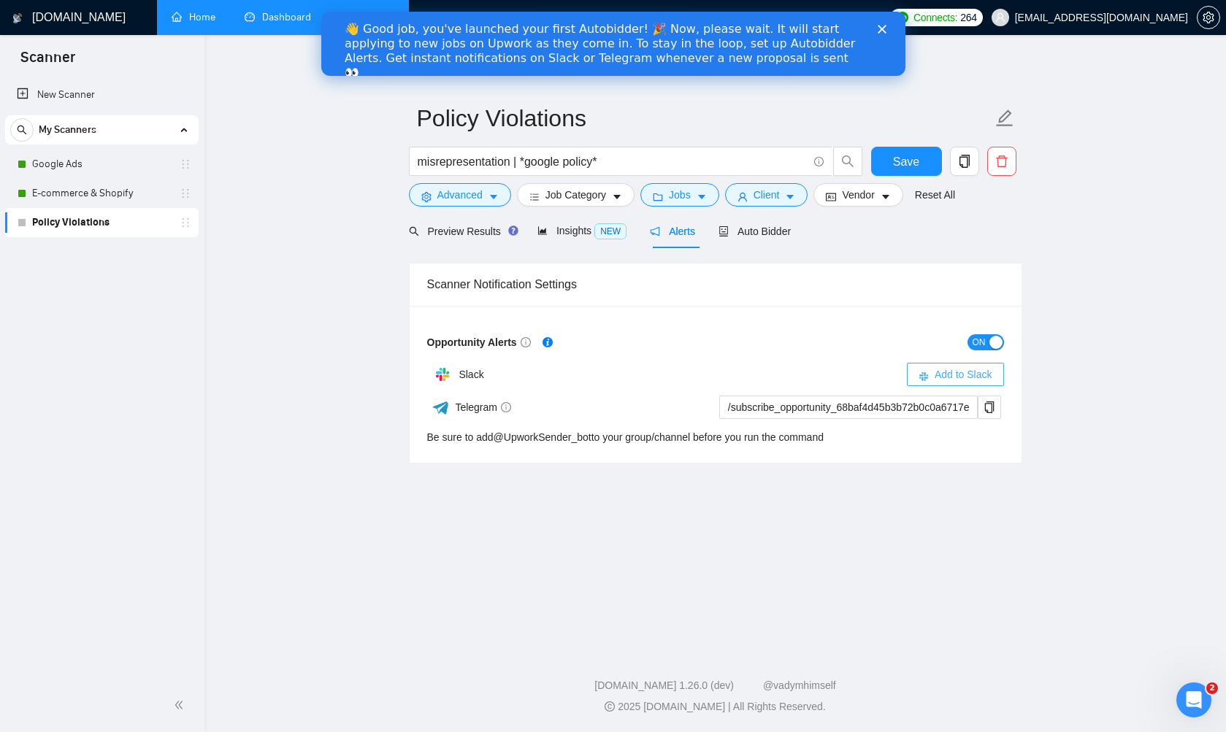
click at [967, 369] on span "Add to Slack" at bounding box center [964, 375] width 58 height 16
click at [761, 236] on span "Auto Bidder" at bounding box center [754, 232] width 72 height 12
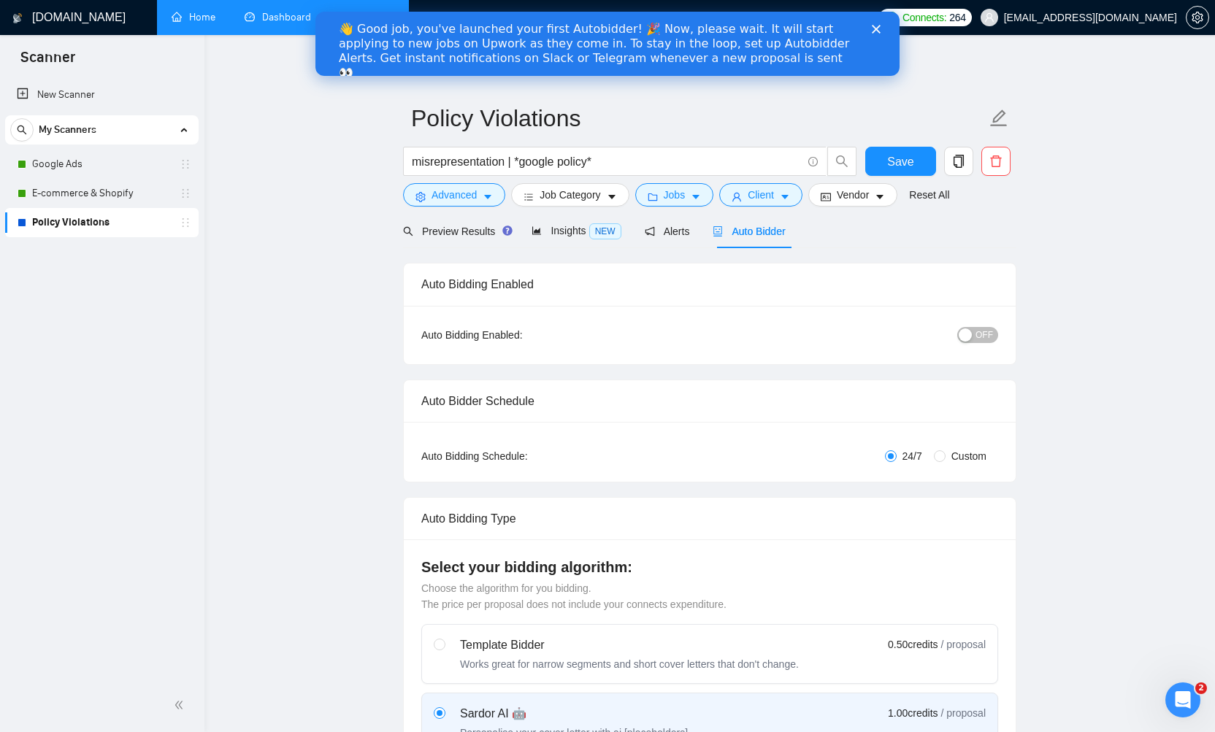
click at [987, 332] on span "OFF" at bounding box center [984, 335] width 18 height 16
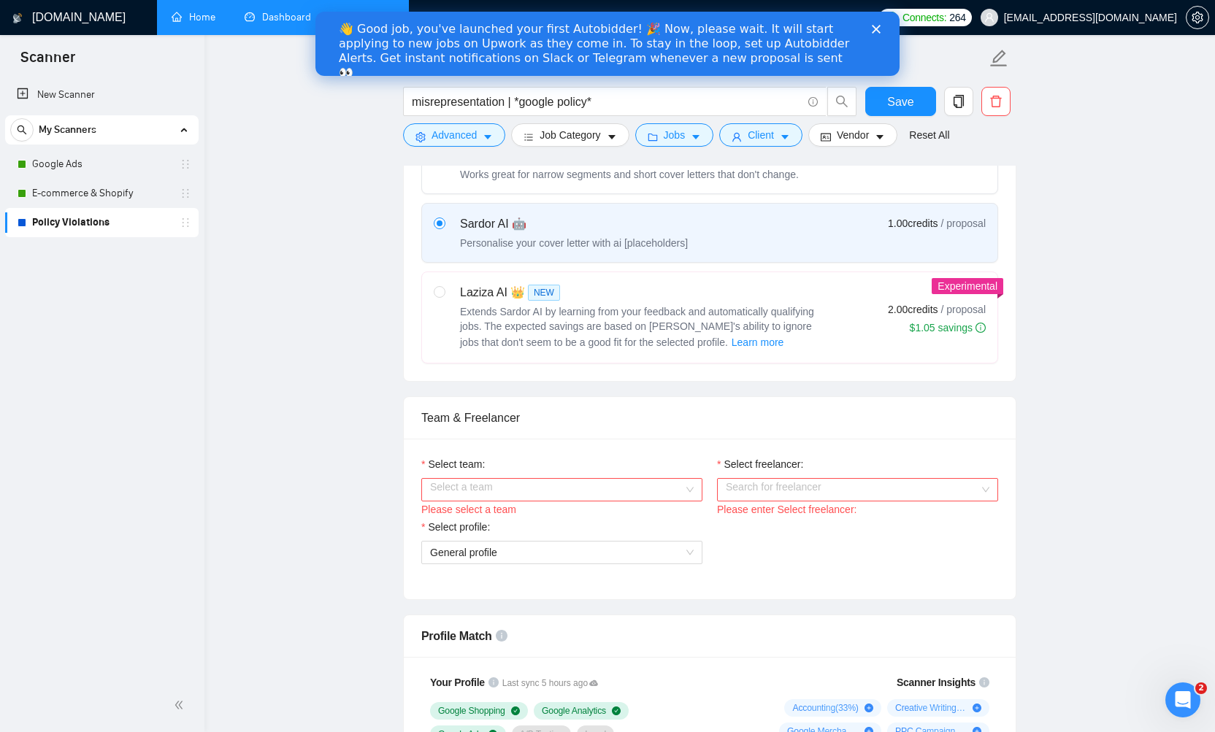
scroll to position [504, 0]
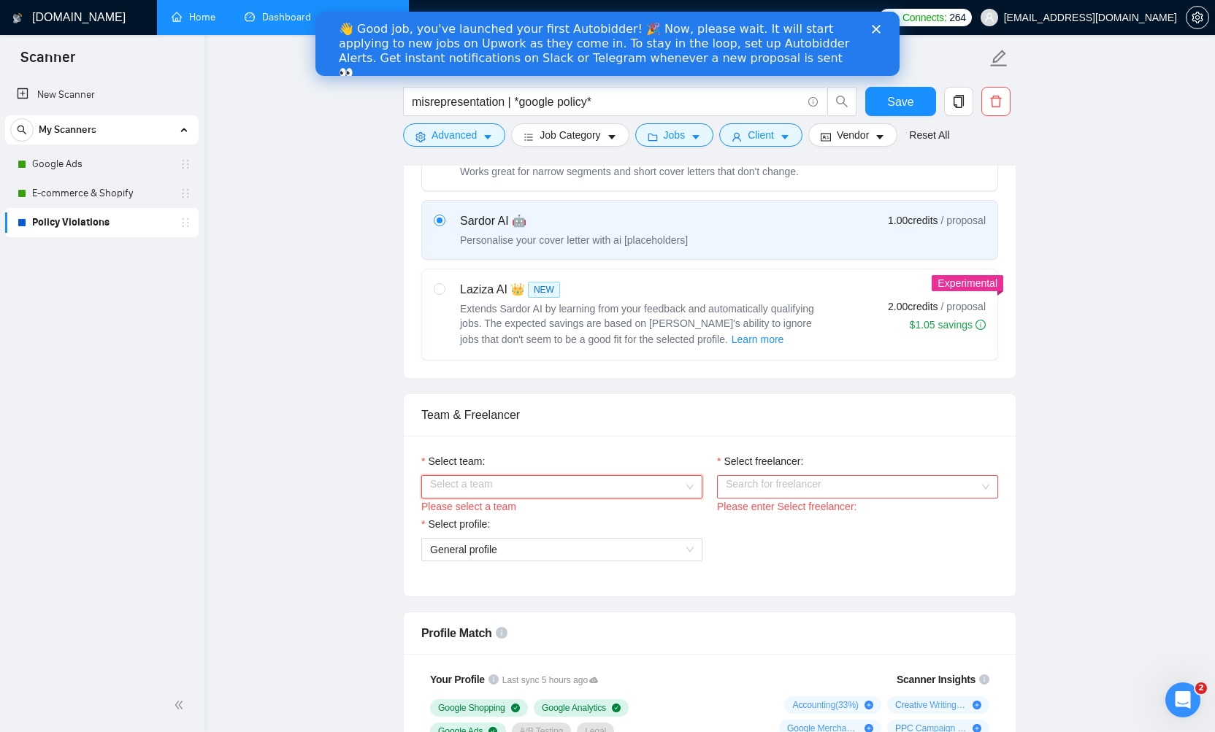
click at [580, 488] on input "Select team:" at bounding box center [556, 487] width 253 height 22
click at [575, 511] on div "AMOS Consulting" at bounding box center [562, 515] width 264 height 16
click at [812, 481] on input "Select freelancer:" at bounding box center [852, 487] width 253 height 22
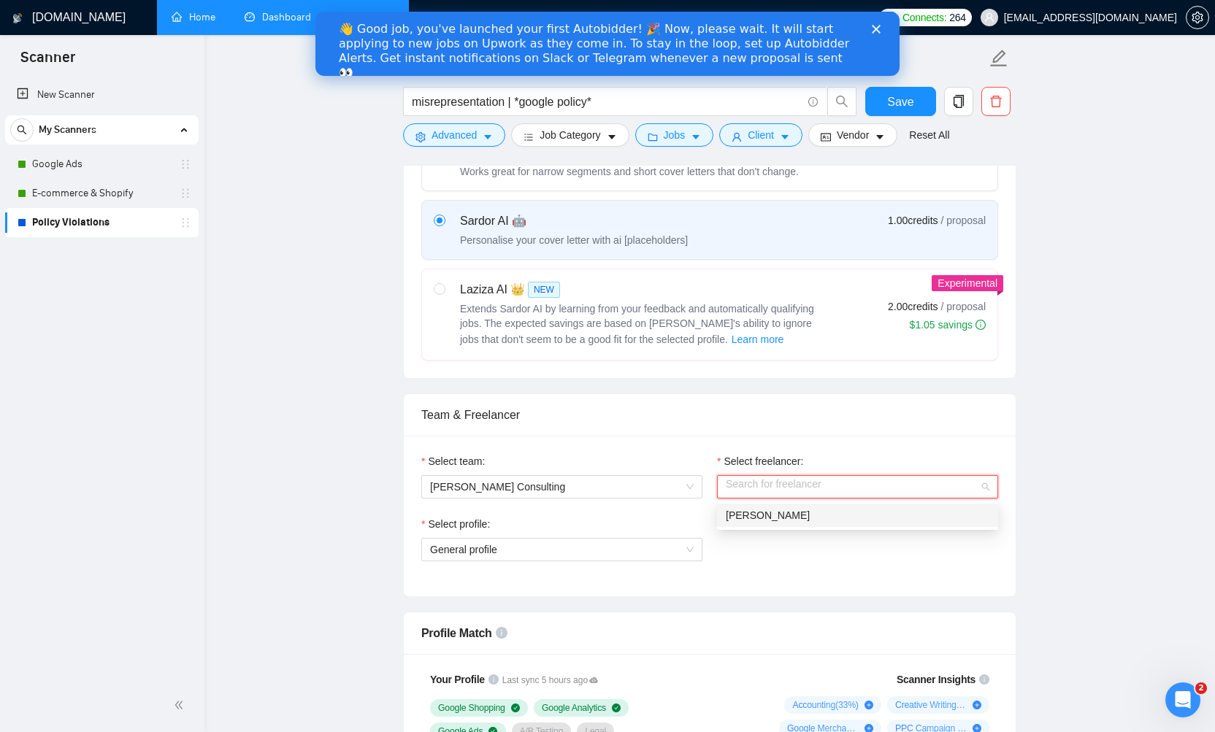
click at [797, 512] on div "[PERSON_NAME]" at bounding box center [858, 515] width 264 height 16
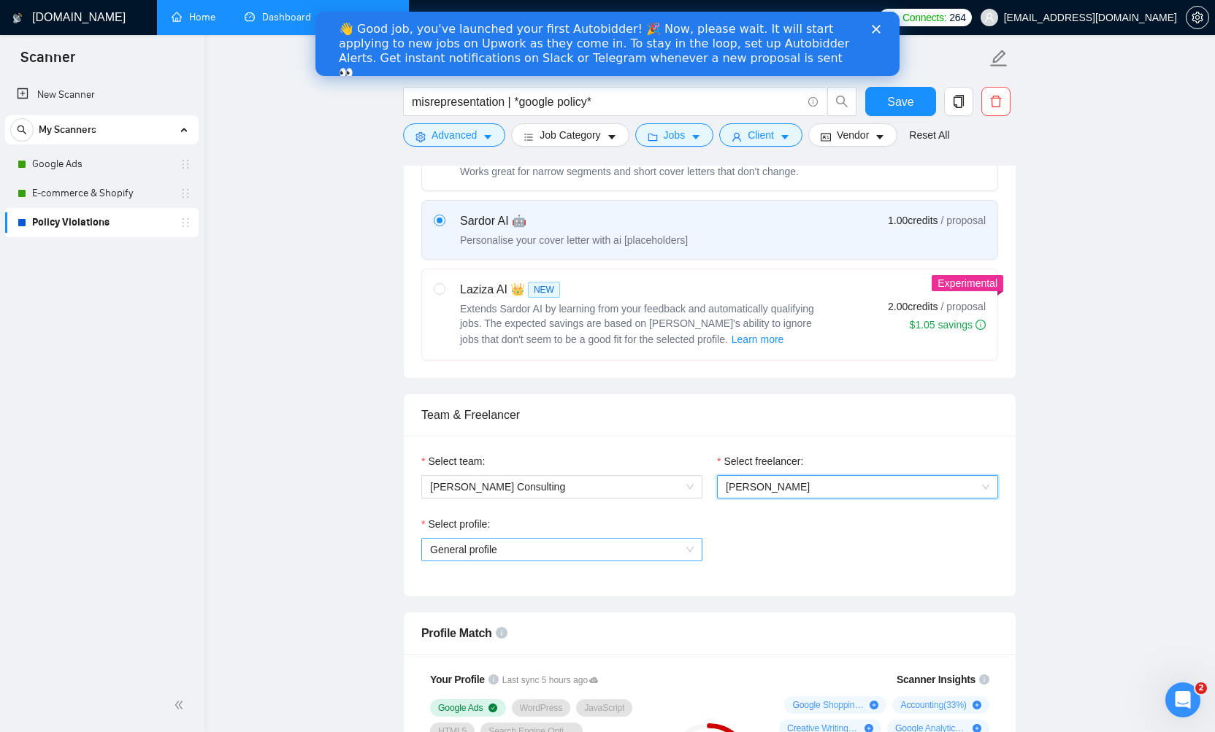
click at [548, 552] on span "General profile" at bounding box center [562, 550] width 264 height 22
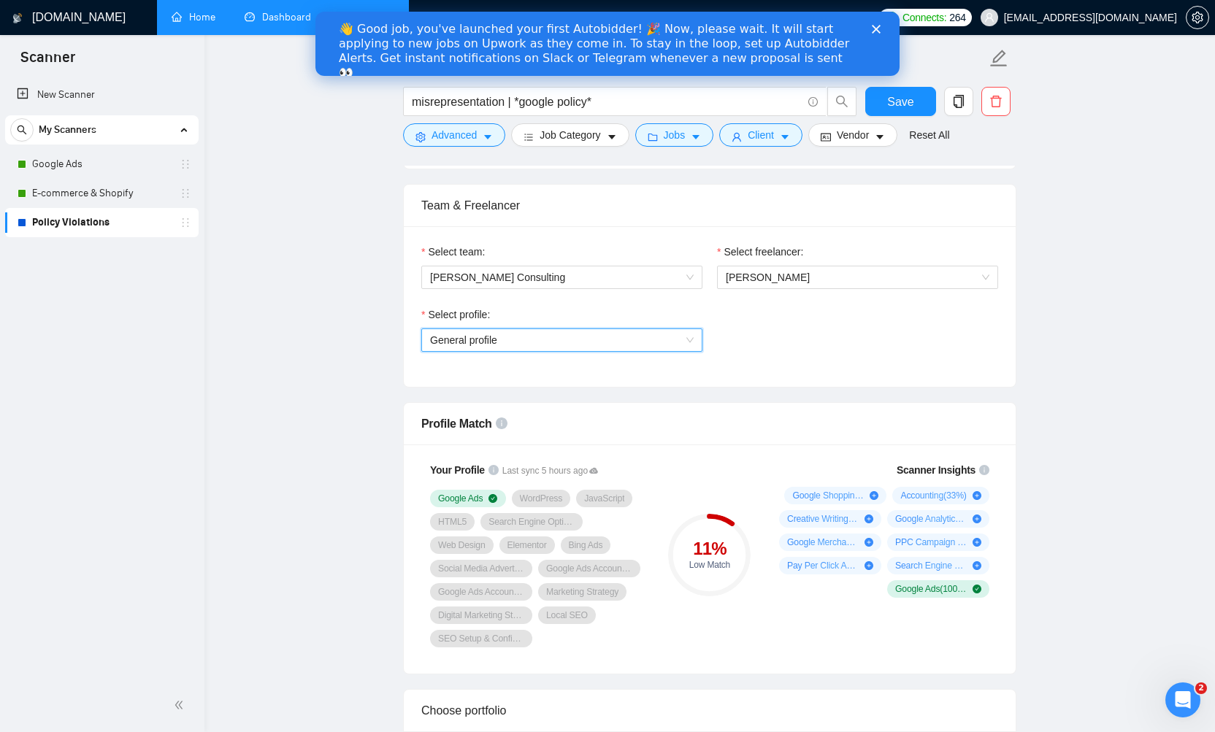
scroll to position [716, 0]
click at [619, 340] on span "General profile" at bounding box center [562, 338] width 264 height 22
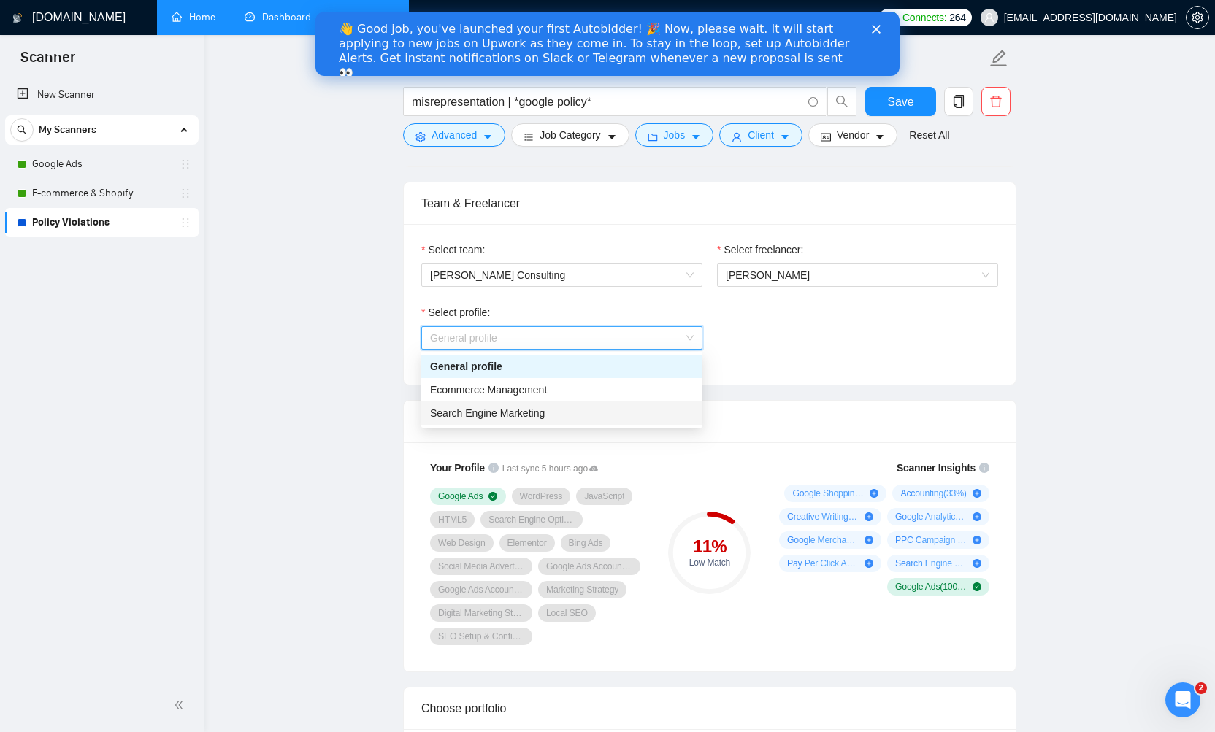
click at [583, 409] on div "Search Engine Marketing" at bounding box center [562, 413] width 264 height 16
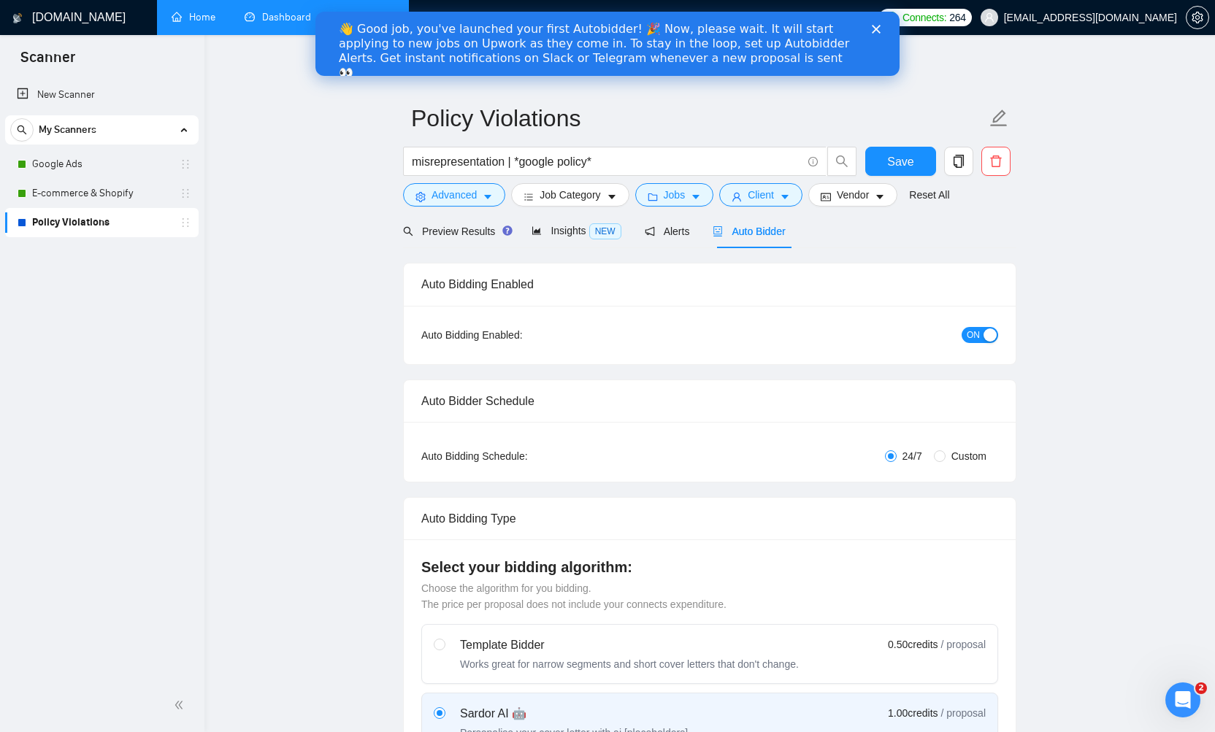
scroll to position [0, 0]
click at [901, 164] on span "Save" at bounding box center [900, 162] width 26 height 18
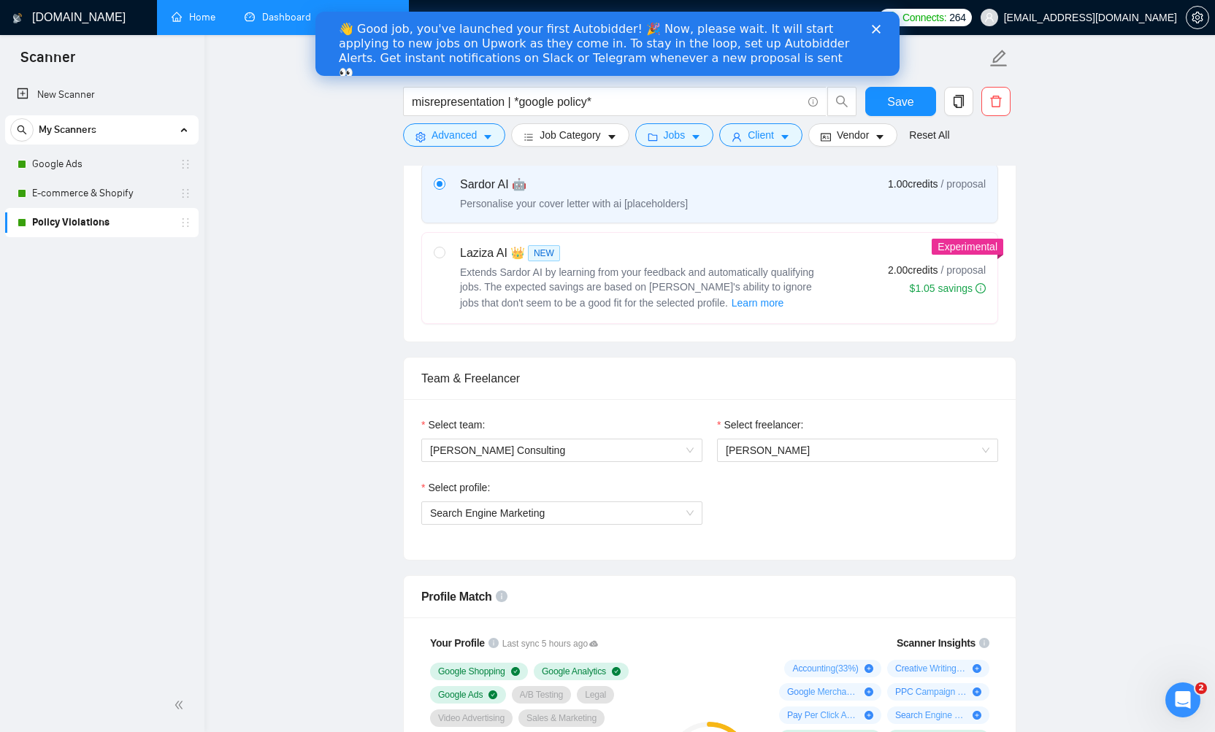
click at [875, 34] on div "👋 Good job, you've launched your first Autobidder! 🎉 Now, please wait. It will …" at bounding box center [607, 51] width 537 height 67
click at [876, 30] on polygon "Close" at bounding box center [876, 29] width 9 height 9
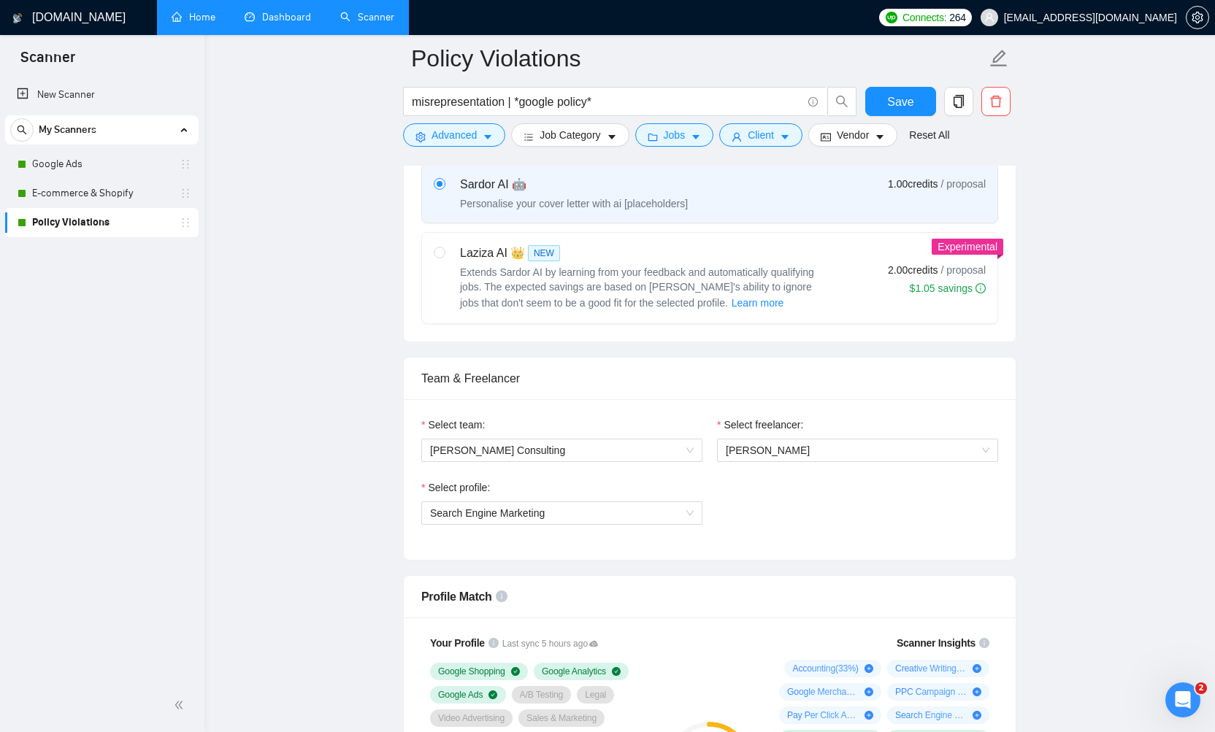
click at [274, 20] on link "Dashboard" at bounding box center [278, 17] width 66 height 12
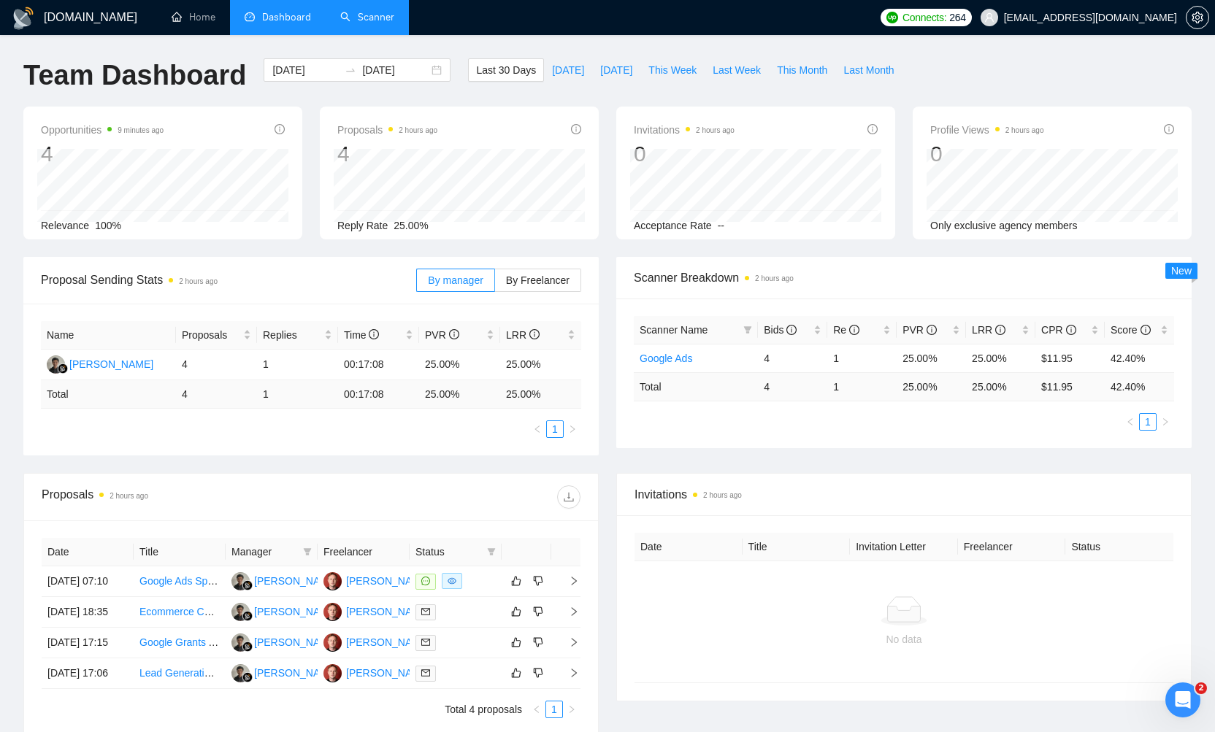
click at [356, 23] on link "Scanner" at bounding box center [367, 17] width 54 height 12
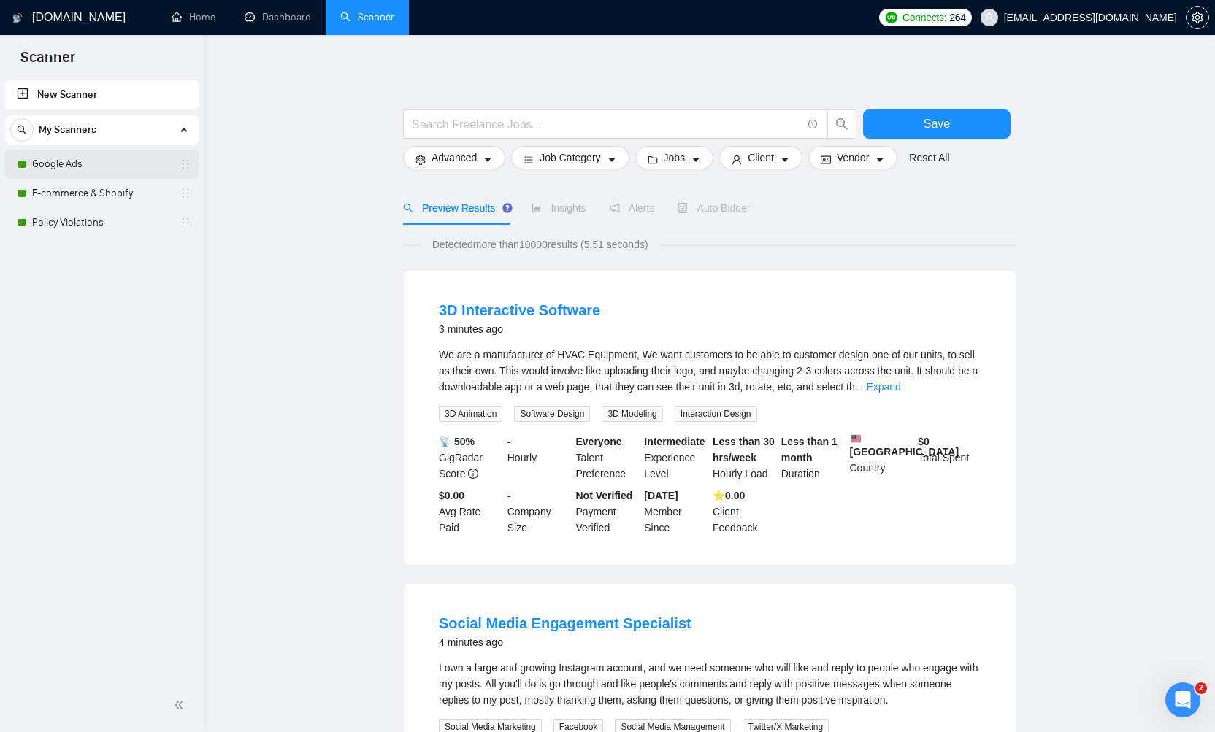
click at [45, 161] on link "Google Ads" at bounding box center [101, 164] width 139 height 29
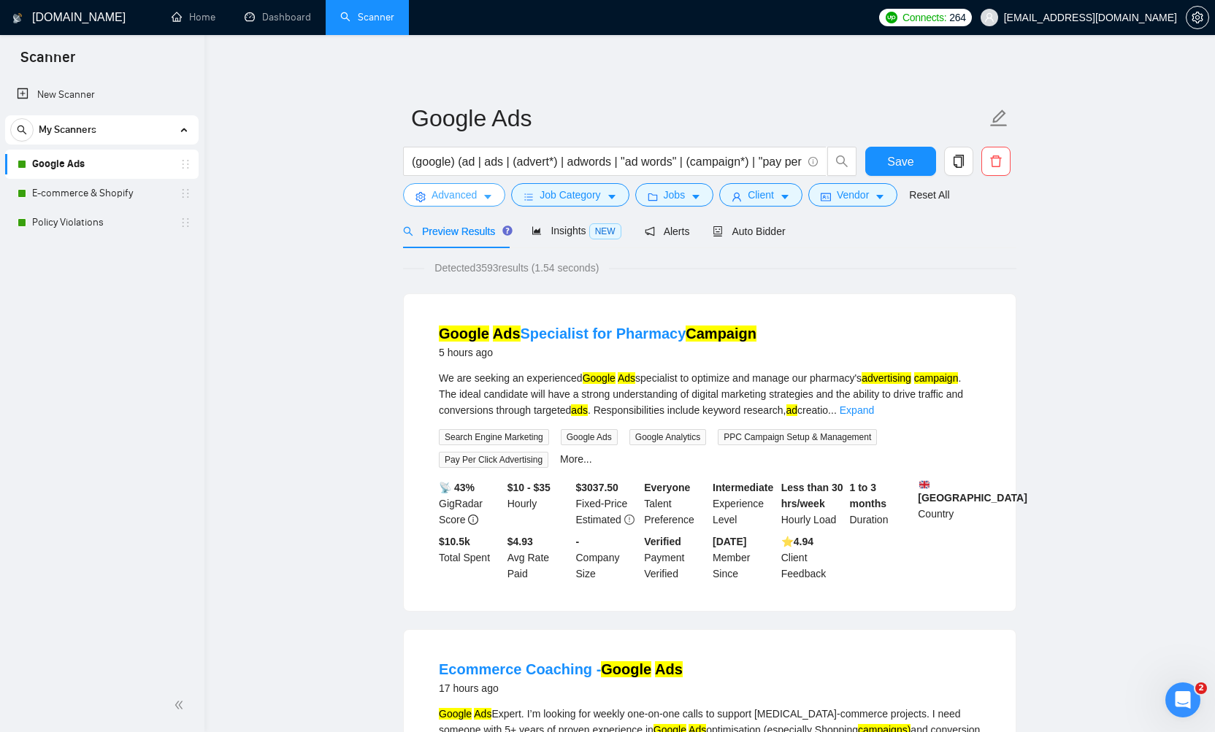
click at [491, 193] on icon "caret-down" at bounding box center [488, 197] width 10 height 10
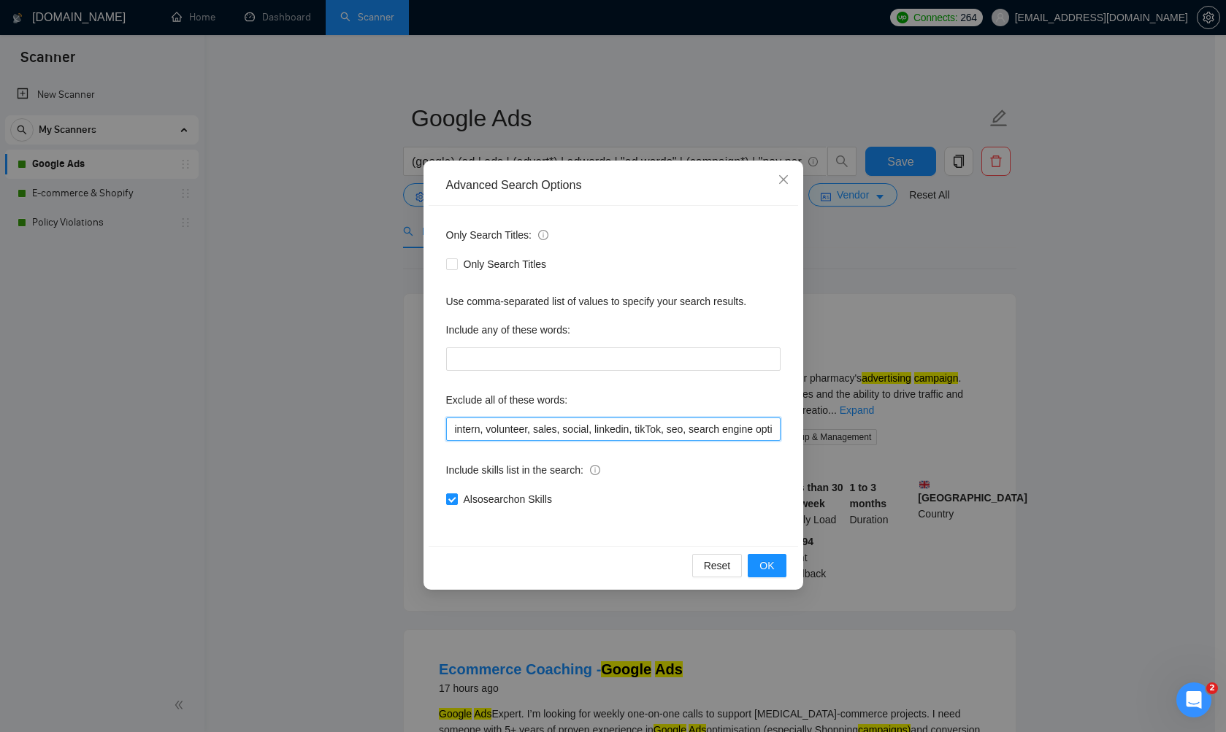
click at [698, 437] on input "intern, volunteer, sales, social, linkedin, tikTok, seo, search engine optimiza…" at bounding box center [613, 429] width 334 height 23
click at [719, 429] on input "intern, volunteer, sales, social, linkedin, tikTok, seo, search engine optimiza…" at bounding box center [613, 429] width 334 height 23
drag, startPoint x: 719, startPoint y: 429, endPoint x: 824, endPoint y: 434, distance: 105.2
click at [824, 434] on div "Advanced Search Options Only Search Titles: Only Search Titles Use comma-separa…" at bounding box center [613, 366] width 1226 height 732
click at [774, 430] on input "intern, volunteer, sales, social, linkedin, tikTok, seo, search engine optimiza…" at bounding box center [613, 429] width 334 height 23
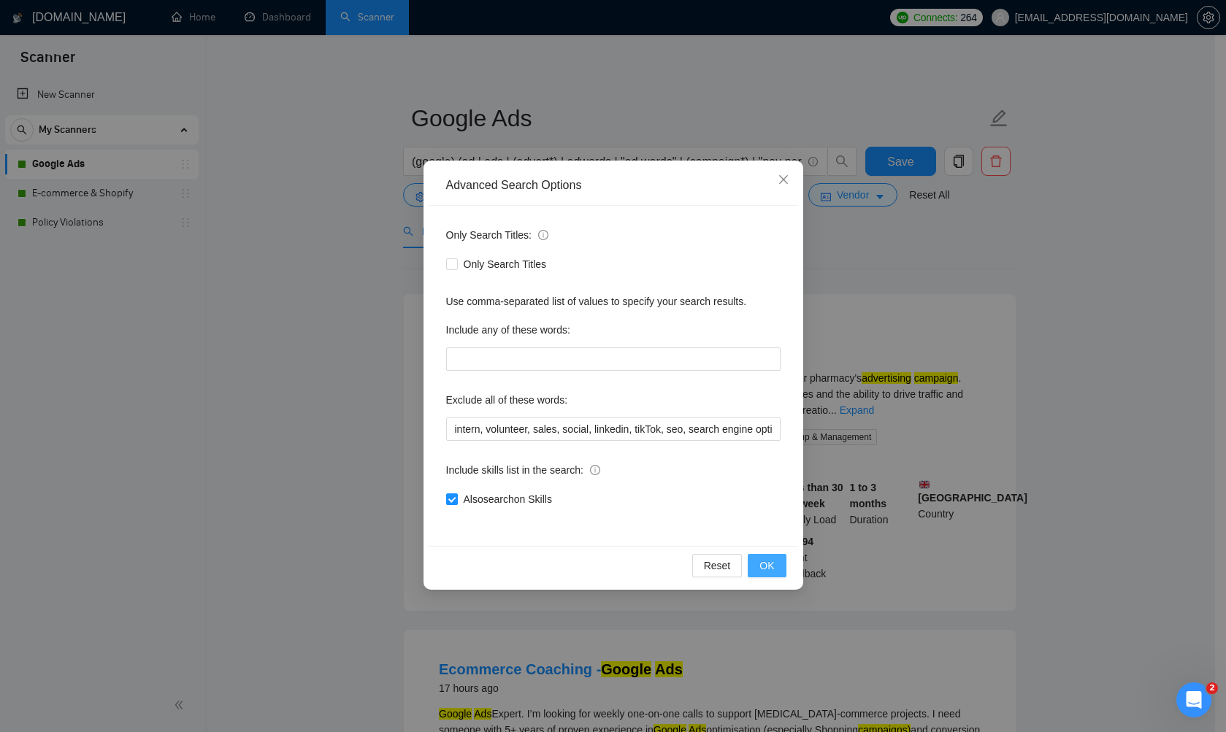
click at [767, 563] on span "OK" at bounding box center [766, 566] width 15 height 16
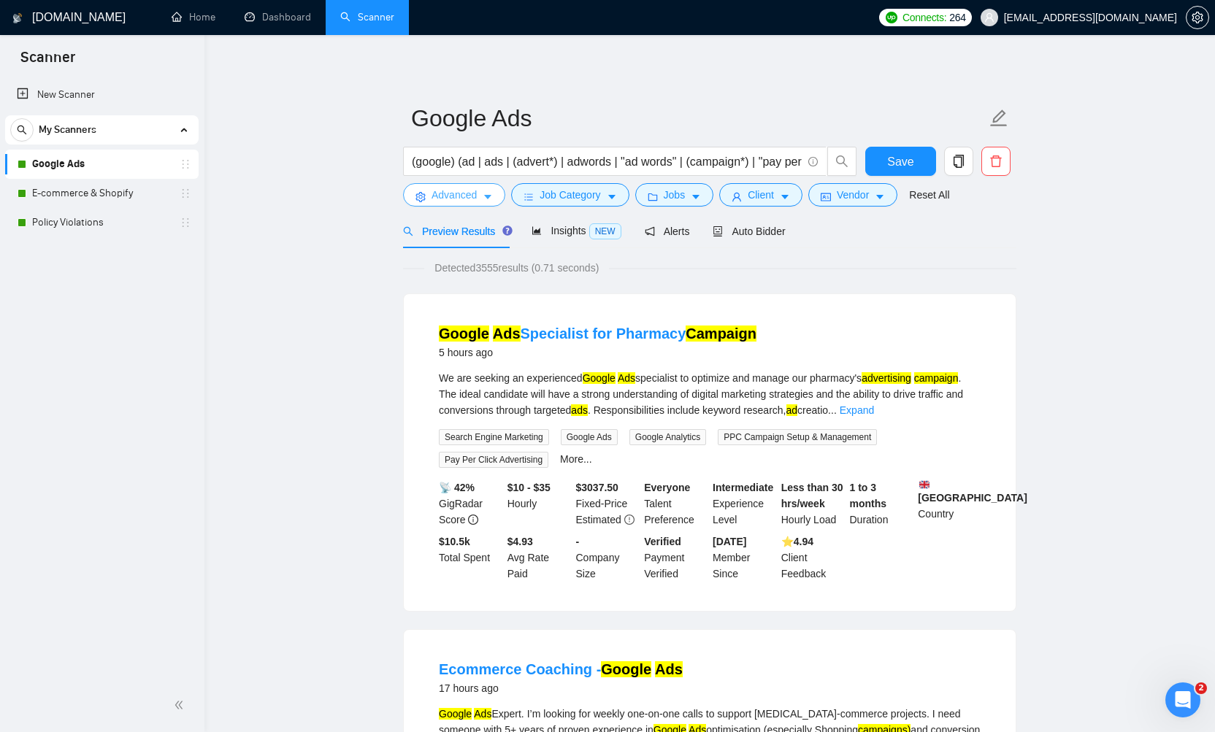
click at [481, 190] on button "Advanced" at bounding box center [454, 194] width 102 height 23
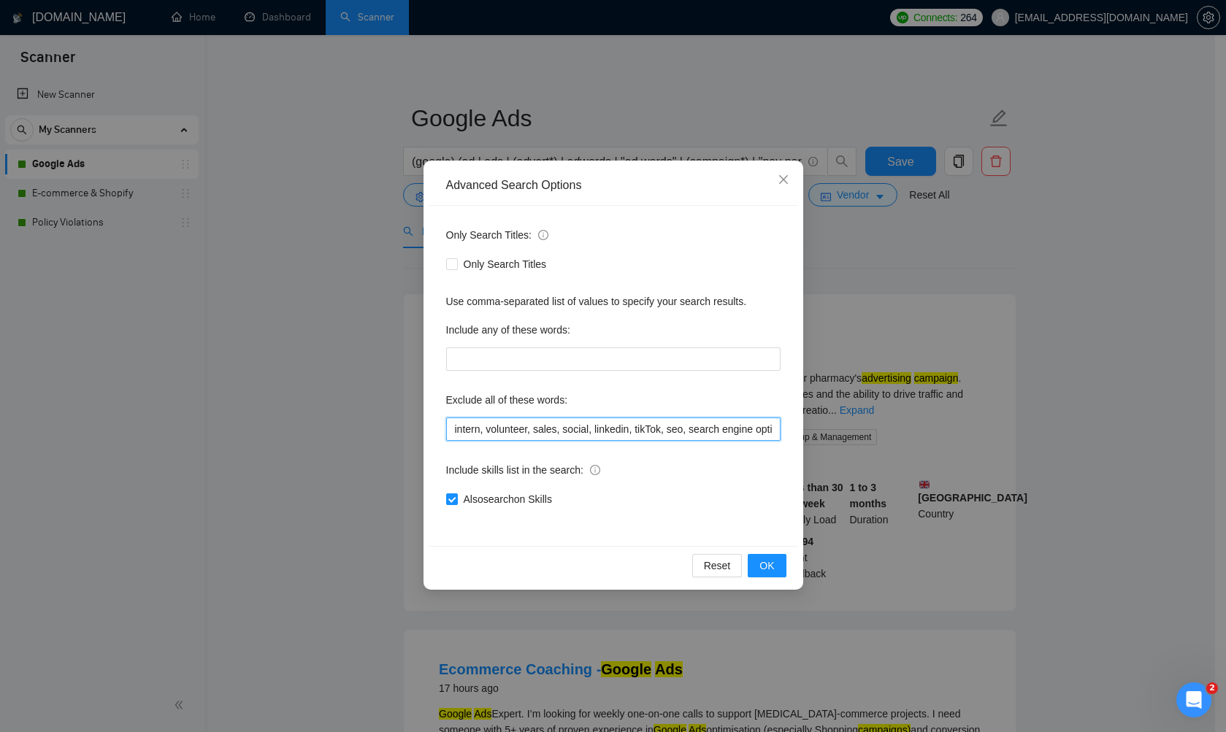
click at [666, 422] on input "intern, volunteer, sales, social, linkedin, tikTok, seo, search engine optimiza…" at bounding box center [613, 429] width 334 height 23
drag, startPoint x: 707, startPoint y: 431, endPoint x: 788, endPoint y: 435, distance: 80.4
click at [788, 435] on div "Only Search Titles: Only Search Titles Use comma-separated list of values to sp…" at bounding box center [613, 376] width 369 height 340
type input "intern, volunteer, sales, social, linkedin, tikTok, seo, search engine optimiza…"
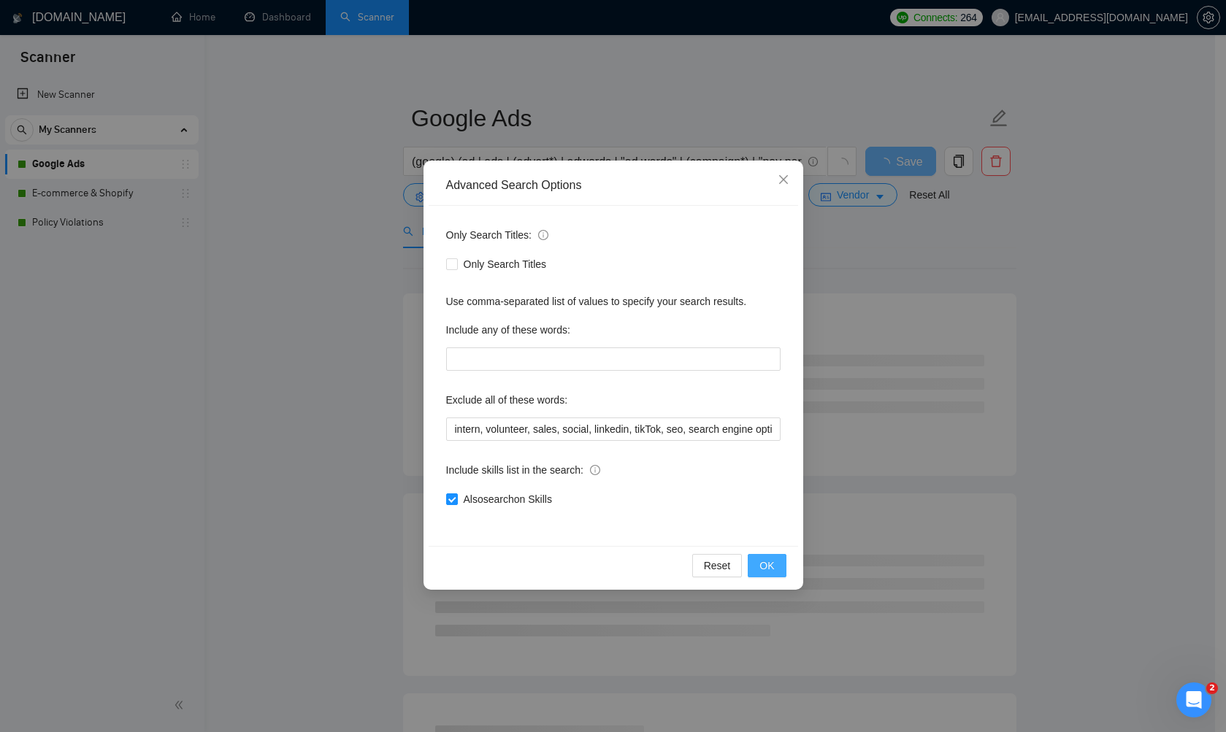
click at [771, 572] on span "OK" at bounding box center [766, 566] width 15 height 16
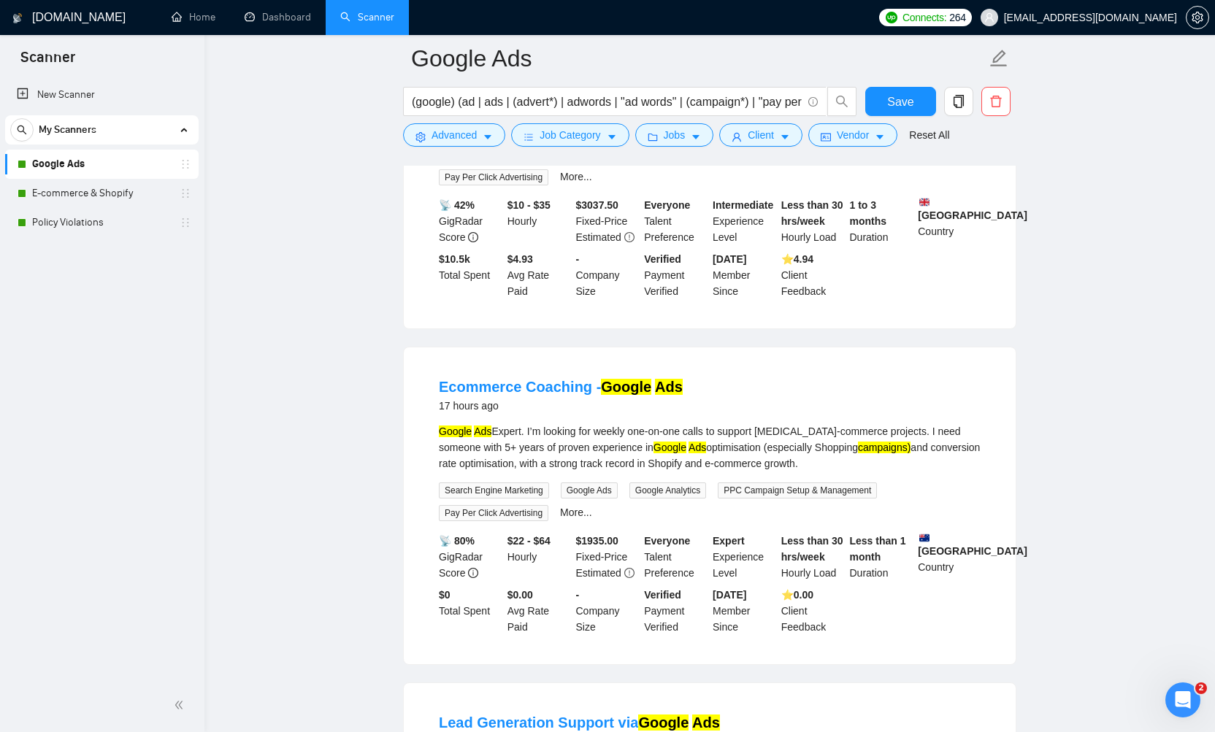
scroll to position [237, 0]
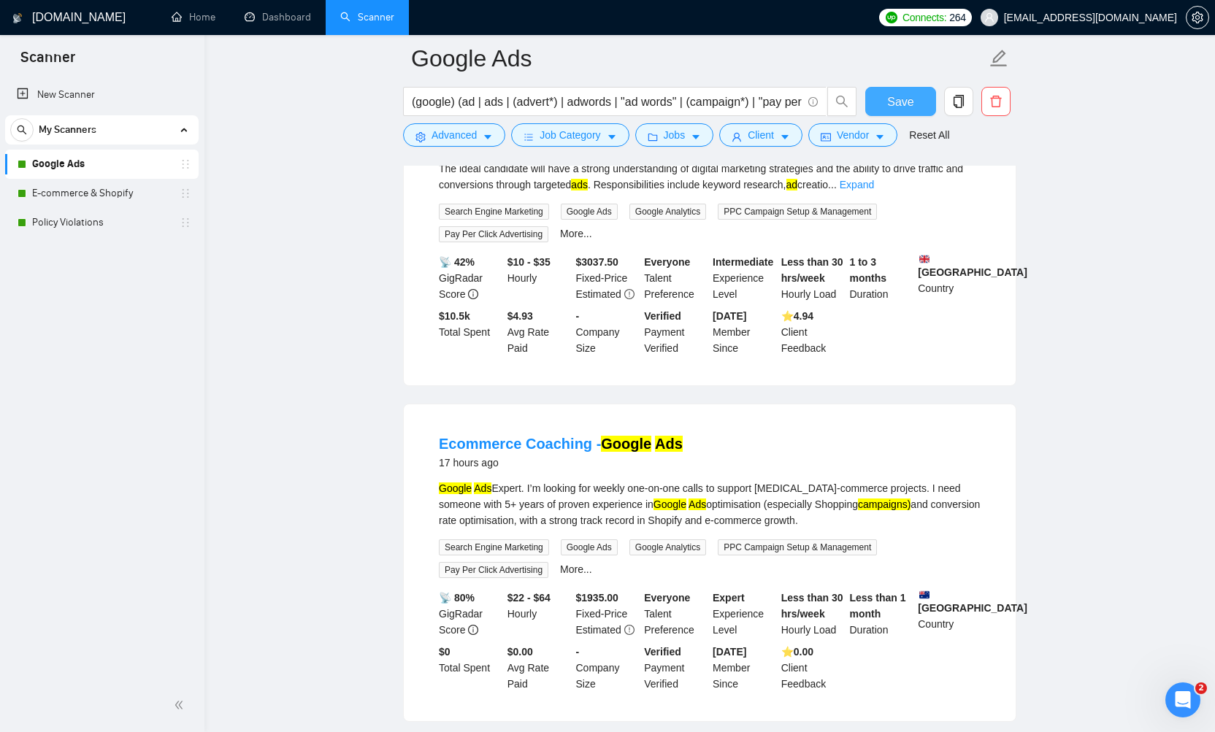
click at [911, 104] on span "Save" at bounding box center [900, 102] width 26 height 18
